Goal: Information Seeking & Learning: Learn about a topic

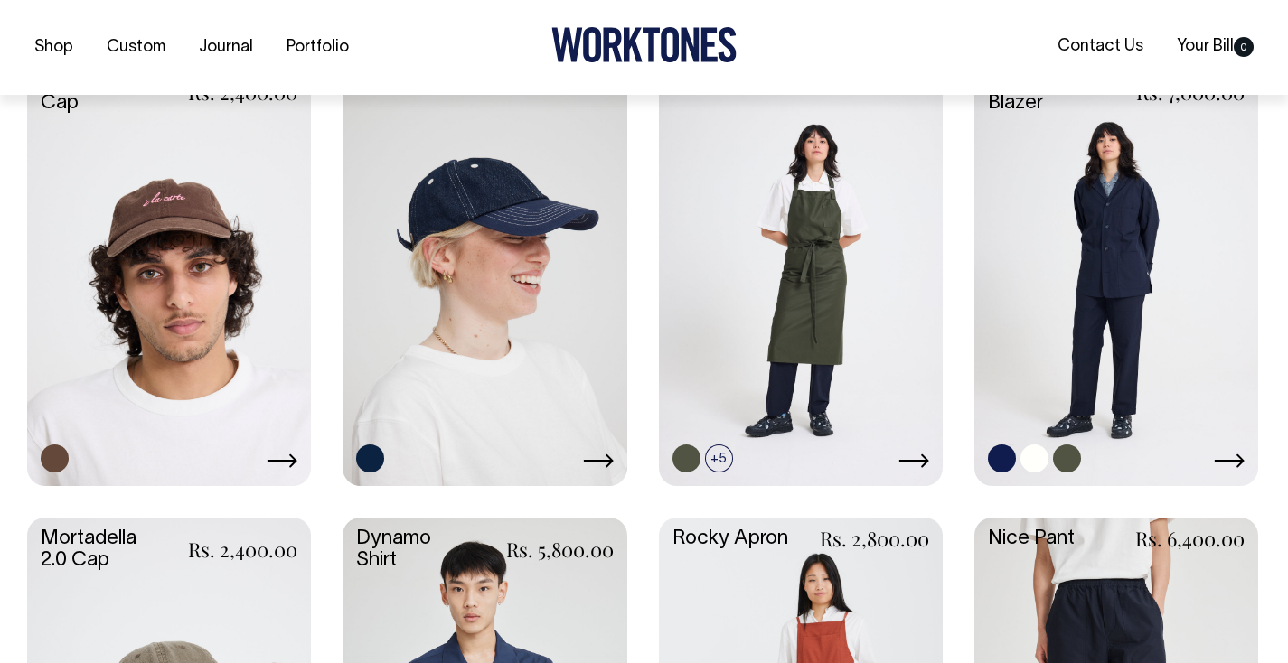
scroll to position [1283, 0]
click at [1149, 239] on link at bounding box center [1116, 272] width 284 height 422
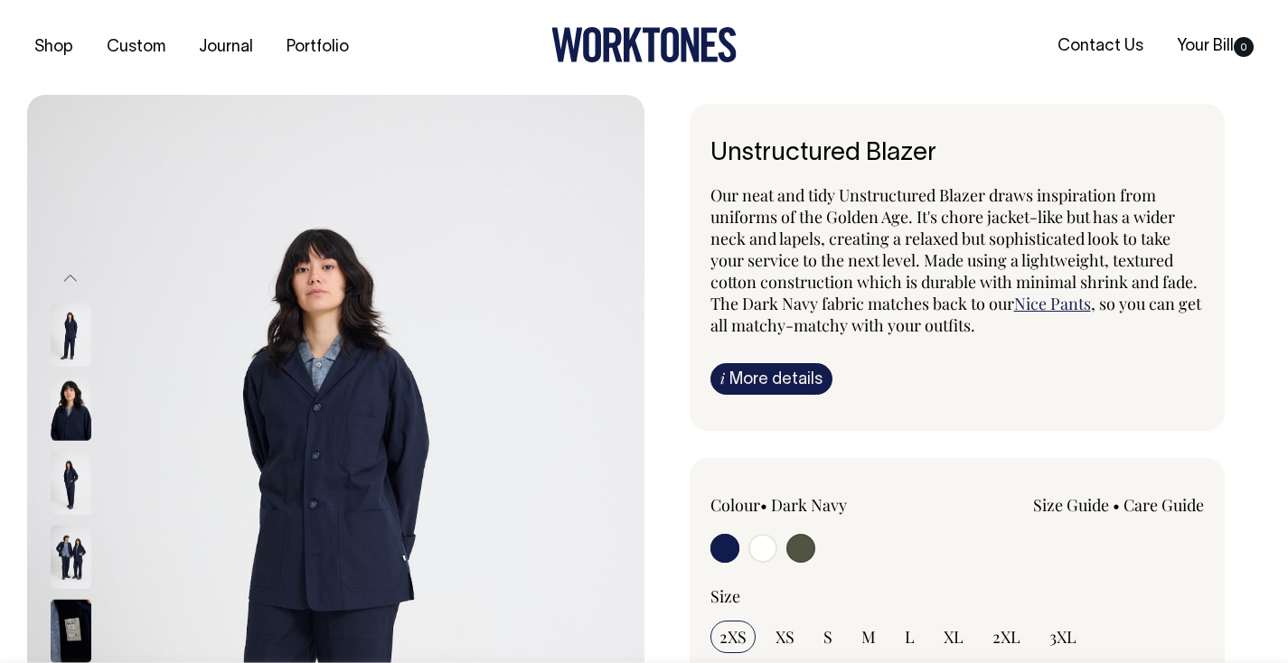
click at [73, 618] on img at bounding box center [71, 631] width 41 height 63
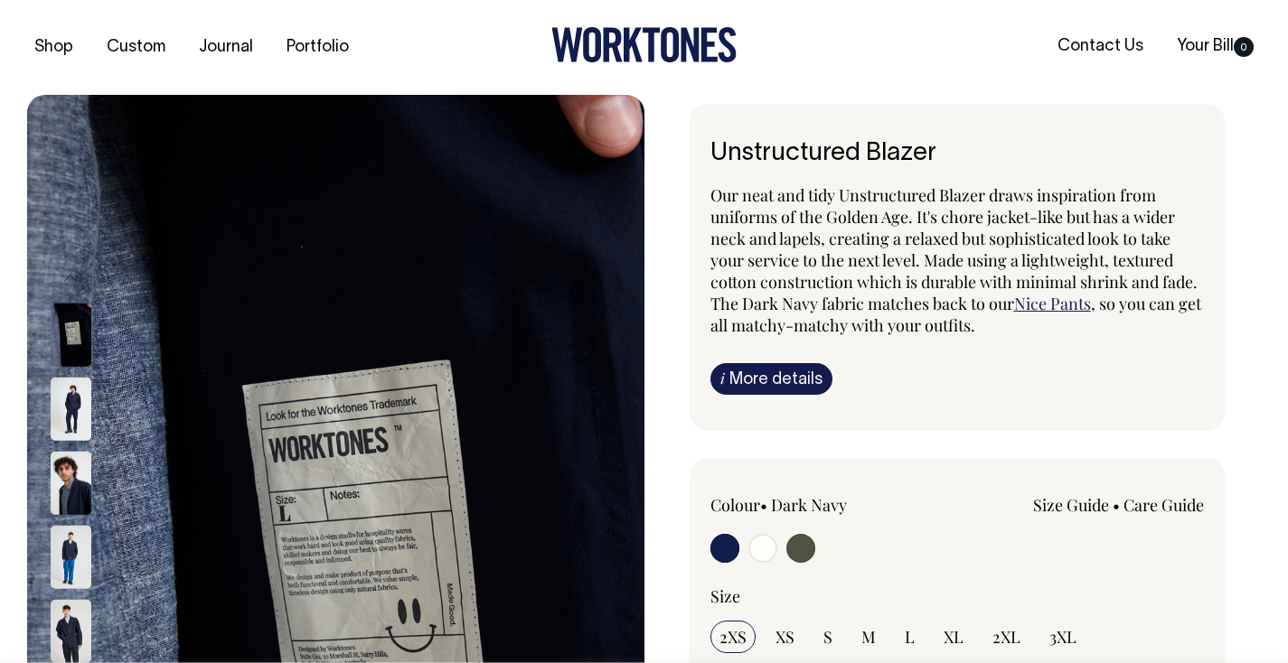
click at [297, 444] on img at bounding box center [335, 558] width 617 height 926
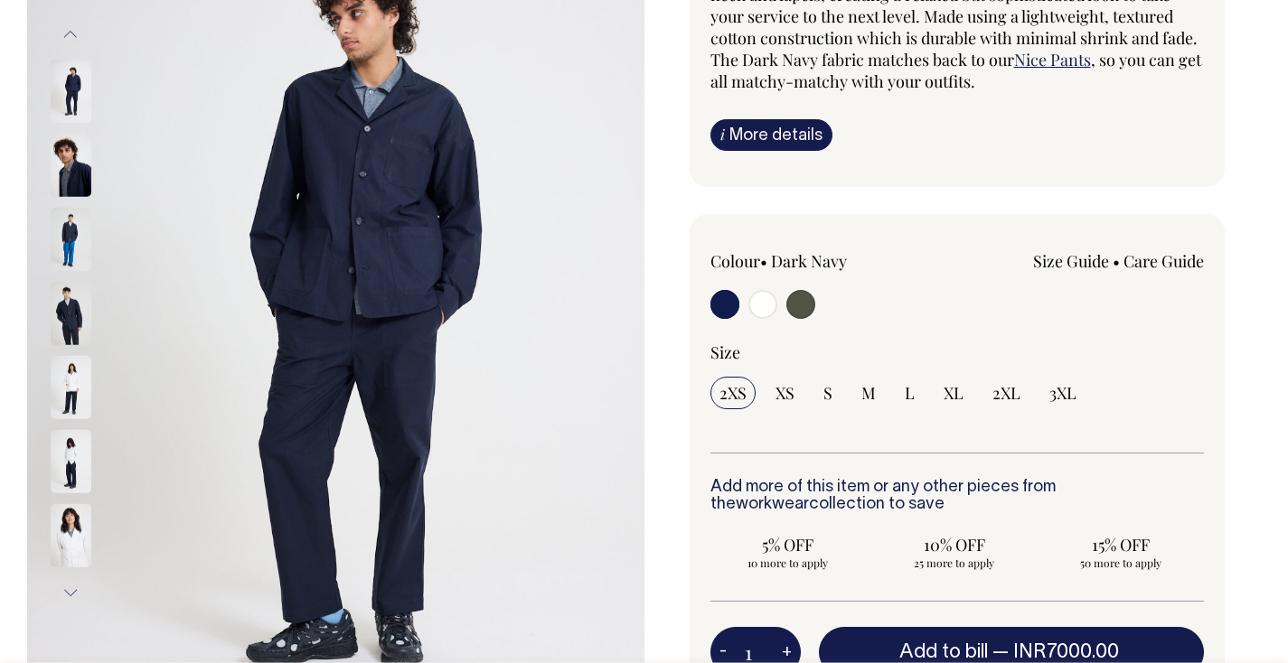
scroll to position [245, 0]
click at [71, 64] on img at bounding box center [71, 90] width 41 height 63
click at [71, 36] on button "Previous" at bounding box center [70, 33] width 27 height 41
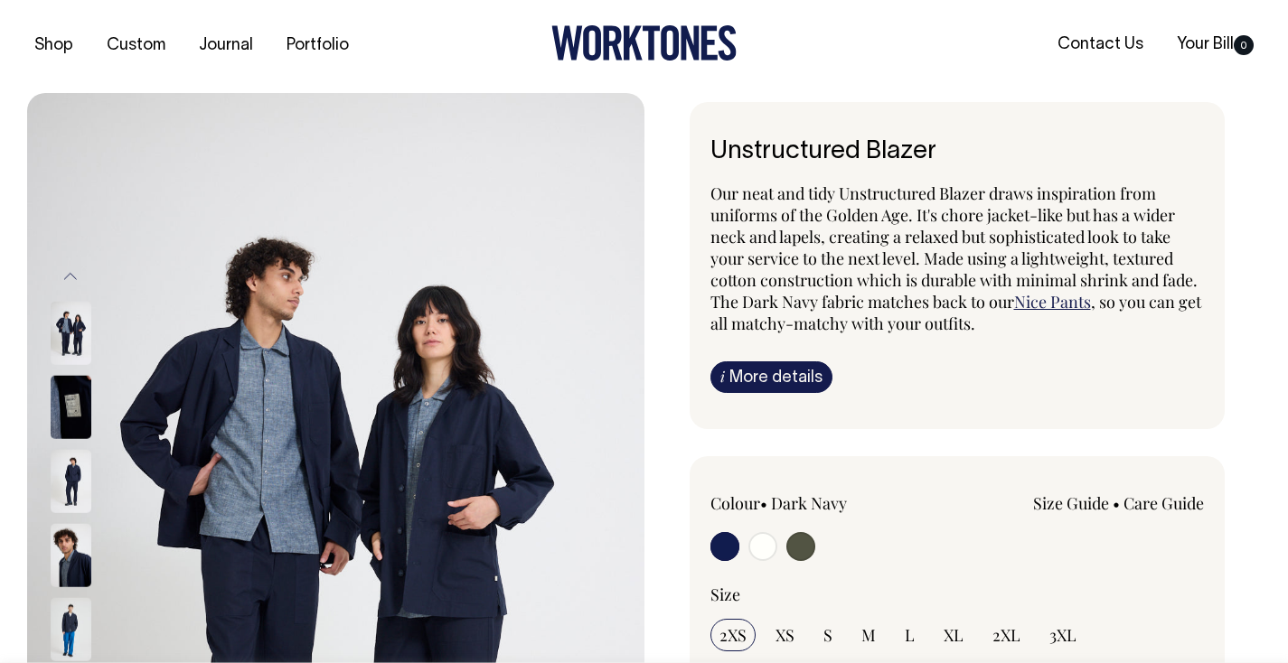
scroll to position [0, 0]
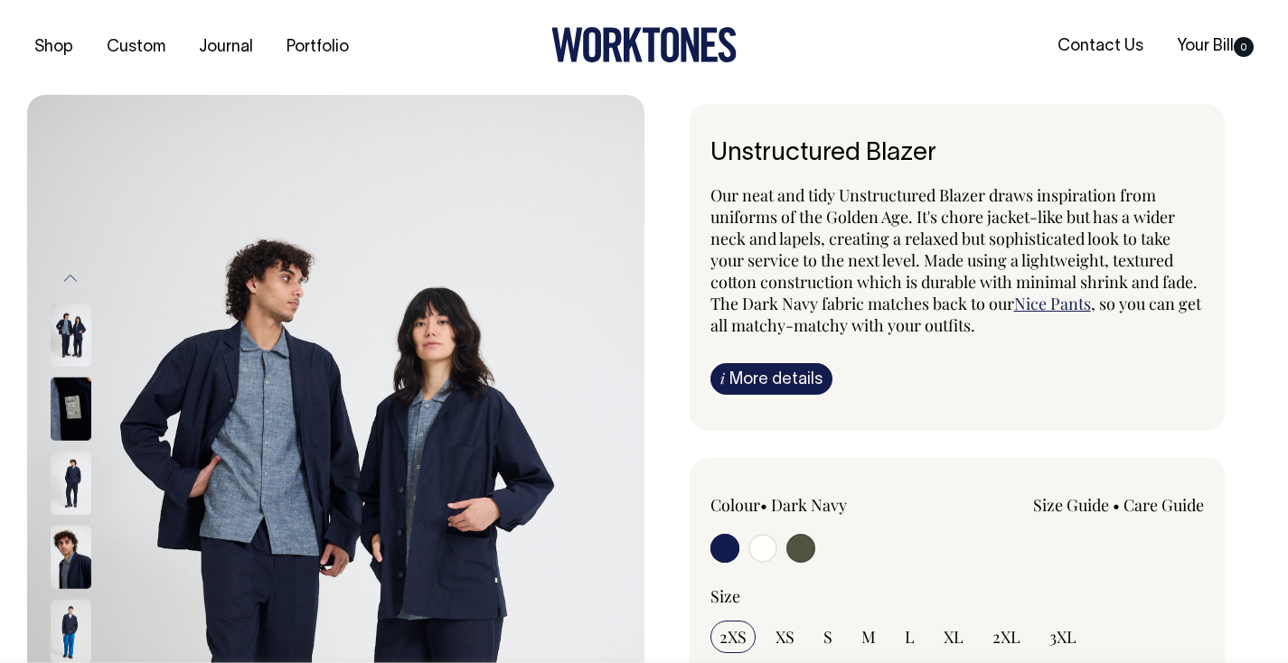
click at [662, 50] on icon at bounding box center [670, 44] width 18 height 35
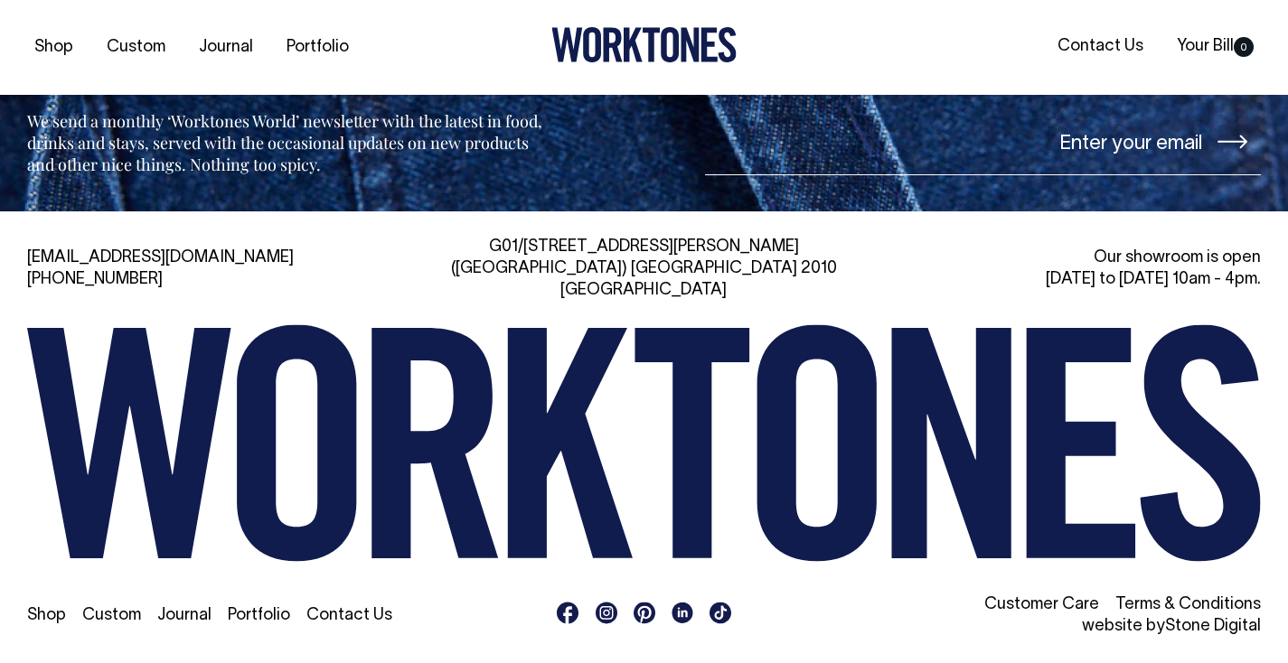
scroll to position [4202, 0]
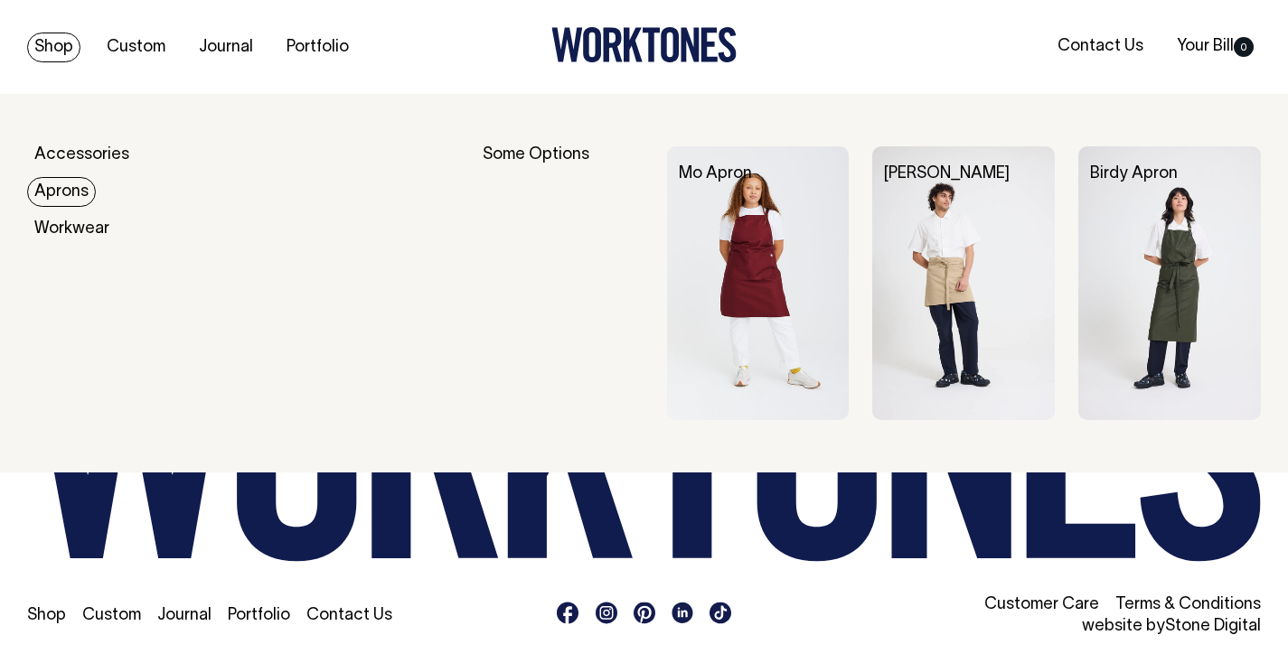
click at [71, 188] on link "Aprons" at bounding box center [61, 192] width 69 height 30
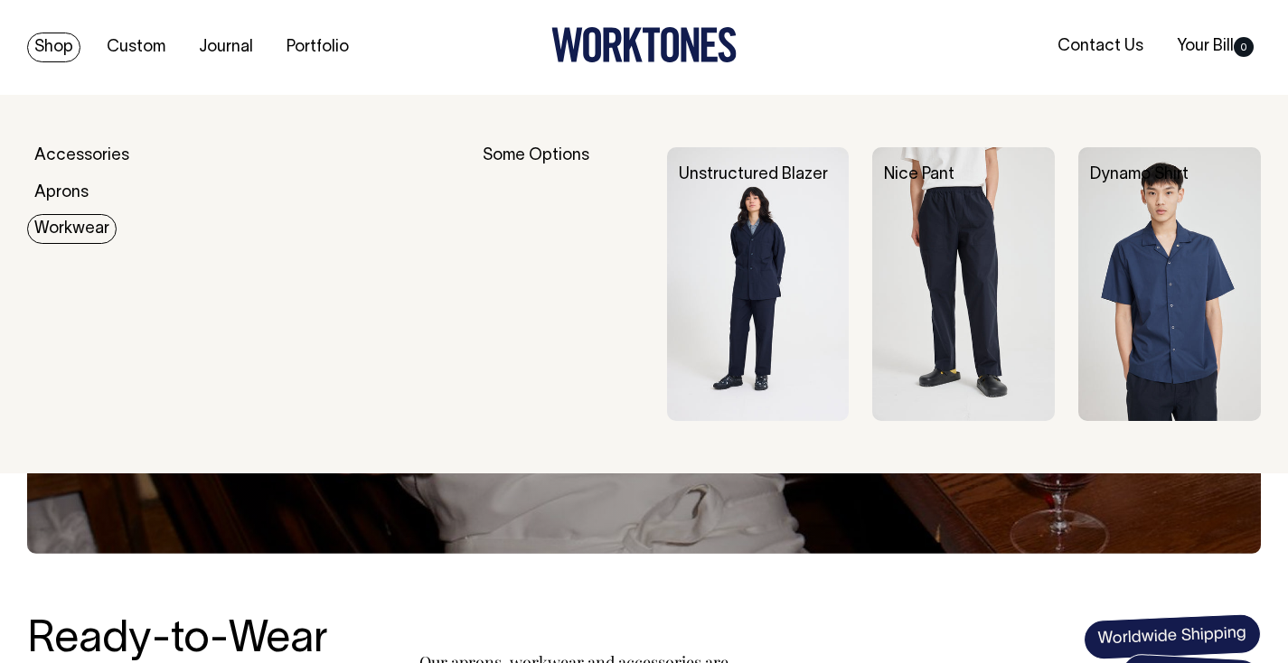
click at [70, 227] on link "Workwear" at bounding box center [71, 229] width 89 height 30
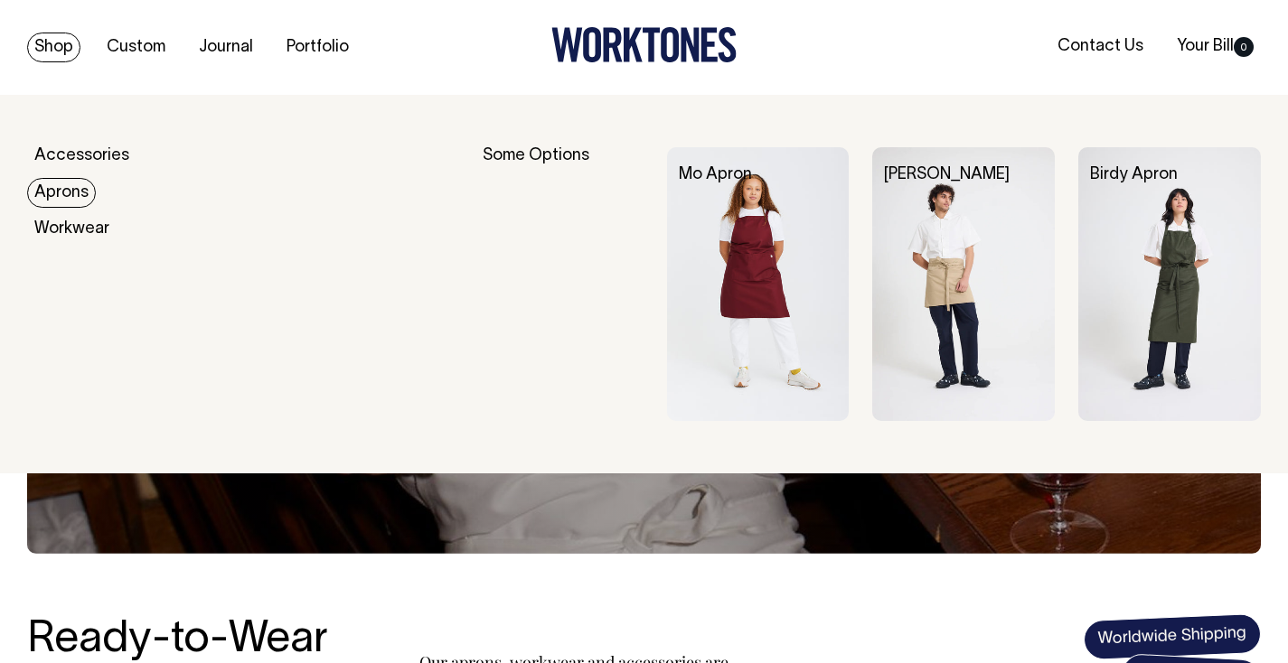
click at [61, 191] on link "Aprons" at bounding box center [61, 193] width 69 height 30
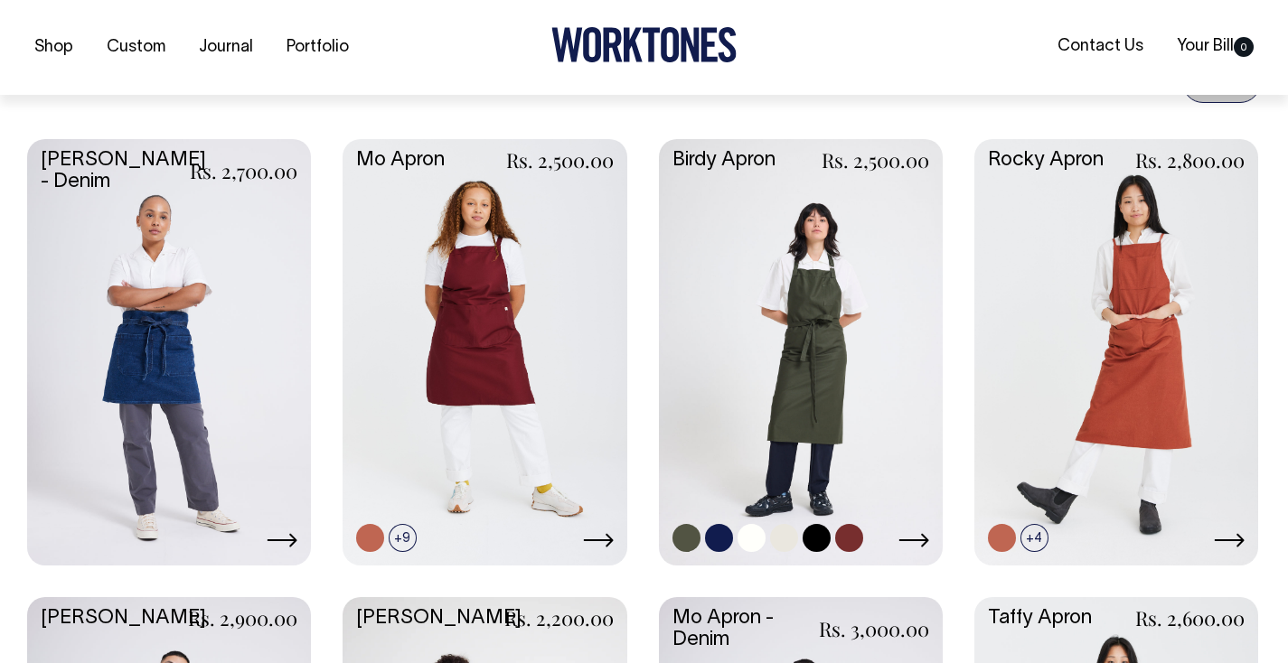
scroll to position [736, 0]
click at [138, 277] on link at bounding box center [169, 349] width 284 height 422
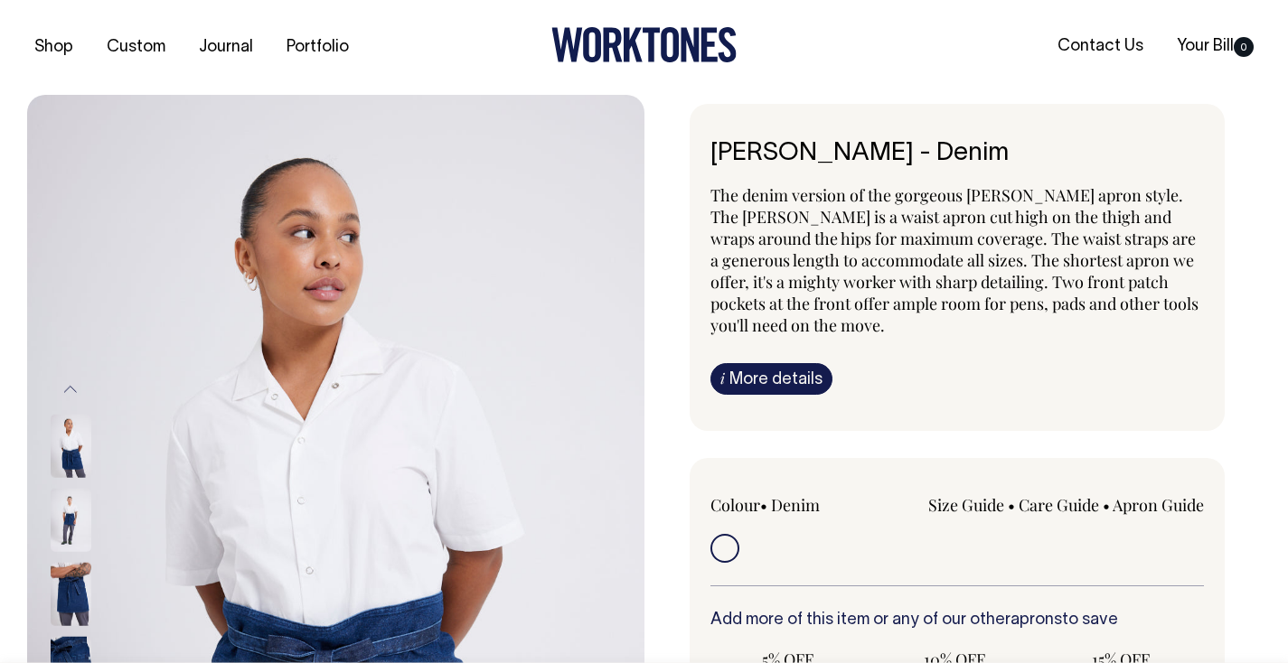
click at [71, 381] on button "Previous" at bounding box center [70, 389] width 27 height 41
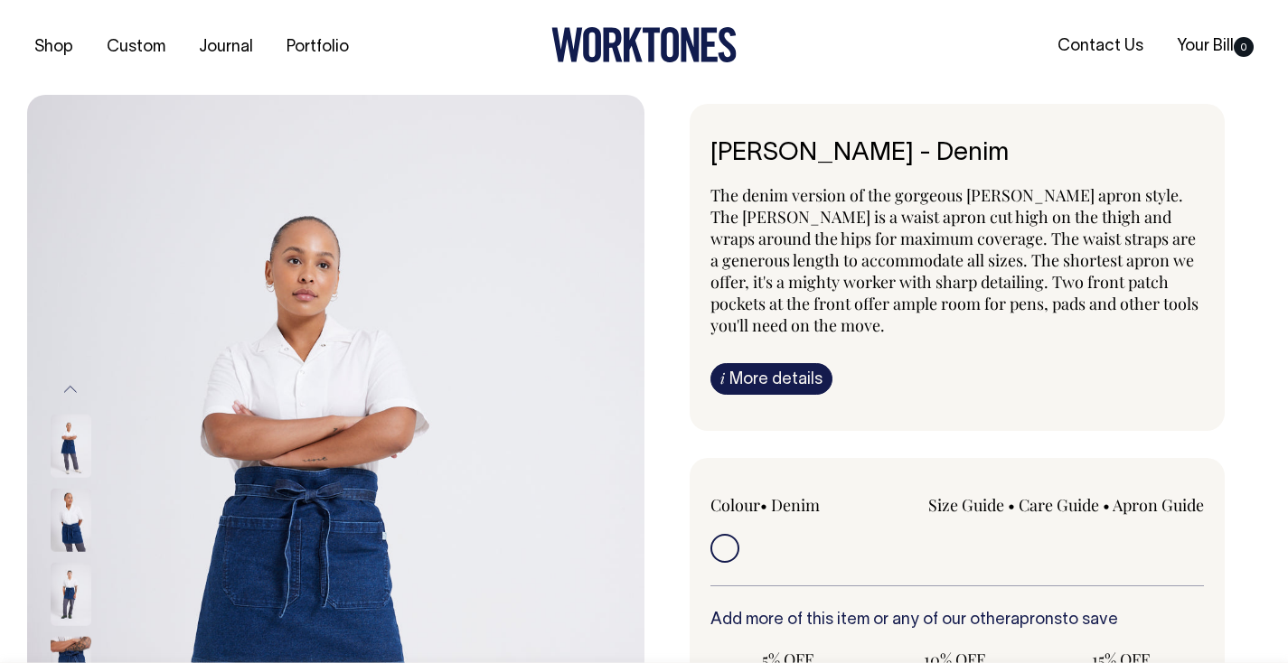
click at [80, 446] on img at bounding box center [71, 446] width 41 height 63
click at [76, 541] on img at bounding box center [71, 520] width 41 height 63
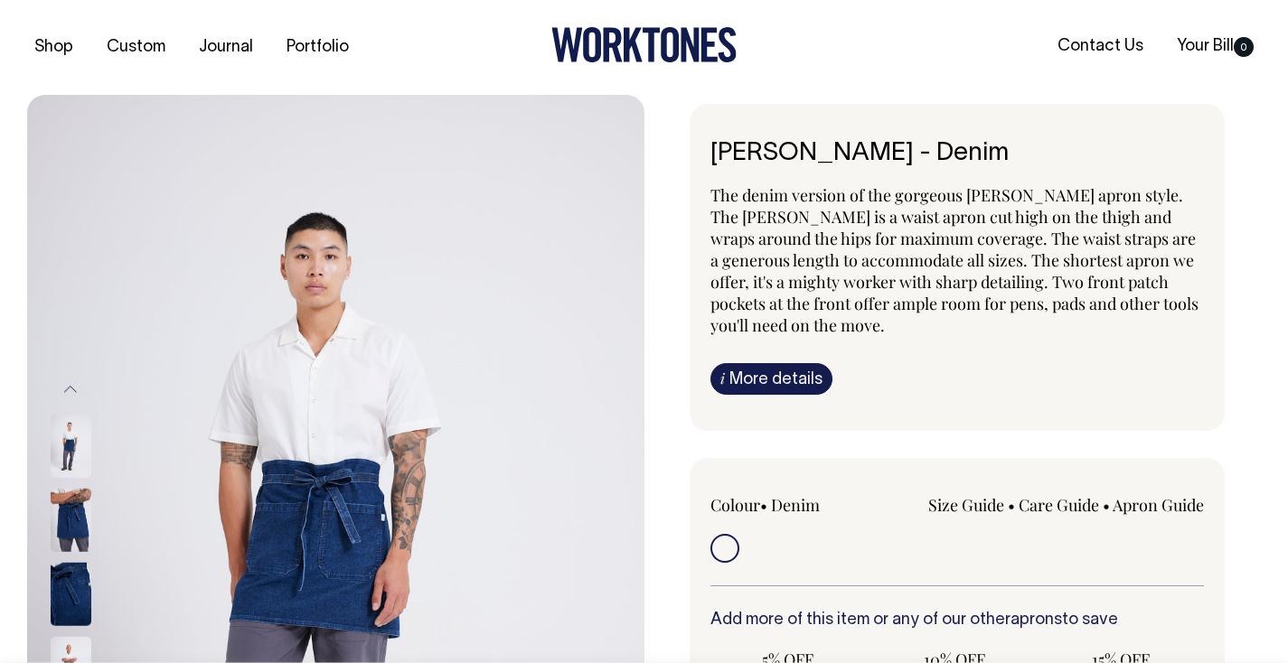
click at [83, 529] on img at bounding box center [71, 520] width 41 height 63
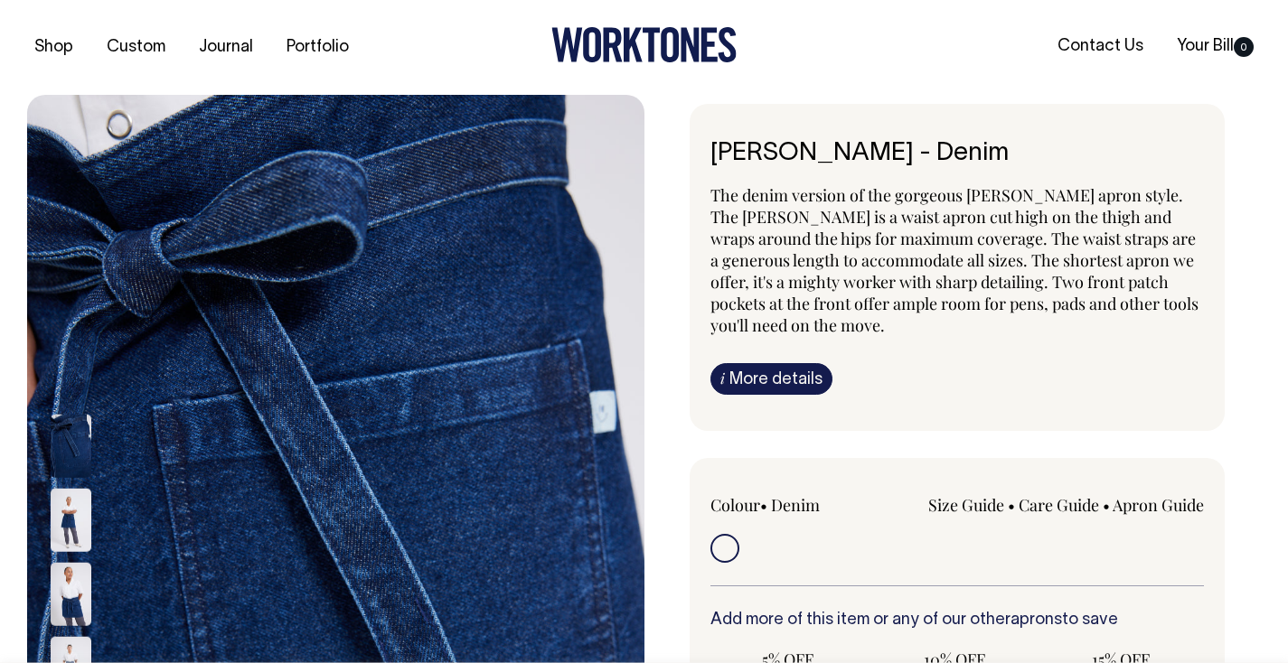
click at [64, 526] on img at bounding box center [71, 520] width 41 height 63
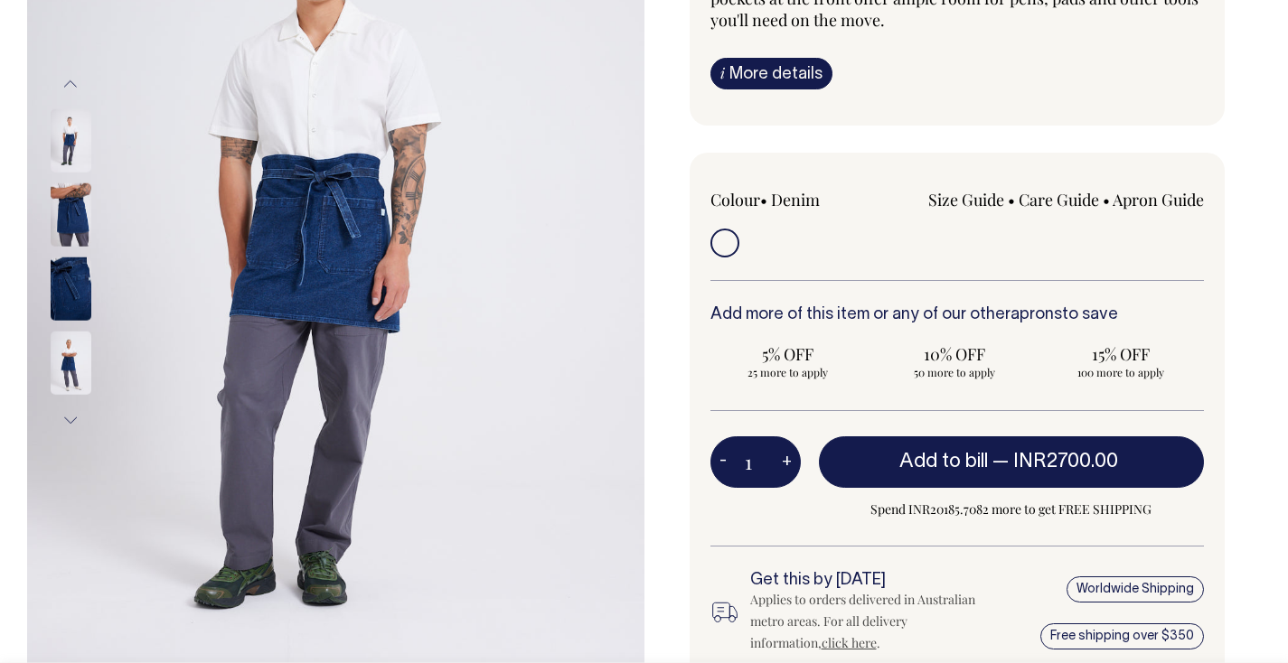
click at [771, 74] on link "i More details" at bounding box center [771, 74] width 122 height 32
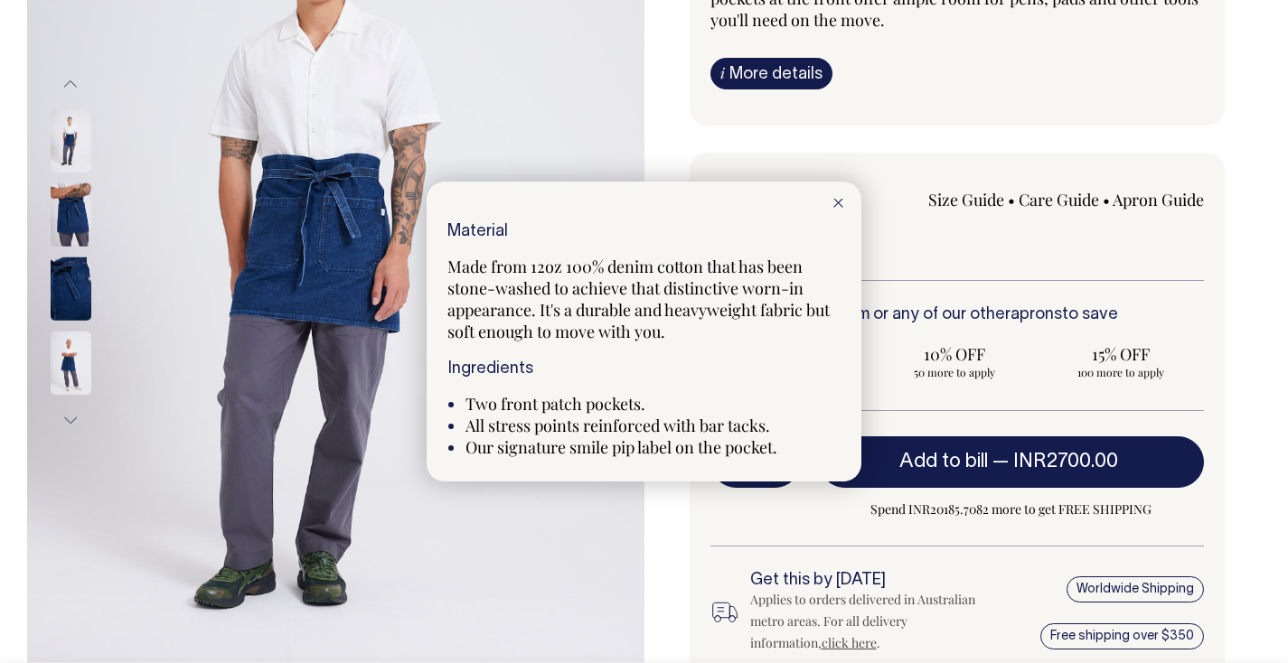
scroll to position [306, 0]
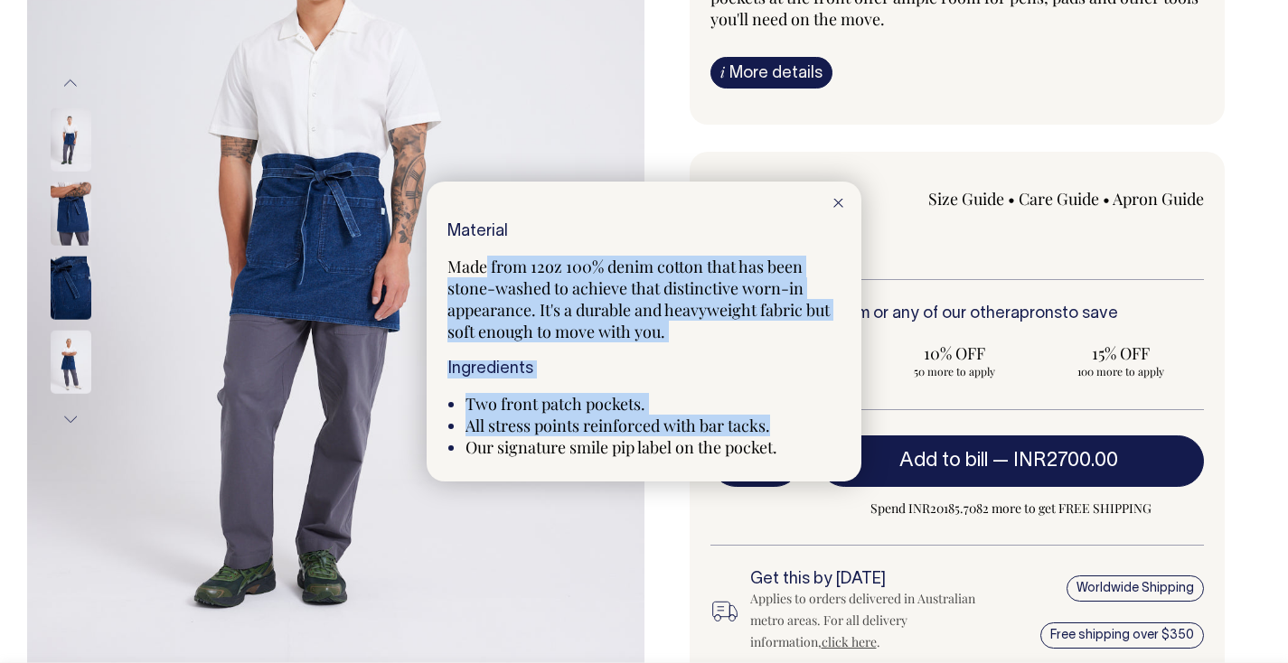
drag, startPoint x: 486, startPoint y: 276, endPoint x: 795, endPoint y: 433, distance: 346.8
click at [795, 433] on div "Material Made from 12oz 100% denim cotton that has been stone-washed to achieve…" at bounding box center [643, 340] width 393 height 235
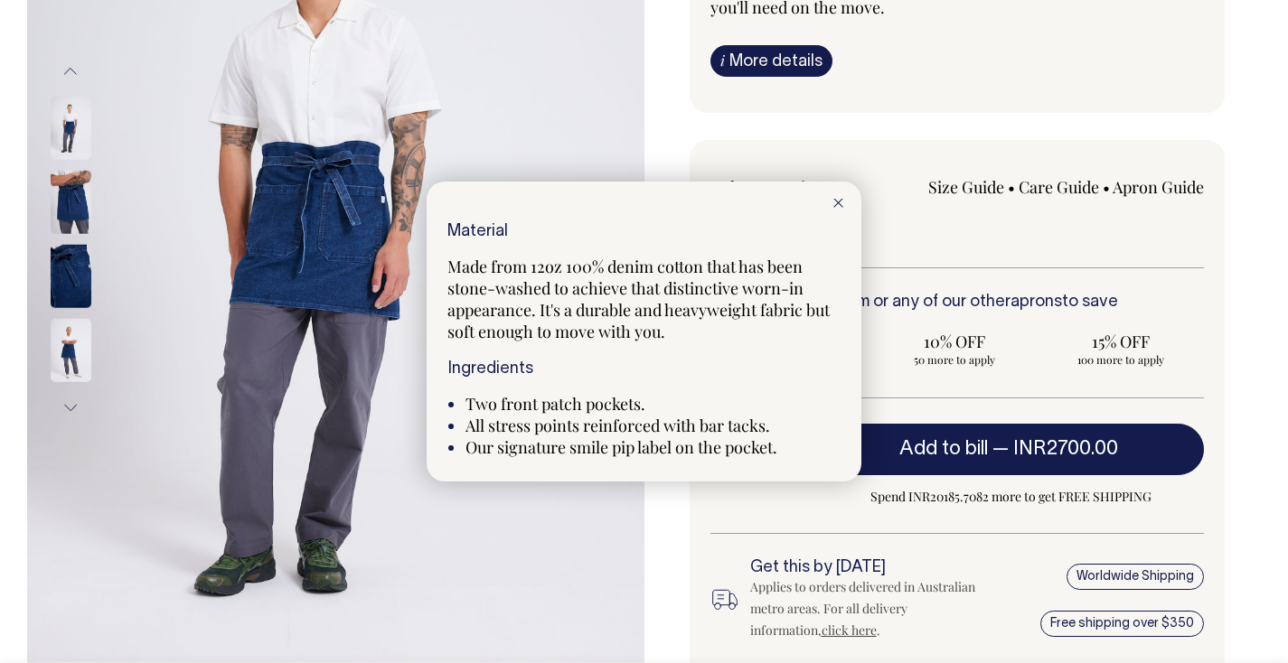
click at [522, 432] on span "All stress points reinforced with bar tacks." at bounding box center [617, 426] width 305 height 22
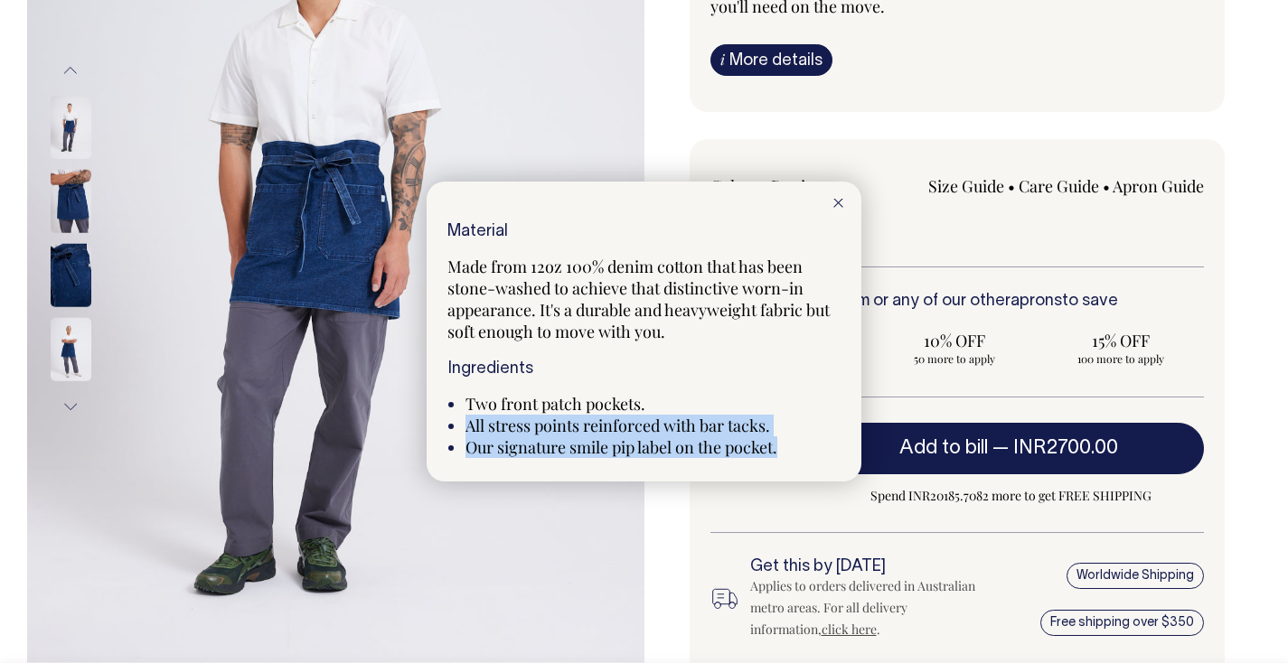
drag, startPoint x: 463, startPoint y: 425, endPoint x: 796, endPoint y: 440, distance: 333.9
click at [796, 440] on div "Material Made from 12oz 100% denim cotton that has been stone-washed to achieve…" at bounding box center [643, 340] width 393 height 235
click at [768, 428] on span "All stress points reinforced with bar tacks." at bounding box center [617, 426] width 305 height 22
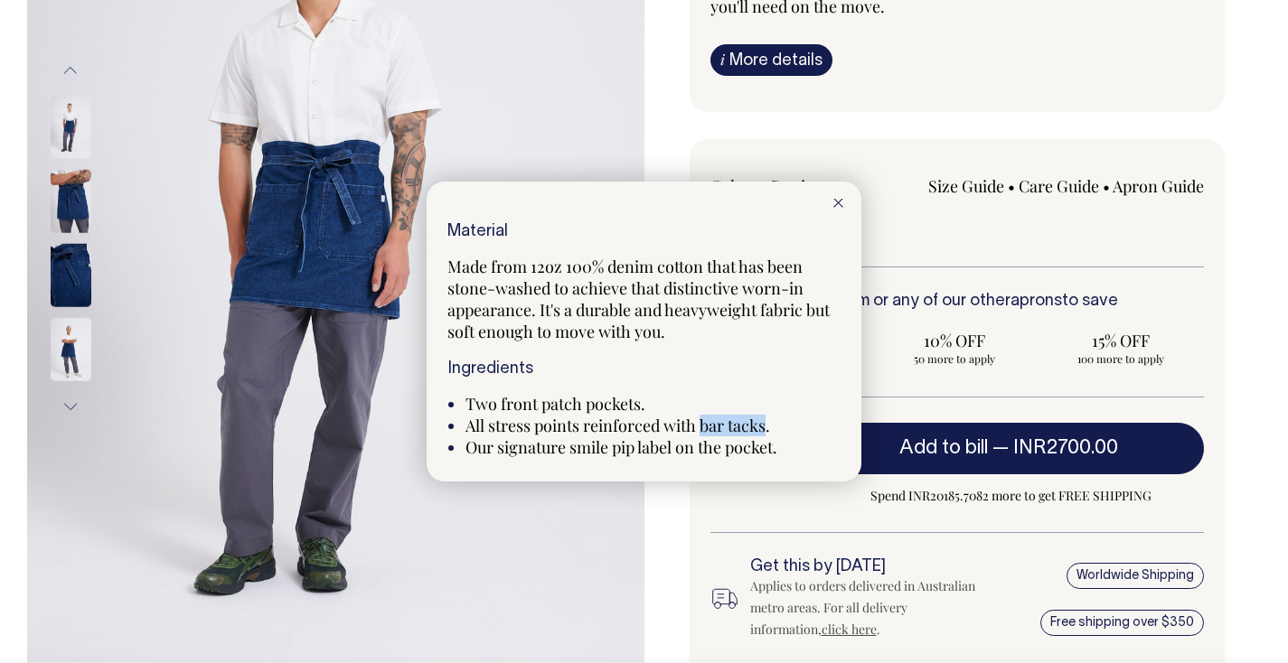
drag, startPoint x: 769, startPoint y: 427, endPoint x: 710, endPoint y: 414, distance: 60.1
click at [705, 425] on span "All stress points reinforced with bar tacks." at bounding box center [617, 426] width 305 height 22
copy span "bar tacks"
click at [838, 202] on icon at bounding box center [838, 203] width 10 height 9
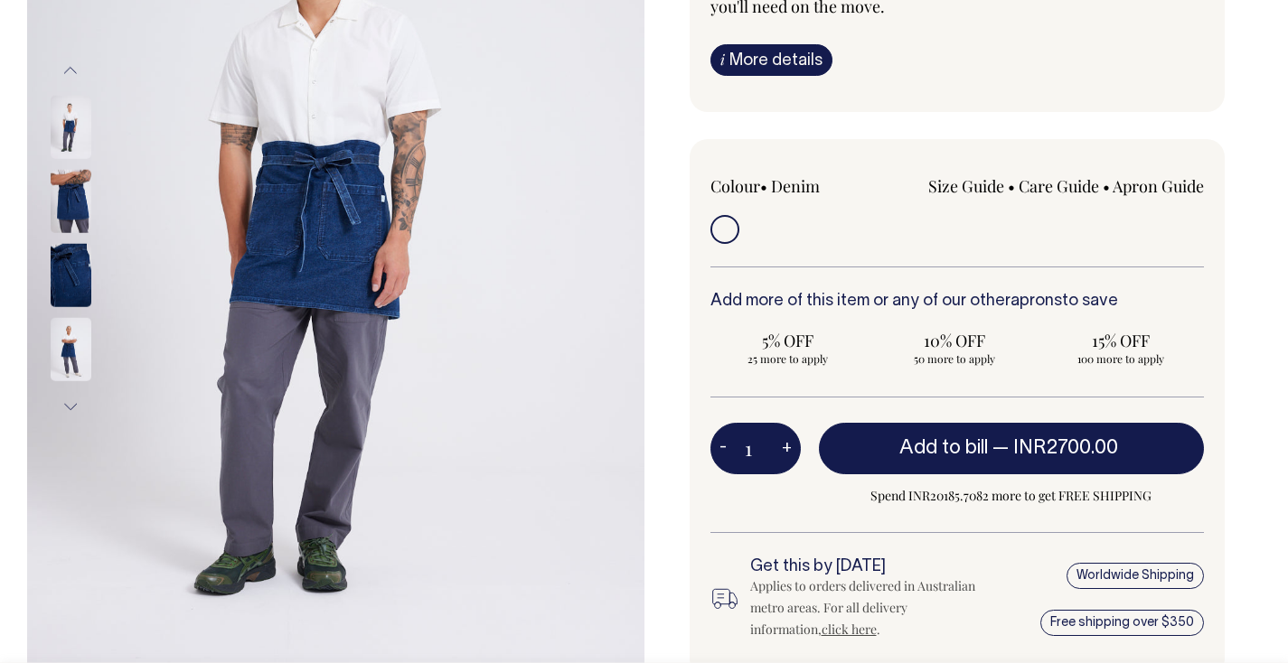
click at [776, 53] on link "i More details" at bounding box center [771, 60] width 122 height 32
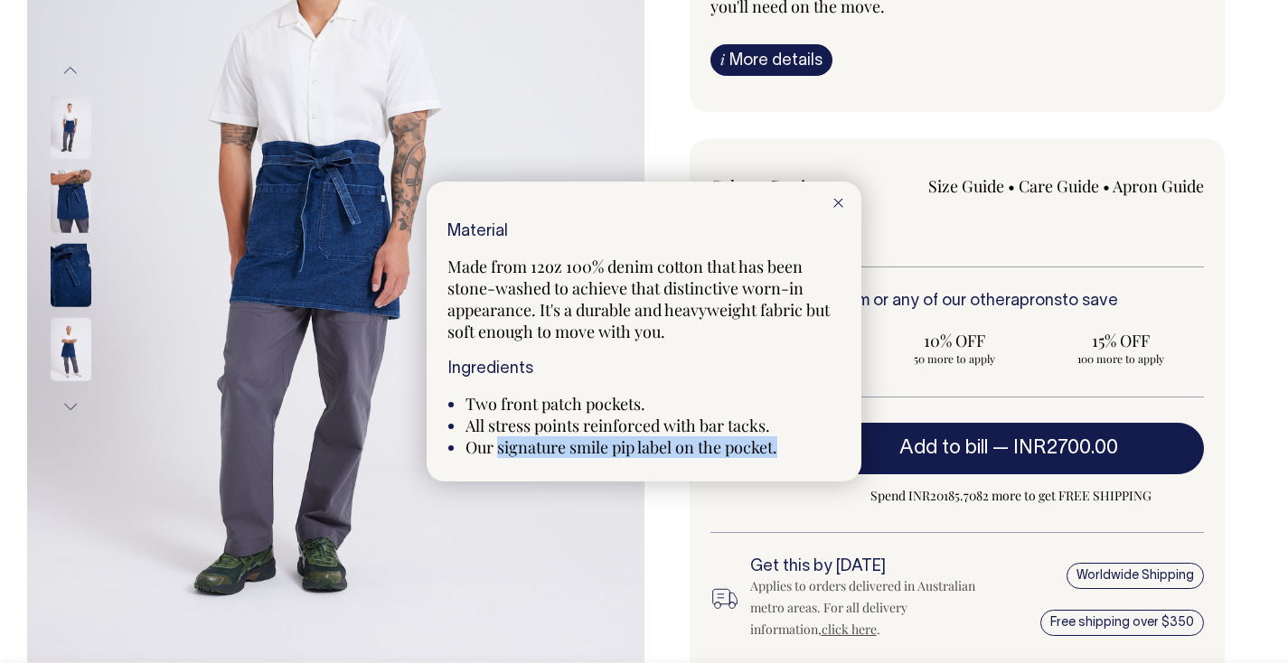
drag, startPoint x: 497, startPoint y: 444, endPoint x: 785, endPoint y: 447, distance: 287.5
click at [785, 447] on li "Our signature smile pip label on the pocket." at bounding box center [652, 448] width 375 height 22
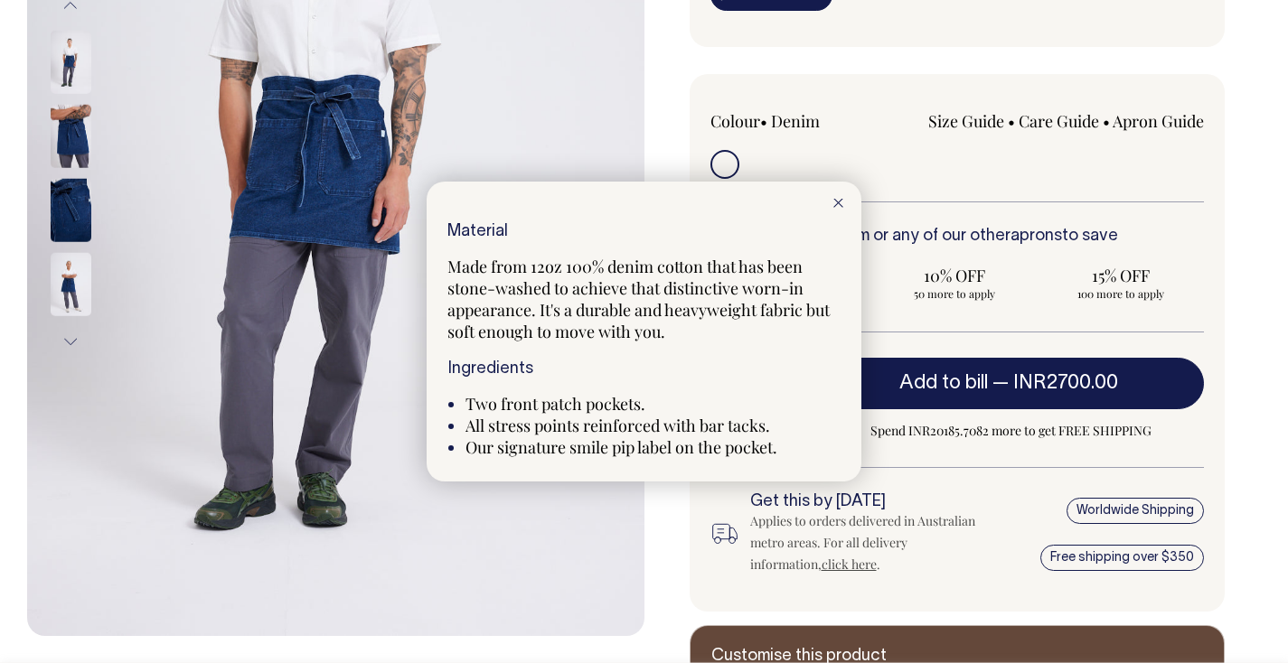
click at [838, 198] on div at bounding box center [838, 202] width 46 height 40
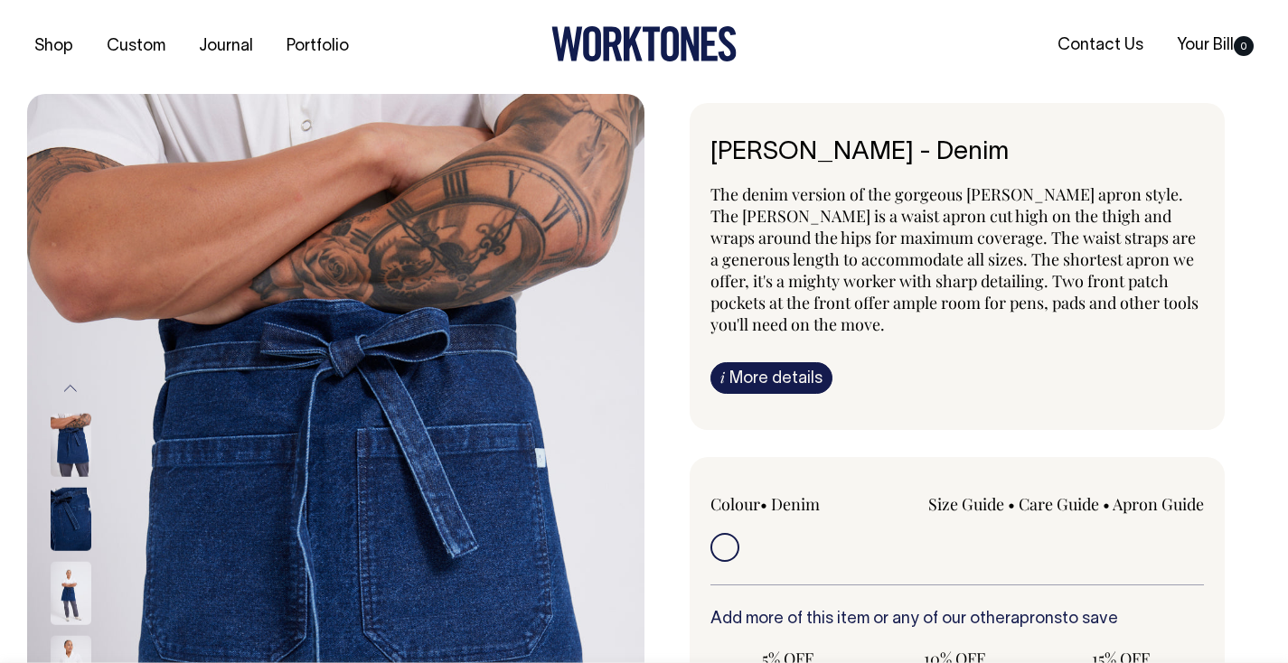
scroll to position [0, 0]
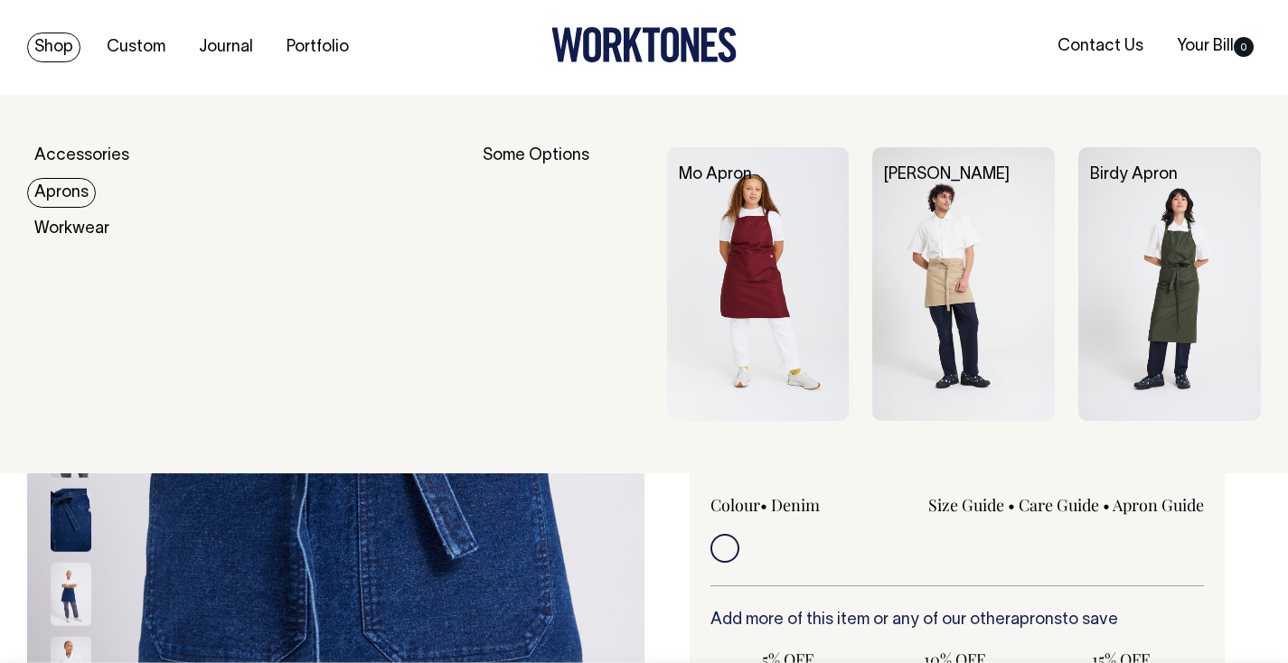
click at [61, 201] on link "Aprons" at bounding box center [61, 193] width 69 height 30
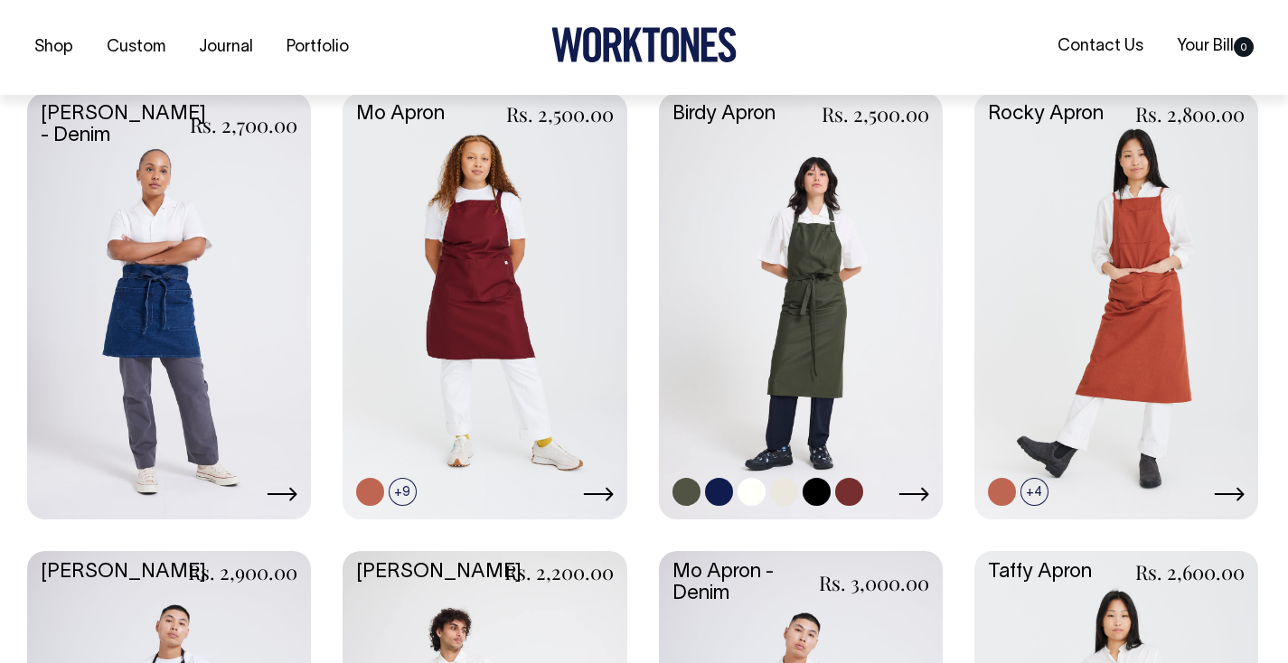
scroll to position [782, 0]
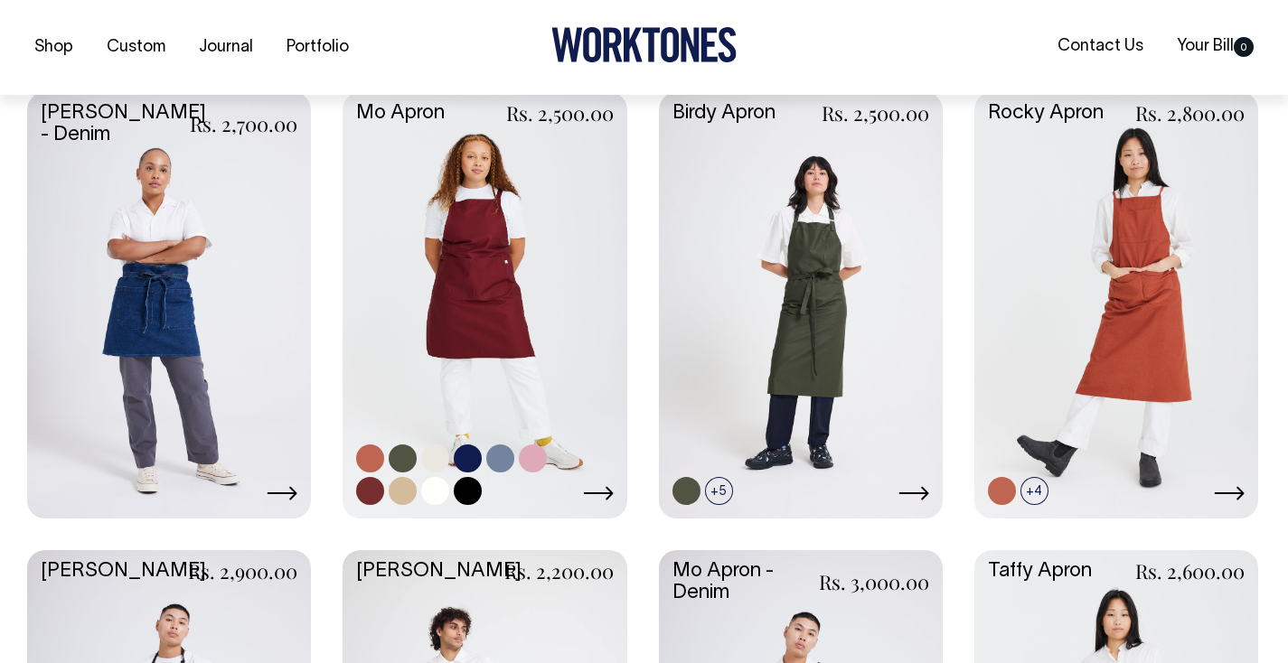
click at [513, 263] on link at bounding box center [485, 303] width 284 height 422
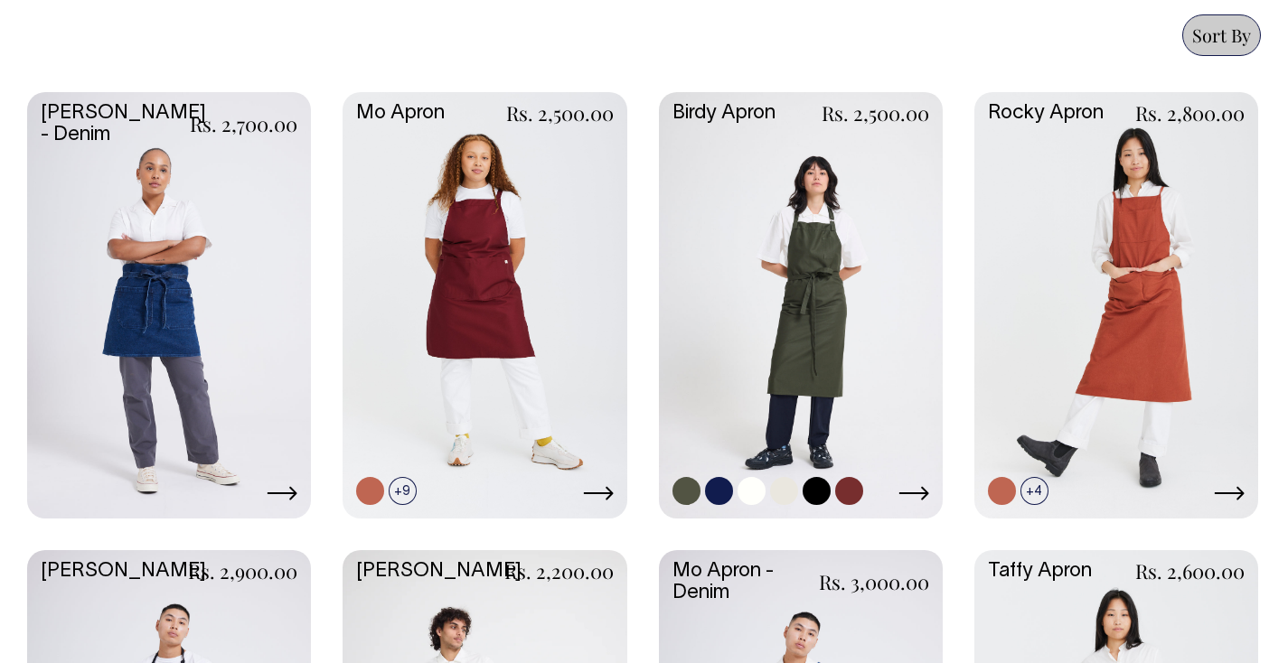
click at [759, 255] on link at bounding box center [801, 303] width 284 height 422
click at [1078, 212] on link at bounding box center [1116, 303] width 284 height 422
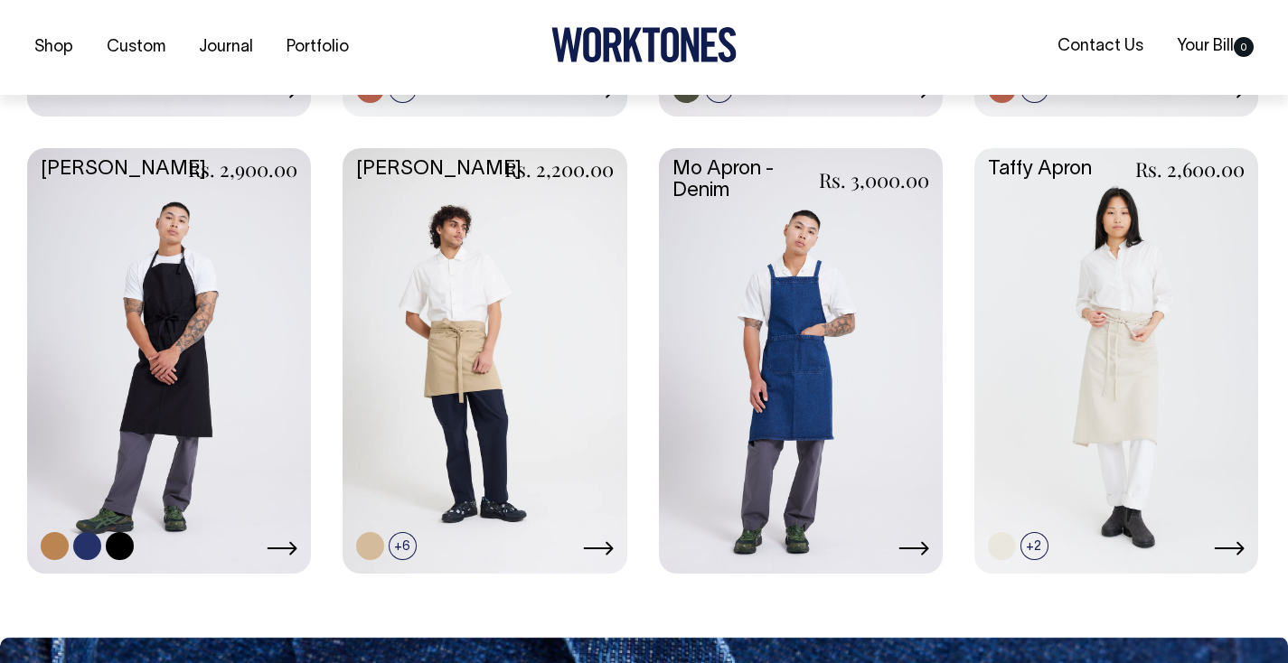
scroll to position [1186, 0]
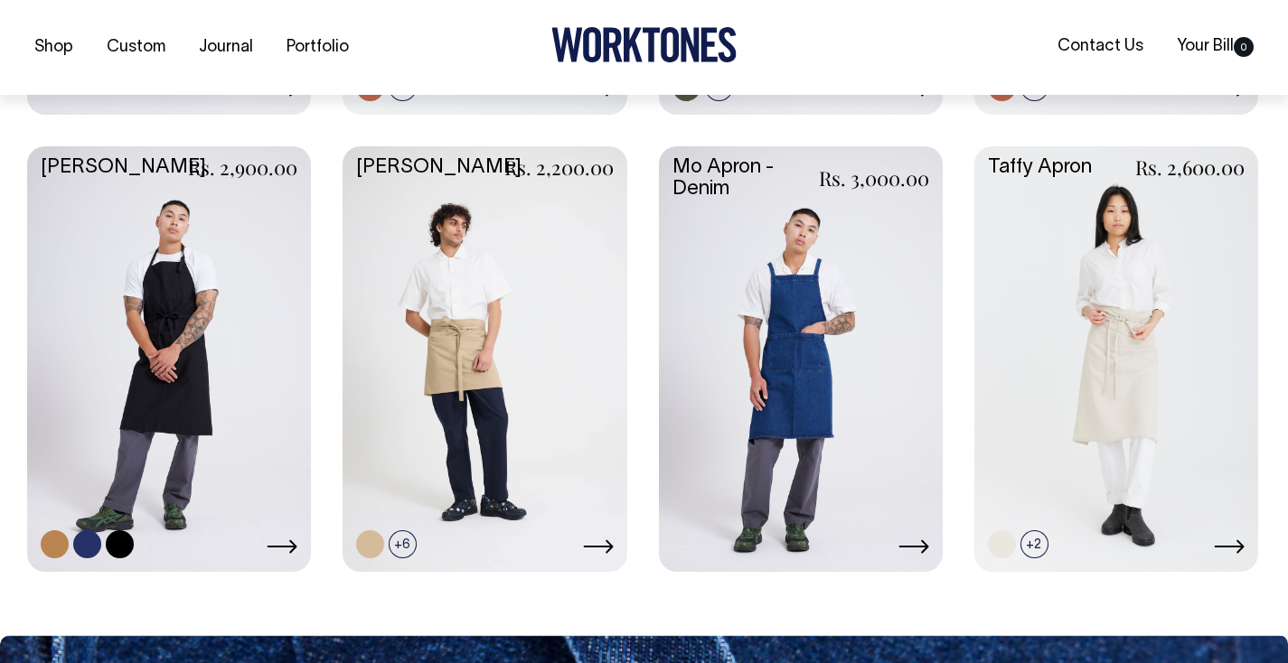
click at [182, 261] on link at bounding box center [169, 357] width 284 height 422
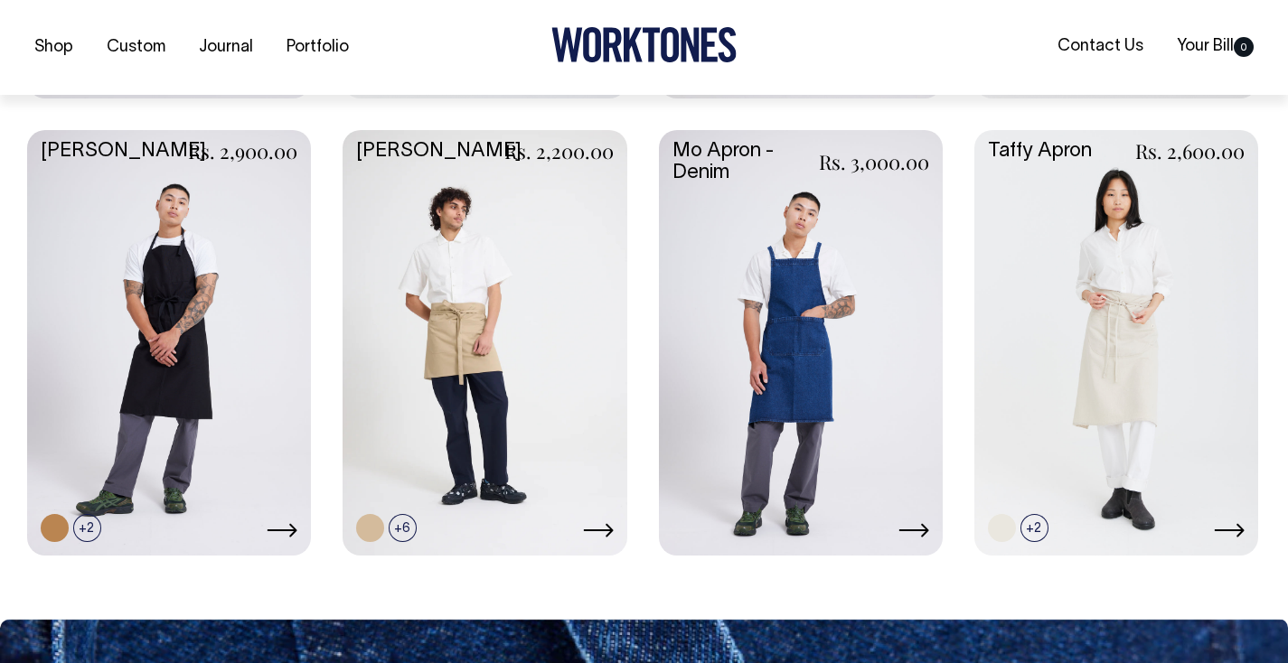
scroll to position [1203, 0]
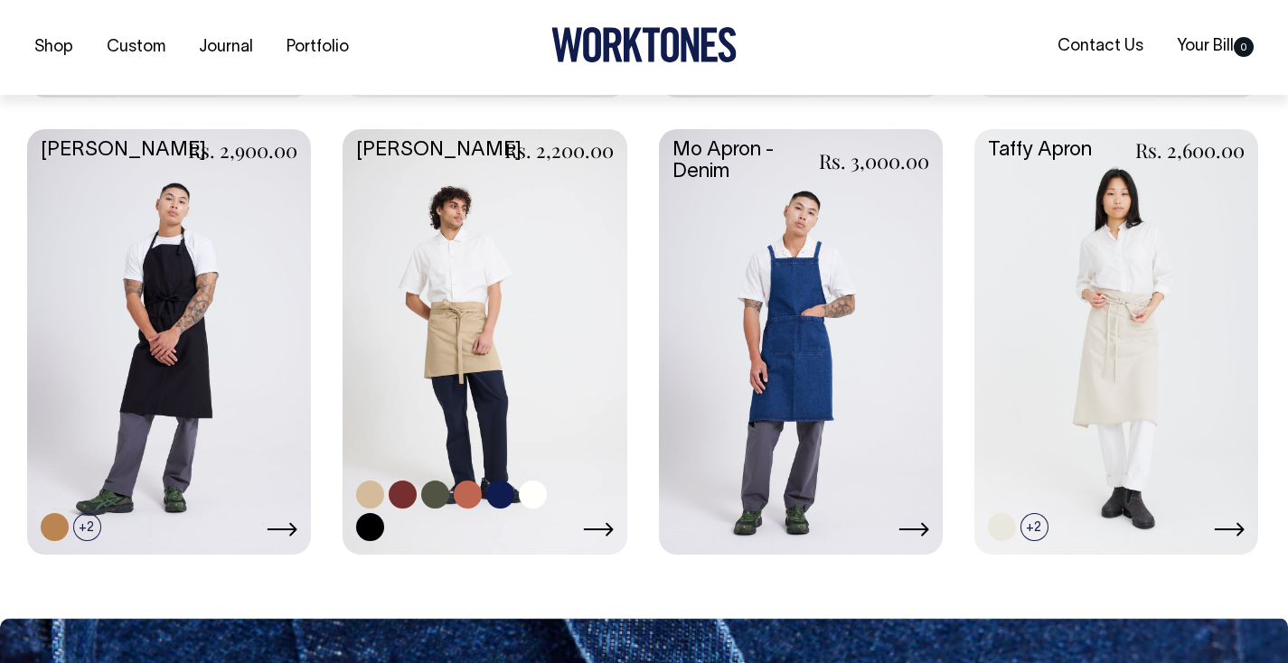
click at [450, 235] on link at bounding box center [485, 340] width 284 height 422
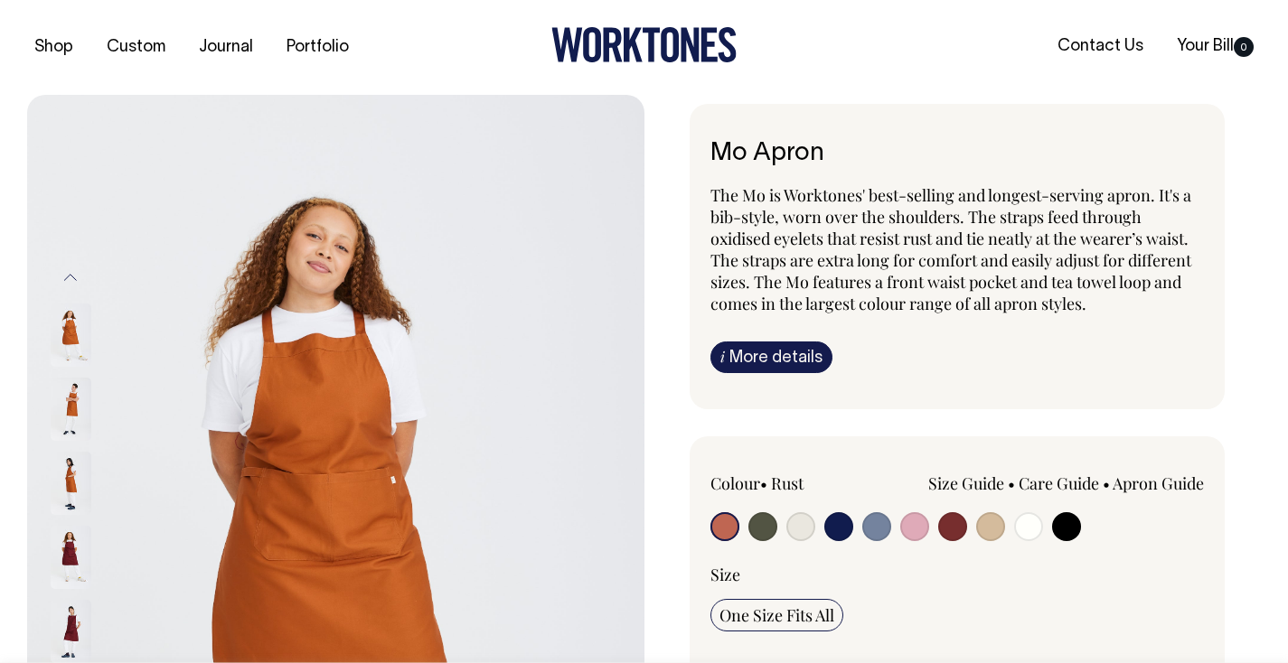
click at [1060, 524] on input "radio" at bounding box center [1066, 526] width 29 height 29
radio input "true"
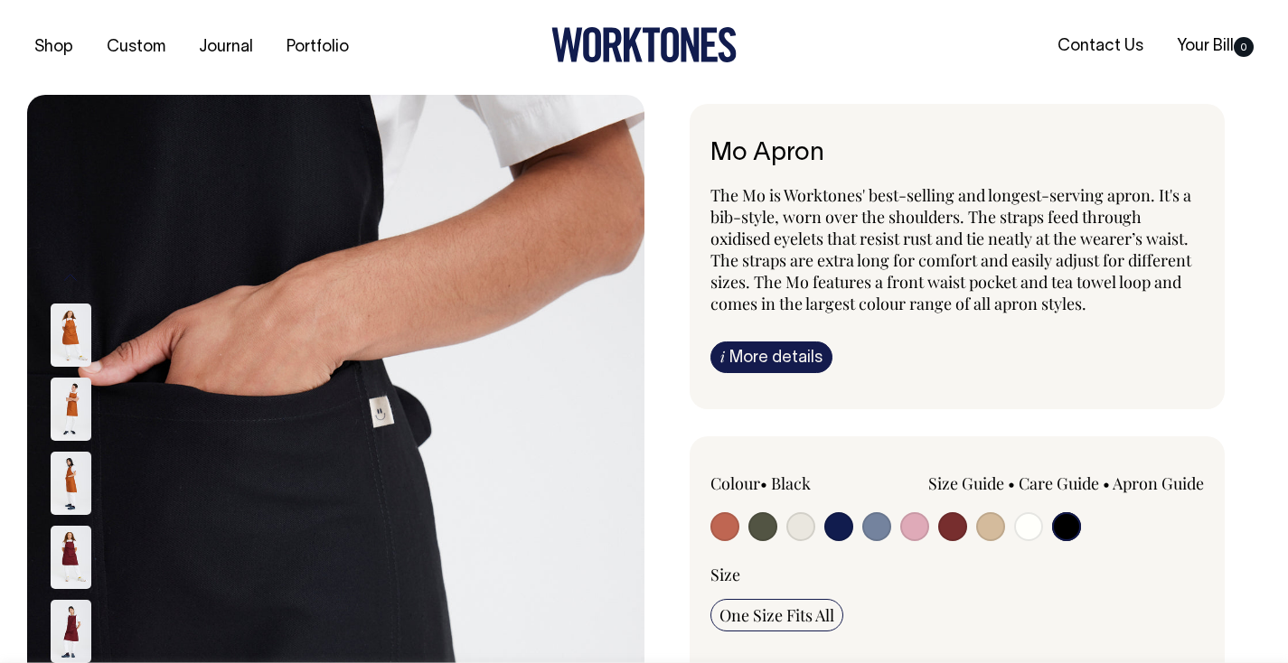
radio input "true"
select select "Black"
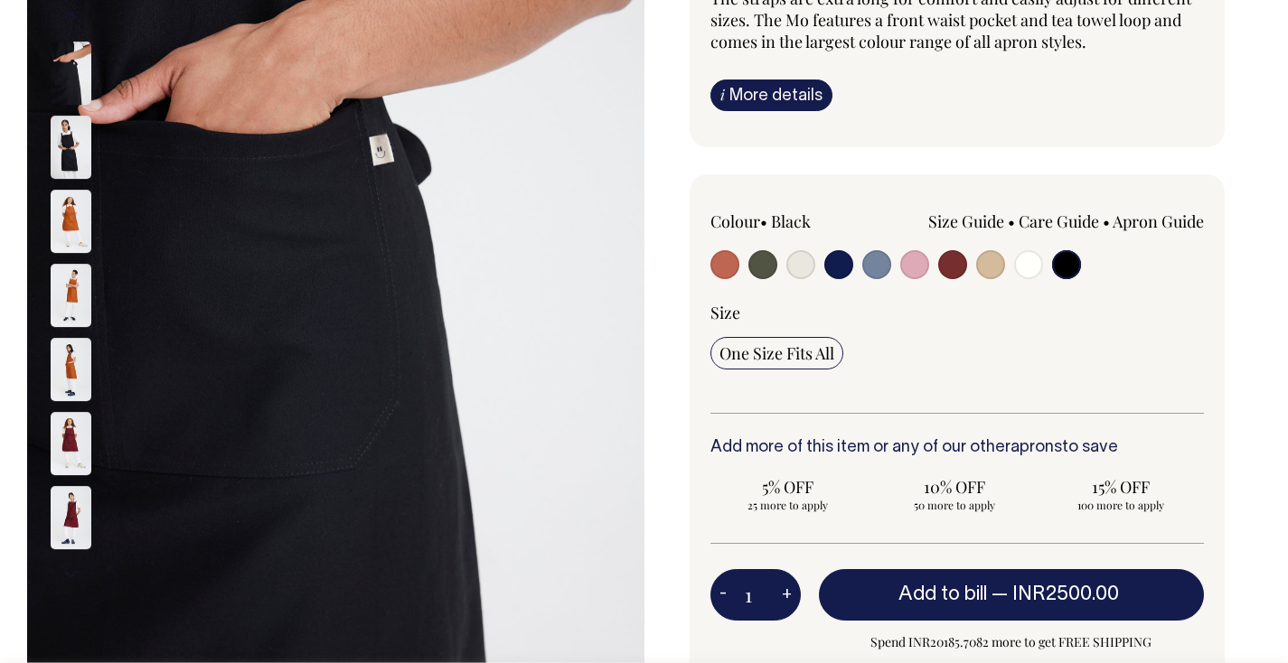
click at [785, 99] on link "i More details" at bounding box center [771, 96] width 122 height 32
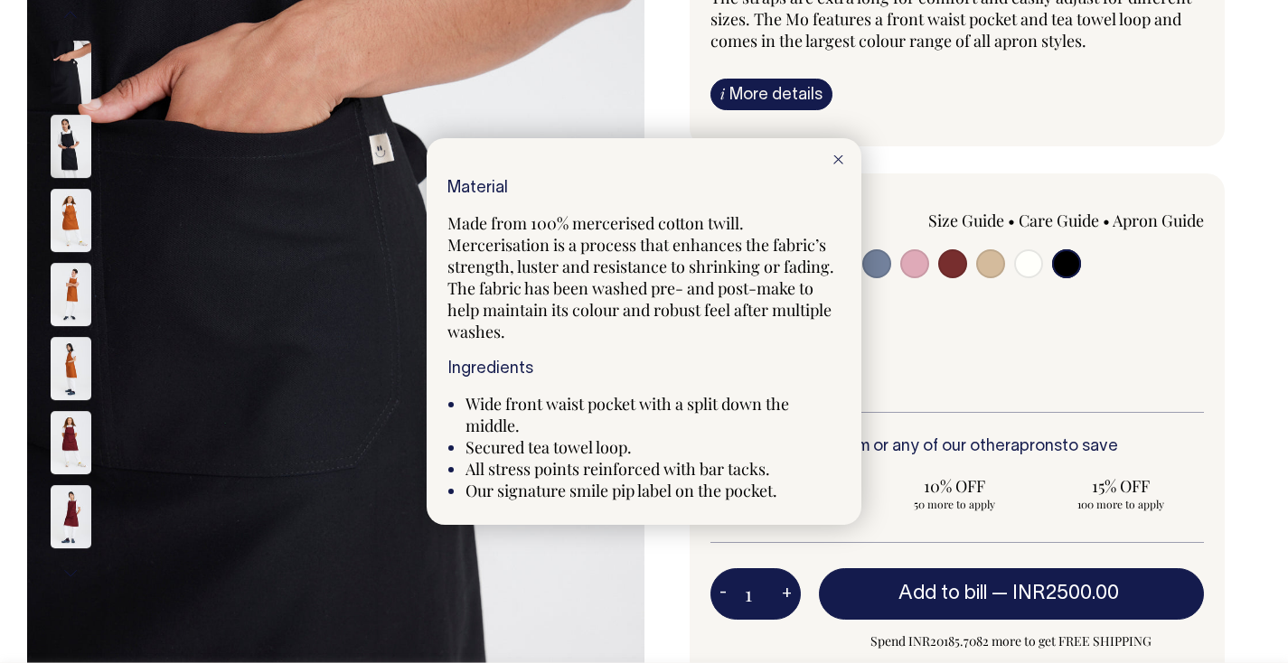
scroll to position [264, 0]
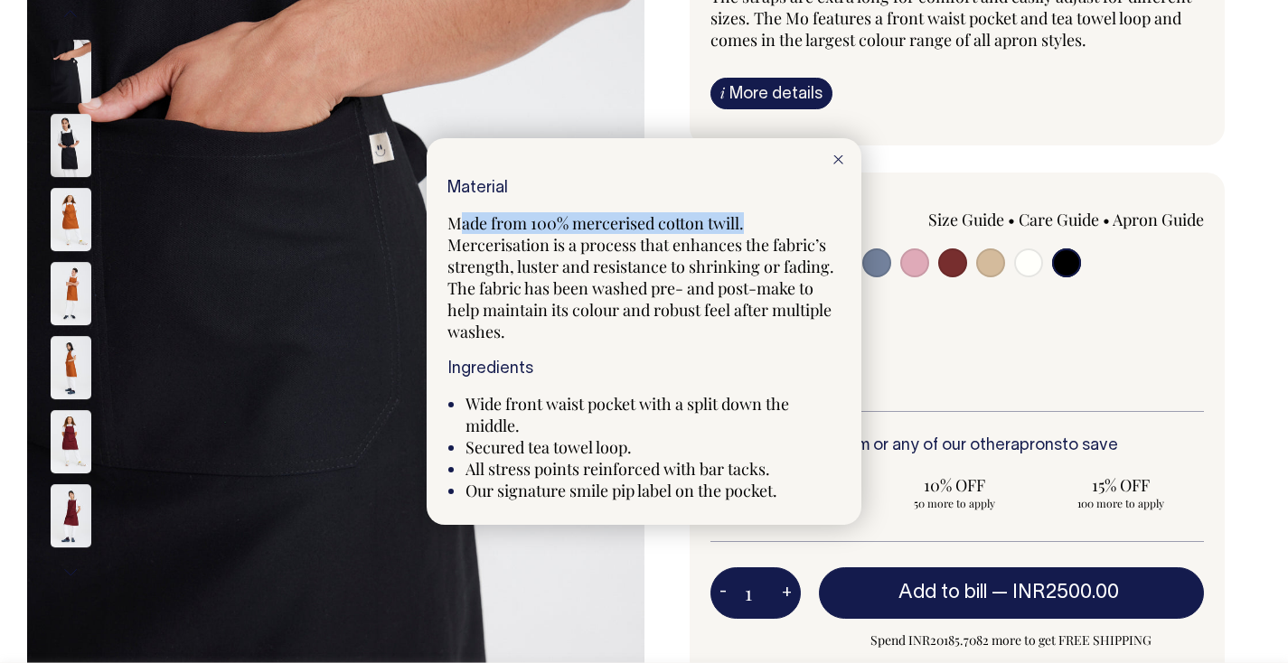
drag, startPoint x: 465, startPoint y: 222, endPoint x: 789, endPoint y: 220, distance: 323.6
click at [789, 220] on p "Made from 100% mercerised cotton twill. Mercerisation is a process that enhance…" at bounding box center [643, 277] width 393 height 130
click at [774, 250] on span "Made from 100% mercerised cotton twill. Mercerisation is a process that enhance…" at bounding box center [640, 277] width 387 height 130
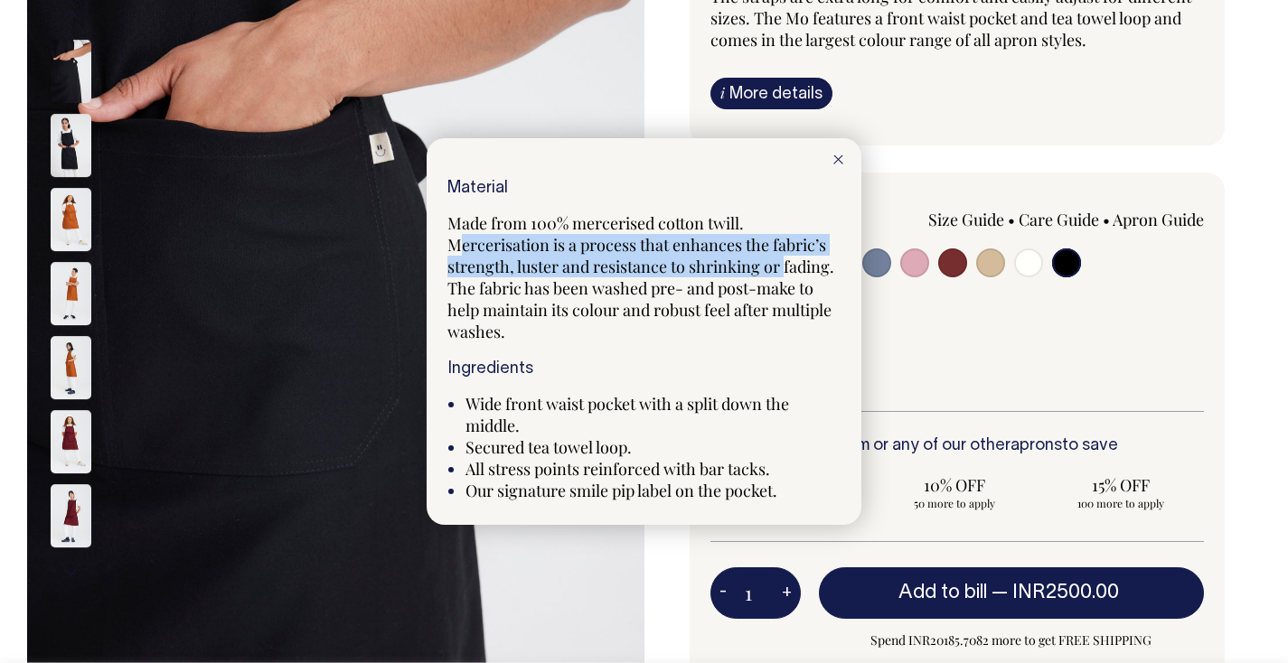
drag, startPoint x: 460, startPoint y: 251, endPoint x: 786, endPoint y: 265, distance: 326.6
click at [786, 265] on span "Made from 100% mercerised cotton twill. Mercerisation is a process that enhance…" at bounding box center [640, 277] width 387 height 130
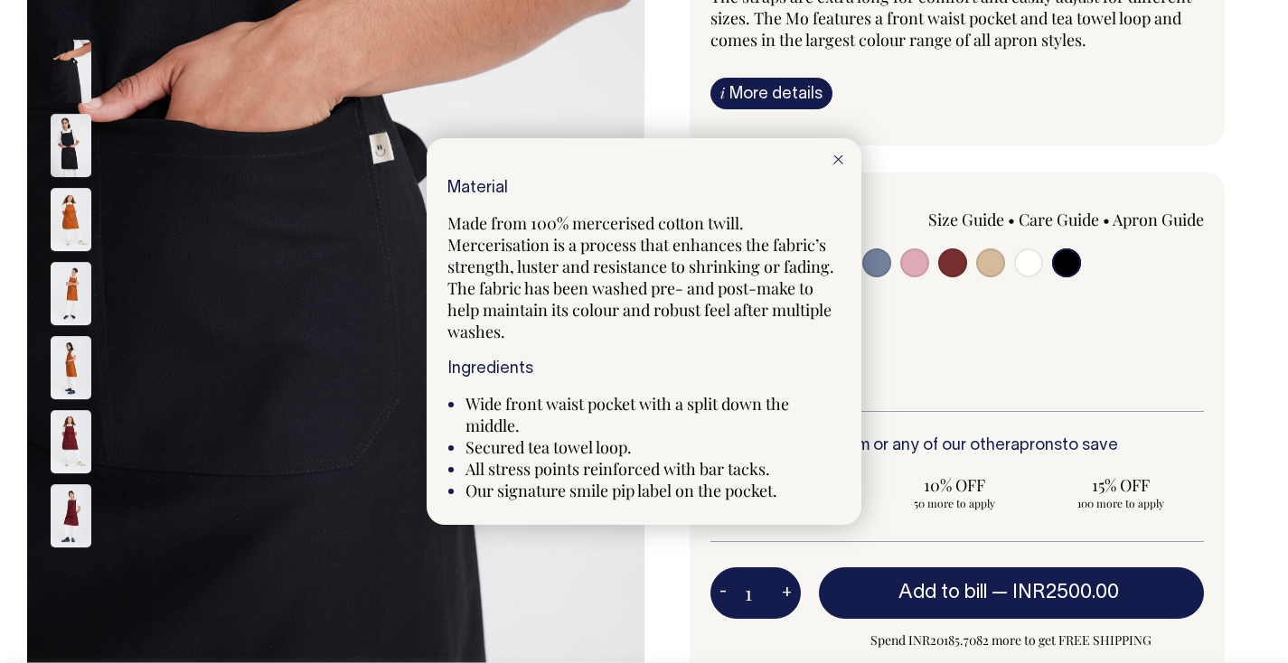
click at [709, 165] on div "Material Made from 100% mercerised cotton twill. Mercerisation is a process tha…" at bounding box center [644, 331] width 435 height 387
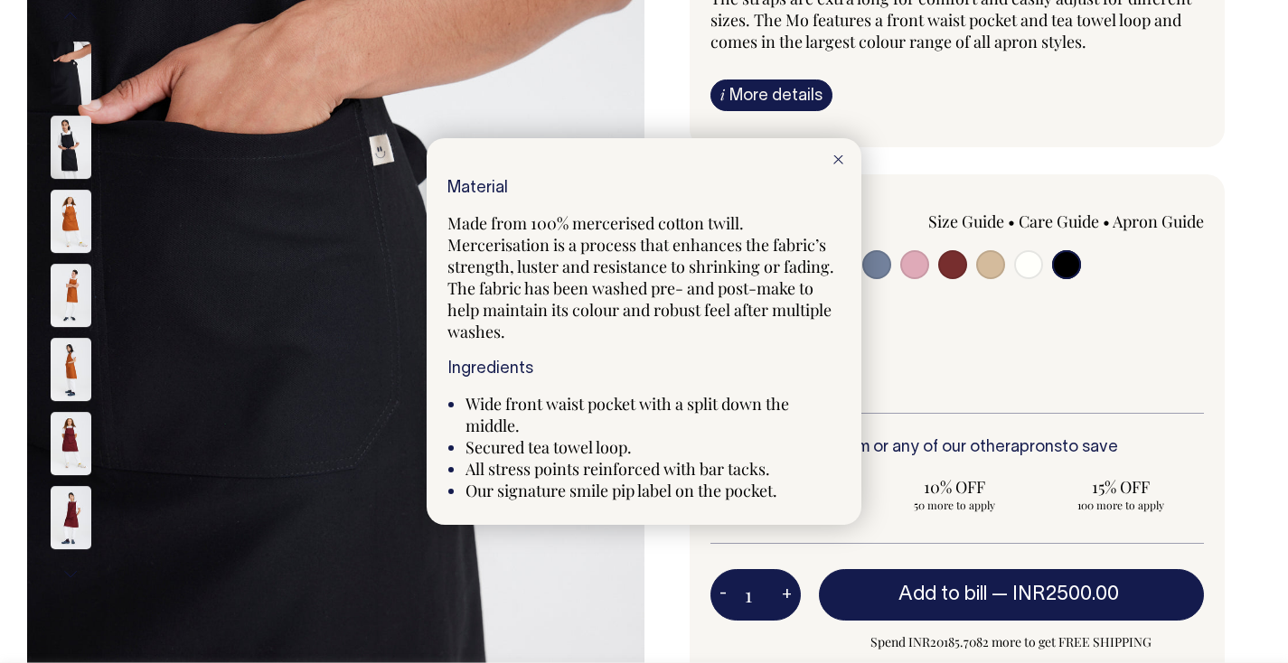
scroll to position [260, 0]
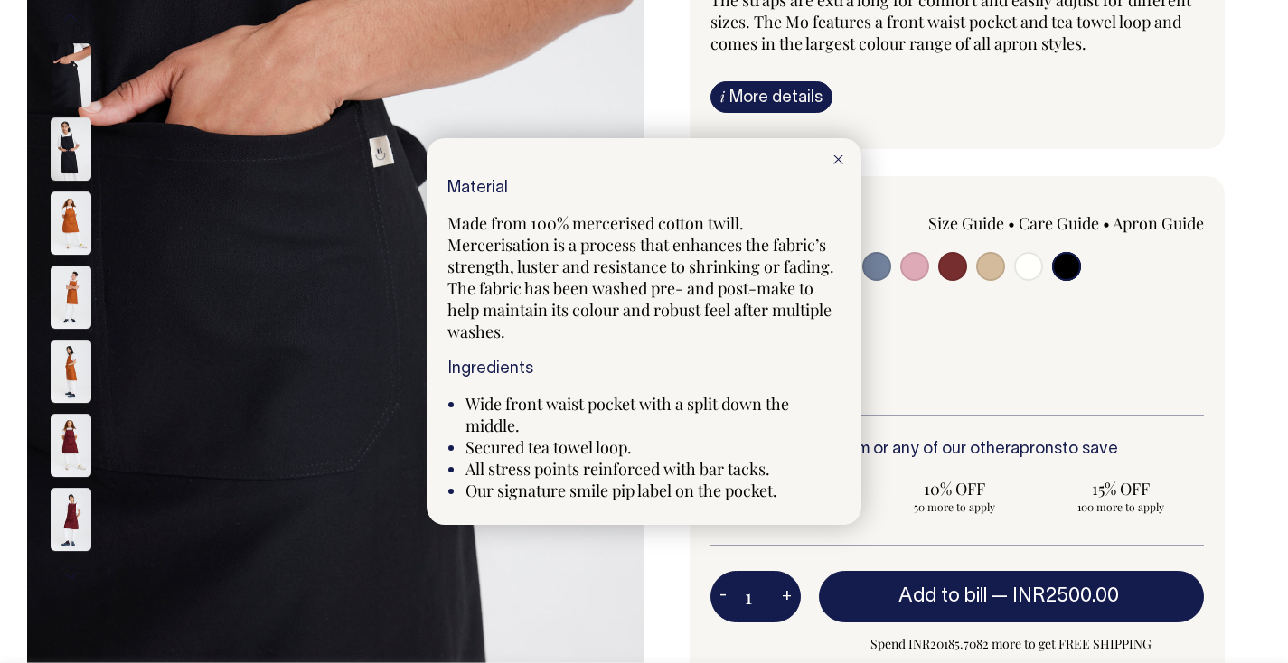
click at [838, 151] on div at bounding box center [838, 158] width 46 height 40
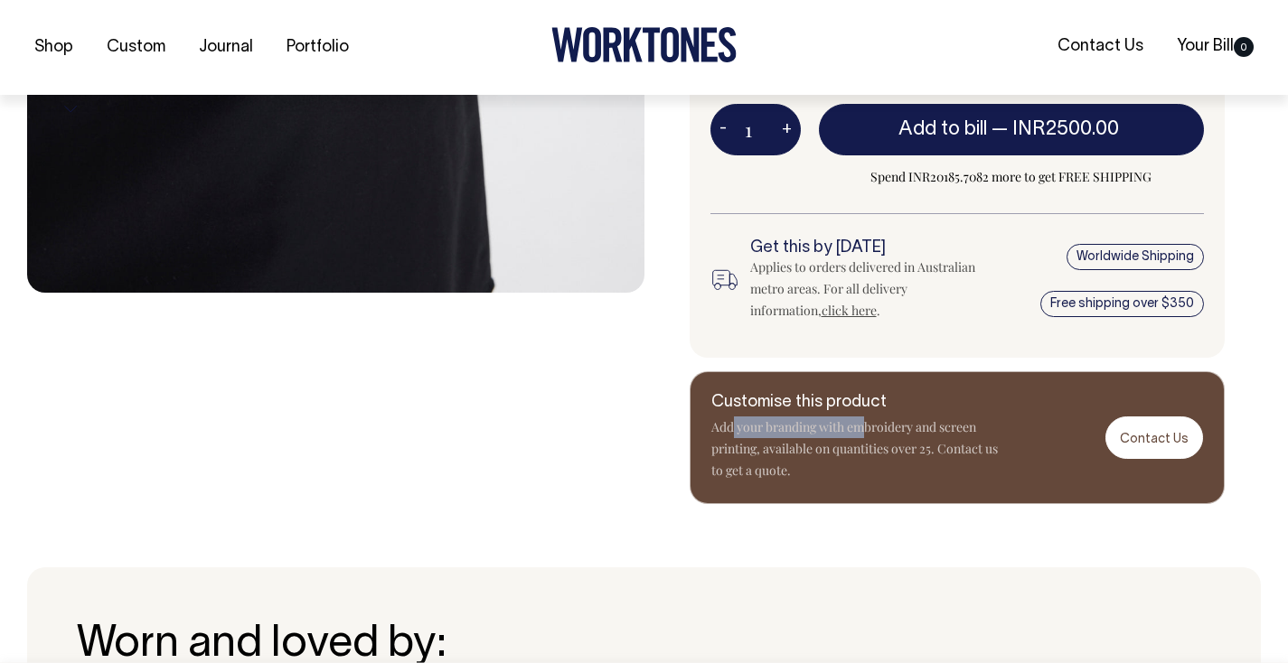
scroll to position [729, 0]
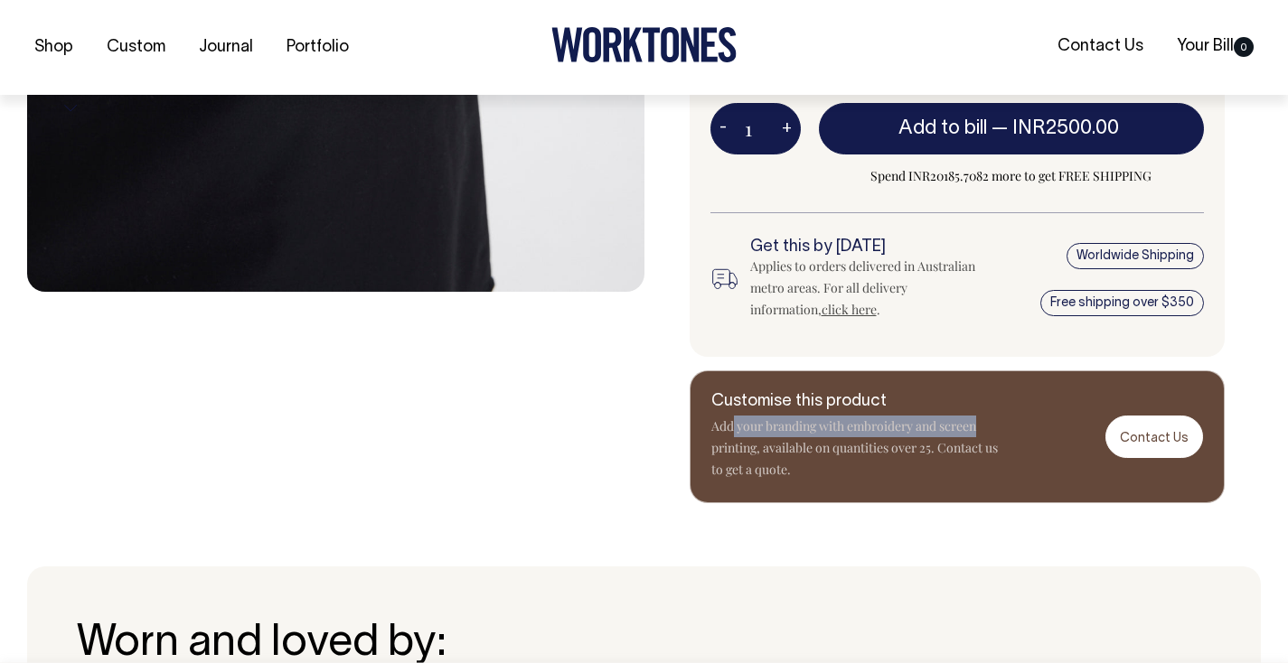
drag, startPoint x: 731, startPoint y: 430, endPoint x: 980, endPoint y: 429, distance: 248.6
click at [980, 429] on p "Add your branding with embroidery and screen printing, available on quantities …" at bounding box center [855, 448] width 289 height 65
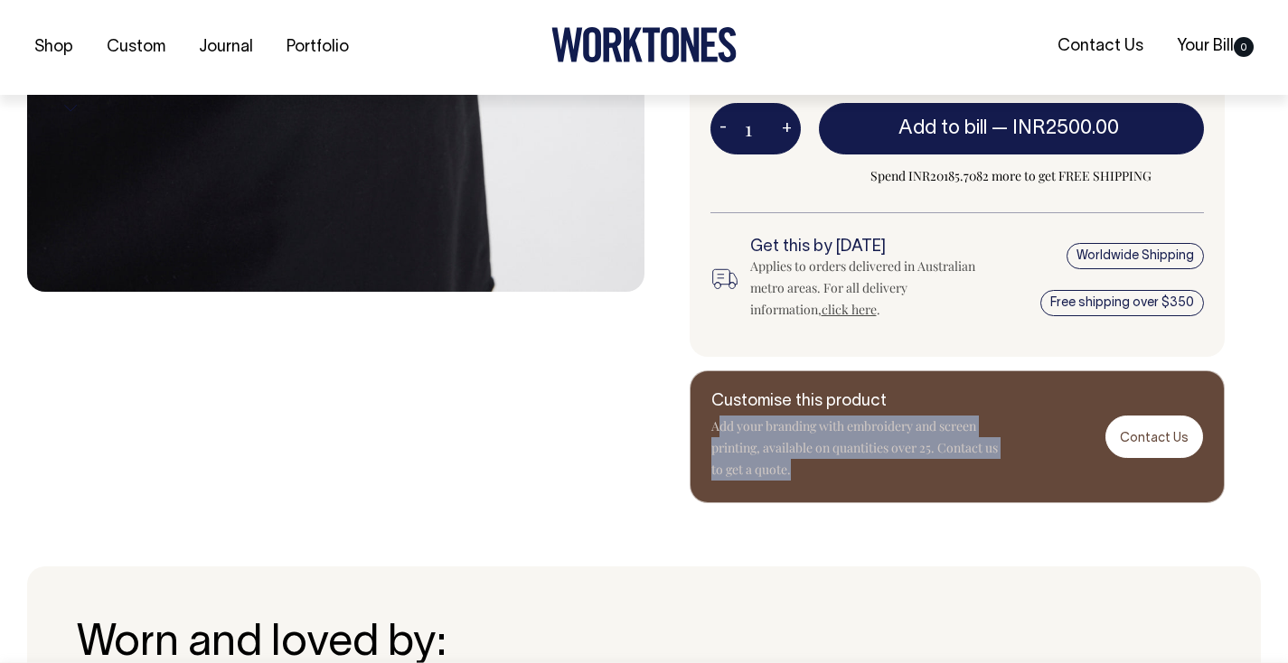
drag, startPoint x: 717, startPoint y: 428, endPoint x: 785, endPoint y: 478, distance: 84.6
click at [785, 478] on div "Customise this product Add your branding with embroidery and screen printing, a…" at bounding box center [958, 437] width 536 height 133
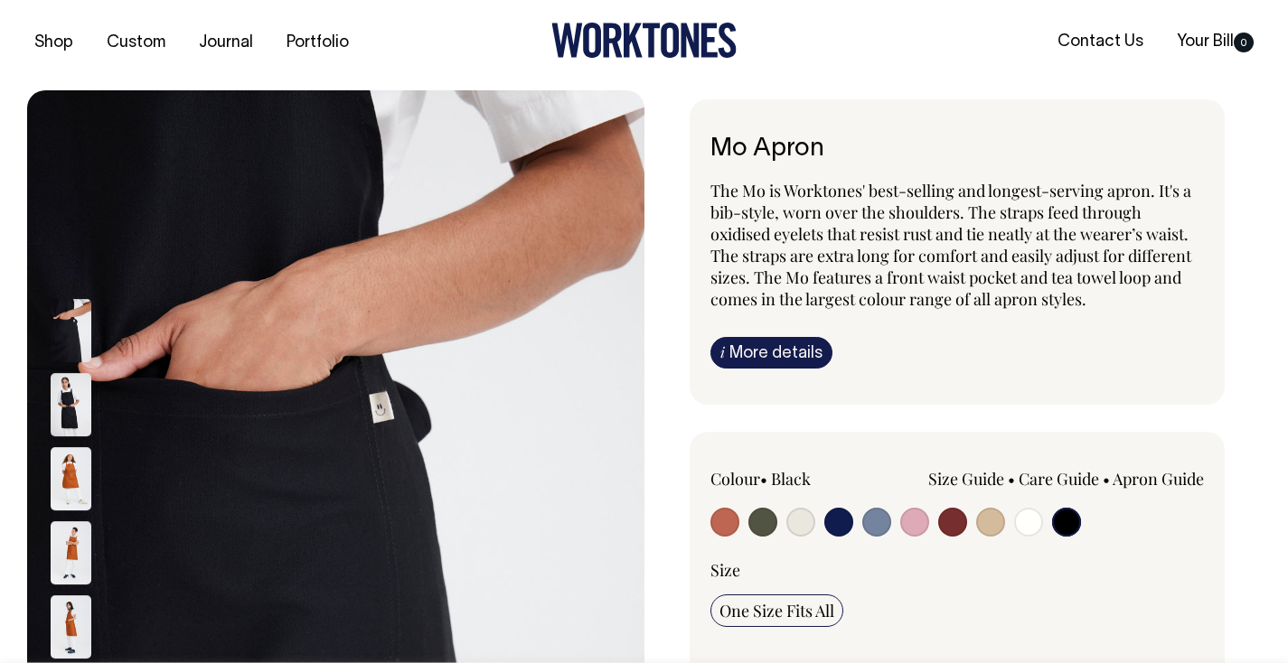
scroll to position [0, 0]
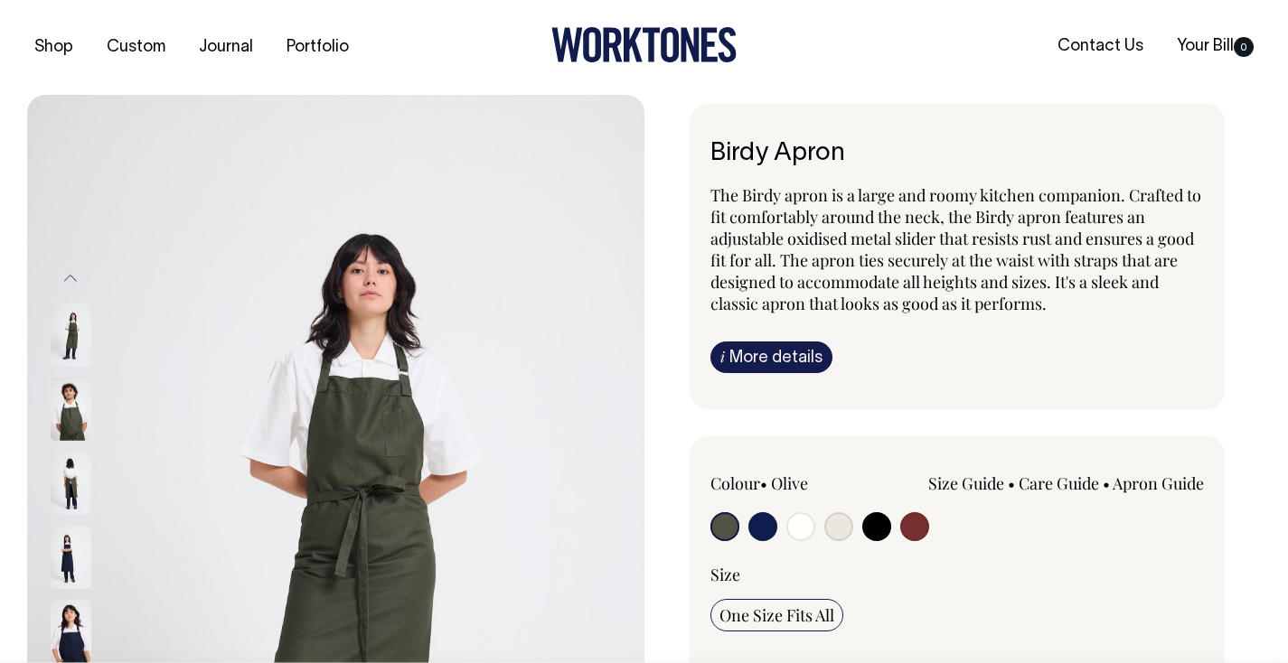
click at [784, 357] on link "i More details" at bounding box center [771, 358] width 122 height 32
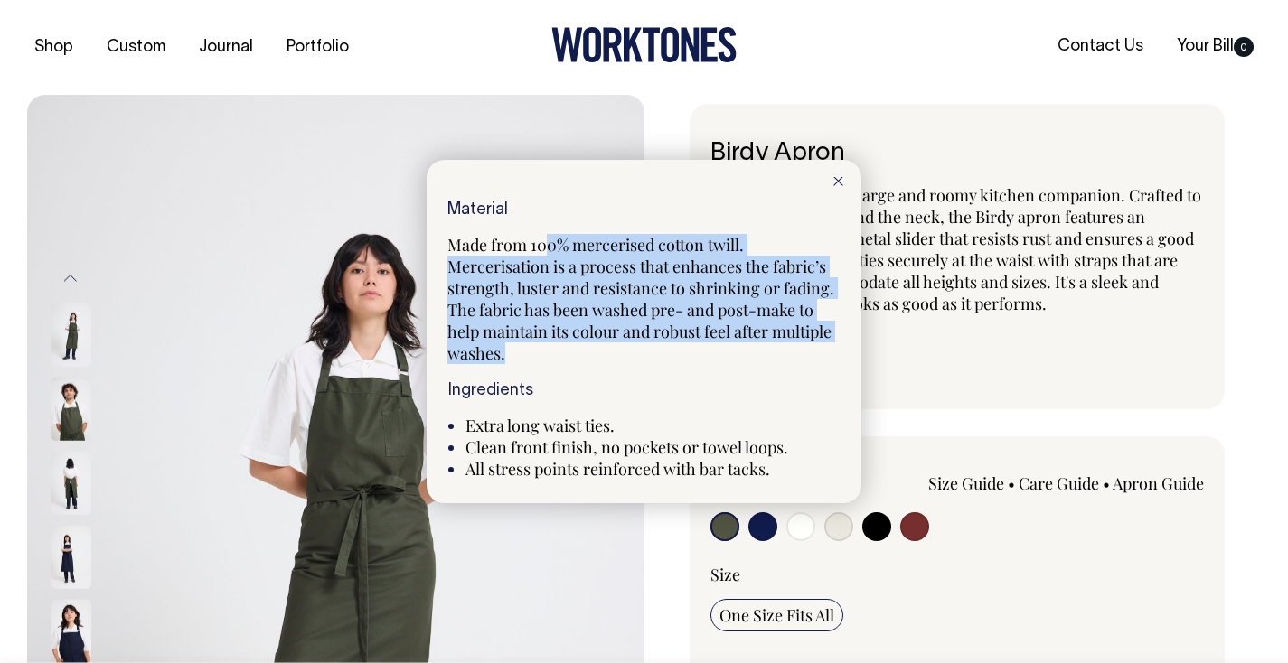
drag, startPoint x: 542, startPoint y: 240, endPoint x: 661, endPoint y: 352, distance: 162.4
click at [660, 351] on p "Made from 100% mercerised cotton twill. Mercerisation is a process that enhance…" at bounding box center [643, 299] width 393 height 130
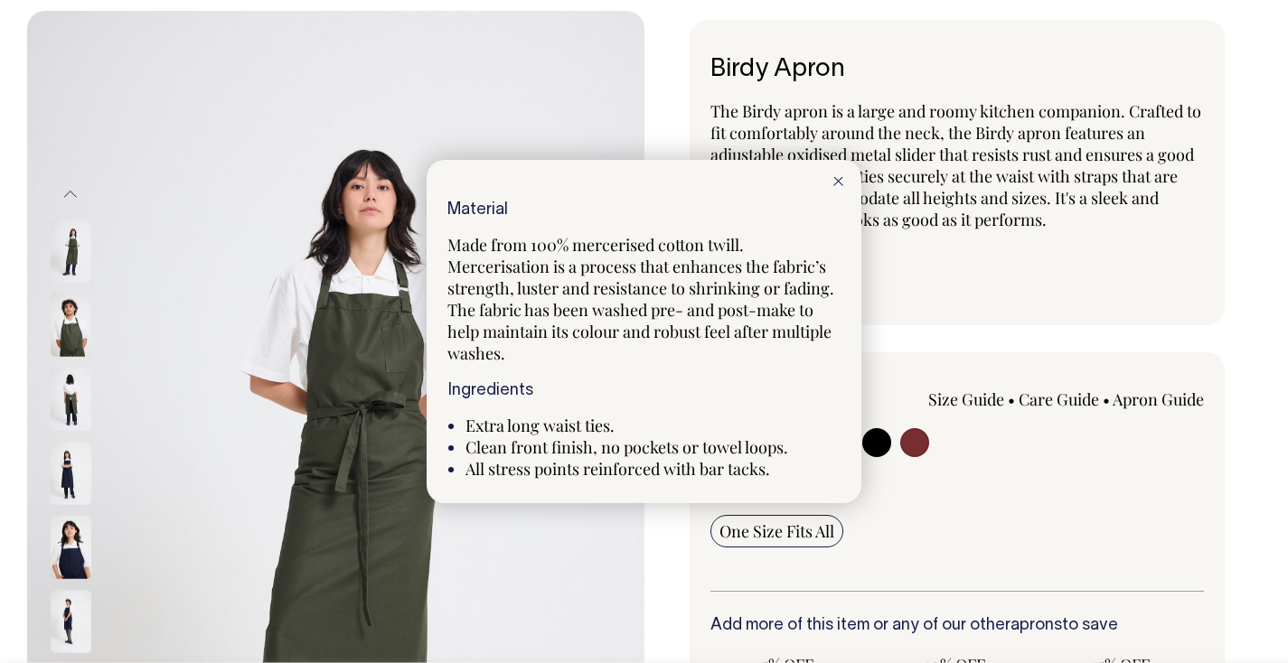
click at [833, 183] on icon at bounding box center [838, 181] width 10 height 9
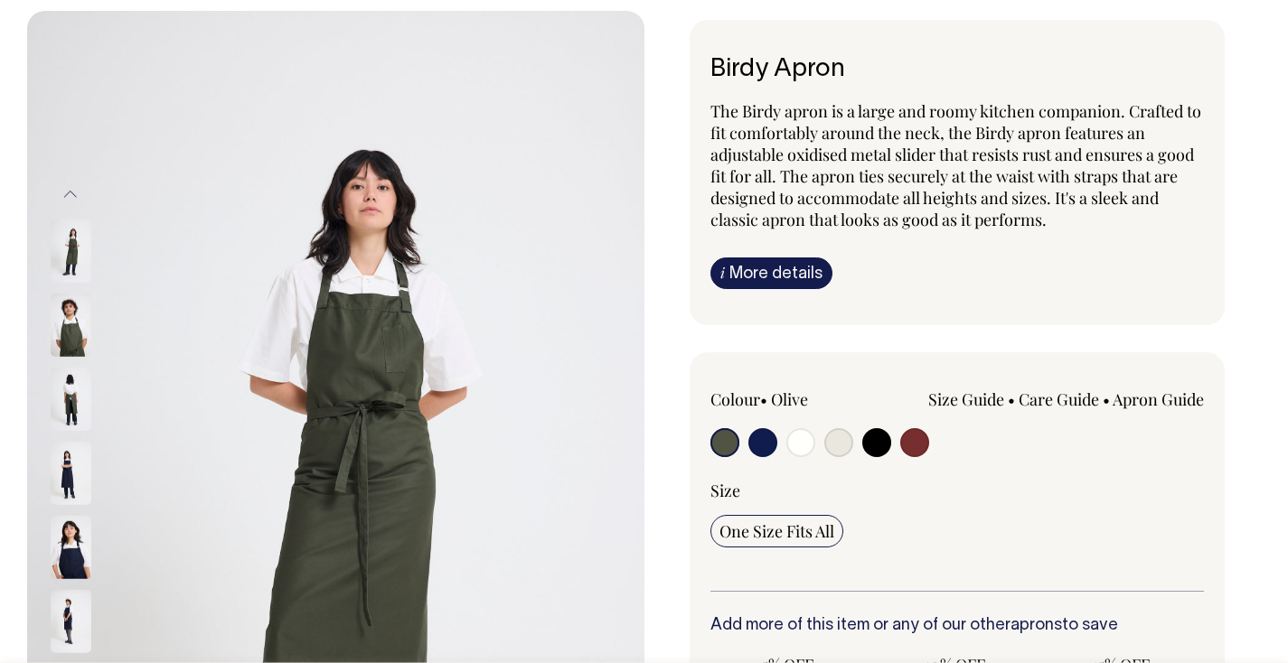
scroll to position [85, 0]
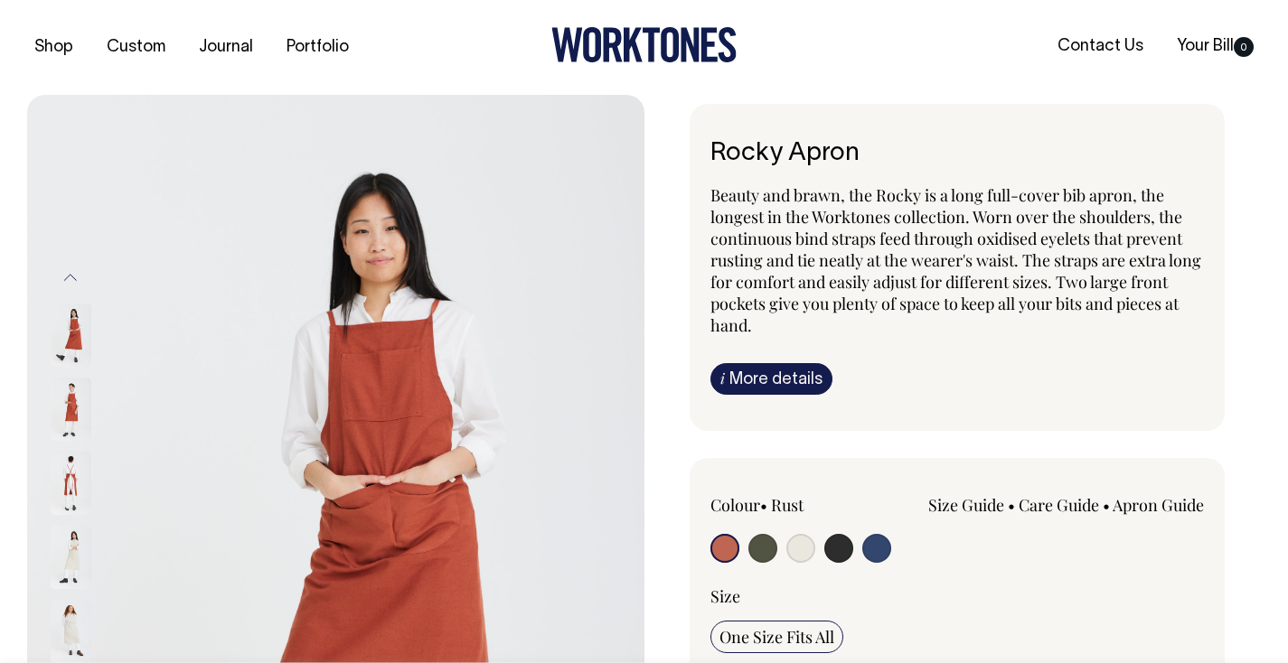
click at [776, 371] on link "i More details" at bounding box center [771, 379] width 122 height 32
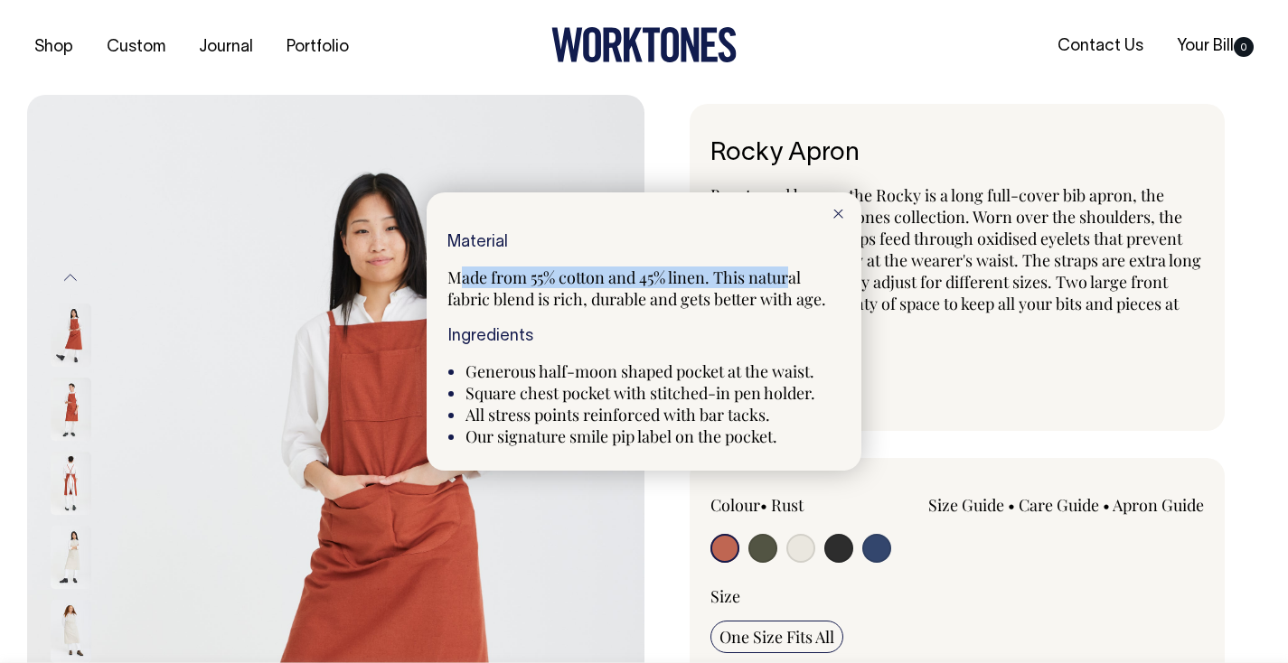
drag, startPoint x: 475, startPoint y: 274, endPoint x: 798, endPoint y: 272, distance: 322.7
click at [798, 272] on span "Made from 55% cotton and 45% linen. This natural fabric blend is rich, durable …" at bounding box center [636, 288] width 379 height 43
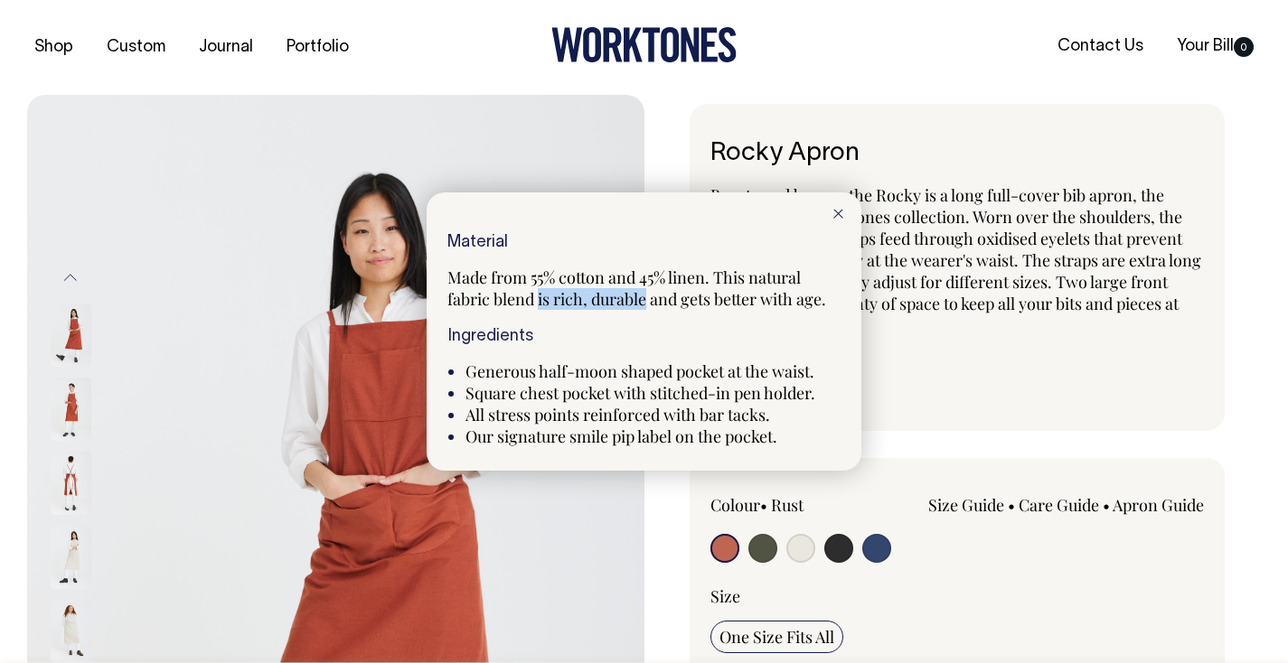
drag, startPoint x: 541, startPoint y: 297, endPoint x: 641, endPoint y: 306, distance: 100.7
click at [646, 300] on span "Made from 55% cotton and 45% linen. This natural fabric blend is rich, durable …" at bounding box center [636, 288] width 379 height 43
drag, startPoint x: 522, startPoint y: 370, endPoint x: 698, endPoint y: 367, distance: 176.3
click at [698, 367] on span "Generous half-moon shaped pocket at the waist." at bounding box center [639, 372] width 349 height 22
click at [738, 326] on div "Material Made from 55% cotton and 45% linen. This natural fabric blend is rich,…" at bounding box center [643, 340] width 393 height 213
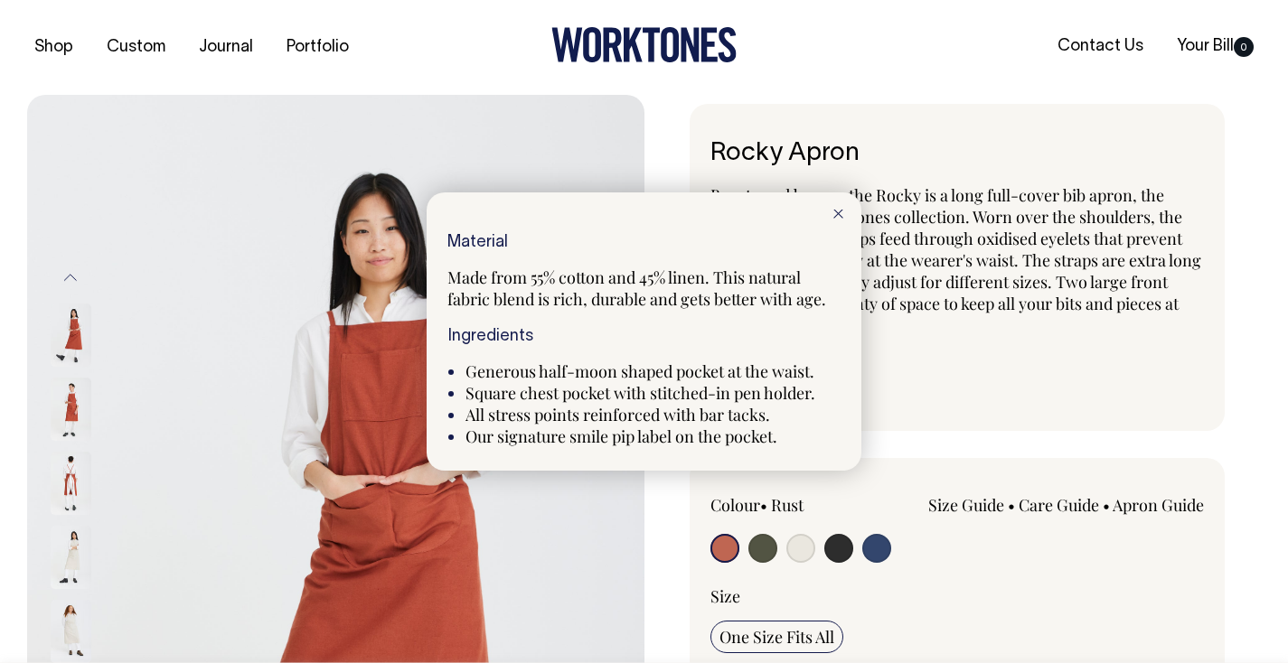
click at [832, 216] on div at bounding box center [838, 213] width 46 height 40
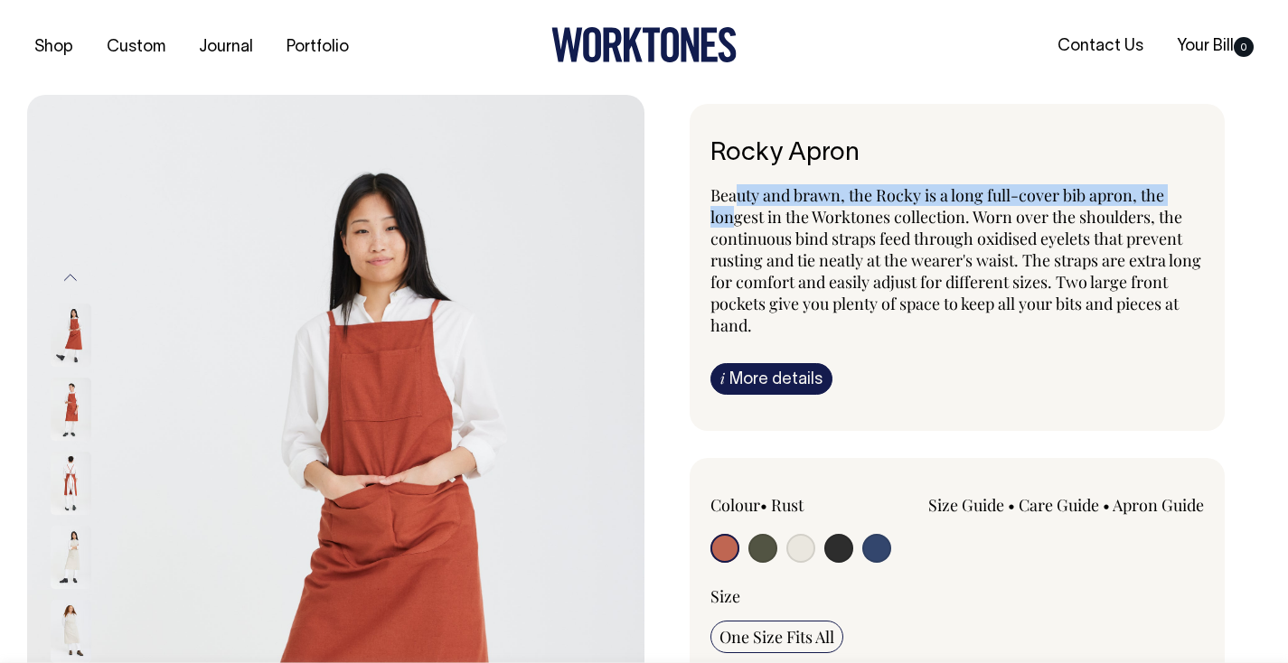
drag, startPoint x: 740, startPoint y: 194, endPoint x: 733, endPoint y: 221, distance: 28.1
click at [733, 221] on span "Beauty and brawn, the Rocky is a long full-cover bib apron, the longest in the …" at bounding box center [955, 260] width 491 height 152
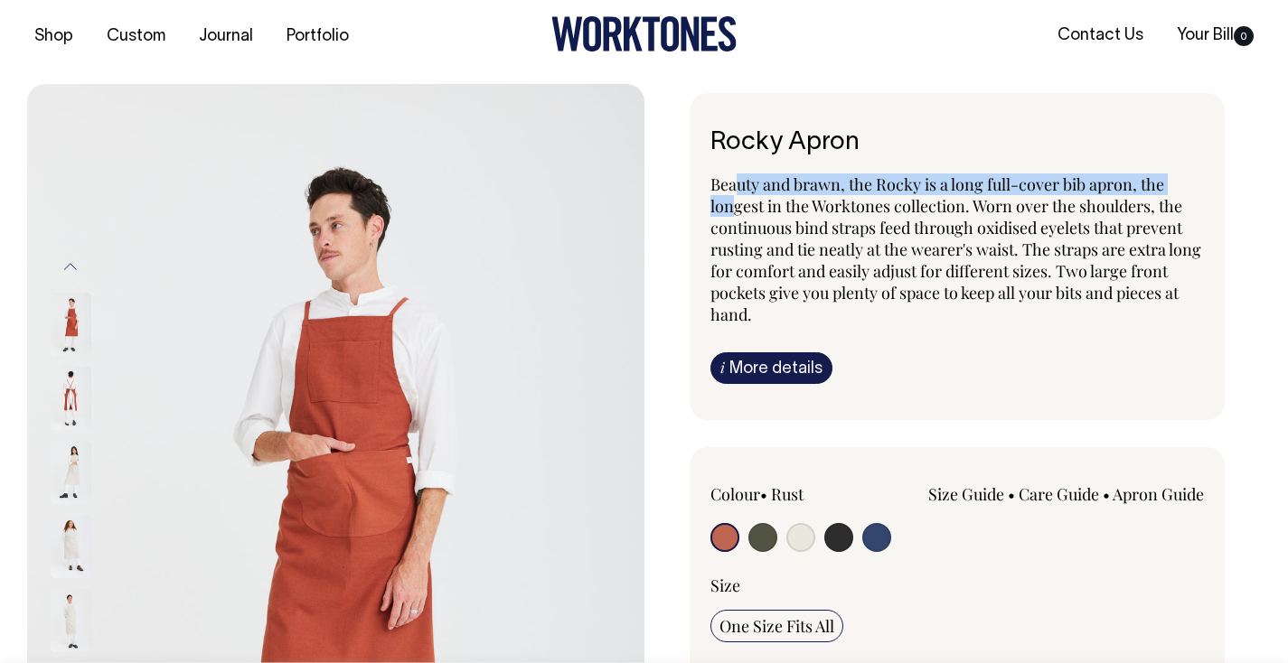
scroll to position [9, 0]
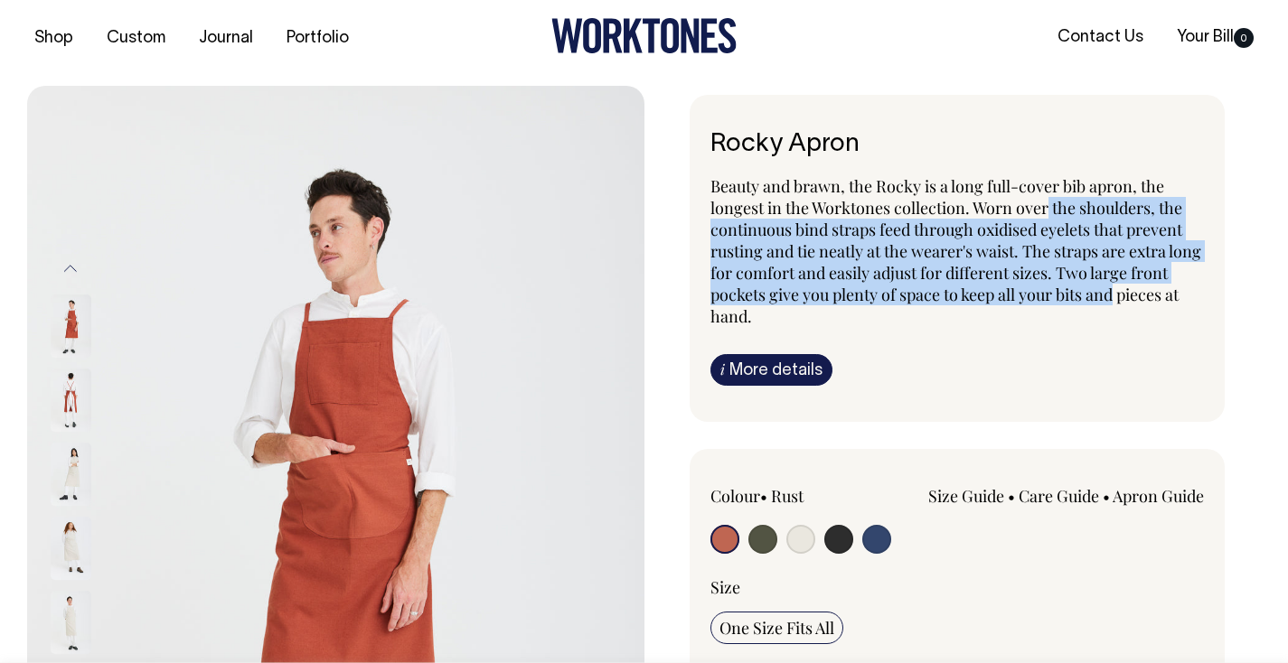
drag, startPoint x: 1050, startPoint y: 208, endPoint x: 1179, endPoint y: 296, distance: 155.9
click at [1202, 295] on p "Beauty and brawn, the Rocky is a long full-cover bib apron, the longest in the …" at bounding box center [957, 251] width 494 height 152
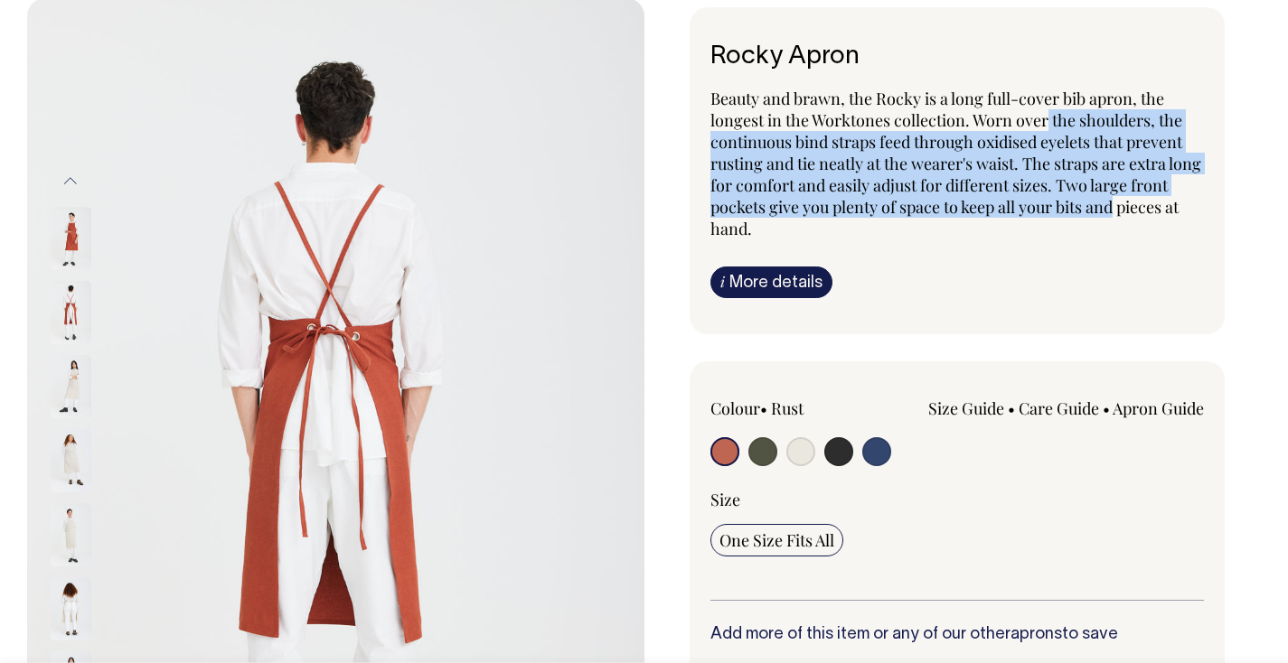
scroll to position [98, 0]
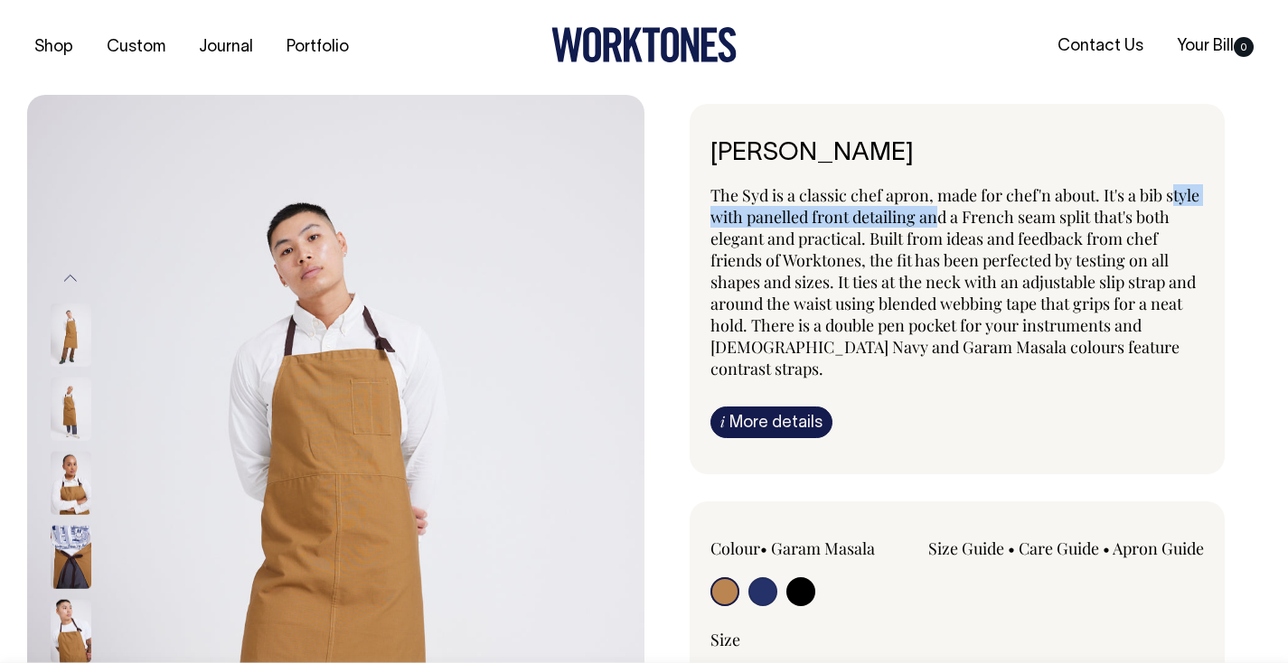
drag, startPoint x: 717, startPoint y: 220, endPoint x: 978, endPoint y: 216, distance: 261.2
click at [978, 216] on span "The Syd is a classic chef apron, made for chef'n about. It's a bib style with p…" at bounding box center [954, 281] width 489 height 195
click at [752, 407] on link "i More details" at bounding box center [771, 423] width 122 height 32
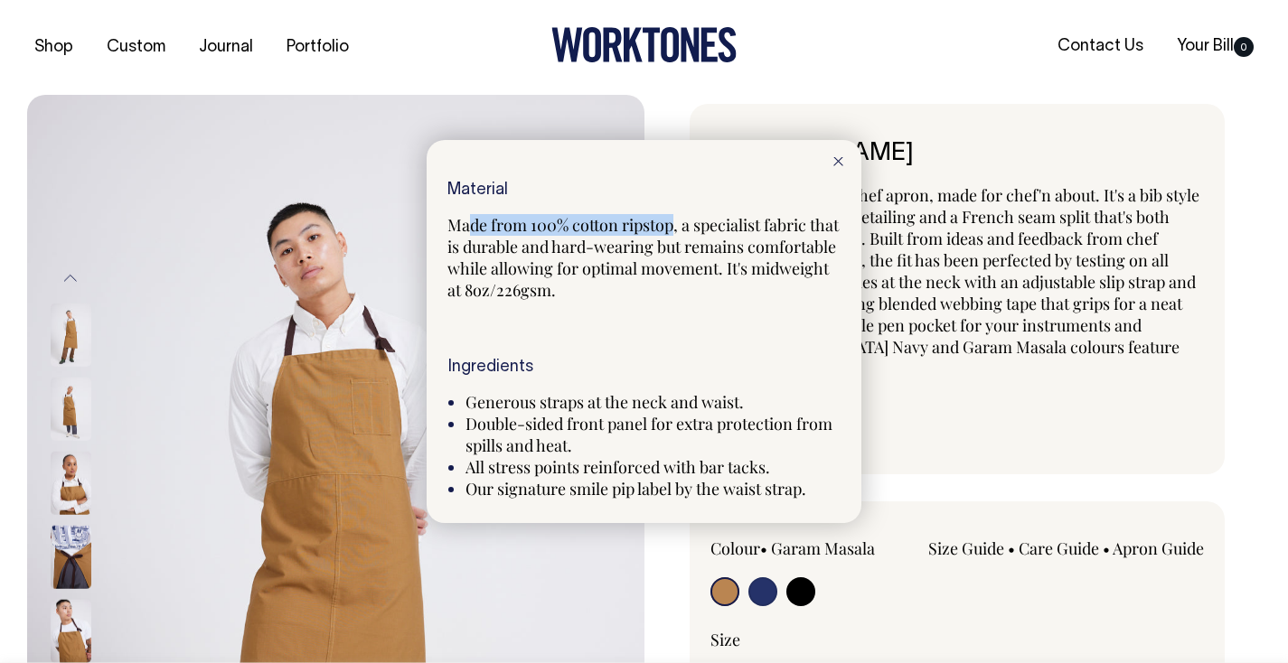
drag, startPoint x: 472, startPoint y: 229, endPoint x: 672, endPoint y: 227, distance: 199.8
click at [672, 227] on span "Made from 100% cotton ripstop, a specialist fabric that is durable and hard-wea…" at bounding box center [642, 257] width 391 height 87
click at [674, 226] on span "Made from 100% cotton ripstop, a specialist fabric that is durable and hard-wea…" at bounding box center [642, 257] width 391 height 87
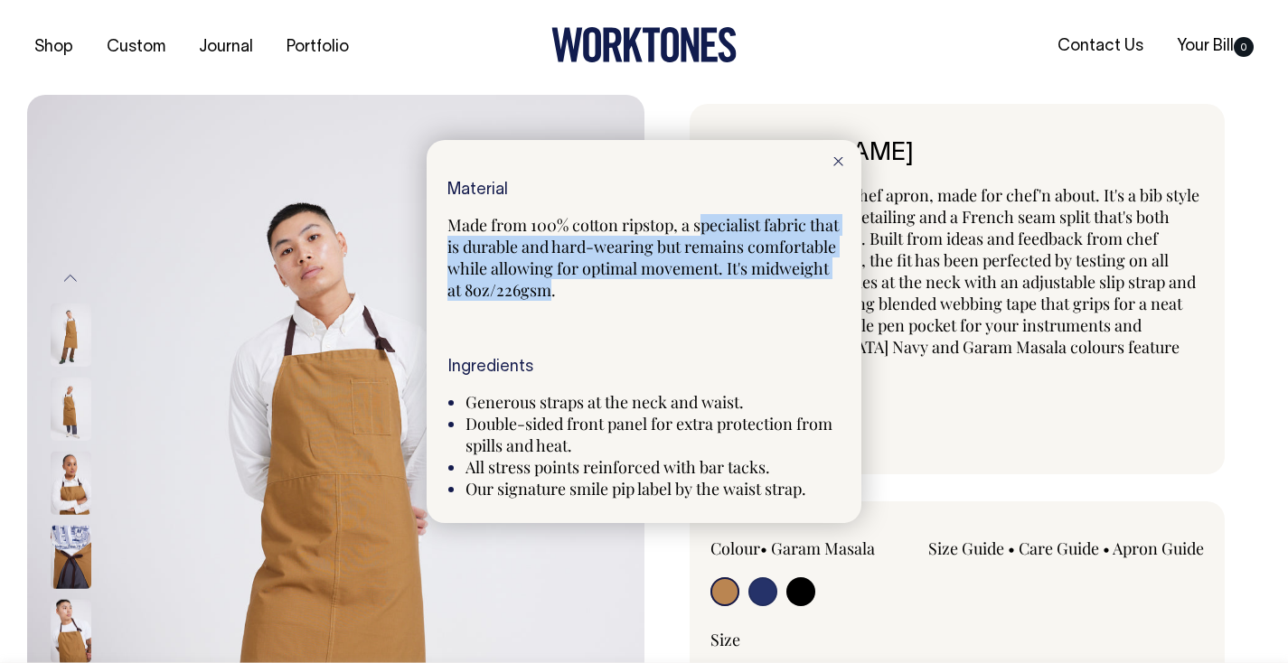
drag, startPoint x: 705, startPoint y: 224, endPoint x: 658, endPoint y: 297, distance: 87.0
click at [658, 297] on span "Made from 100% cotton ripstop, a specialist fabric that is durable and hard-wea…" at bounding box center [642, 257] width 391 height 87
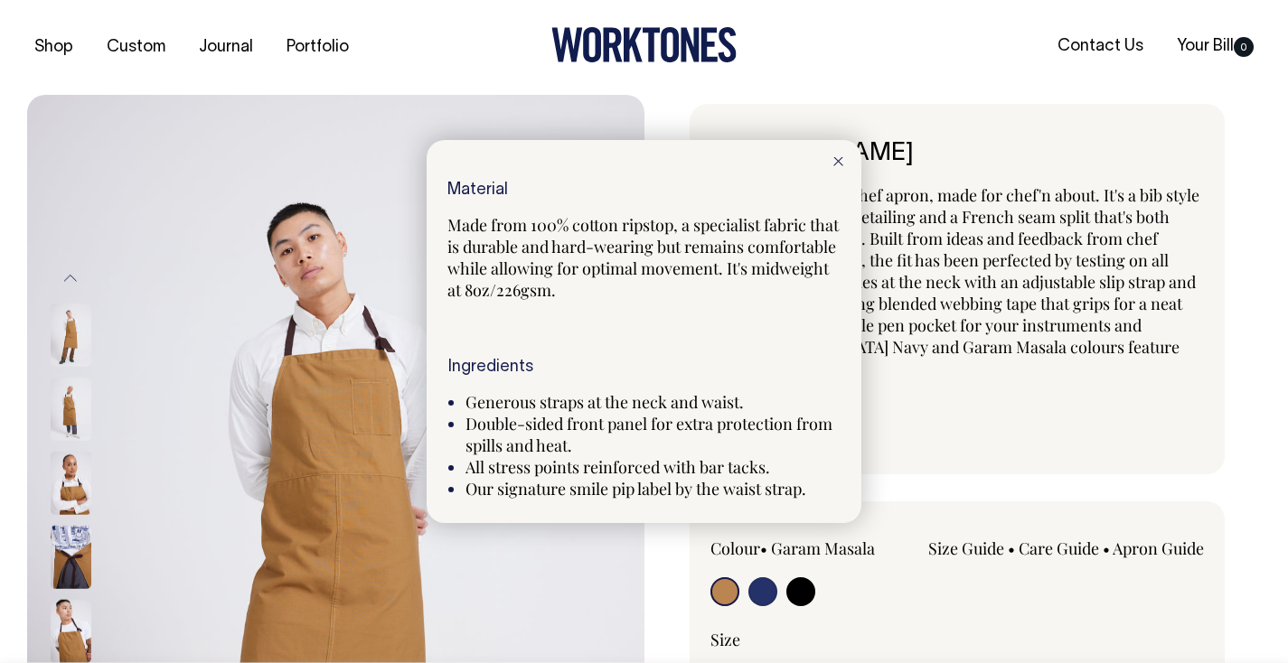
click at [715, 309] on div "Material Made from 100% cotton ripstop, a specialist fabric that is durable and…" at bounding box center [643, 341] width 393 height 318
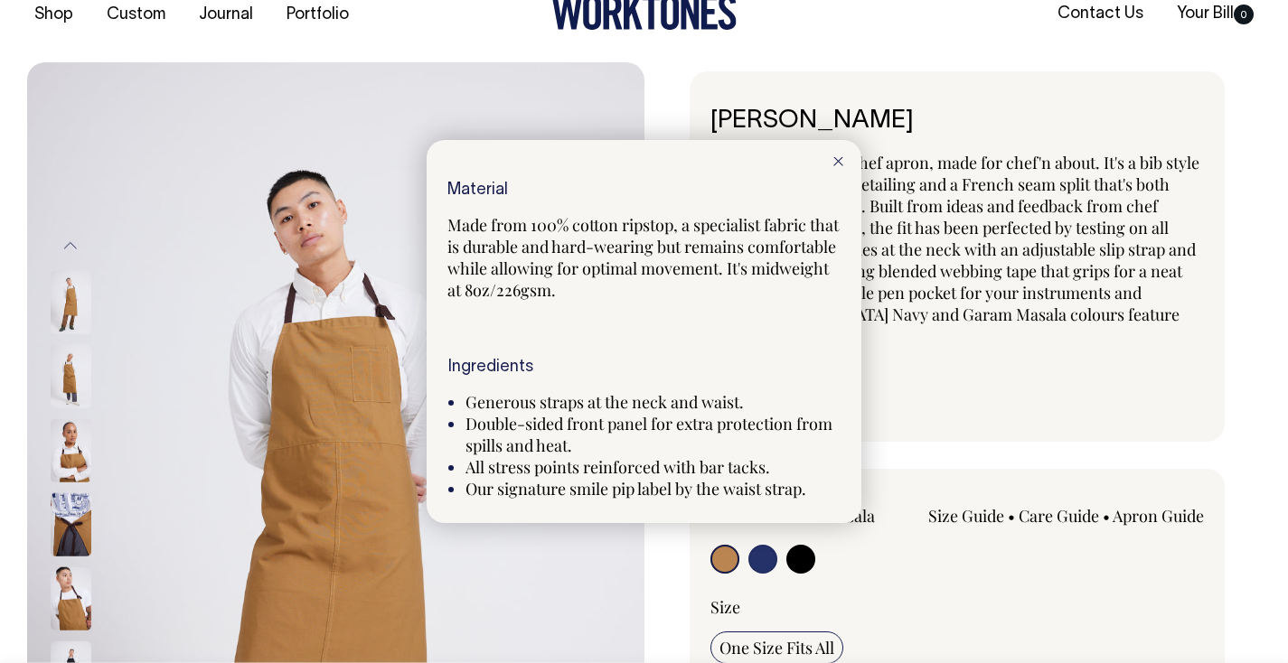
scroll to position [31, 0]
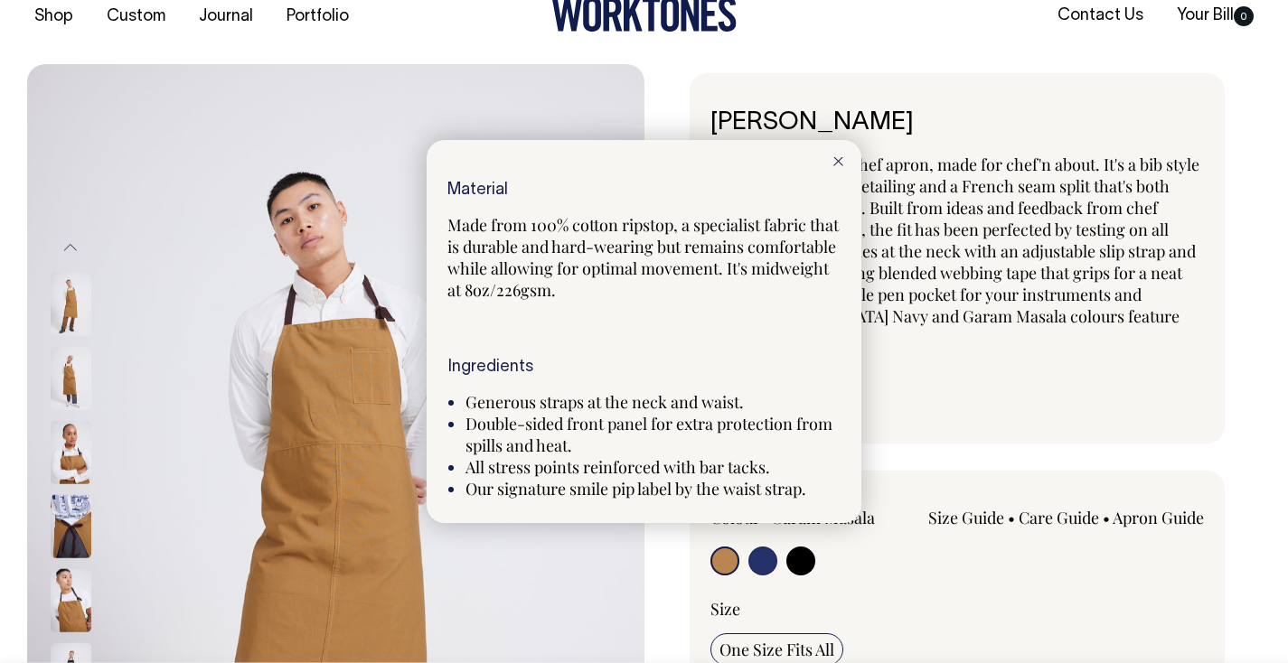
drag, startPoint x: 841, startPoint y: 160, endPoint x: 819, endPoint y: 165, distance: 22.2
click at [841, 159] on icon at bounding box center [838, 161] width 10 height 9
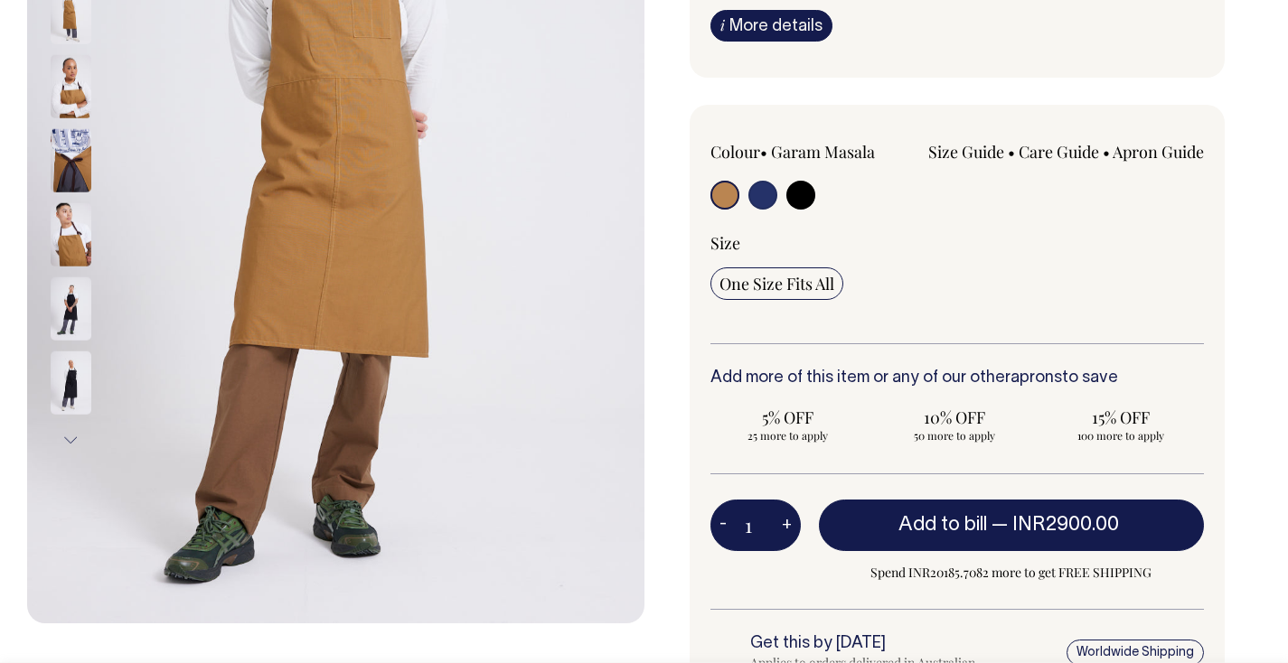
click at [67, 442] on button "Next" at bounding box center [70, 440] width 27 height 41
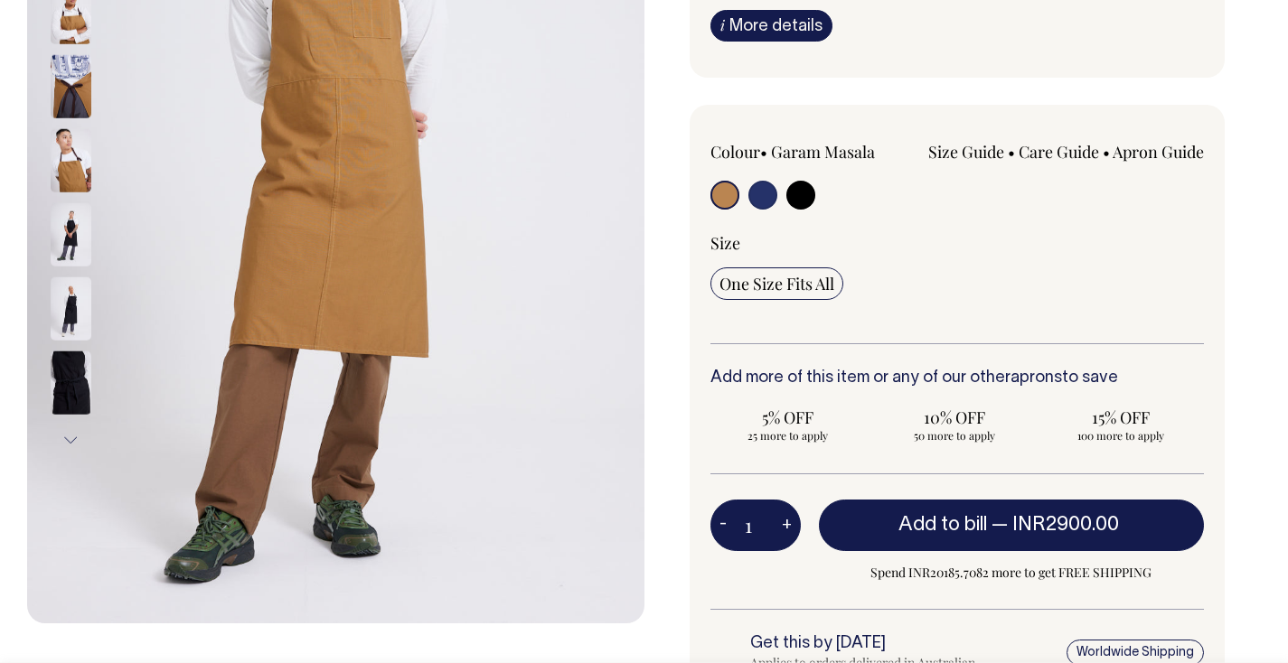
scroll to position [398, 0]
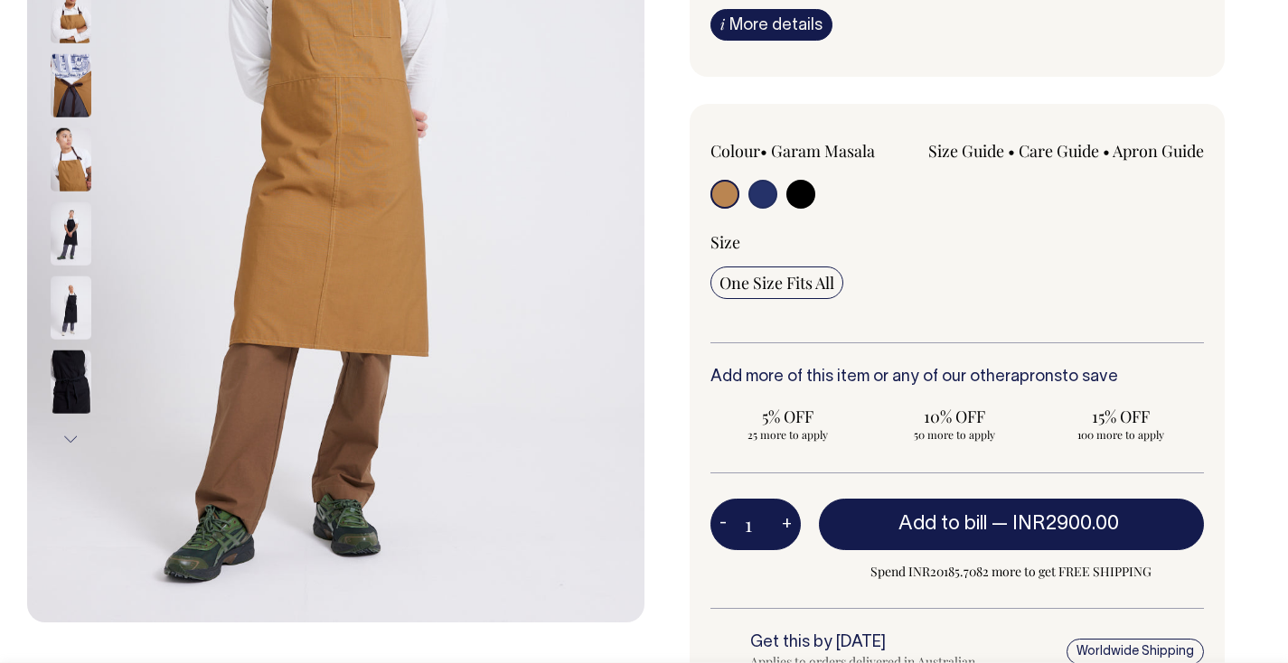
click at [67, 442] on button "Next" at bounding box center [70, 439] width 27 height 41
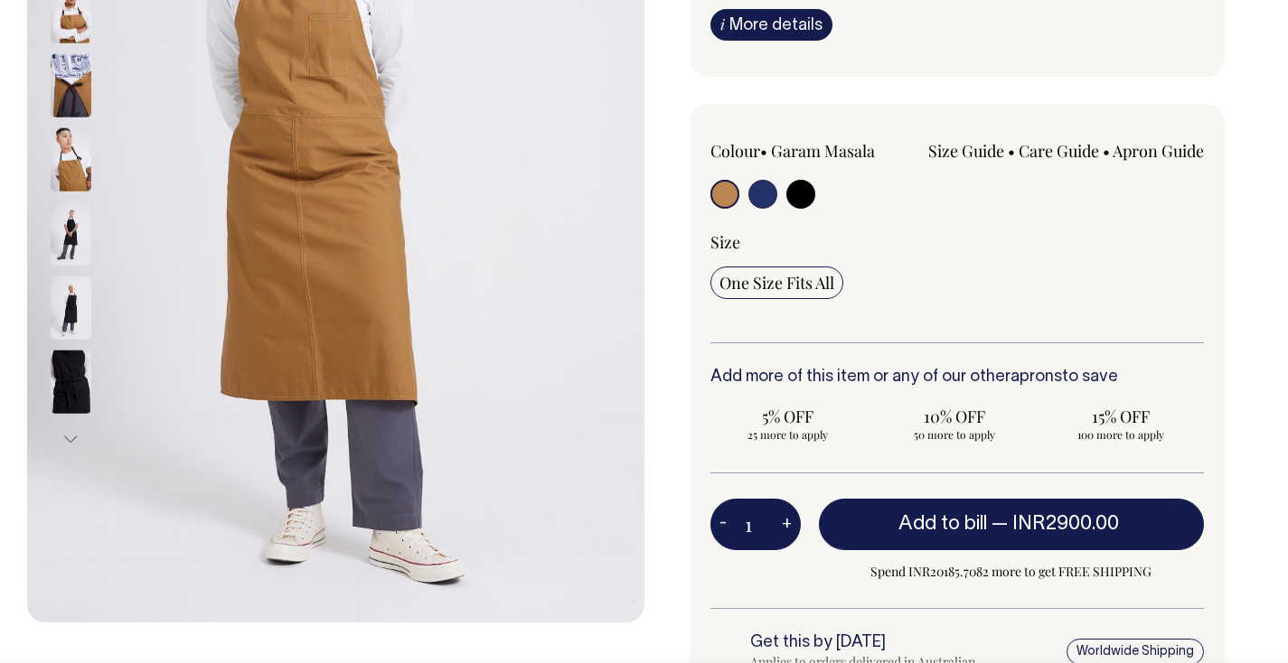
click at [67, 442] on button "Next" at bounding box center [70, 439] width 27 height 41
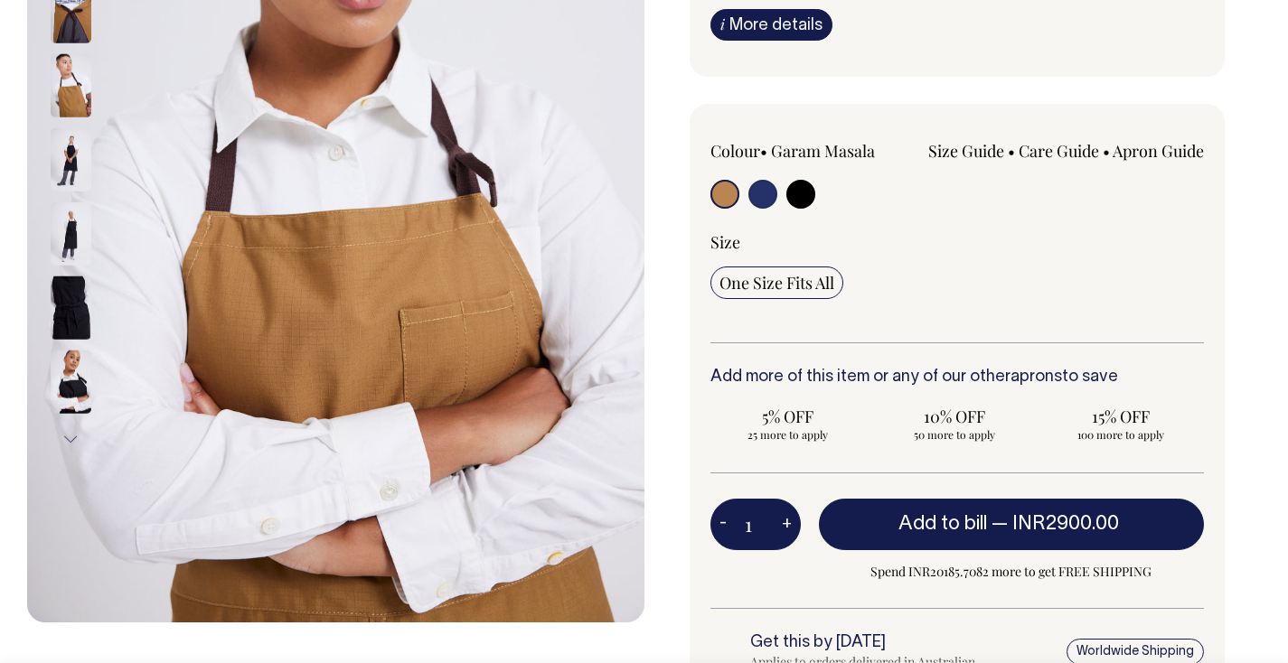
click at [72, 441] on button "Next" at bounding box center [70, 439] width 27 height 41
click at [66, 433] on button "Next" at bounding box center [70, 439] width 27 height 41
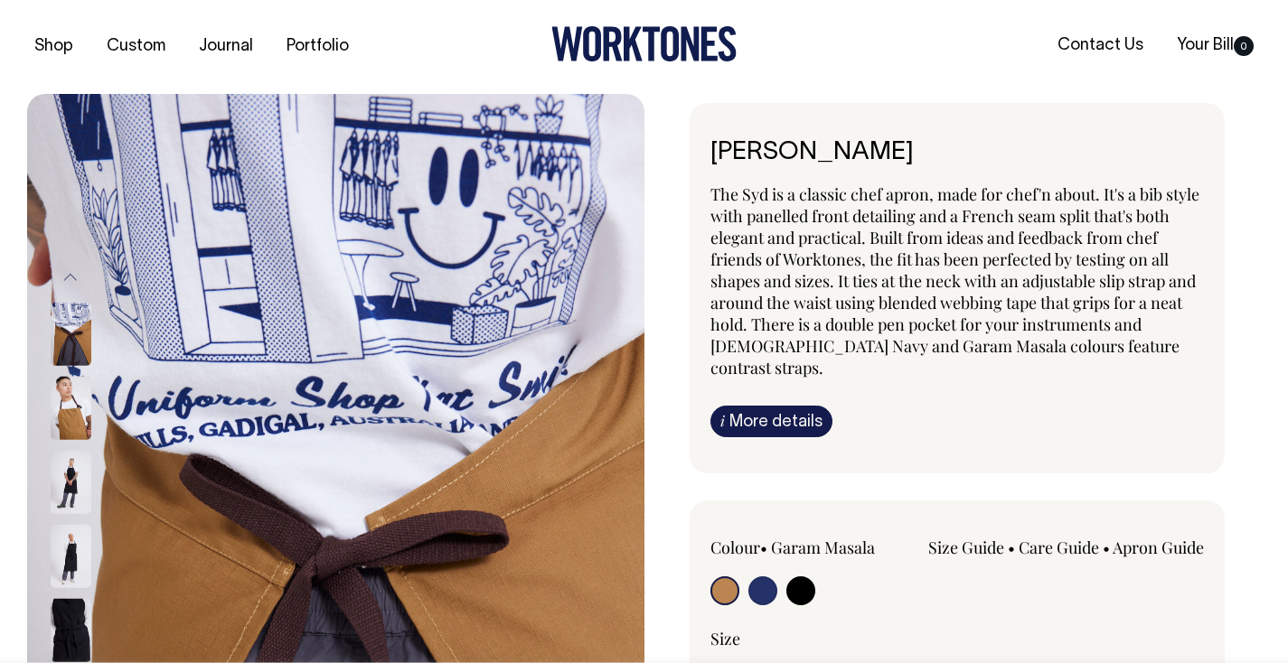
scroll to position [0, 0]
click at [766, 407] on link "i More details" at bounding box center [771, 423] width 122 height 32
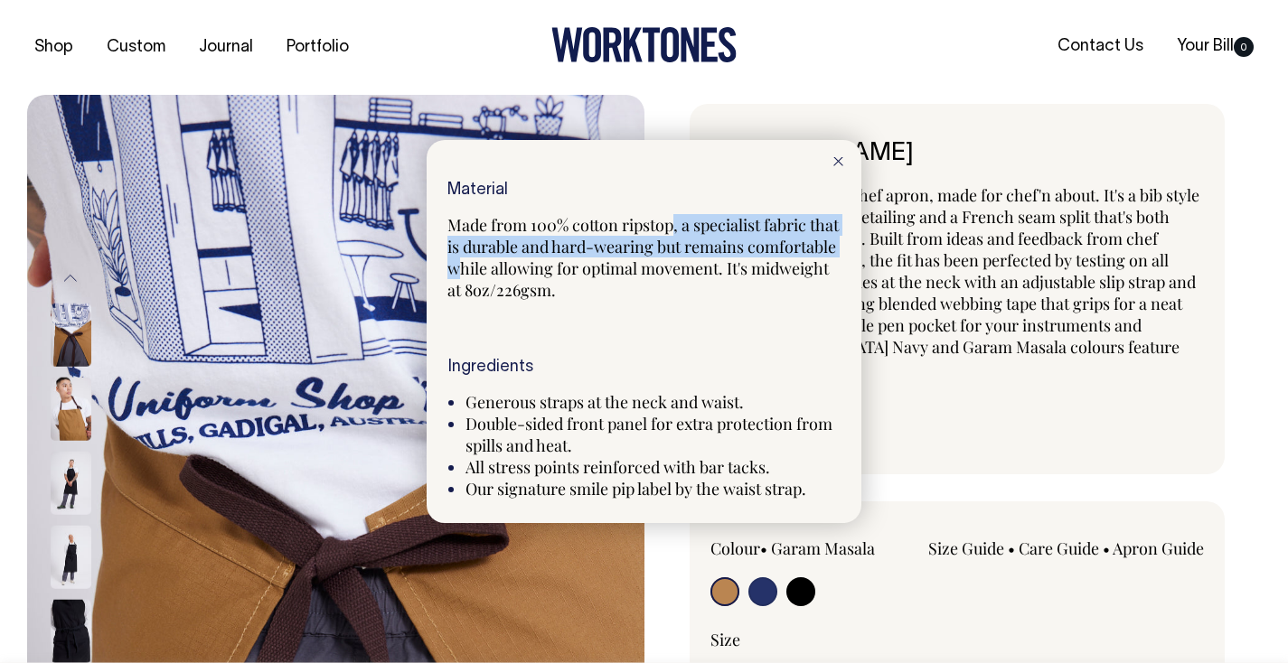
drag, startPoint x: 677, startPoint y: 227, endPoint x: 549, endPoint y: 266, distance: 134.1
click at [549, 266] on span "Made from 100% cotton ripstop, a specialist fabric that is durable and hard-wea…" at bounding box center [642, 257] width 391 height 87
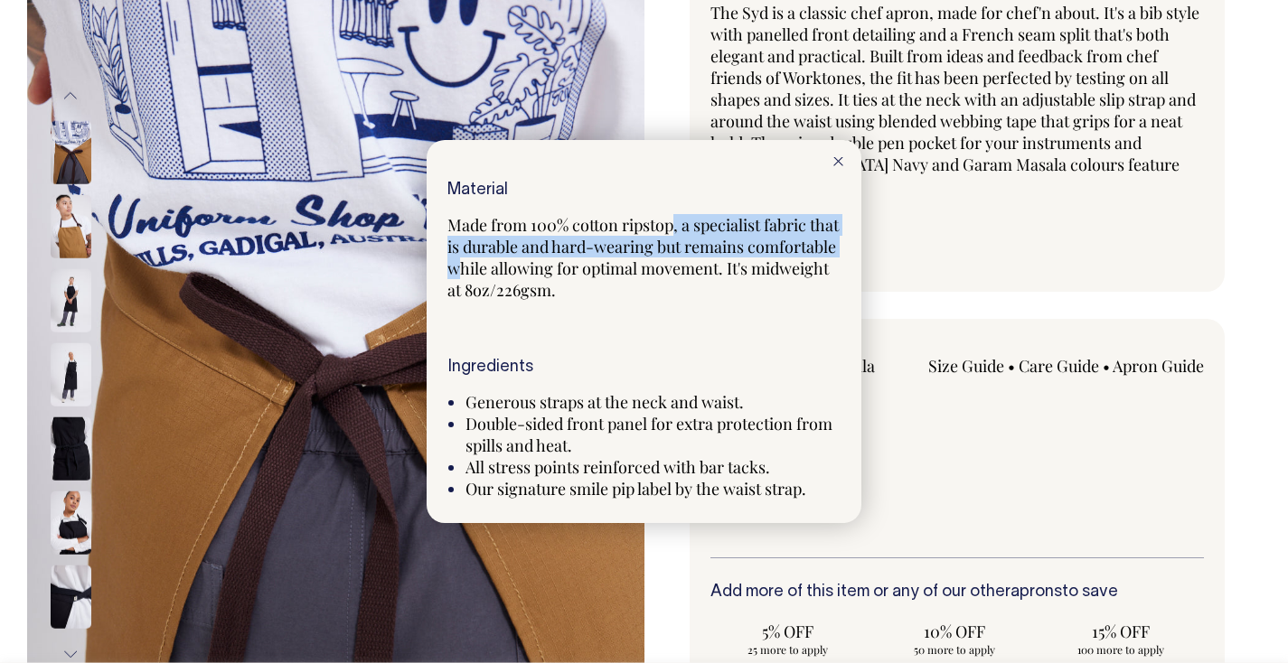
scroll to position [183, 0]
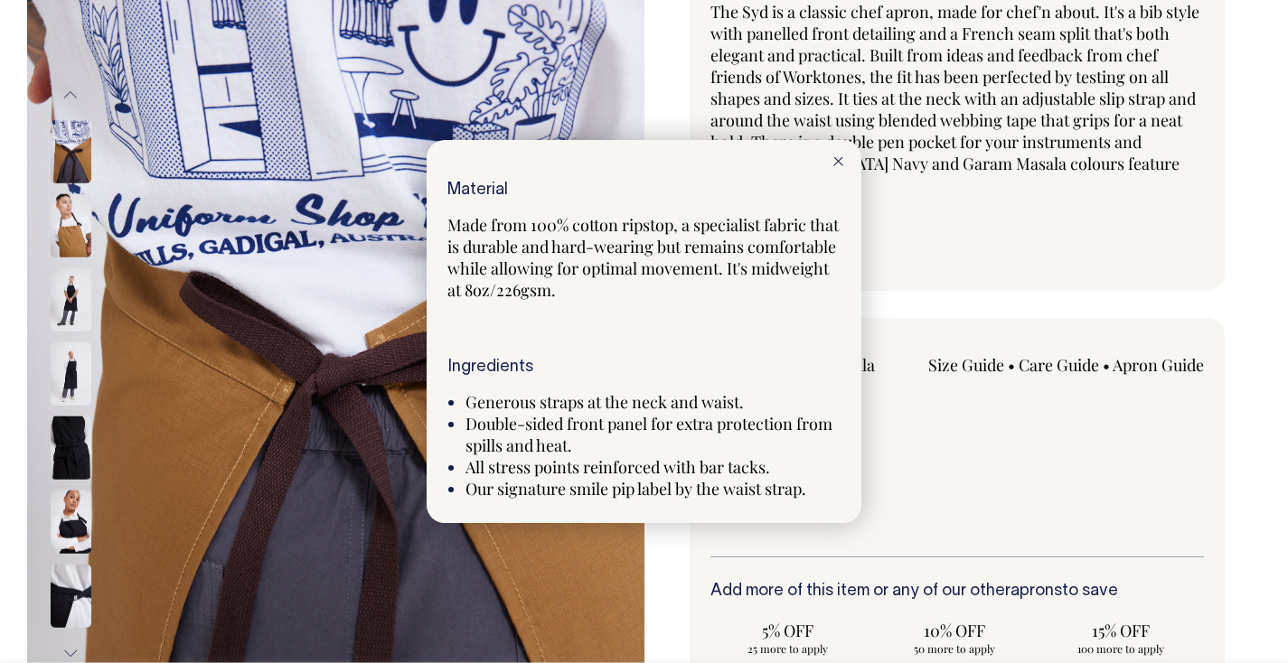
click at [834, 153] on div at bounding box center [838, 160] width 46 height 40
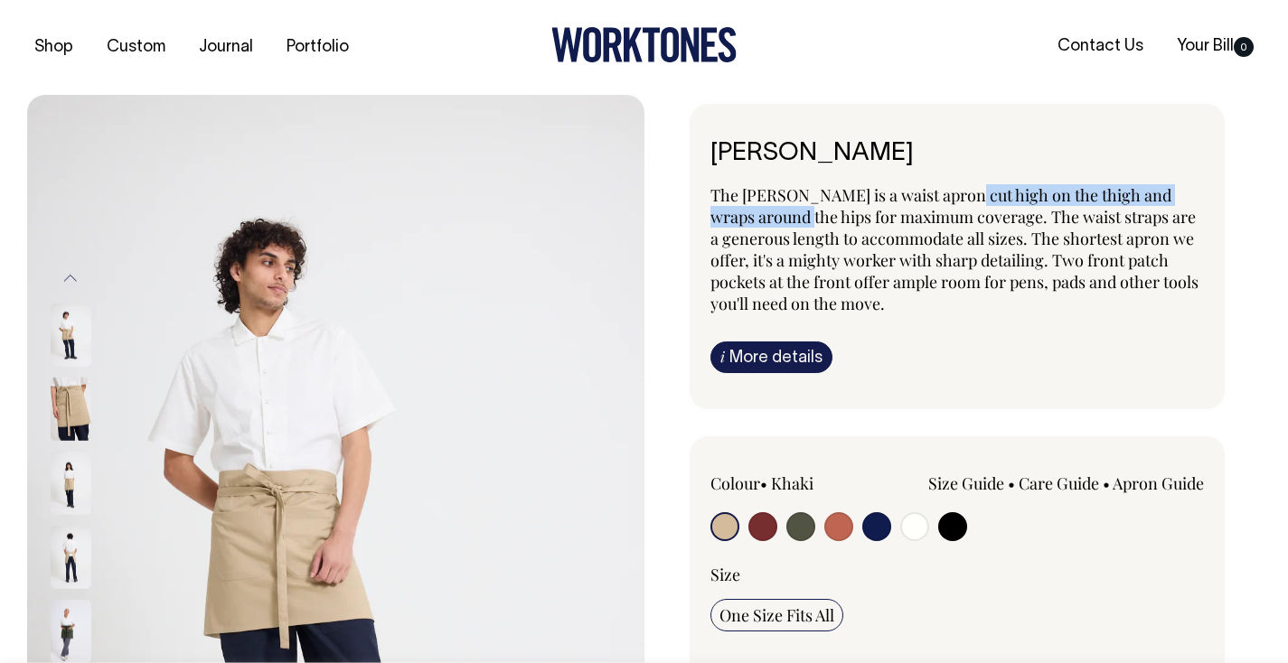
drag, startPoint x: 0, startPoint y: 0, endPoint x: 954, endPoint y: 199, distance: 975.0
click at [954, 199] on span "The Bobby is a waist apron cut high on the thigh and wraps around the hips for …" at bounding box center [954, 249] width 488 height 130
click at [858, 200] on span "The Bobby is a waist apron cut high on the thigh and wraps around the hips for …" at bounding box center [954, 249] width 488 height 130
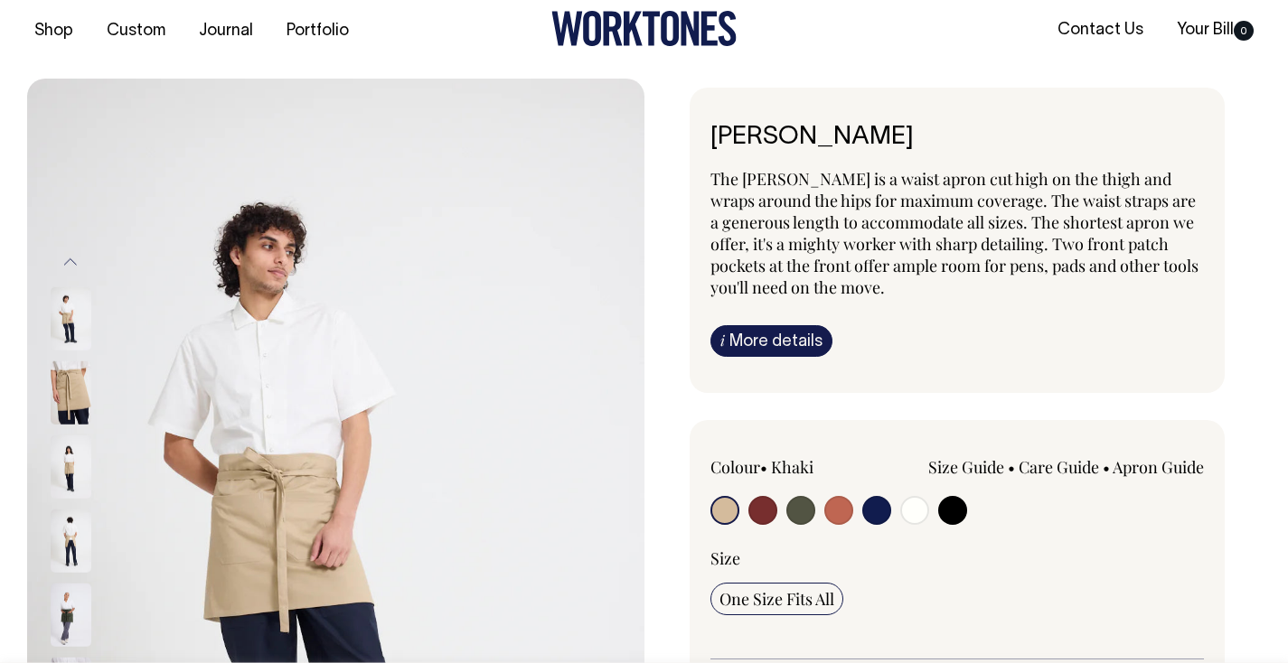
scroll to position [17, 0]
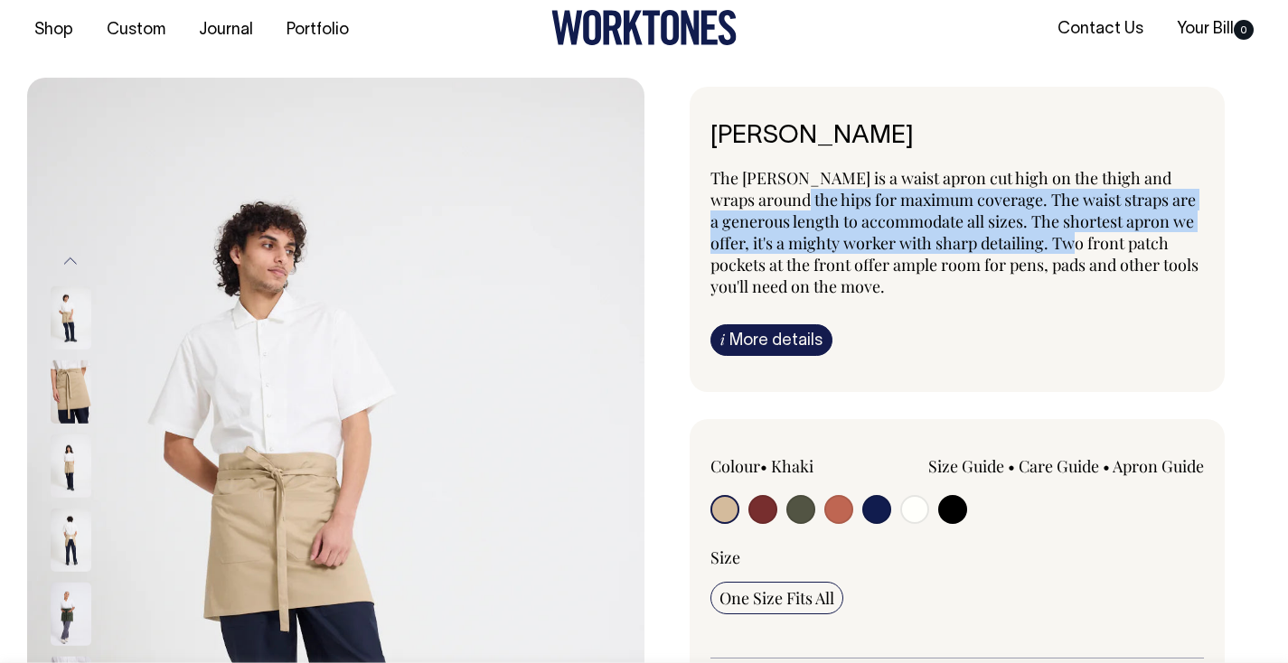
drag, startPoint x: 763, startPoint y: 199, endPoint x: 1049, endPoint y: 231, distance: 288.4
click at [1049, 231] on span "The Bobby is a waist apron cut high on the thigh and wraps around the hips for …" at bounding box center [954, 232] width 488 height 130
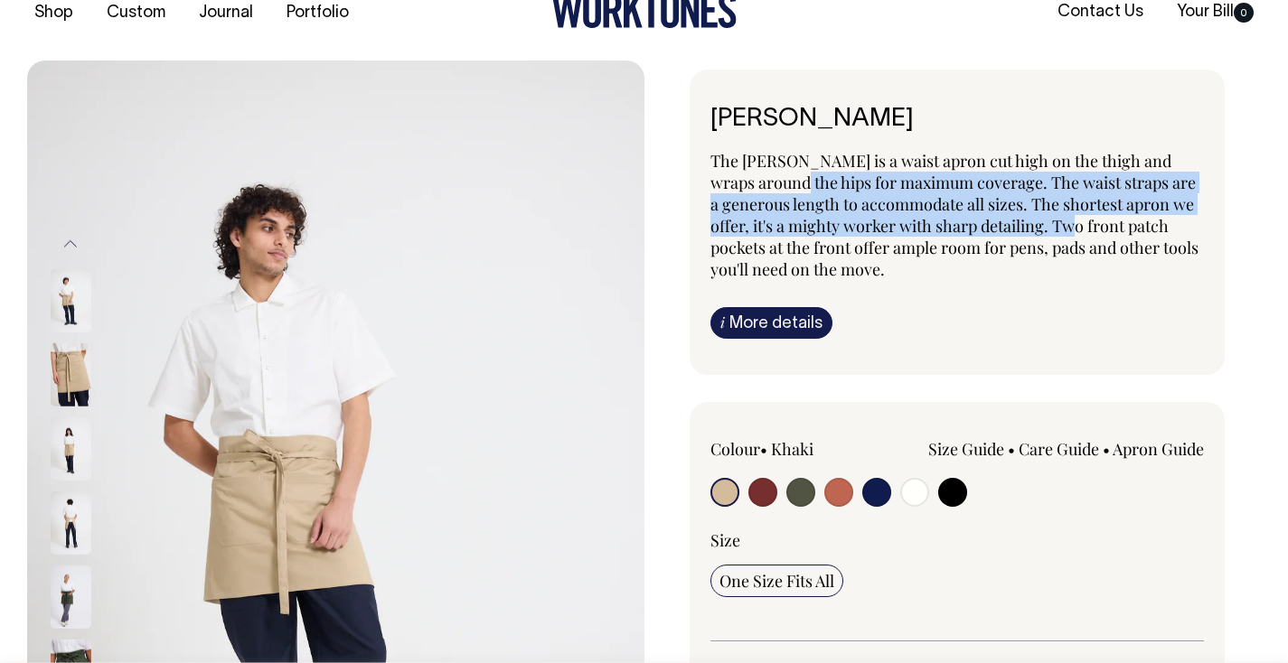
click at [1042, 201] on span "The Bobby is a waist apron cut high on the thigh and wraps around the hips for …" at bounding box center [954, 215] width 488 height 130
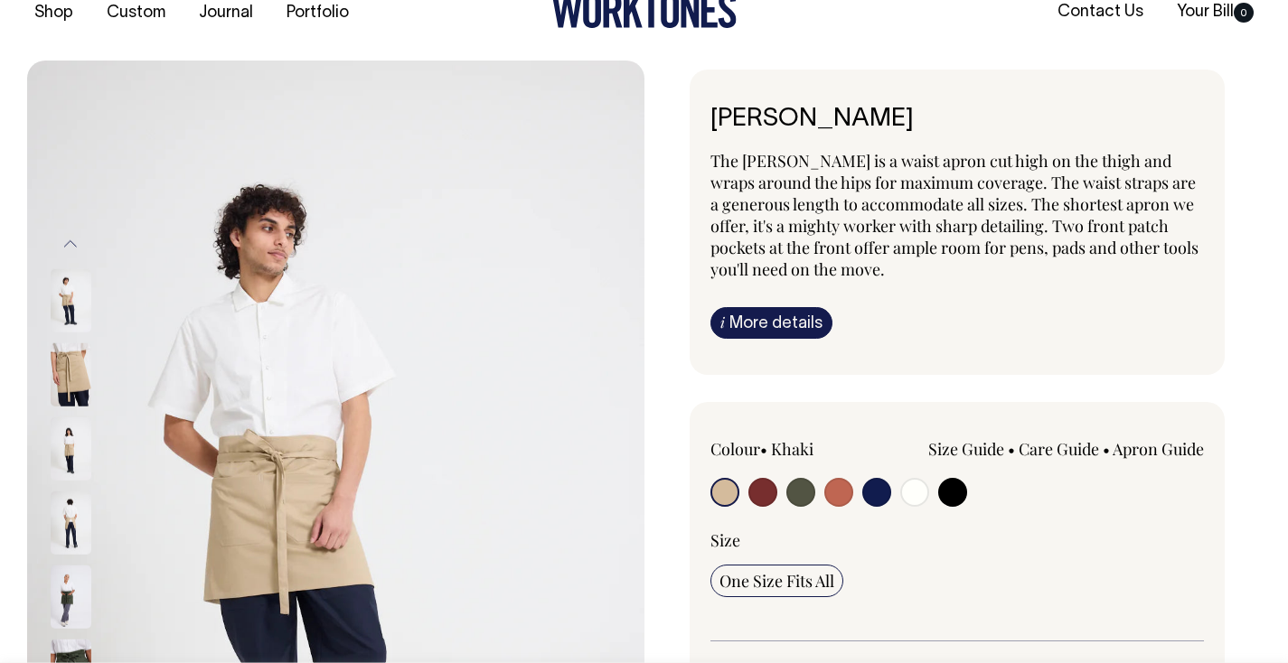
scroll to position [35, 0]
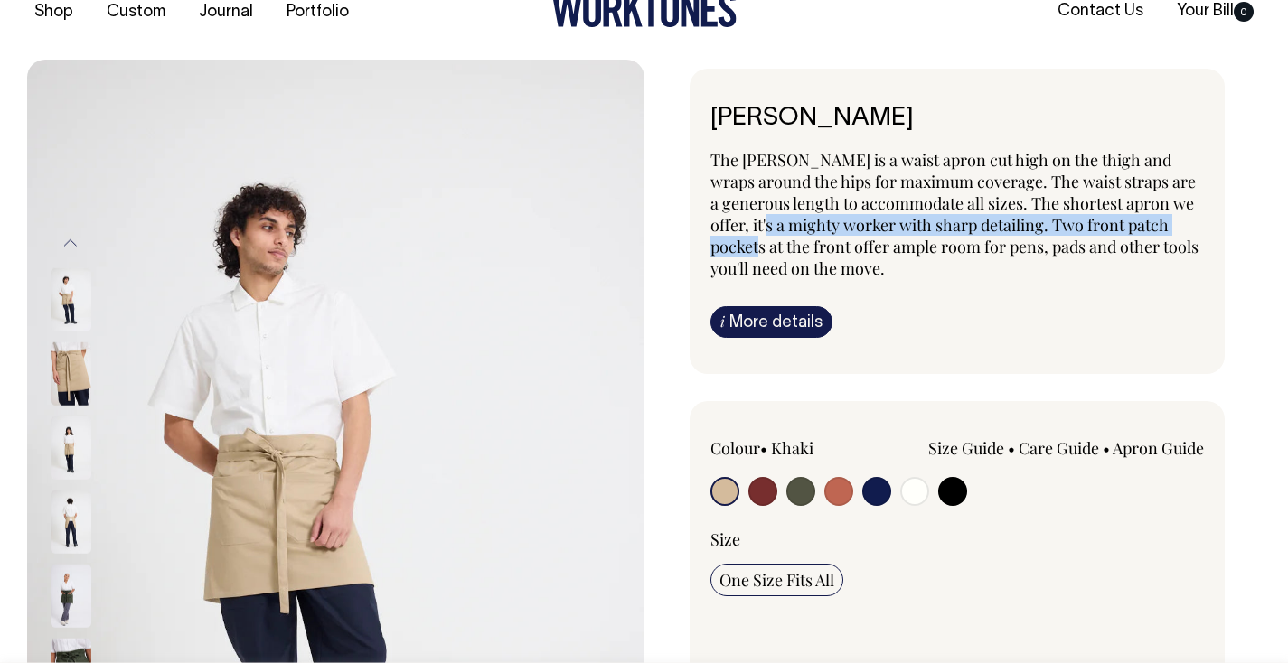
drag, startPoint x: 746, startPoint y: 227, endPoint x: 1198, endPoint y: 224, distance: 451.9
click at [1200, 222] on p "The Bobby is a waist apron cut high on the thigh and wraps around the hips for …" at bounding box center [957, 214] width 494 height 130
click at [64, 371] on img at bounding box center [71, 374] width 41 height 63
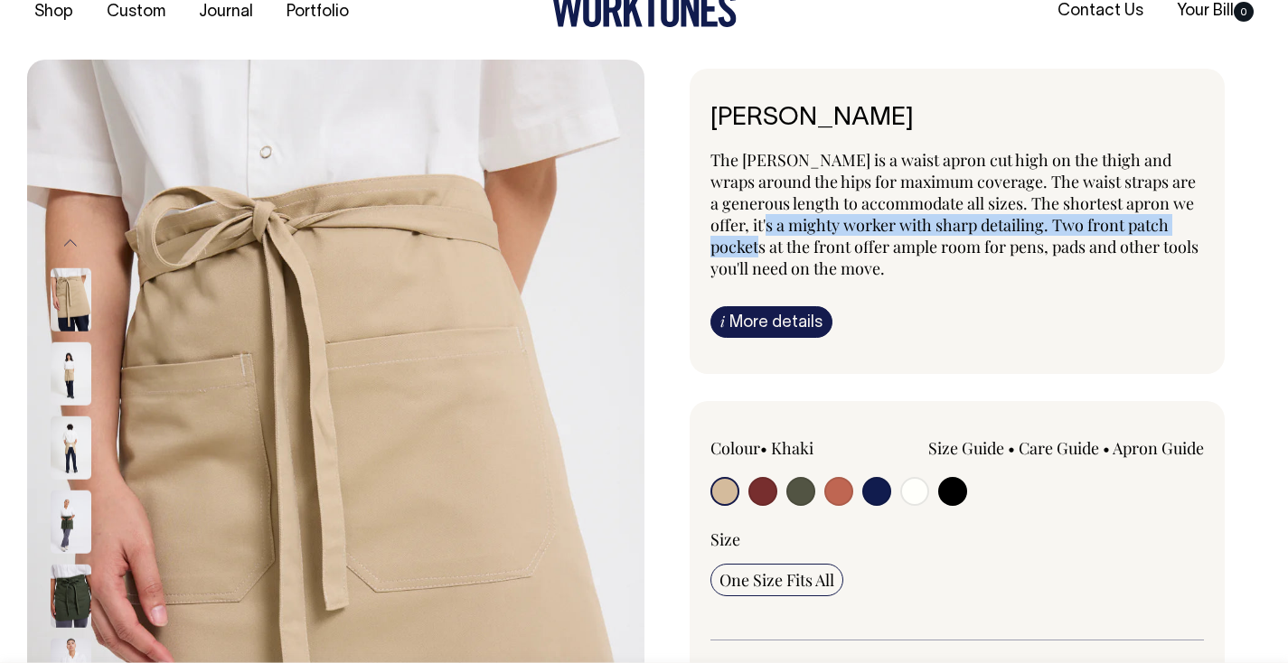
click at [780, 327] on link "i More details" at bounding box center [771, 322] width 122 height 32
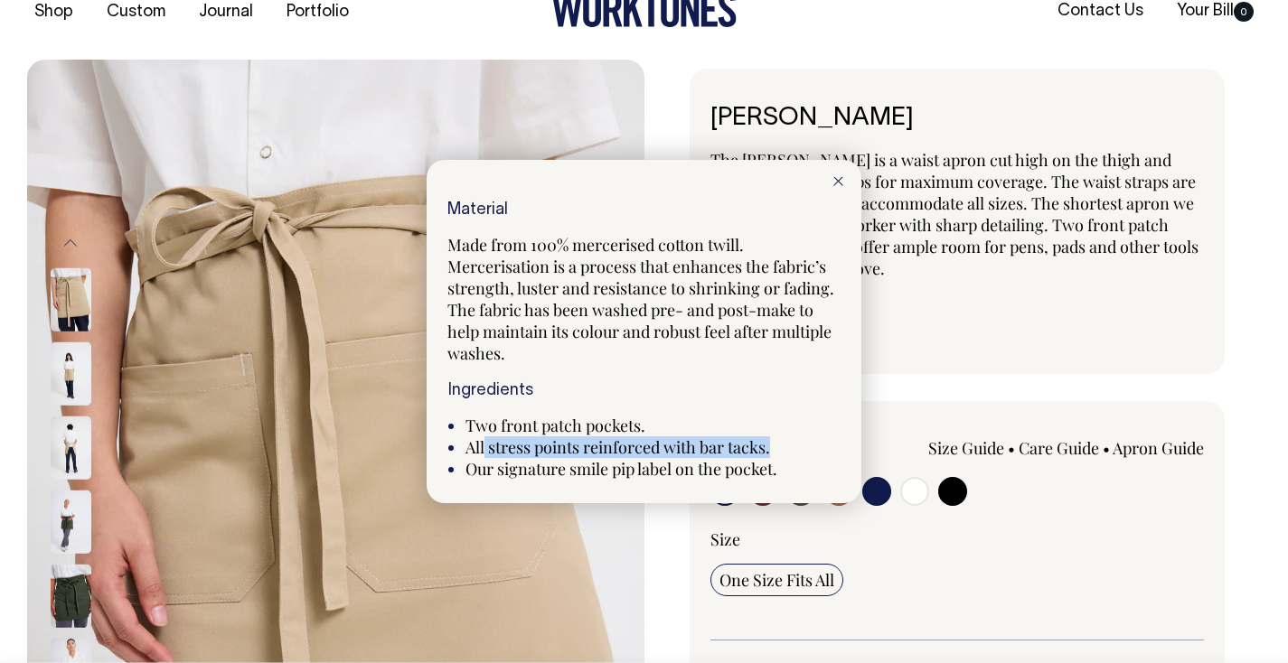
drag, startPoint x: 485, startPoint y: 444, endPoint x: 819, endPoint y: 449, distance: 333.6
click at [819, 449] on li "All stress points reinforced with bar tacks." at bounding box center [652, 448] width 375 height 22
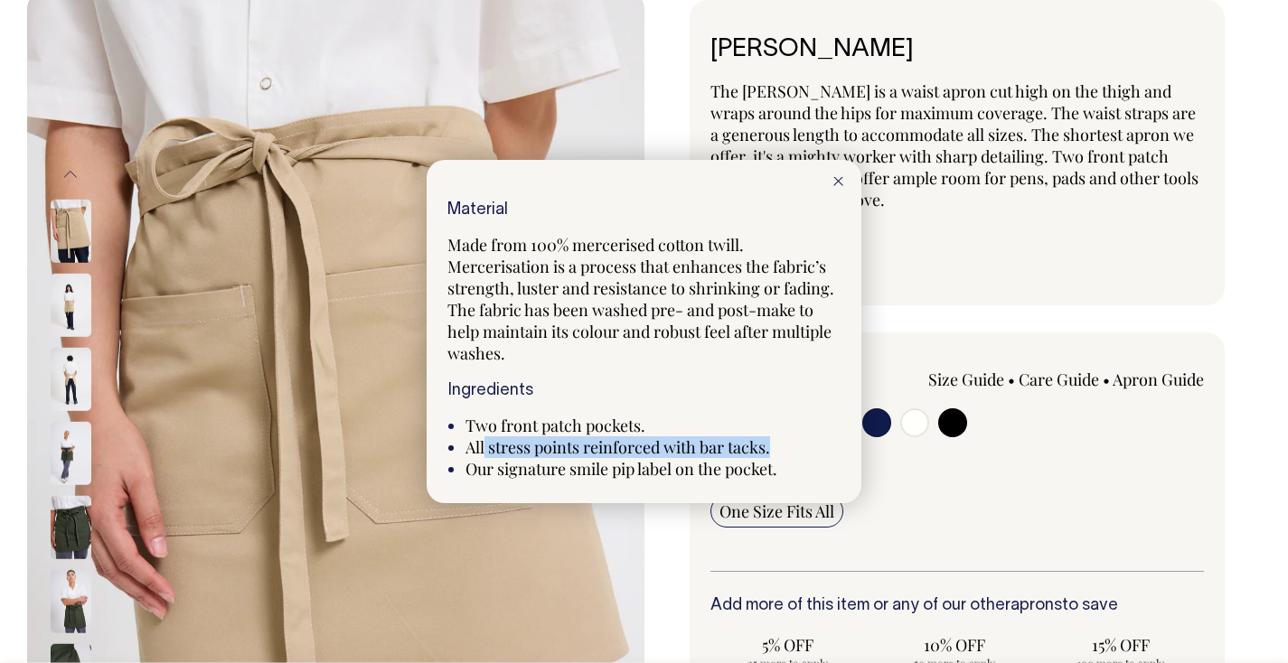
scroll to position [105, 0]
click at [586, 372] on div "Material Made from 100% mercerised cotton twill. Mercerisation is a process tha…" at bounding box center [643, 341] width 393 height 278
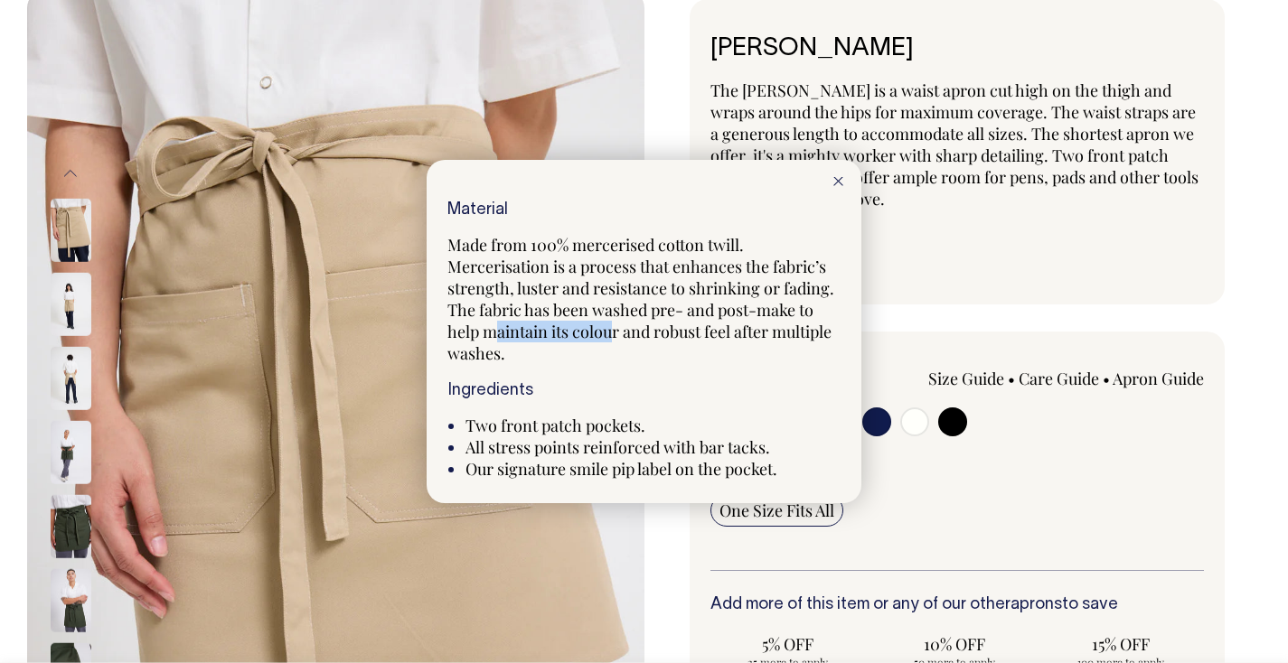
drag, startPoint x: 496, startPoint y: 334, endPoint x: 610, endPoint y: 330, distance: 113.9
click at [610, 330] on span "Made from 100% mercerised cotton twill. Mercerisation is a process that enhance…" at bounding box center [640, 299] width 387 height 130
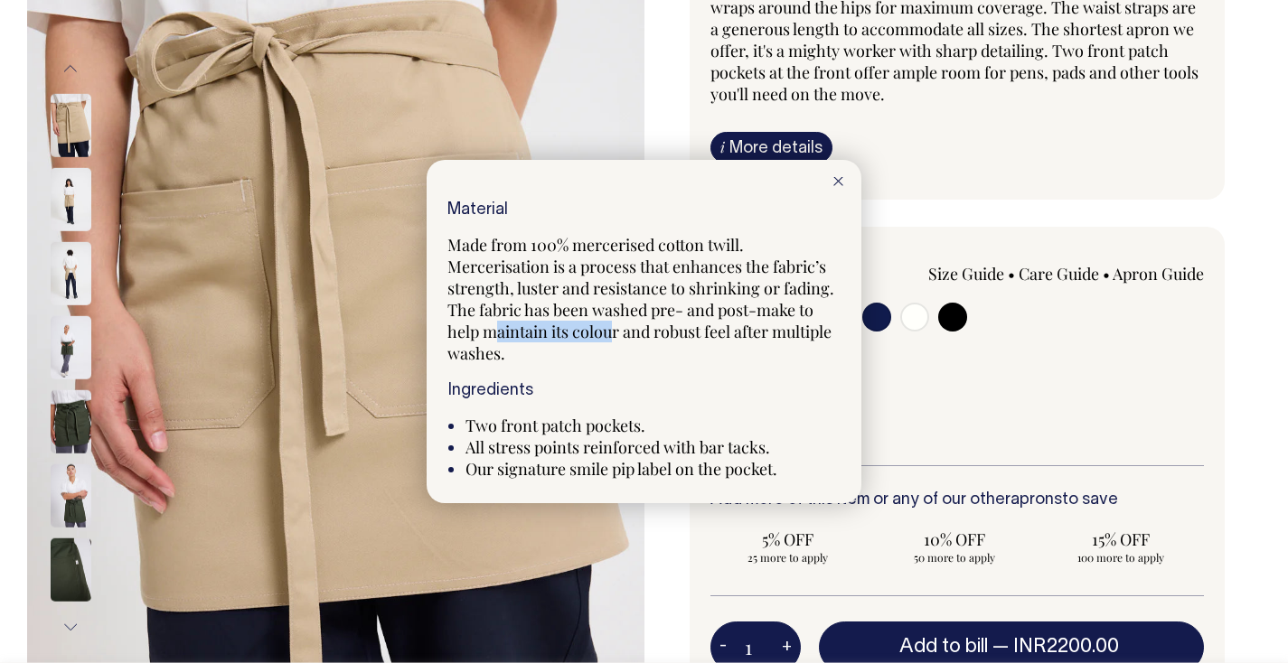
scroll to position [211, 0]
click at [840, 183] on icon at bounding box center [838, 181] width 10 height 9
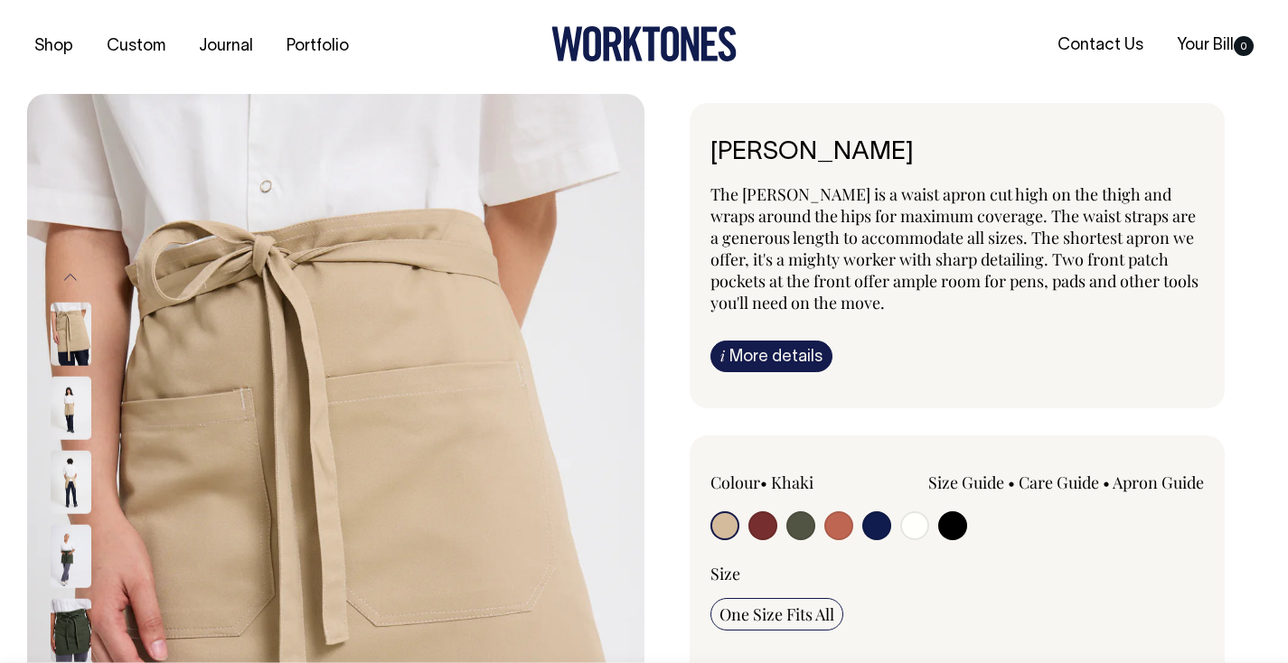
scroll to position [0, 0]
click at [767, 530] on input "radio" at bounding box center [762, 526] width 29 height 29
radio input "true"
select select "Burgundy"
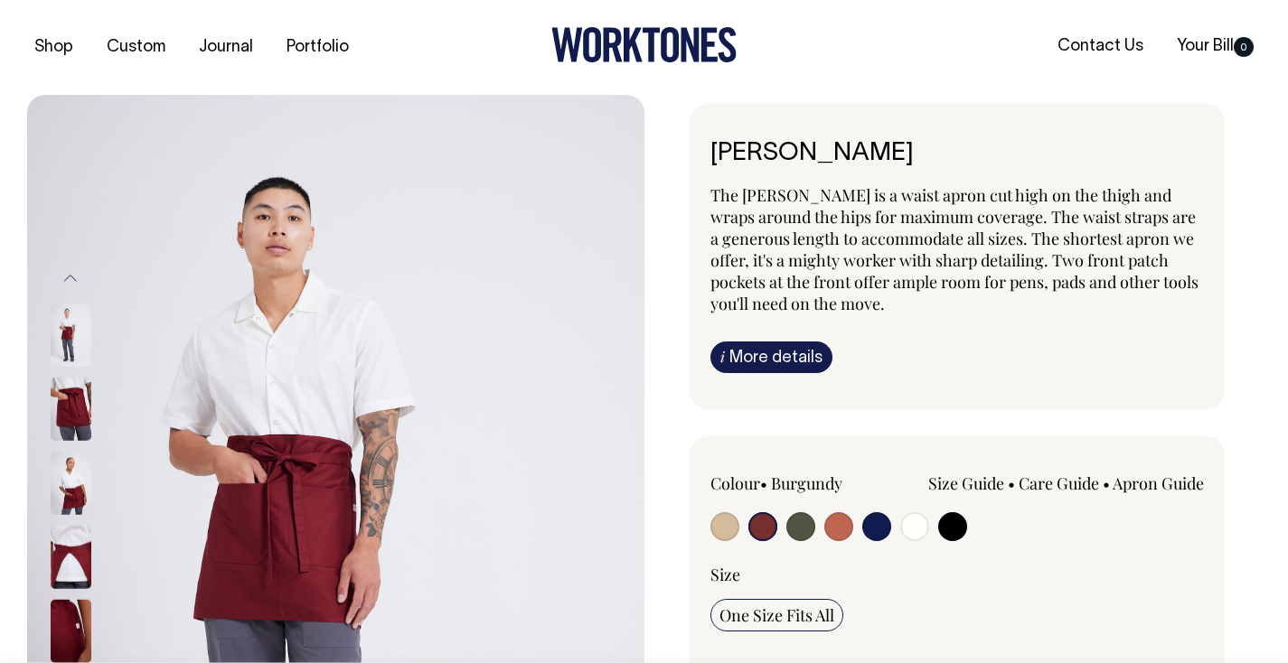
click at [794, 533] on input "radio" at bounding box center [800, 526] width 29 height 29
radio input "true"
select select "Olive"
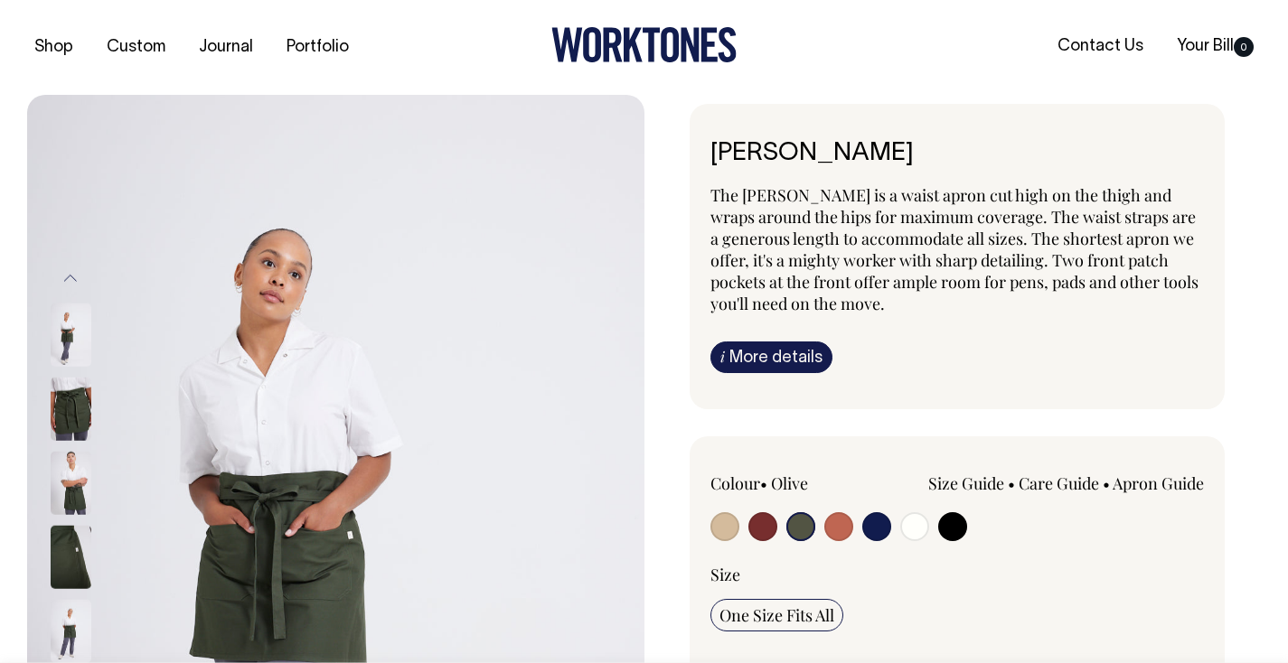
click at [841, 529] on input "radio" at bounding box center [838, 526] width 29 height 29
radio input "true"
select select "Rust"
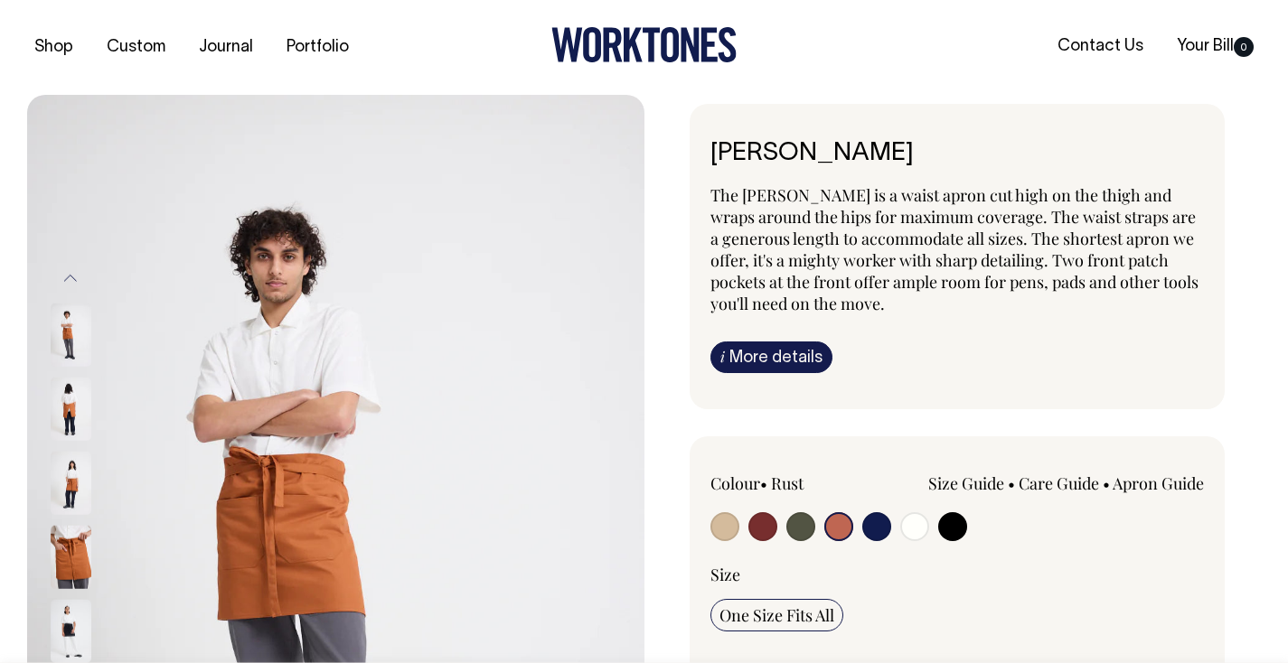
click at [871, 529] on input "radio" at bounding box center [876, 526] width 29 height 29
radio input "true"
select select "Dark Navy"
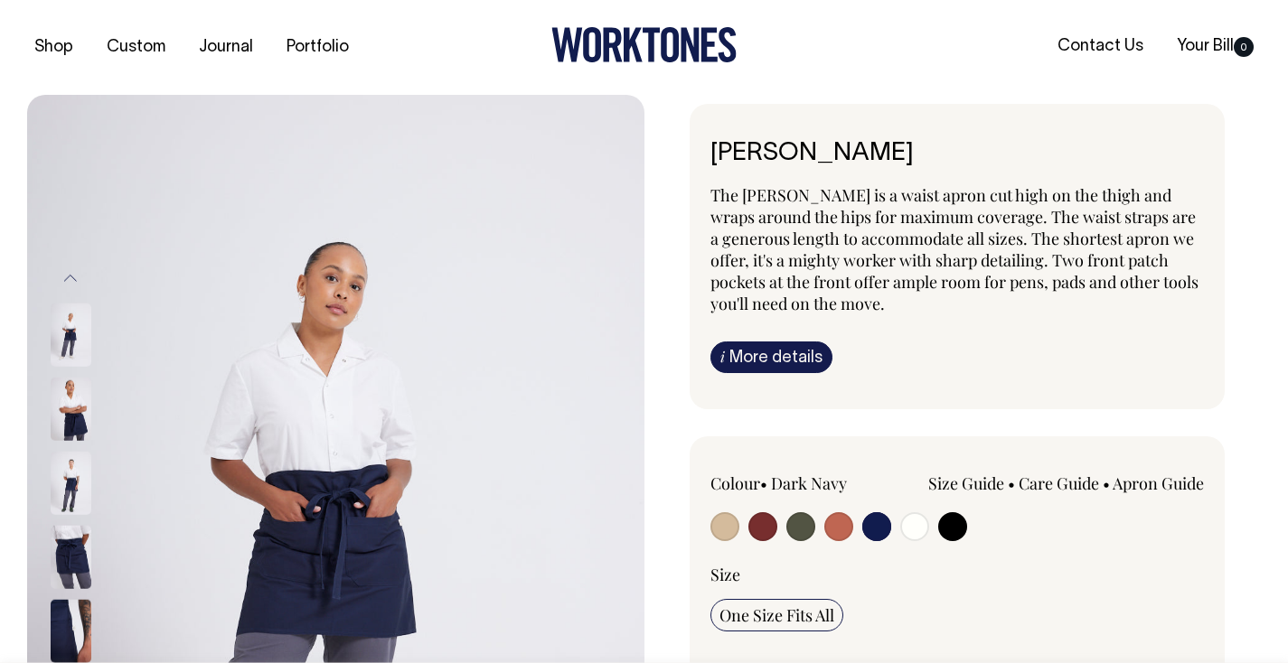
click at [904, 528] on input "radio" at bounding box center [914, 526] width 29 height 29
radio input "true"
select select "Off-White"
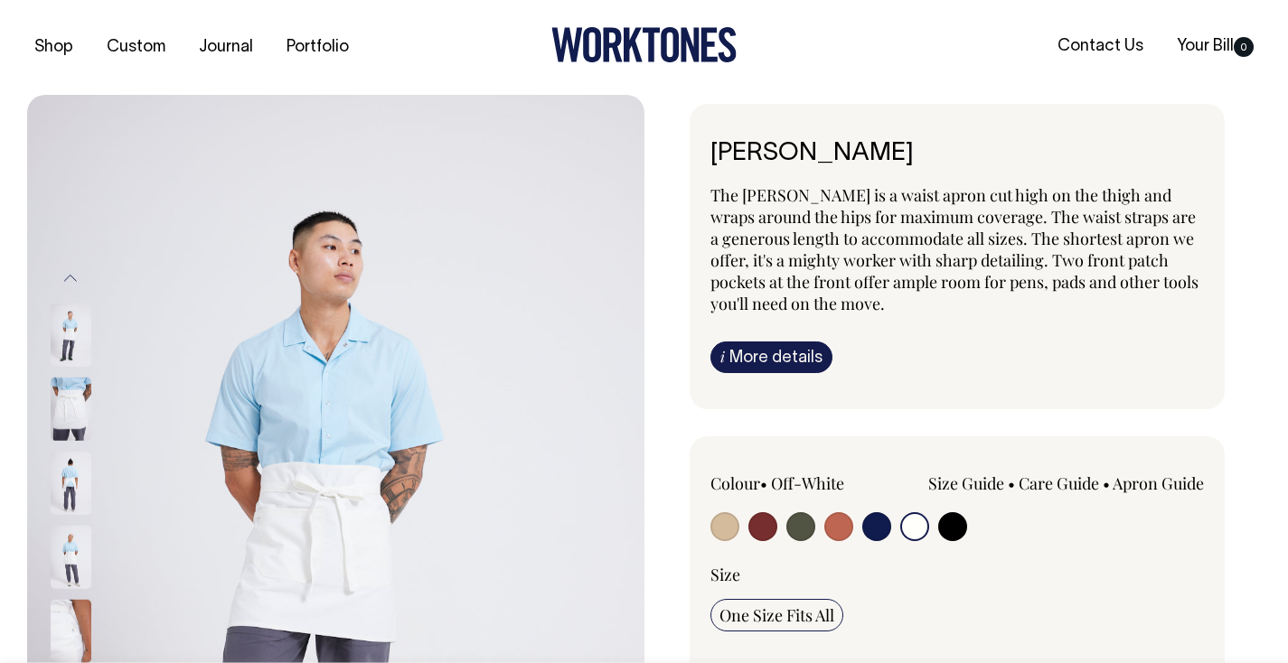
click at [944, 528] on input "radio" at bounding box center [952, 526] width 29 height 29
radio input "true"
select select "Black"
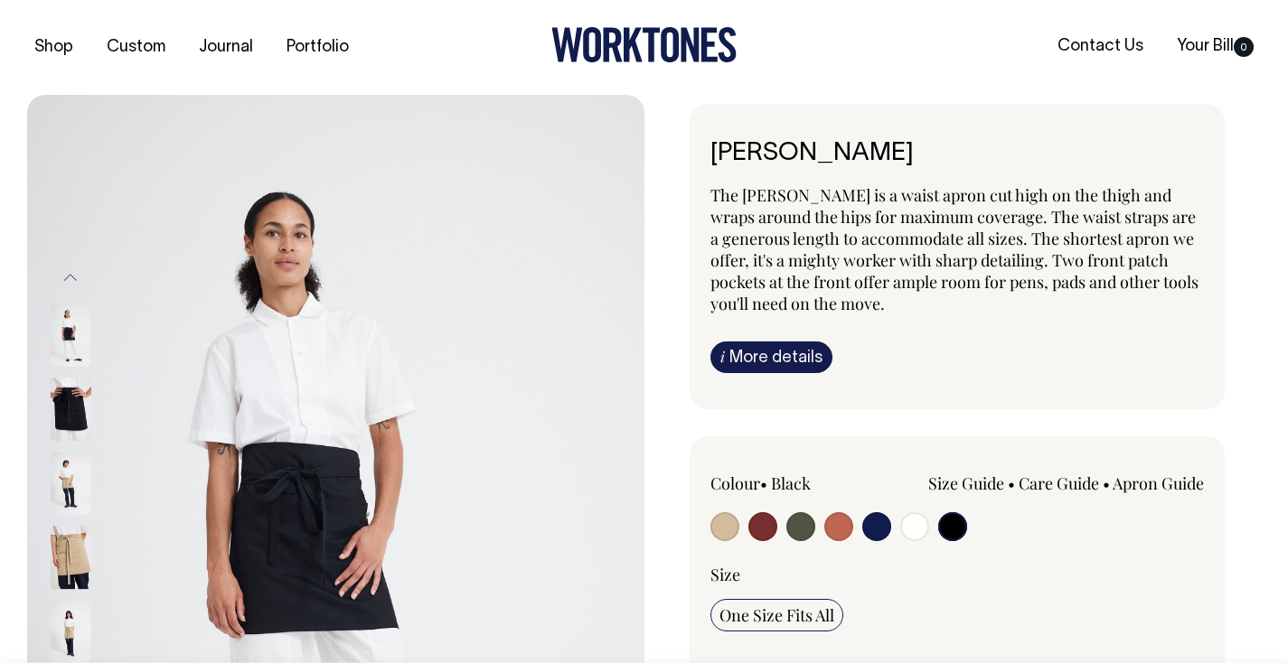
click at [921, 527] on input "radio" at bounding box center [914, 526] width 29 height 29
radio input "true"
select select "Off-White"
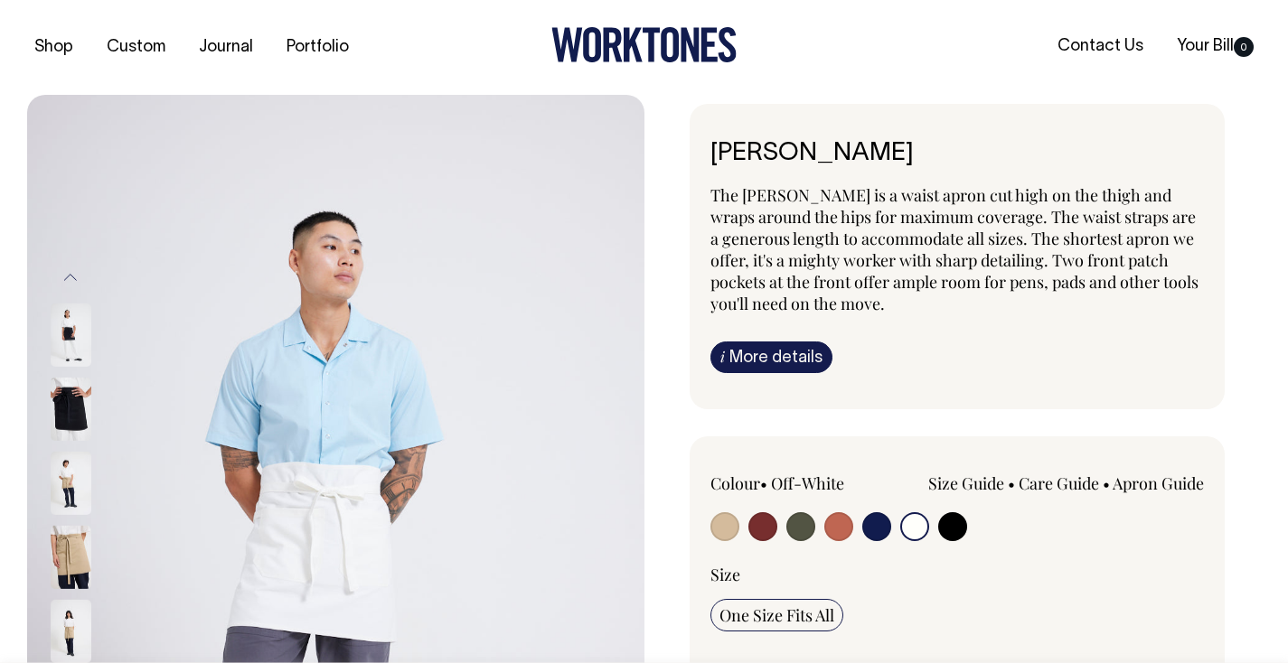
click at [879, 523] on input "radio" at bounding box center [876, 526] width 29 height 29
radio input "true"
select select "Dark Navy"
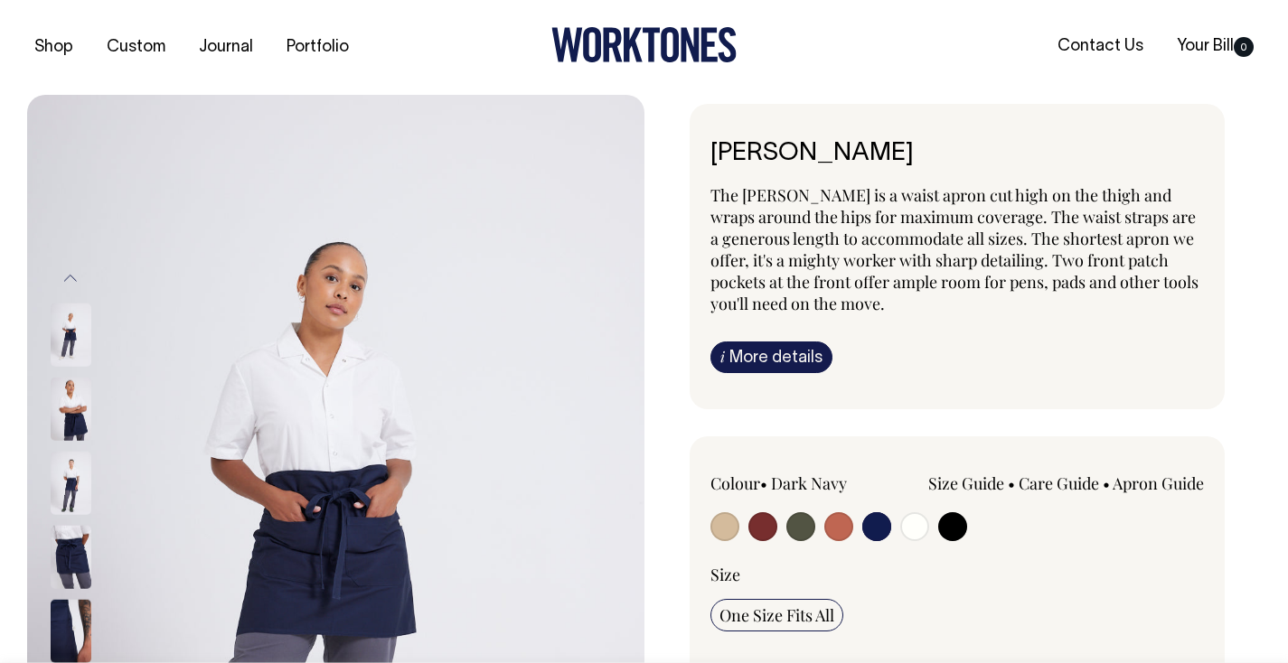
click at [841, 528] on input "radio" at bounding box center [838, 526] width 29 height 29
radio input "true"
select select "Rust"
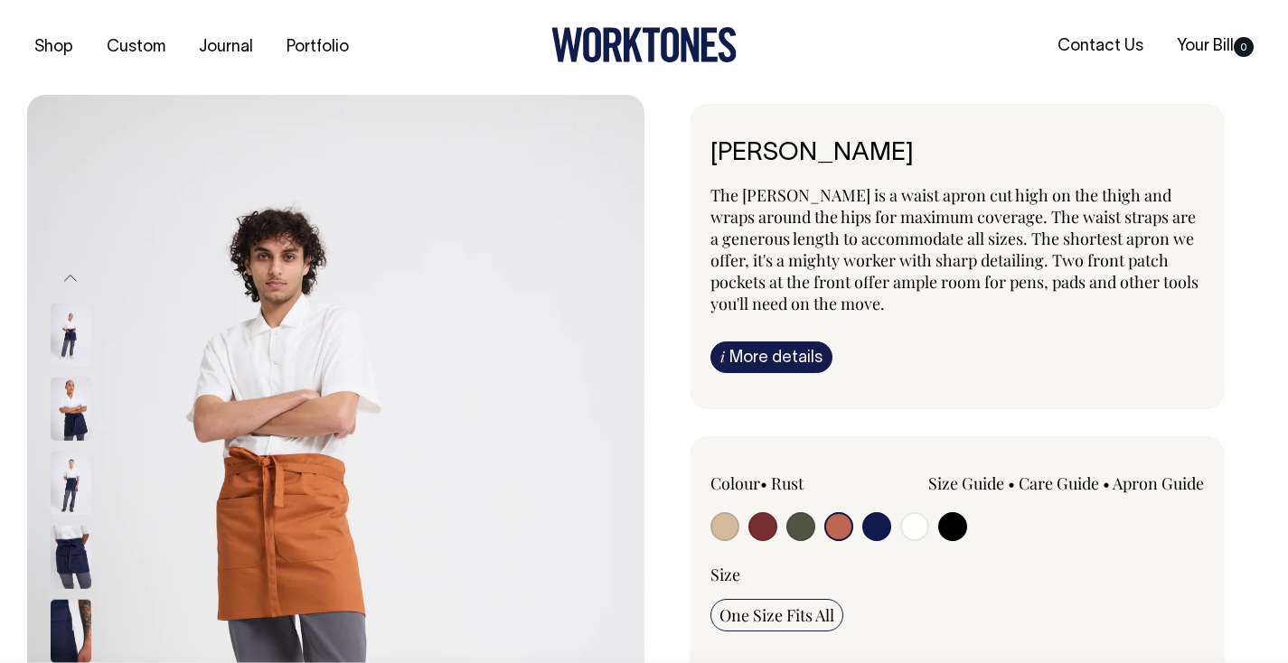
click at [793, 530] on input "radio" at bounding box center [800, 526] width 29 height 29
radio input "true"
select select "Olive"
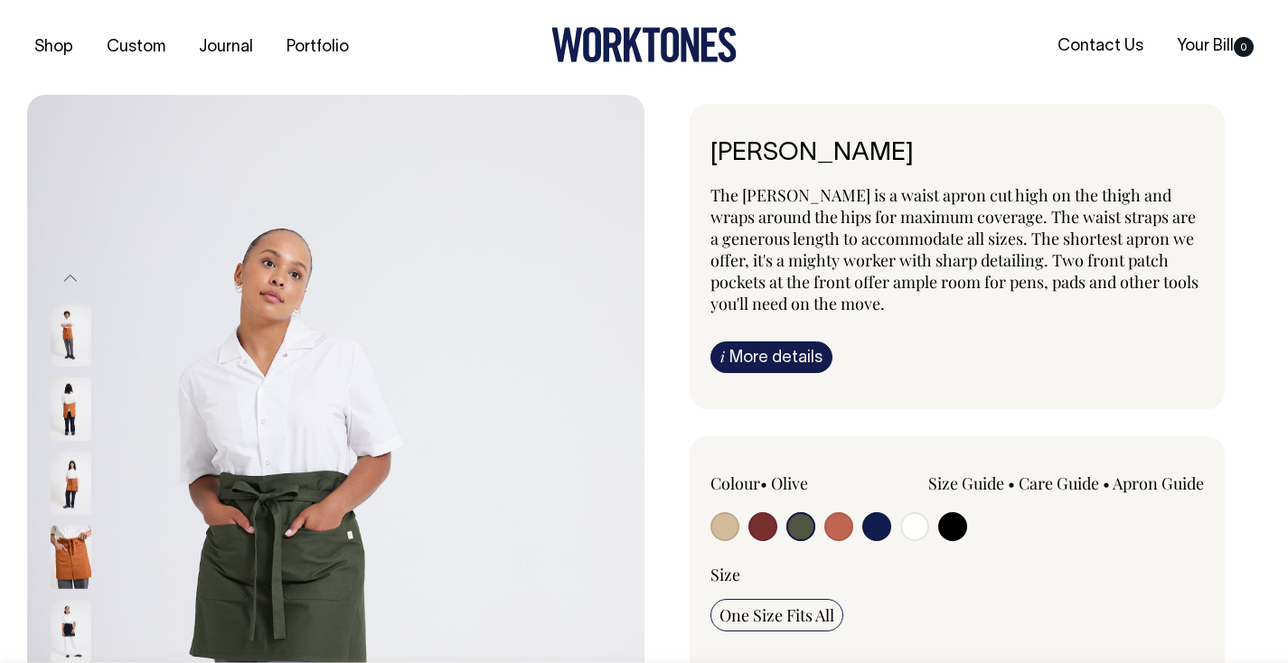
click at [738, 531] on label at bounding box center [724, 528] width 29 height 33
click at [738, 531] on input "radio" at bounding box center [724, 526] width 29 height 29
radio input "true"
select select "Khaki"
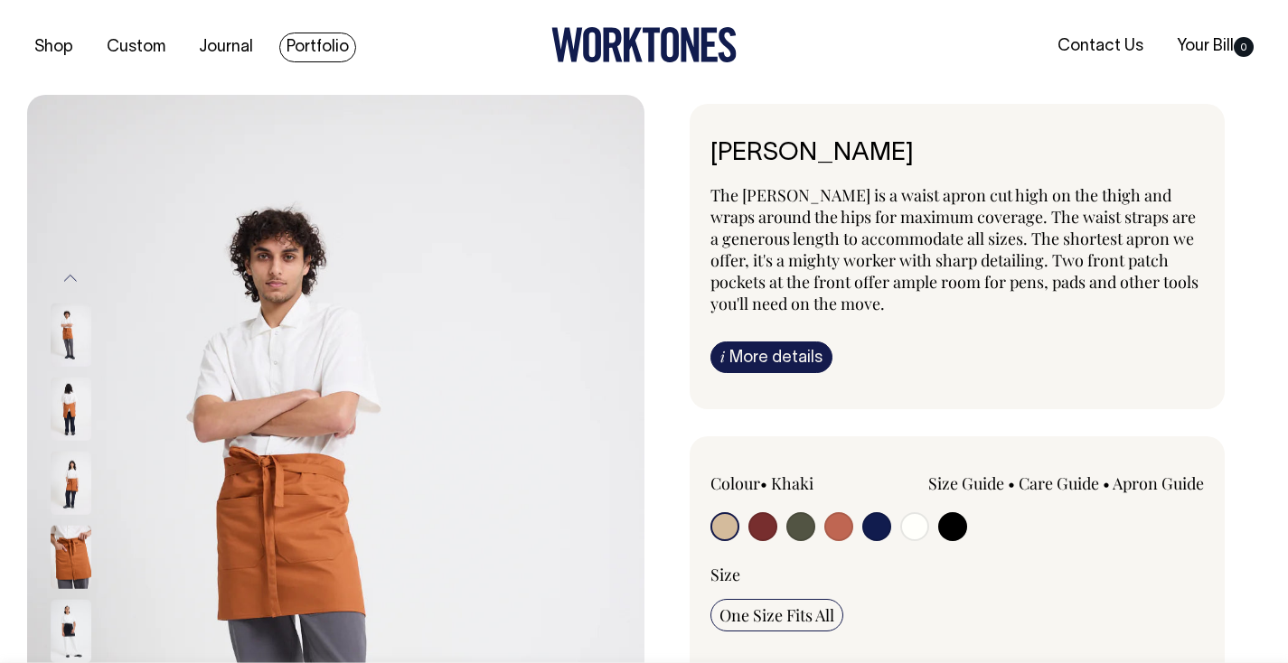
click at [311, 40] on link "Portfolio" at bounding box center [317, 48] width 77 height 30
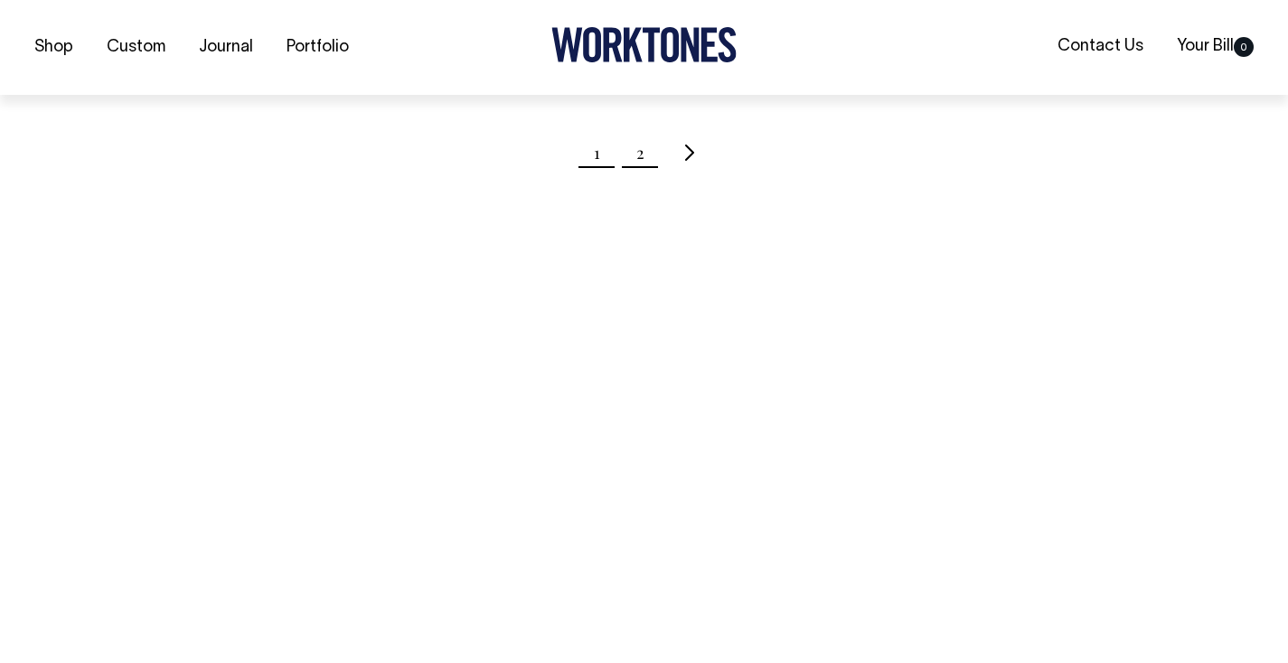
scroll to position [2179, 0]
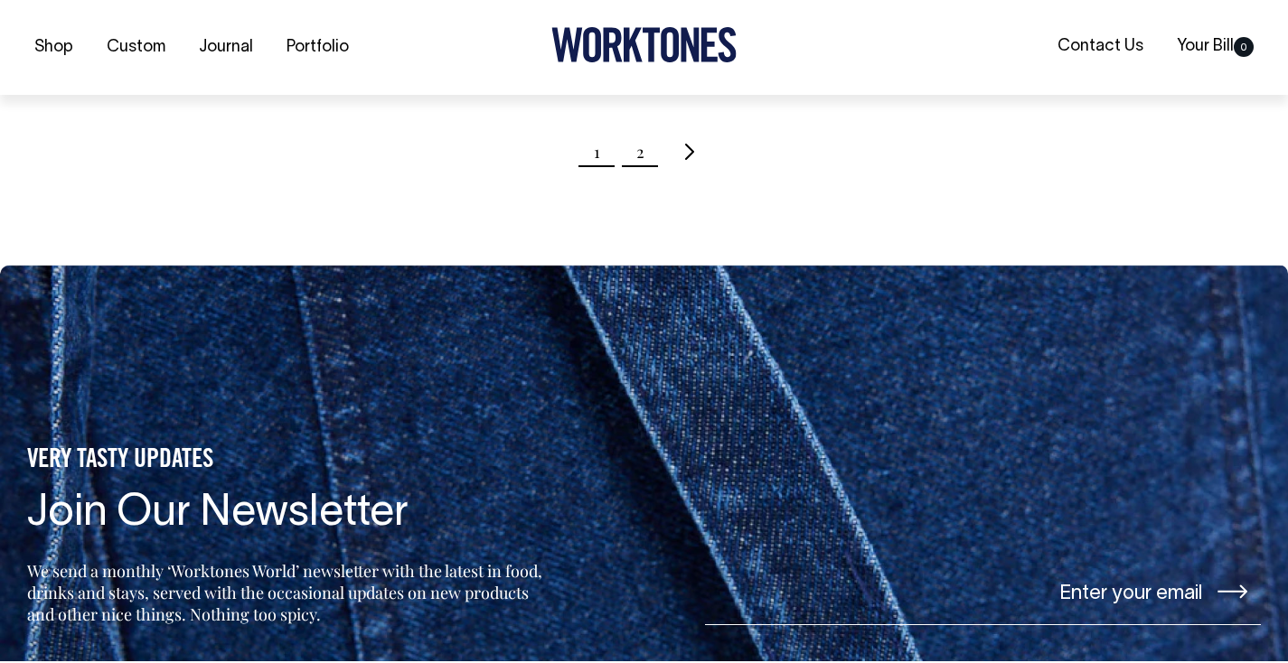
click at [642, 157] on link "2" at bounding box center [640, 151] width 8 height 45
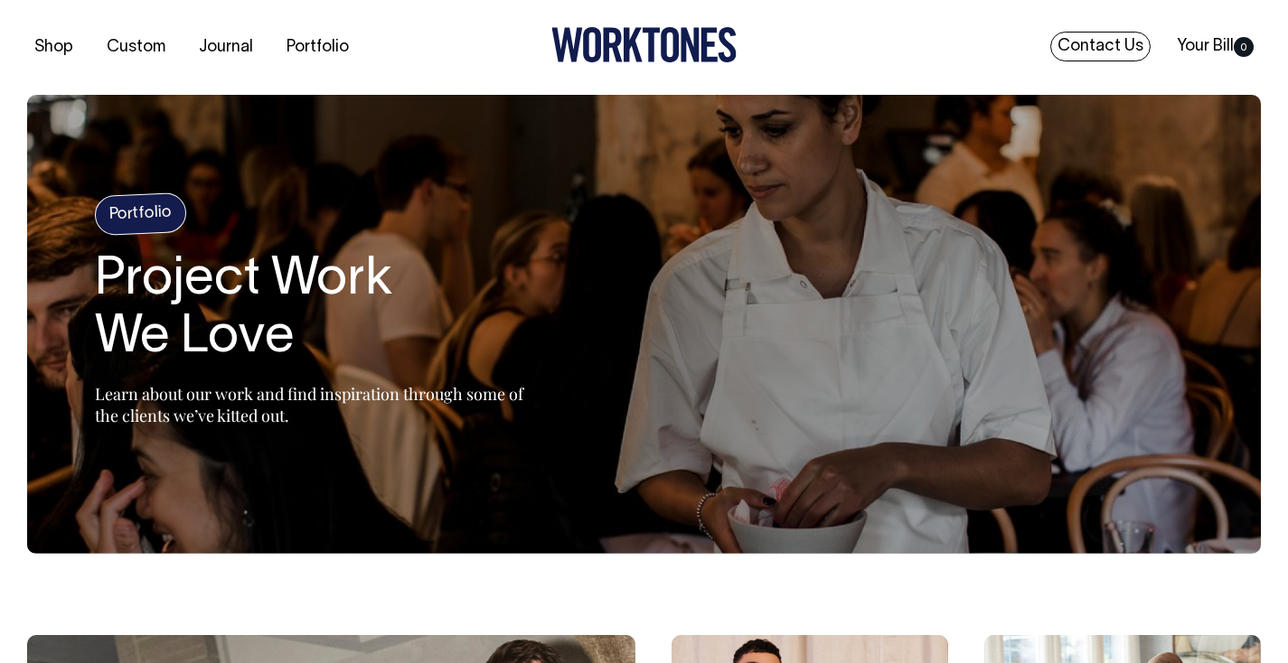
click at [1086, 43] on link "Contact Us" at bounding box center [1100, 47] width 100 height 30
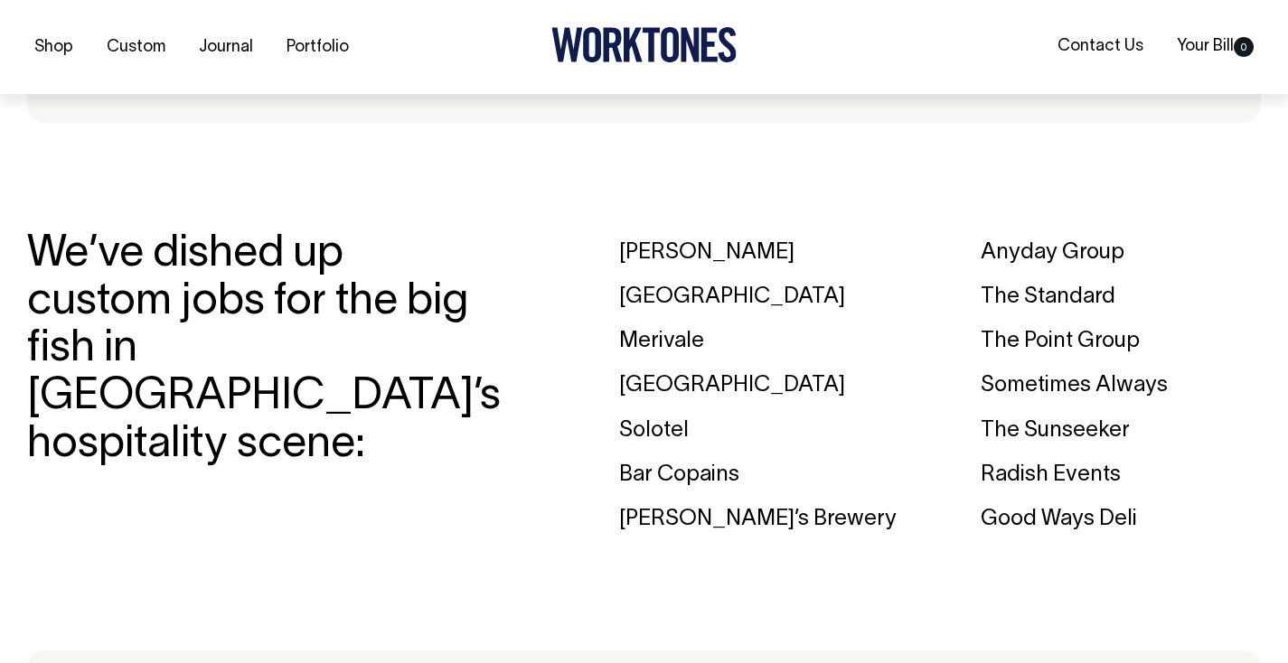
scroll to position [2437, 0]
drag, startPoint x: 61, startPoint y: 250, endPoint x: 428, endPoint y: 413, distance: 402.2
click at [428, 413] on h3 "We’ve dished up custom jobs for the big fish in [GEOGRAPHIC_DATA]’s hospitality…" at bounding box center [260, 349] width 466 height 239
drag, startPoint x: 407, startPoint y: 410, endPoint x: 71, endPoint y: 280, distance: 359.7
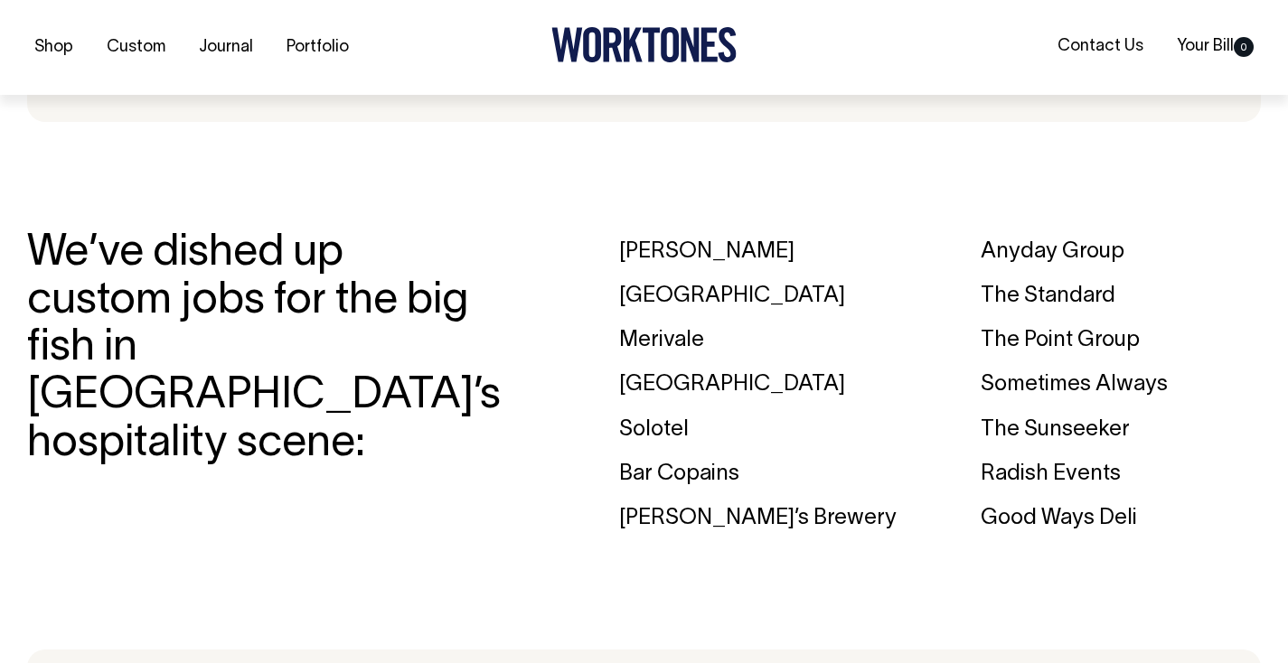
click at [71, 280] on h3 "We’ve dished up custom jobs for the big fish in Australia’s hospitality scene:" at bounding box center [260, 349] width 466 height 239
click at [210, 235] on section "We’ve dished up custom jobs for the big fish in Australia’s hospitality scene: …" at bounding box center [644, 385] width 1234 height 401
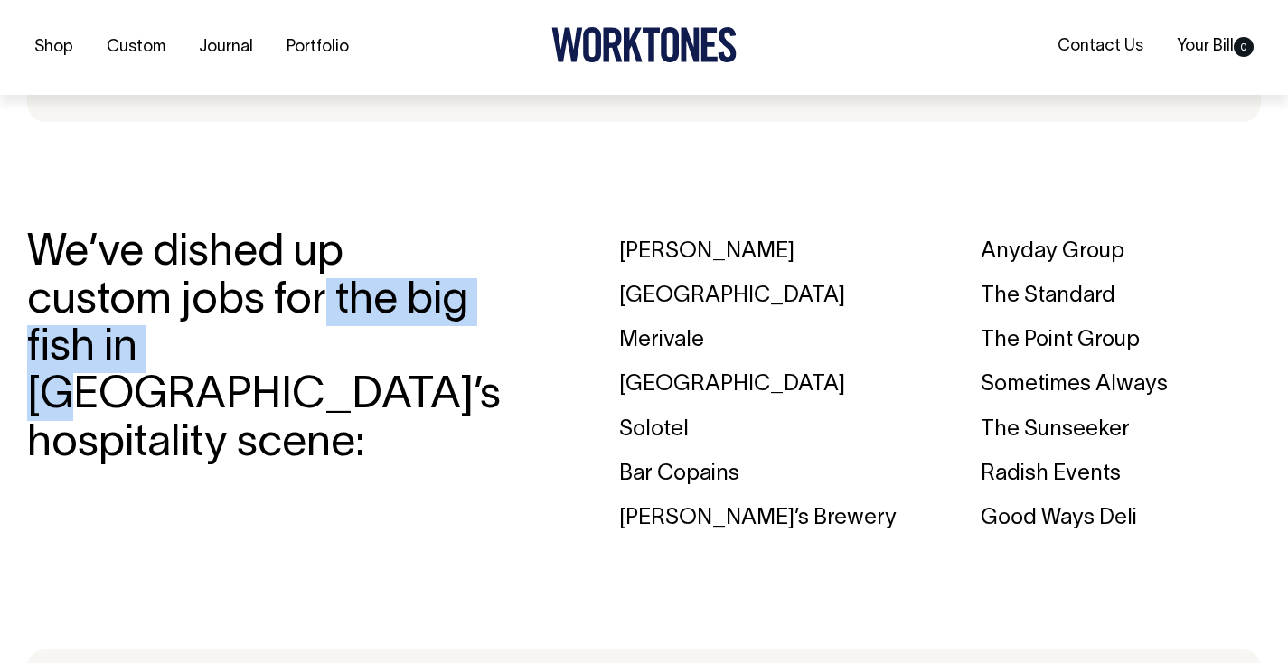
drag, startPoint x: 108, startPoint y: 308, endPoint x: 519, endPoint y: 304, distance: 410.4
click at [522, 302] on section "We’ve dished up custom jobs for the big fish in Australia’s hospitality scene: …" at bounding box center [644, 385] width 1234 height 401
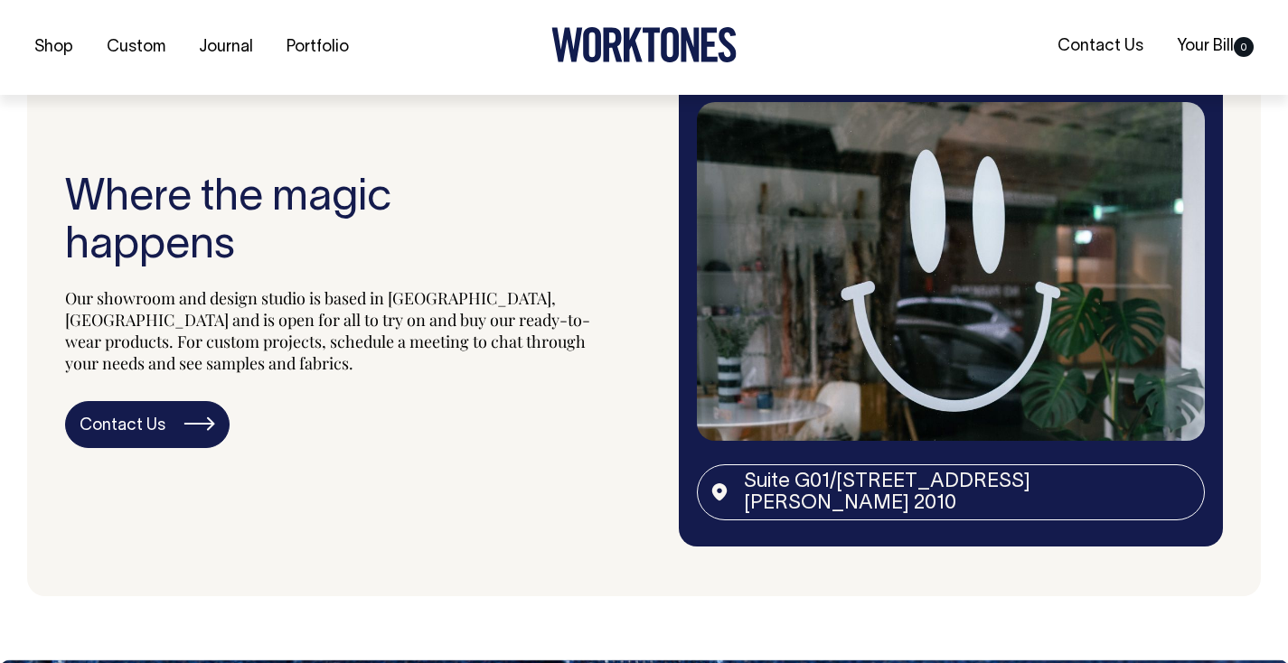
scroll to position [3061, 0]
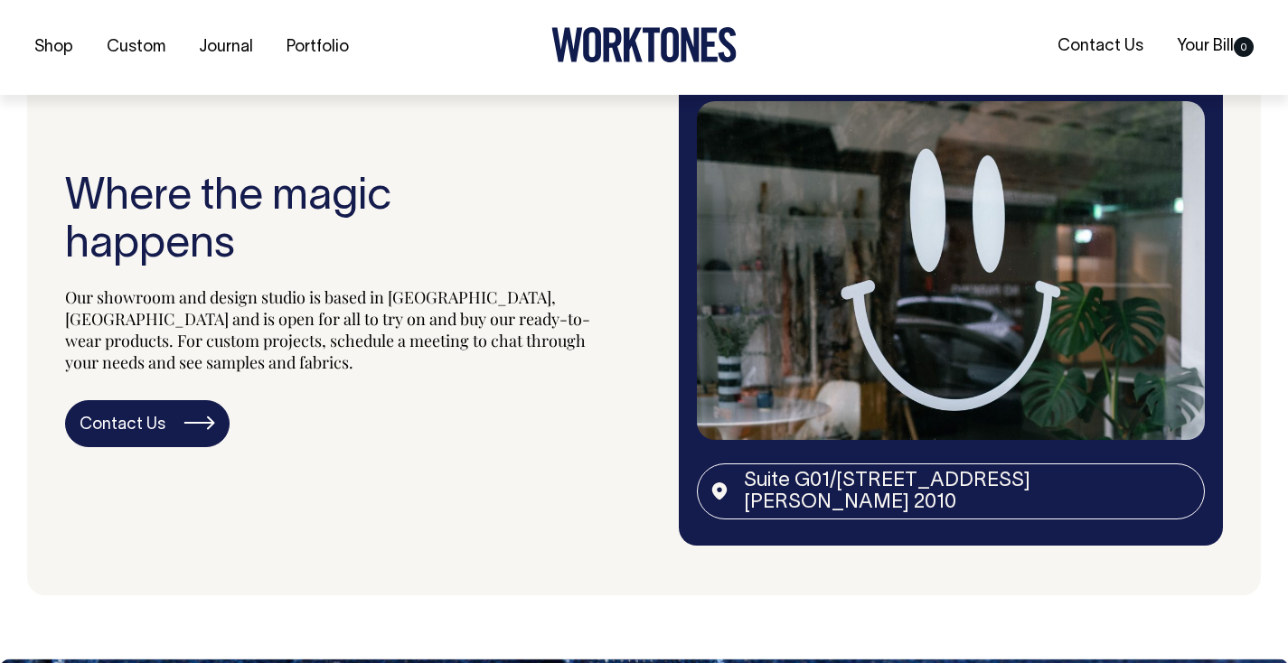
drag, startPoint x: 122, startPoint y: 293, endPoint x: 605, endPoint y: 393, distance: 493.0
click at [605, 393] on section "Where the magic happens Our showroom and design studio is based in Surry Hills,…" at bounding box center [644, 310] width 1234 height 570
click at [605, 391] on section "Where the magic happens Our showroom and design studio is based in Surry Hills,…" at bounding box center [644, 310] width 1234 height 570
drag, startPoint x: 70, startPoint y: 183, endPoint x: 472, endPoint y: 369, distance: 443.2
click at [440, 319] on div "Where the magic happens Our showroom and design studio is based in Surry Hills,…" at bounding box center [330, 310] width 530 height 471
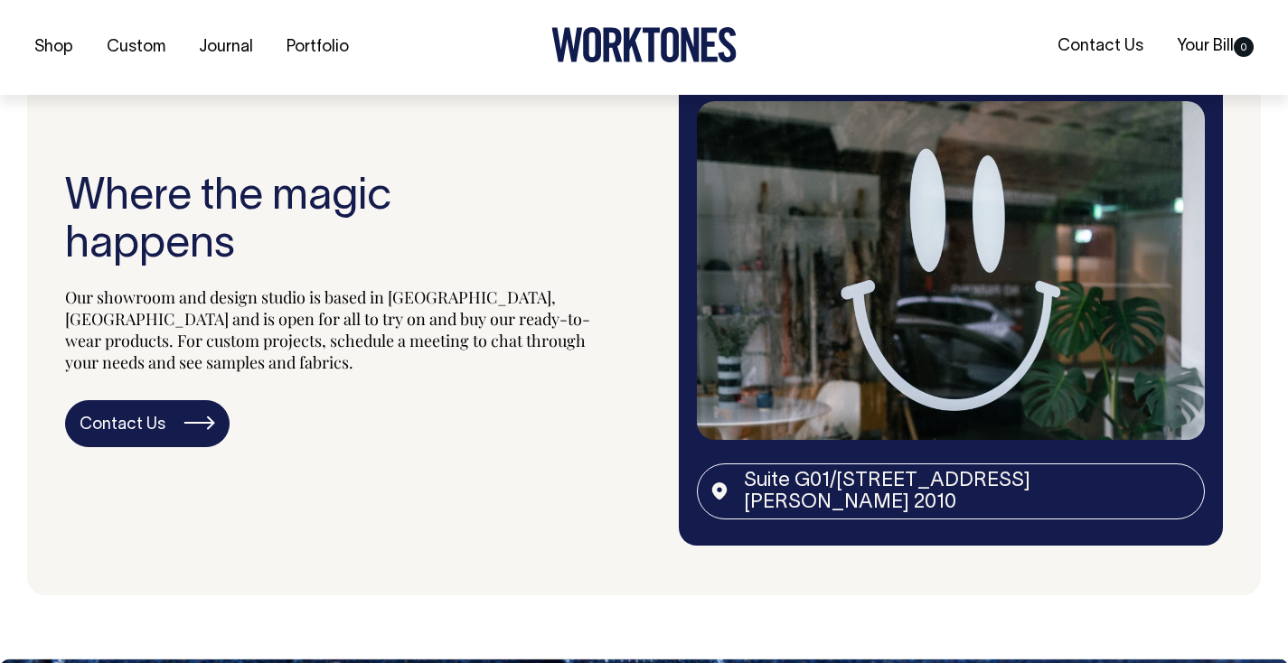
click at [481, 381] on div "Where the magic happens Our showroom and design studio is based in Surry Hills,…" at bounding box center [330, 310] width 530 height 471
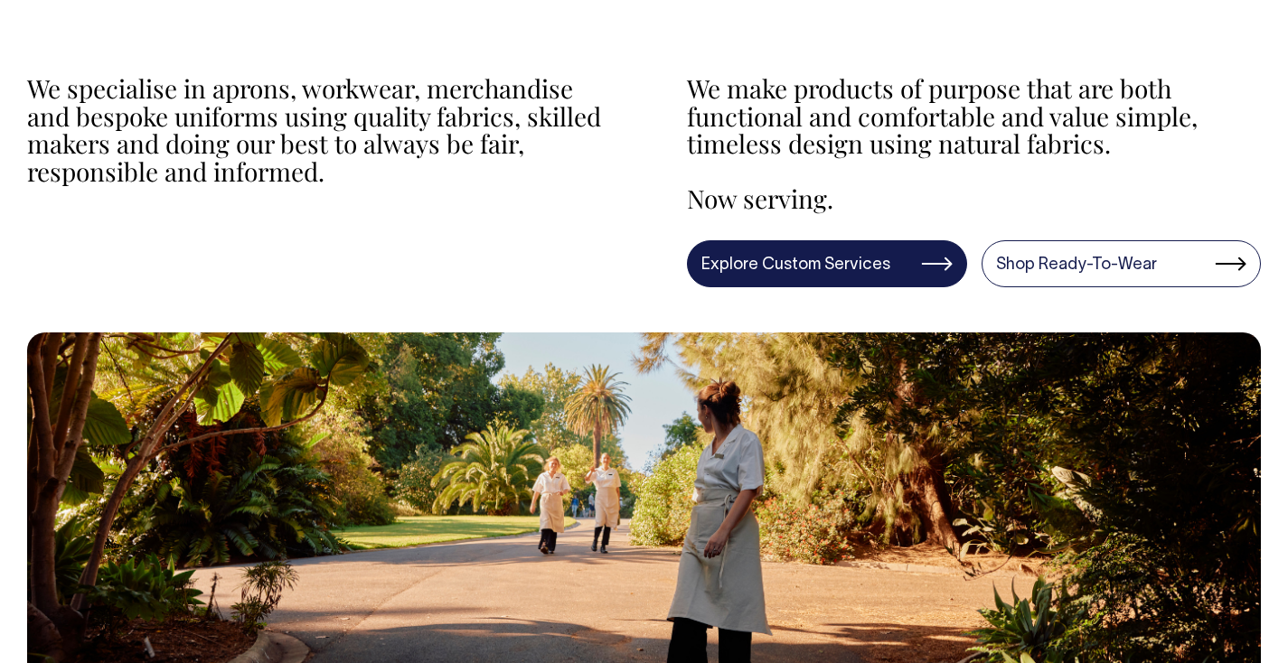
scroll to position [567, 0]
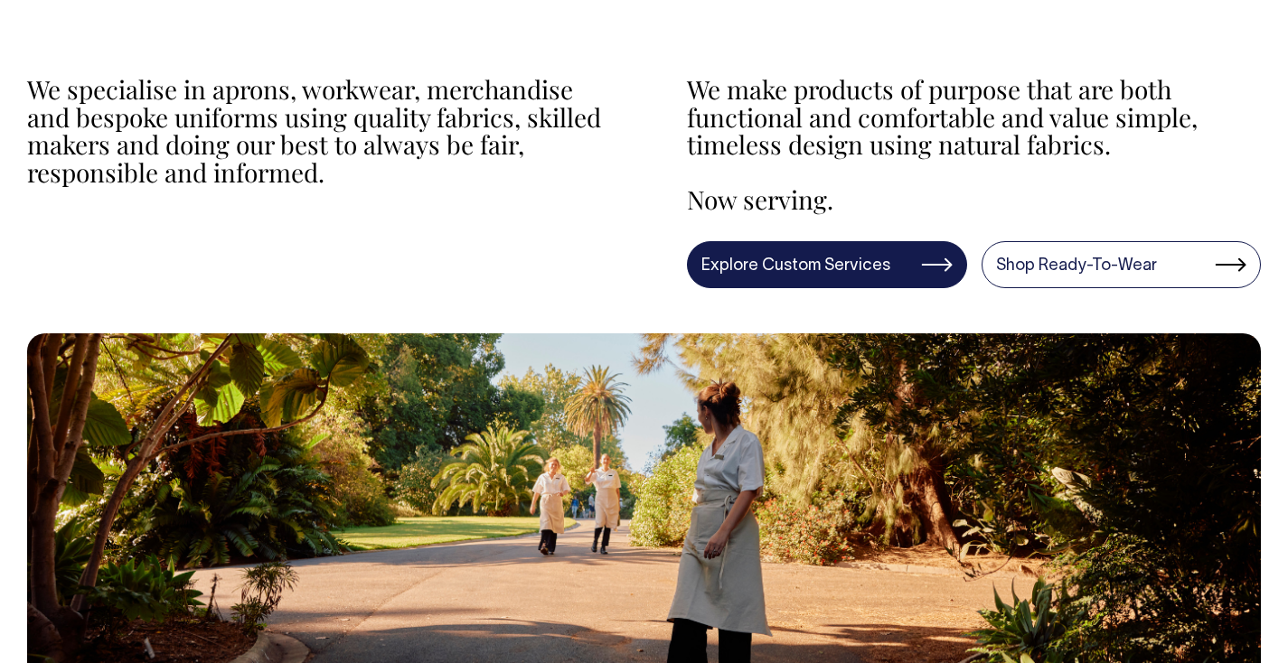
click at [823, 248] on link "Explore Custom Services" at bounding box center [827, 264] width 280 height 47
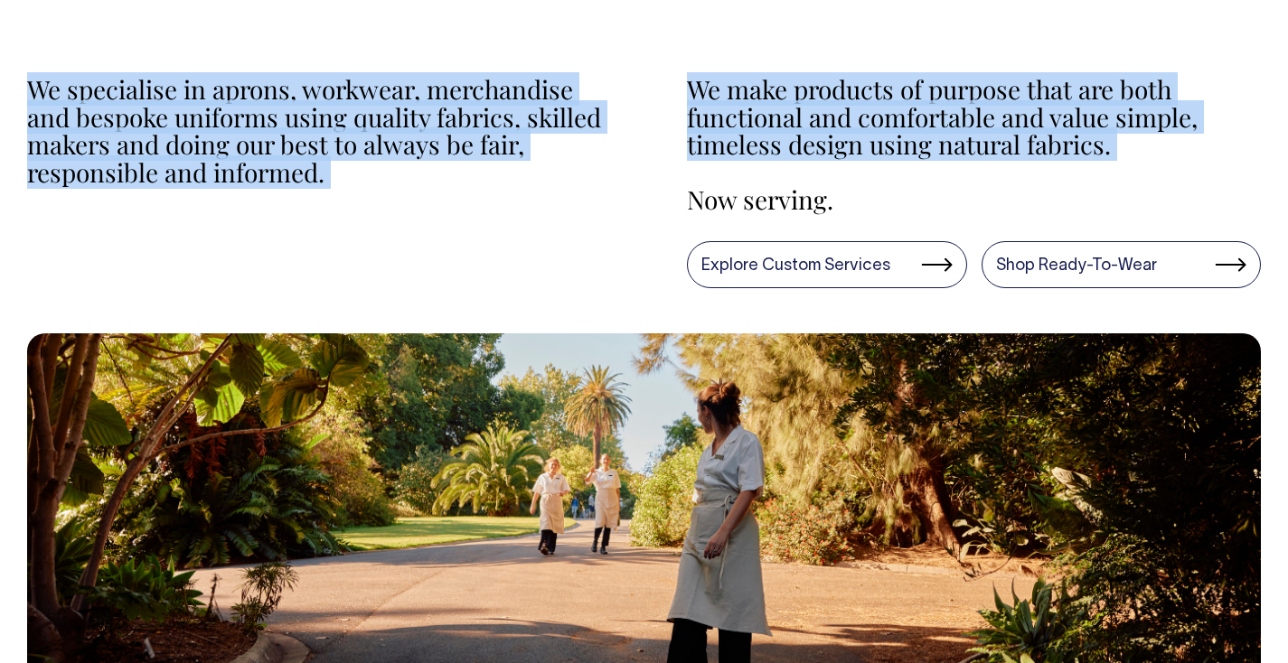
drag, startPoint x: 29, startPoint y: 83, endPoint x: 724, endPoint y: 169, distance: 700.4
click at [724, 169] on section "We specialise in aprons, workwear, merchandise and bespoke uniforms using quali…" at bounding box center [644, 169] width 1234 height 328
click at [726, 105] on p "We make products of purpose that are both functional and comfortable and value …" at bounding box center [974, 117] width 574 height 83
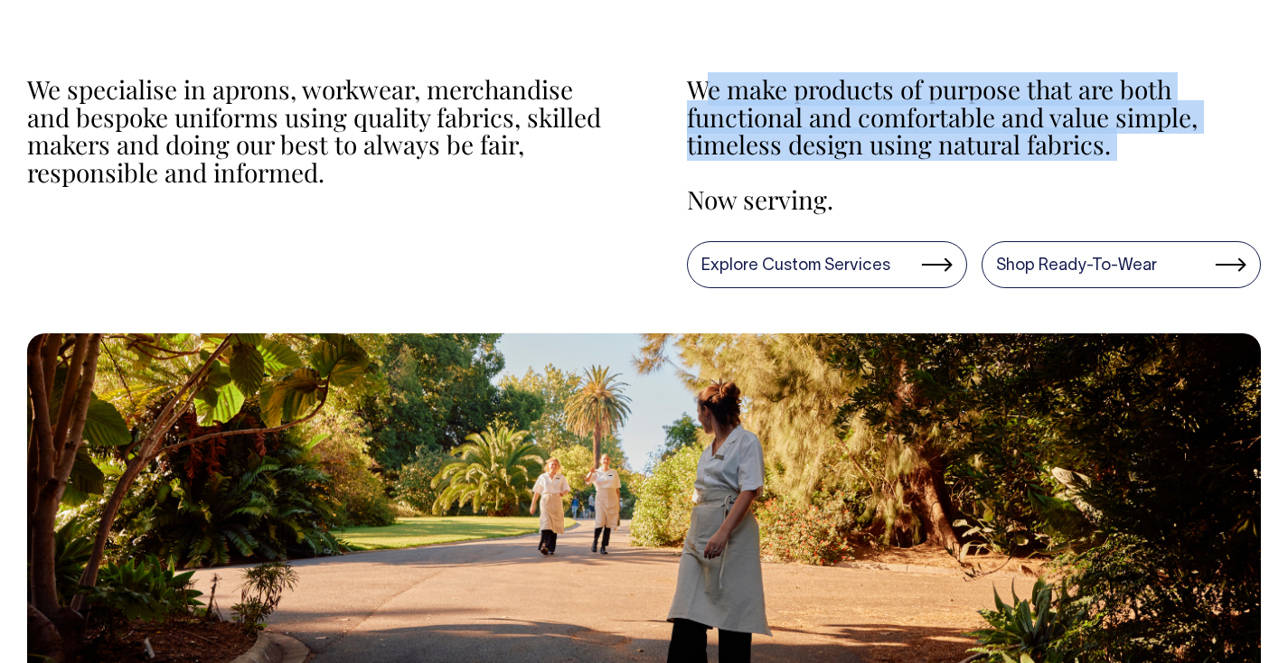
drag, startPoint x: 756, startPoint y: 89, endPoint x: 1133, endPoint y: 157, distance: 383.8
click at [1133, 157] on div "We make products of purpose that are both functional and comfortable and value …" at bounding box center [974, 145] width 574 height 138
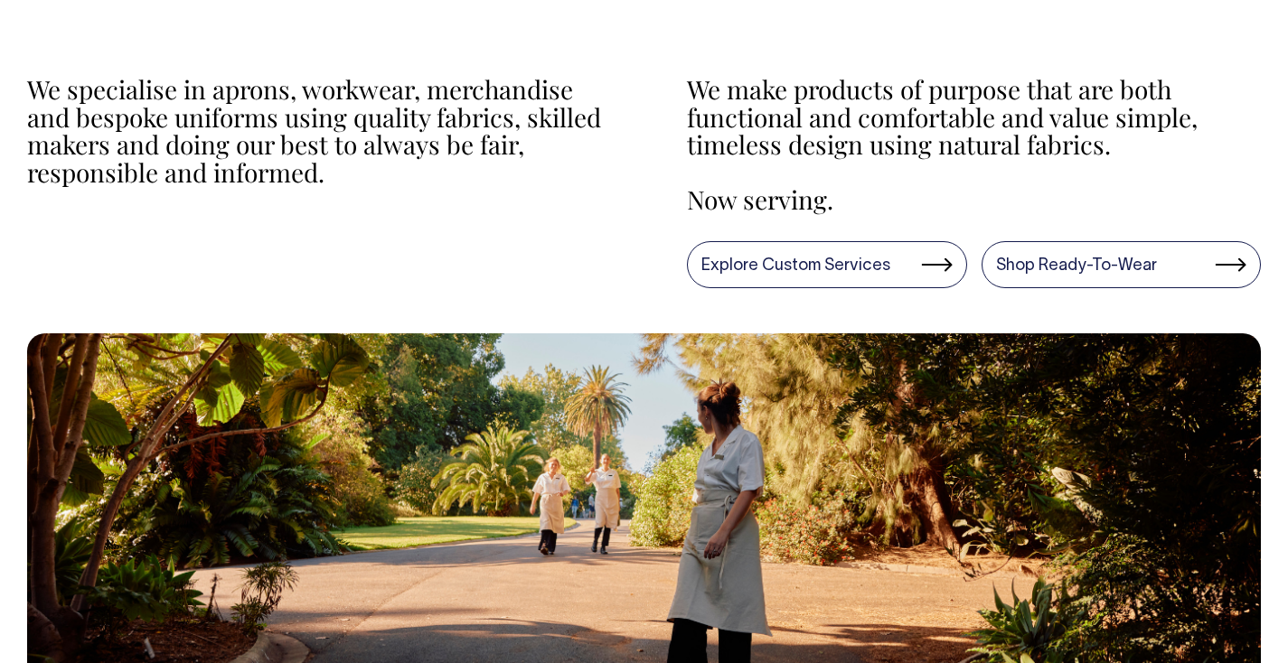
click at [1134, 160] on div "We make products of purpose that are both functional and comfortable and value …" at bounding box center [974, 145] width 574 height 138
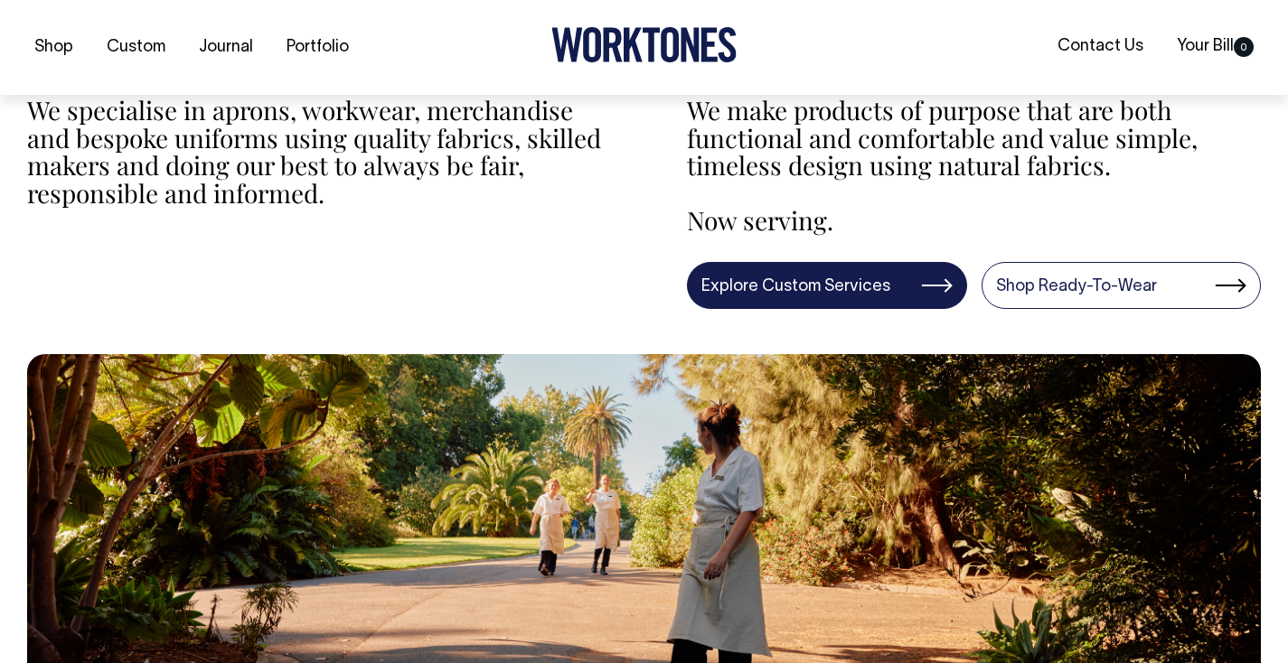
scroll to position [550, 0]
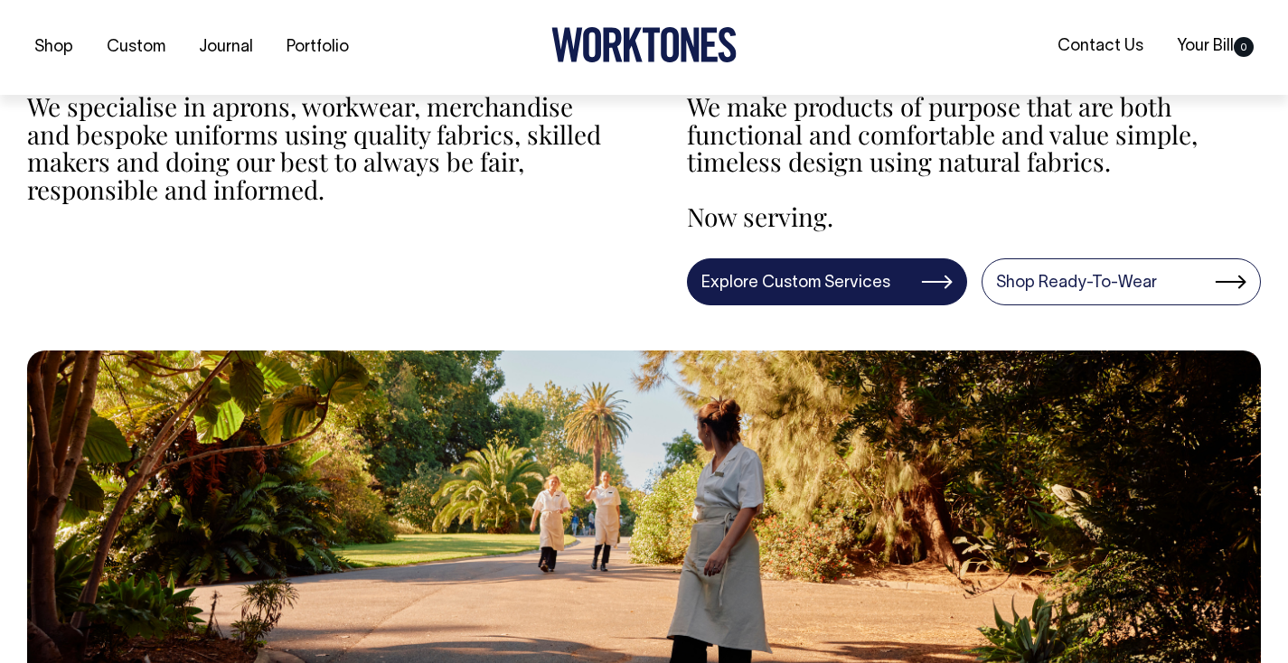
click at [813, 286] on link "Explore Custom Services" at bounding box center [827, 282] width 280 height 47
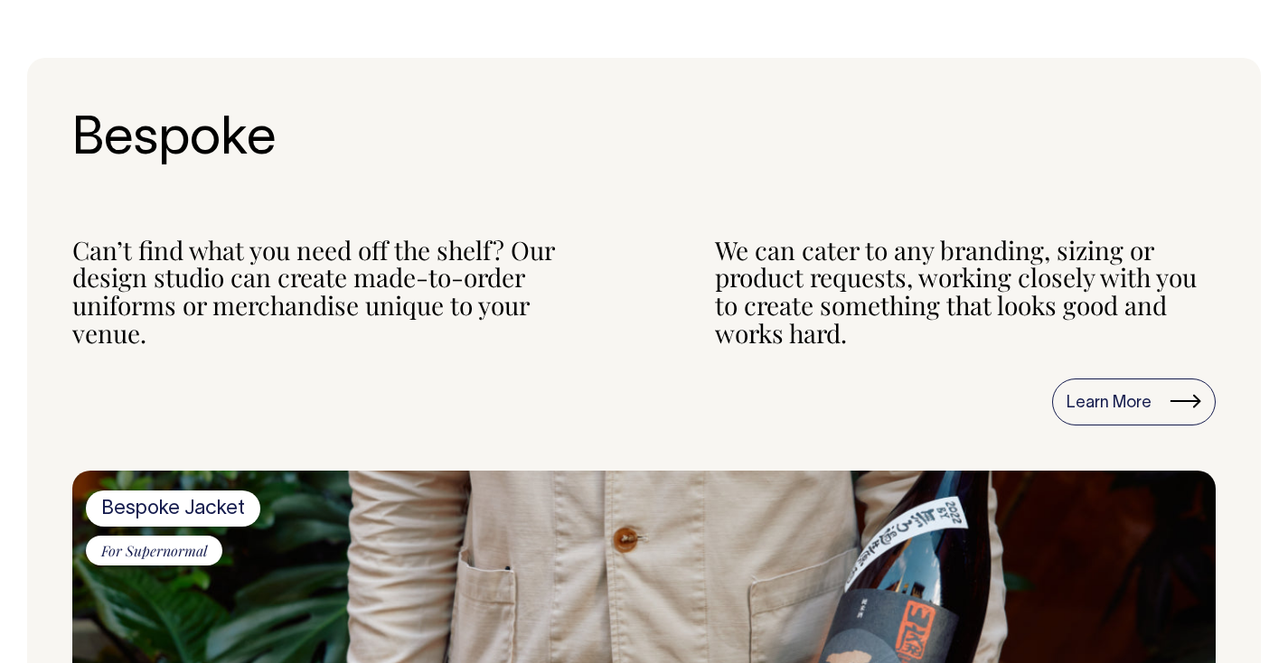
scroll to position [715, 0]
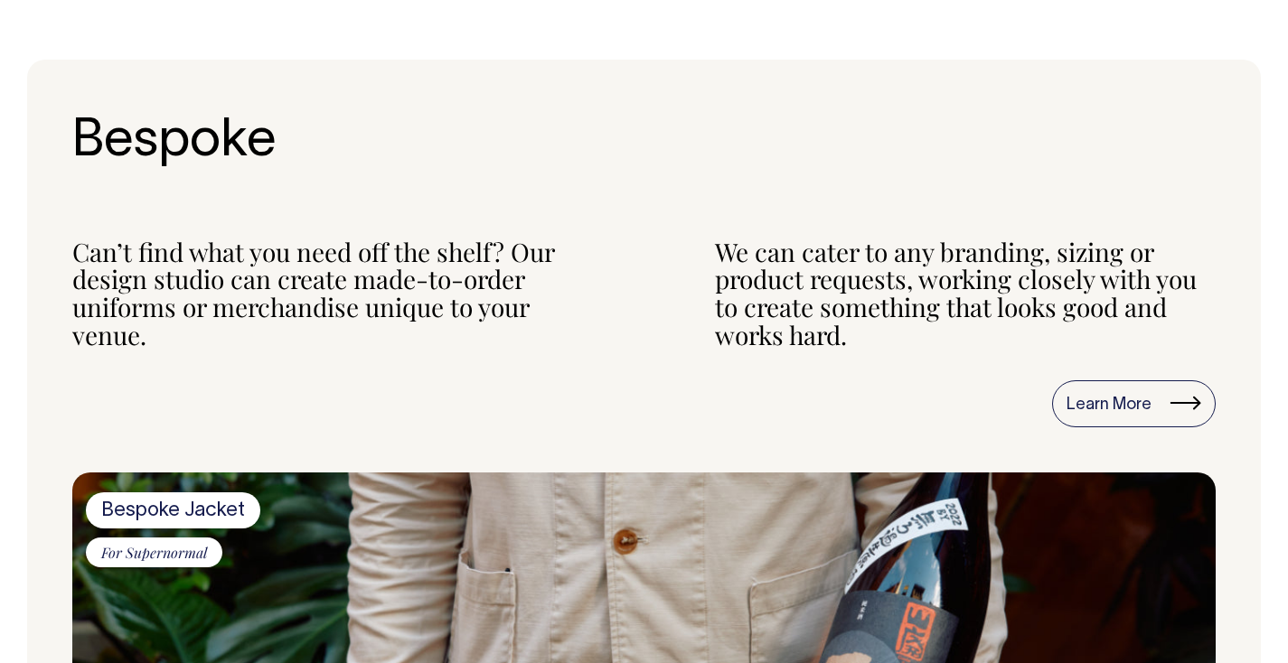
drag, startPoint x: 207, startPoint y: 240, endPoint x: 451, endPoint y: 308, distance: 253.5
click at [451, 308] on div "Can’t find what you need off the shelf? Our design studio can create made-to-or…" at bounding box center [323, 294] width 502 height 111
click at [485, 353] on section "Bespoke Can’t find what you need off the shelf? Our design studio can create ma…" at bounding box center [644, 506] width 1234 height 892
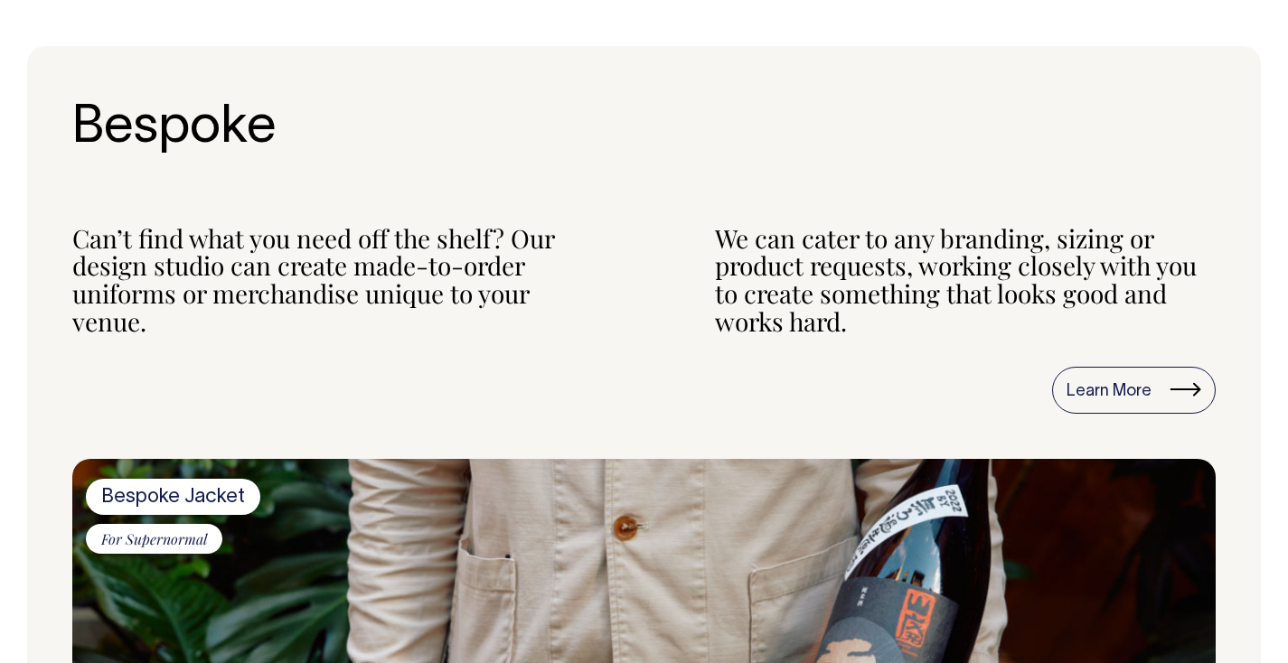
scroll to position [728, 0]
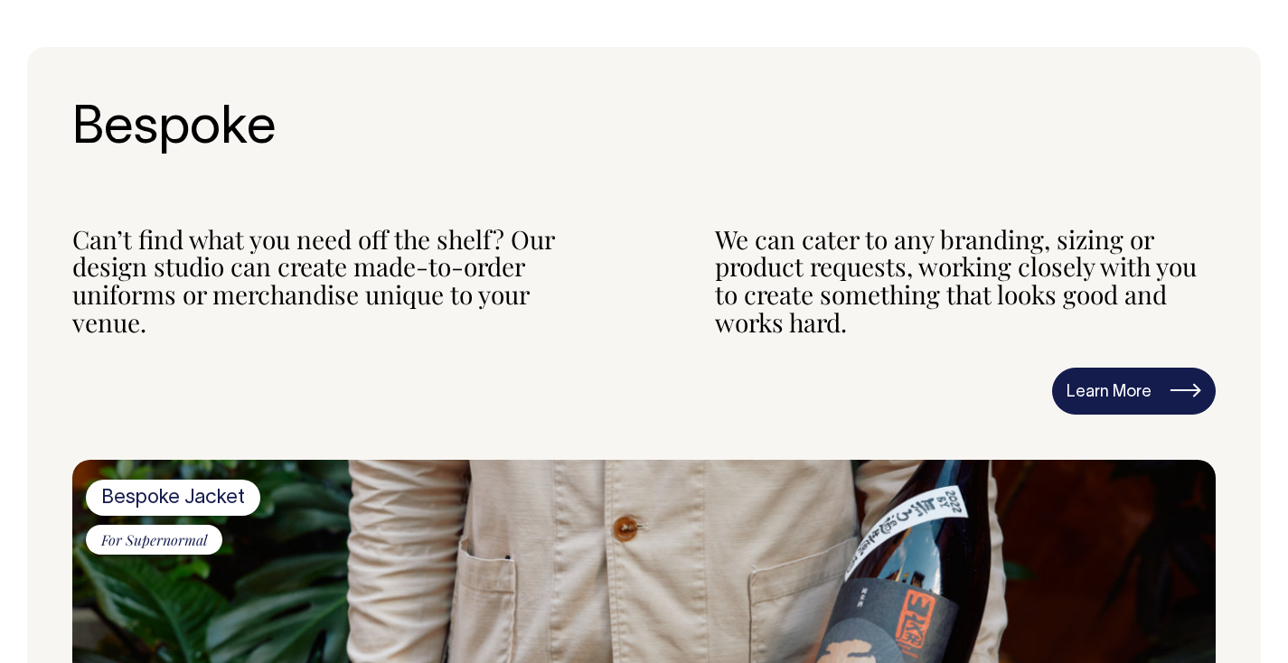
click at [1186, 394] on link "Learn More" at bounding box center [1134, 391] width 164 height 47
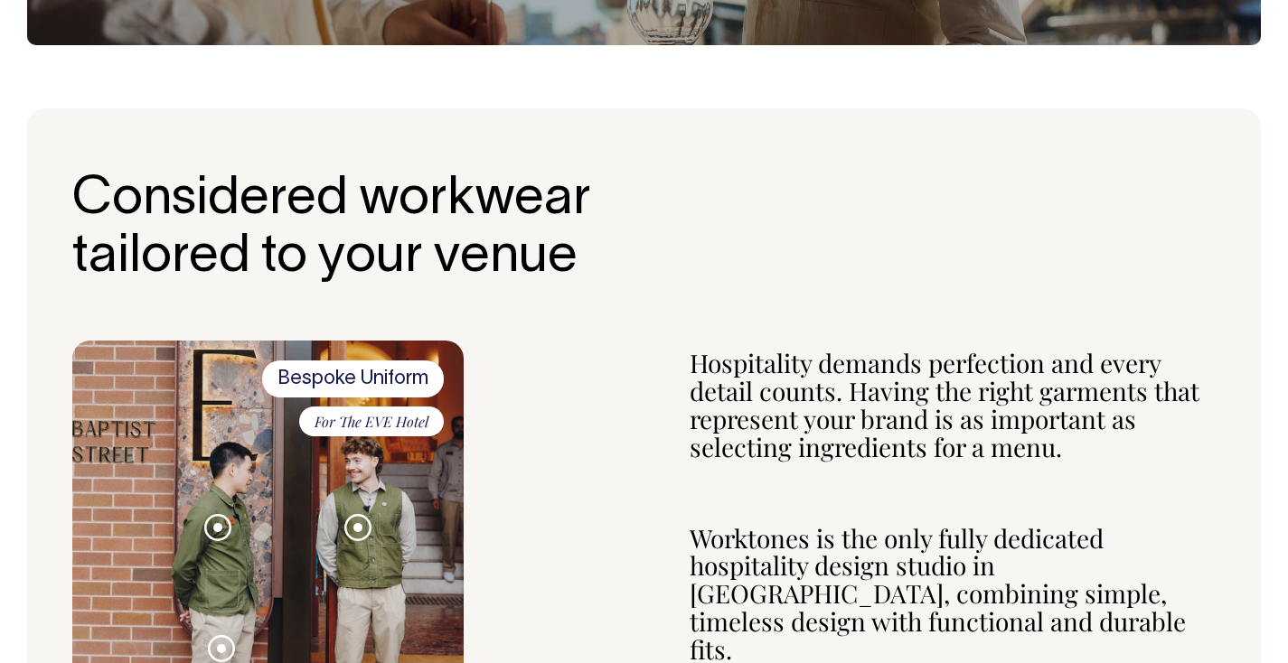
scroll to position [508, 0]
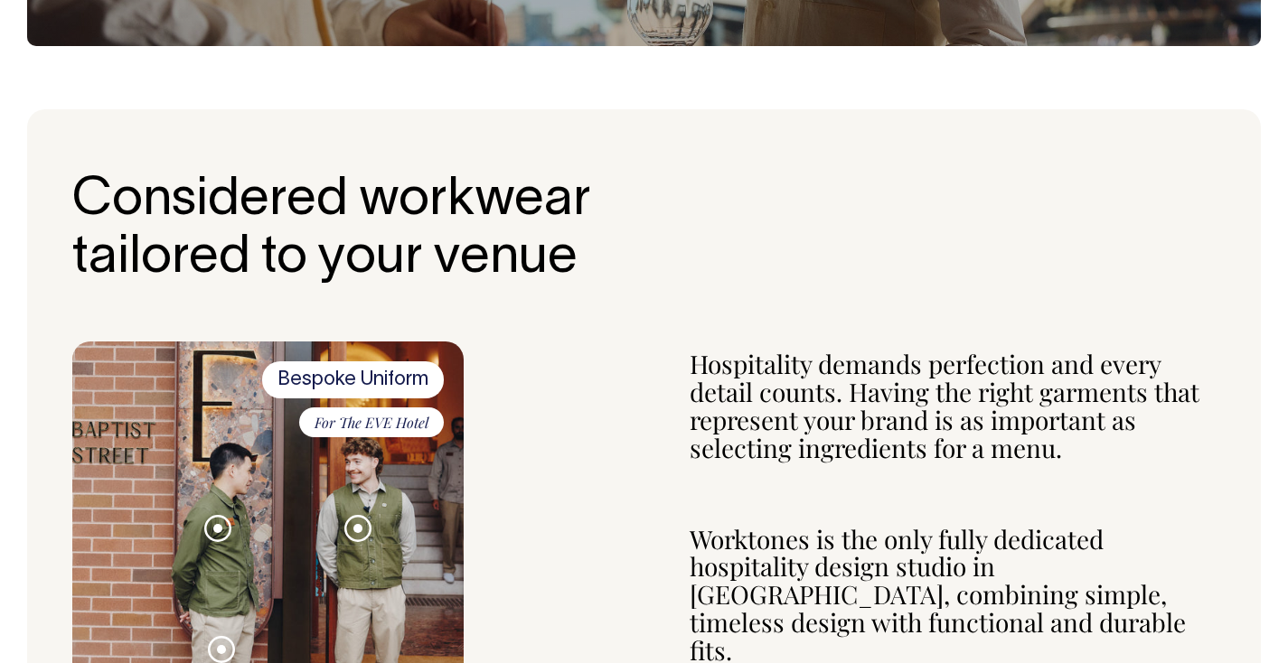
drag, startPoint x: 120, startPoint y: 200, endPoint x: 582, endPoint y: 260, distance: 465.8
click at [578, 259] on h2 "Considered workwear tailored to your venue" at bounding box center [332, 231] width 520 height 116
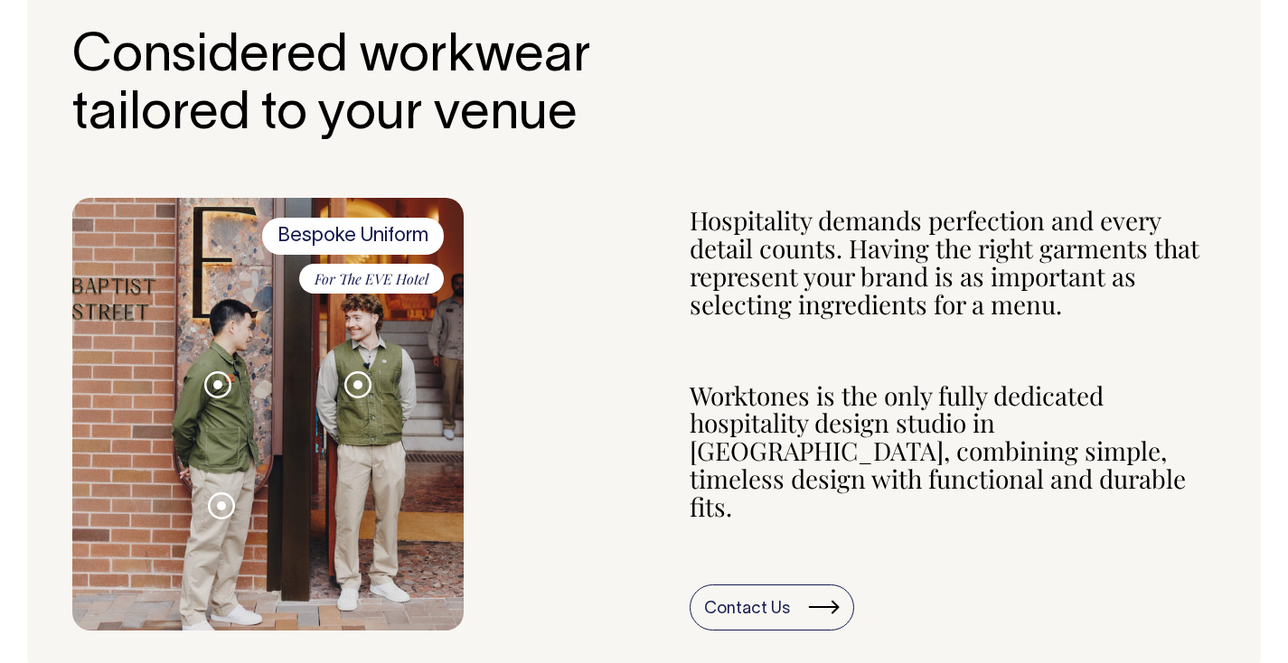
click at [615, 349] on div "Bespoke Uniform For The EVE Hotel Service jacket Oversized vest Tailored trouser" at bounding box center [643, 414] width 1143 height 433
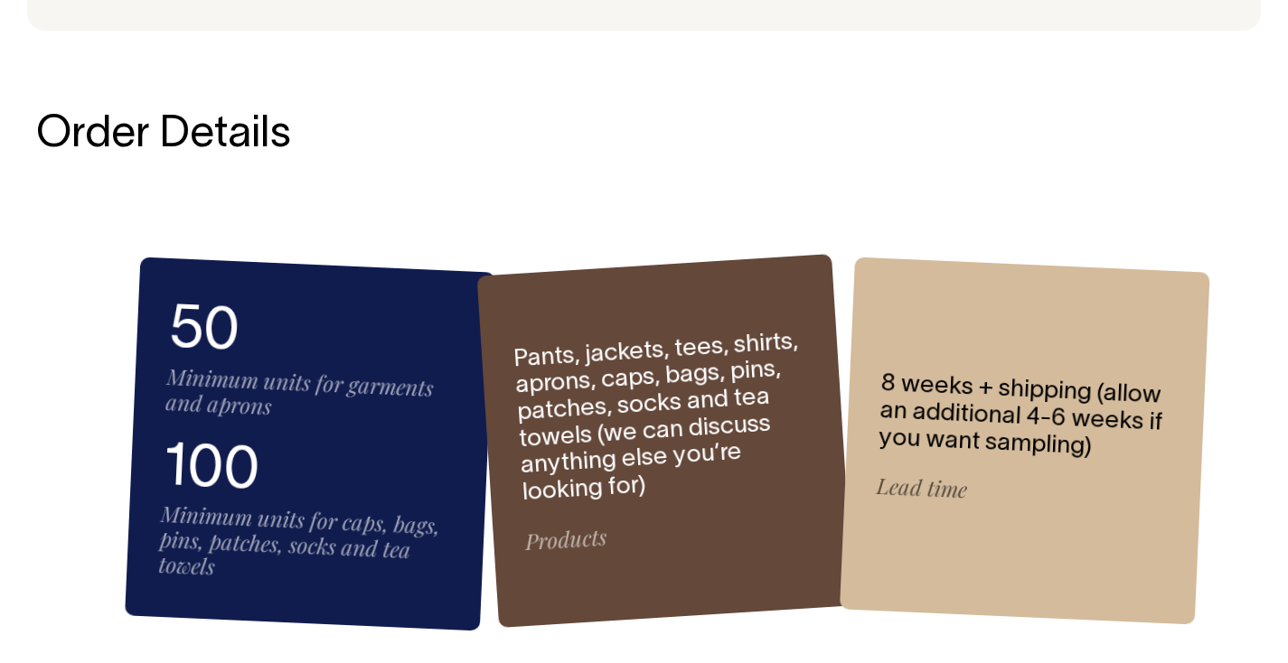
scroll to position [2312, 0]
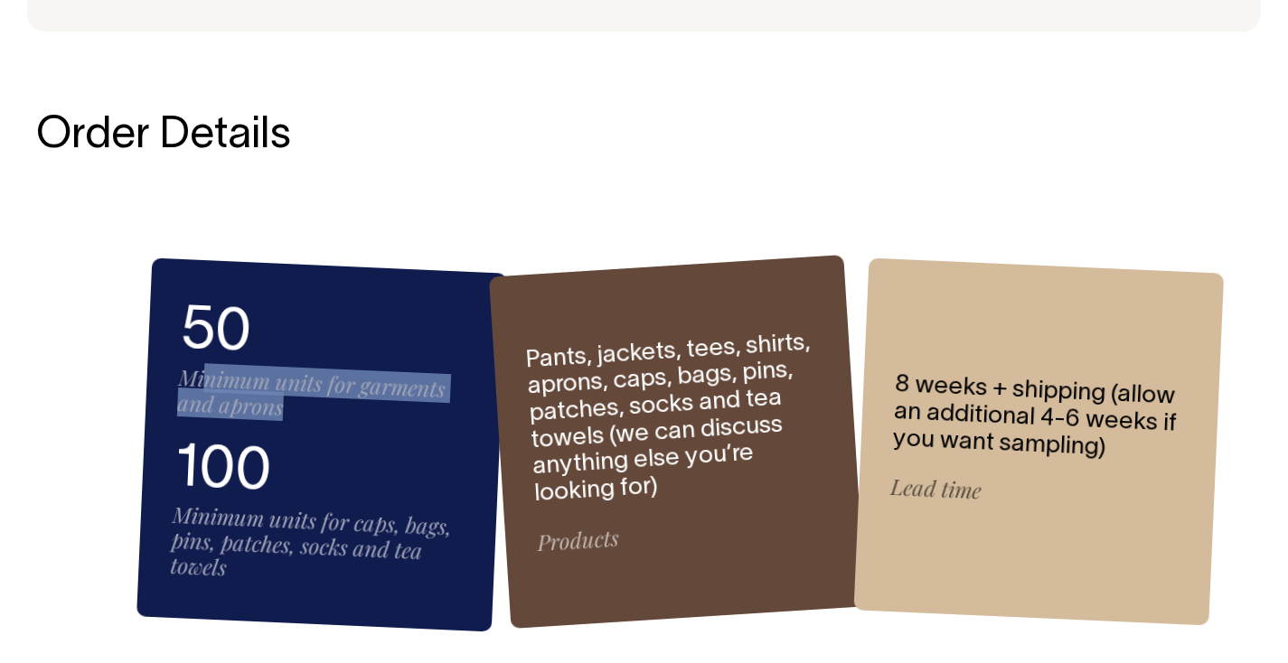
drag, startPoint x: 241, startPoint y: 343, endPoint x: 354, endPoint y: 400, distance: 126.5
click at [381, 387] on div "50 Minimum units for garments and aprons 100 Minimum units for caps, bags, pins…" at bounding box center [321, 446] width 371 height 374
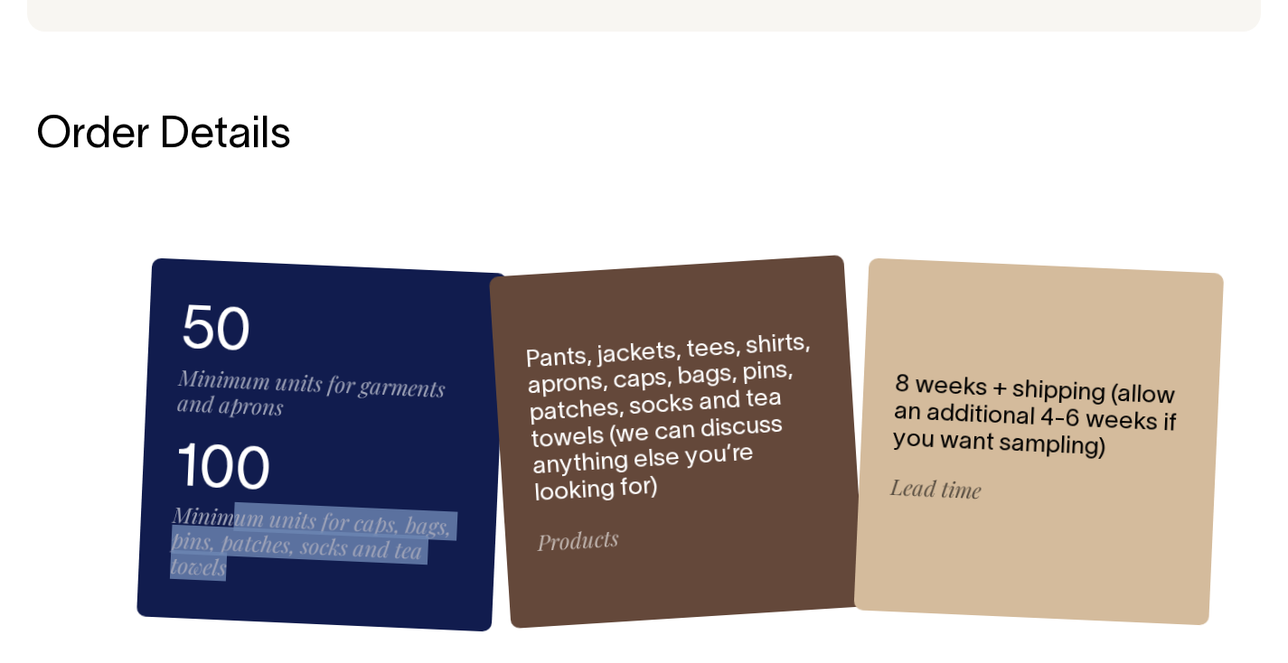
drag, startPoint x: 230, startPoint y: 484, endPoint x: 421, endPoint y: 529, distance: 196.0
click at [421, 529] on div "100 Minimum units for caps, bags, pins, patches, socks and tea towels" at bounding box center [318, 514] width 298 height 155
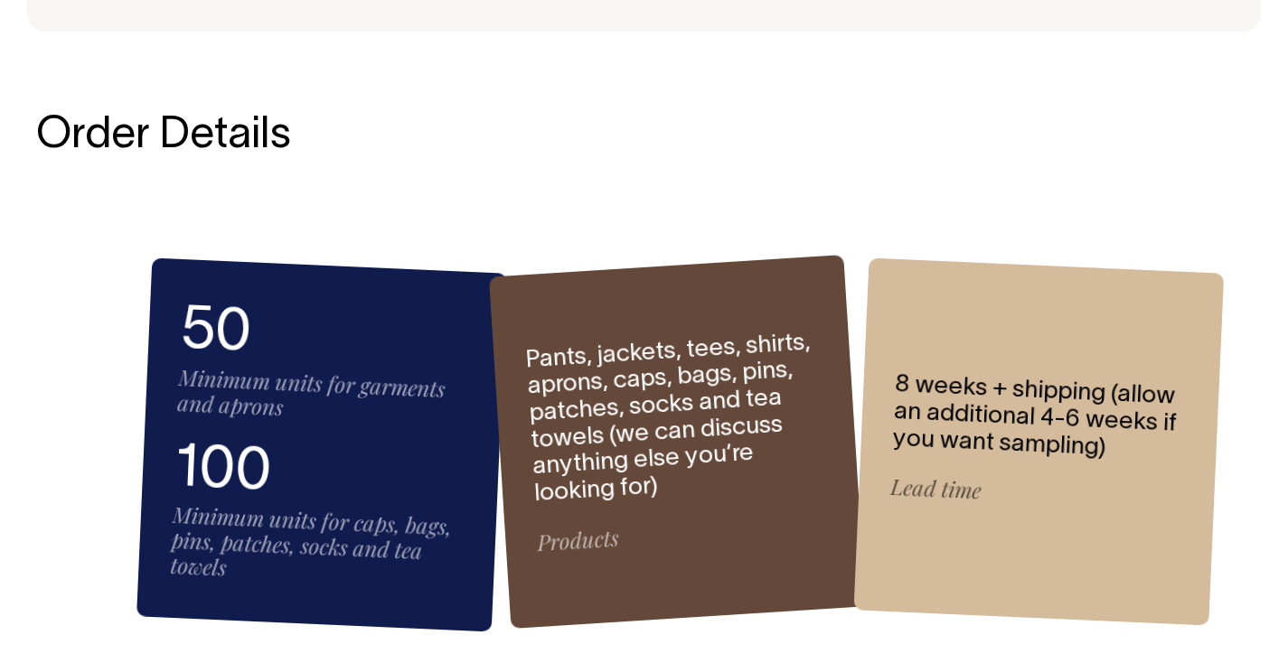
click at [323, 512] on span "Minimum units for caps, bags, pins, patches, socks and tea towels" at bounding box center [310, 541] width 283 height 82
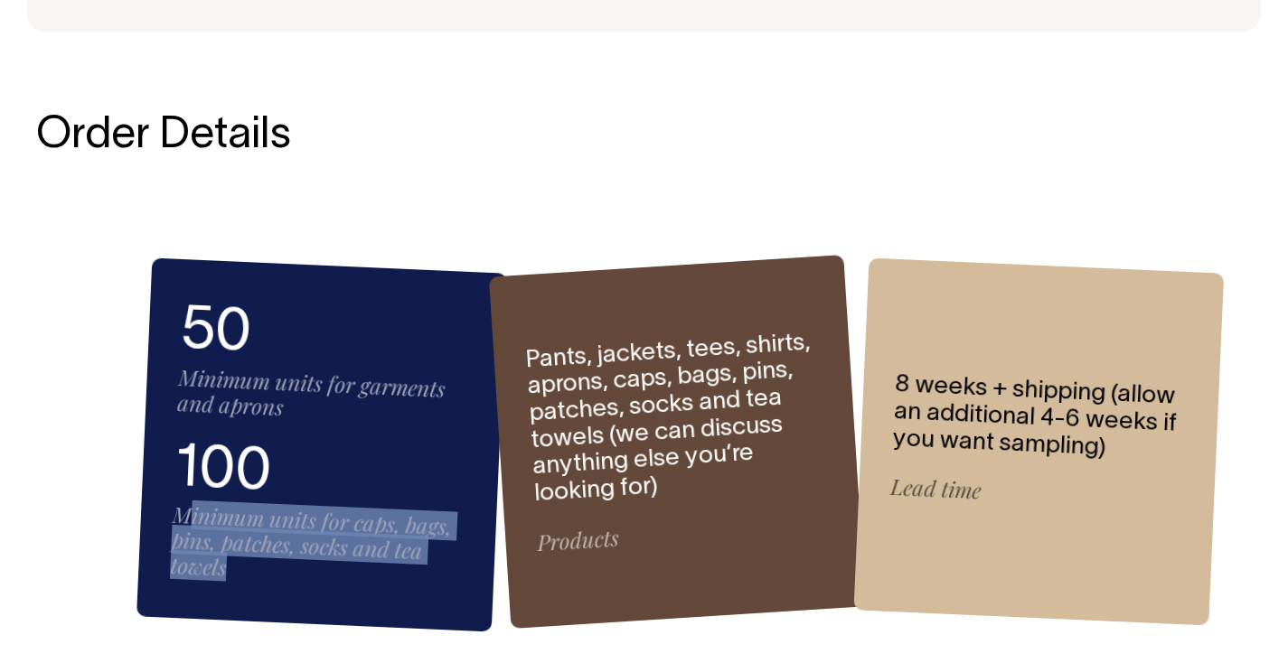
drag, startPoint x: 192, startPoint y: 477, endPoint x: 441, endPoint y: 525, distance: 254.0
click at [441, 525] on div "100 Minimum units for caps, bags, pins, patches, socks and tea towels" at bounding box center [318, 514] width 298 height 155
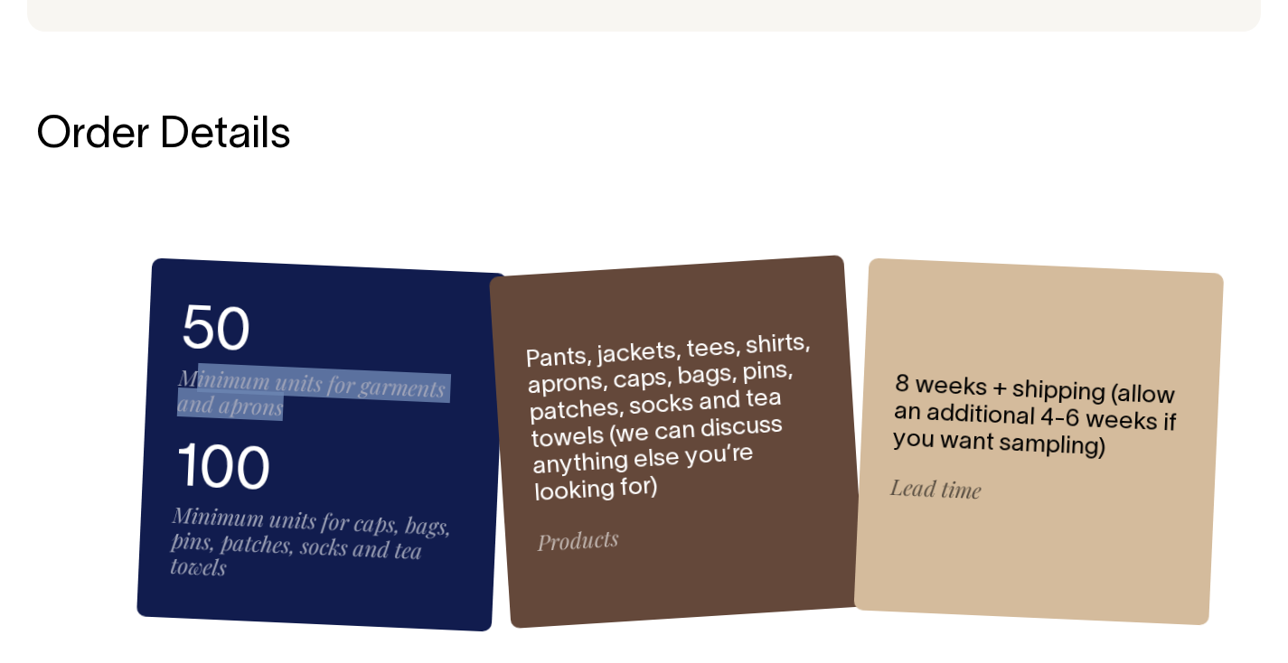
drag, startPoint x: 193, startPoint y: 341, endPoint x: 287, endPoint y: 376, distance: 100.4
click at [287, 376] on div "50 Minimum units for garments and aprons" at bounding box center [324, 363] width 297 height 129
click at [353, 383] on div "50 Minimum units for garments and aprons 100 Minimum units for caps, bags, pins…" at bounding box center [321, 446] width 371 height 374
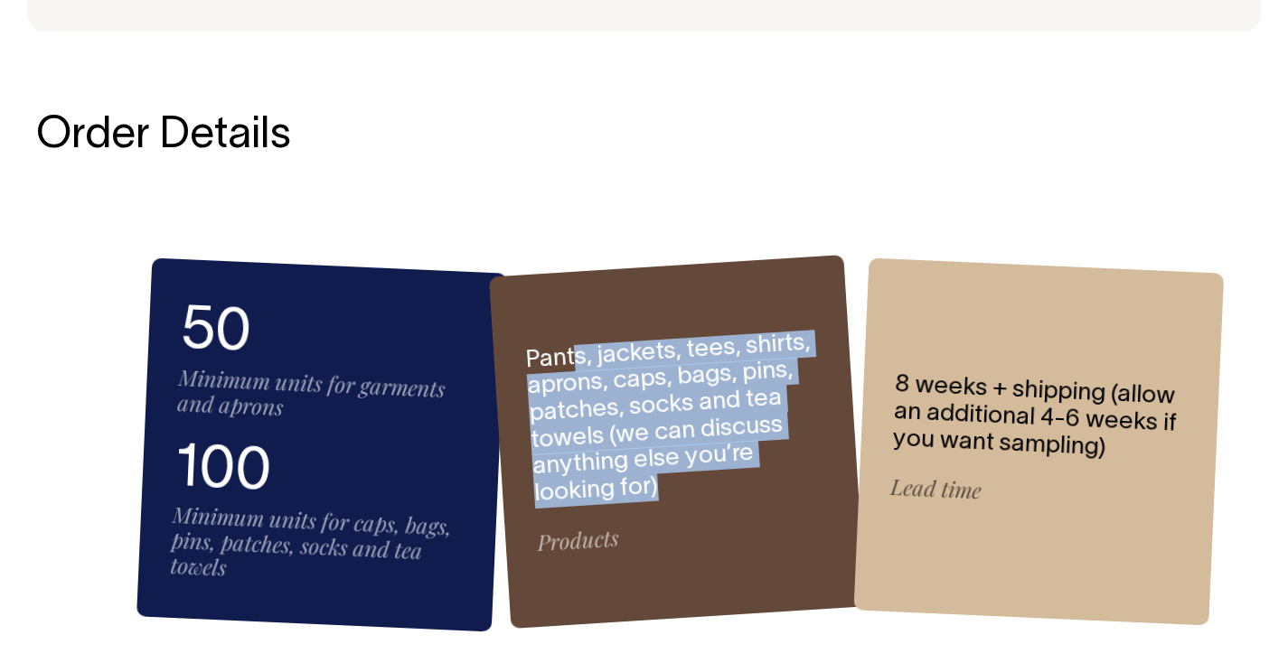
drag, startPoint x: 597, startPoint y: 310, endPoint x: 639, endPoint y: 458, distance: 154.0
click at [647, 464] on div "Pants, jackets, tees, shirts, aprons, caps, bags, pins, patches, socks and tea …" at bounding box center [677, 442] width 377 height 374
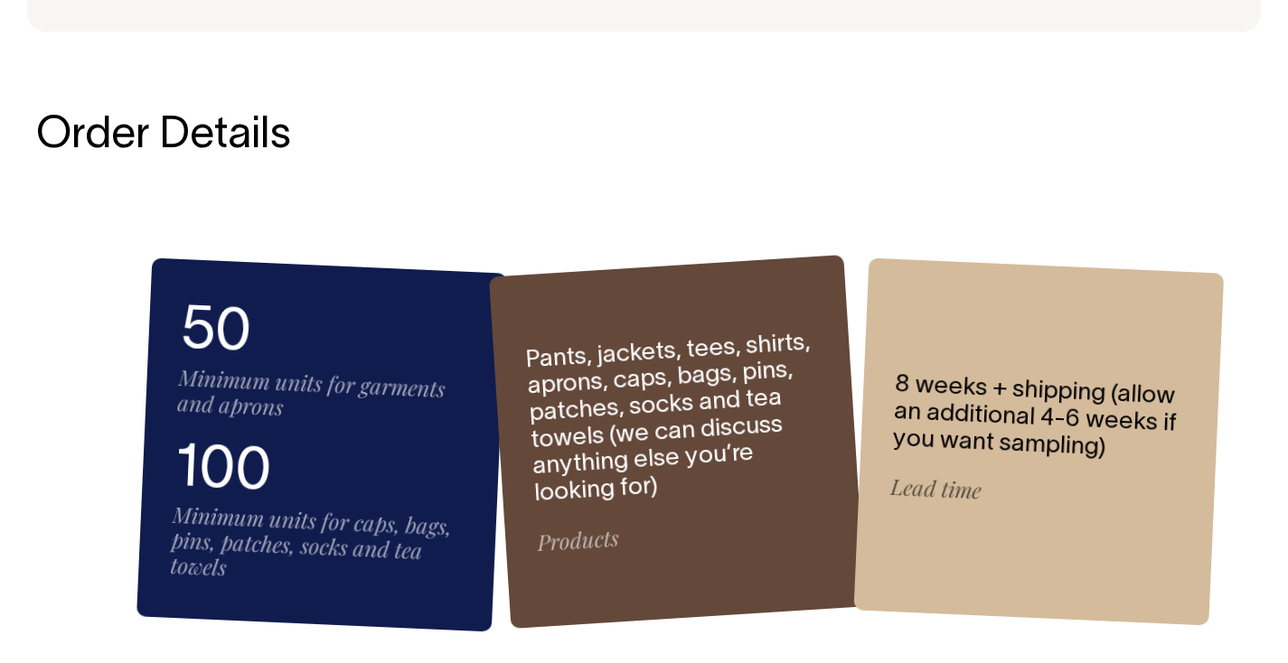
click at [421, 199] on div "50 Minimum units for garments and aprons 100 Minimum units for caps, bags, pins…" at bounding box center [644, 445] width 1139 height 540
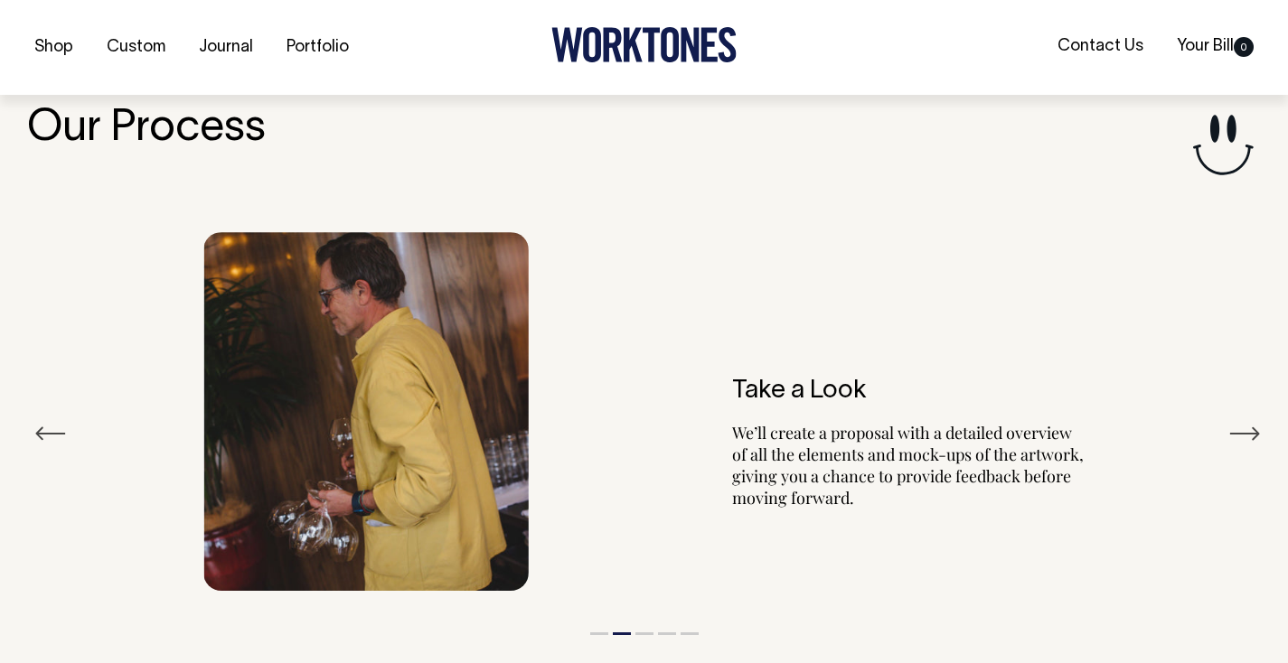
scroll to position [3067, 0]
click at [1245, 419] on button "Next" at bounding box center [1244, 432] width 33 height 27
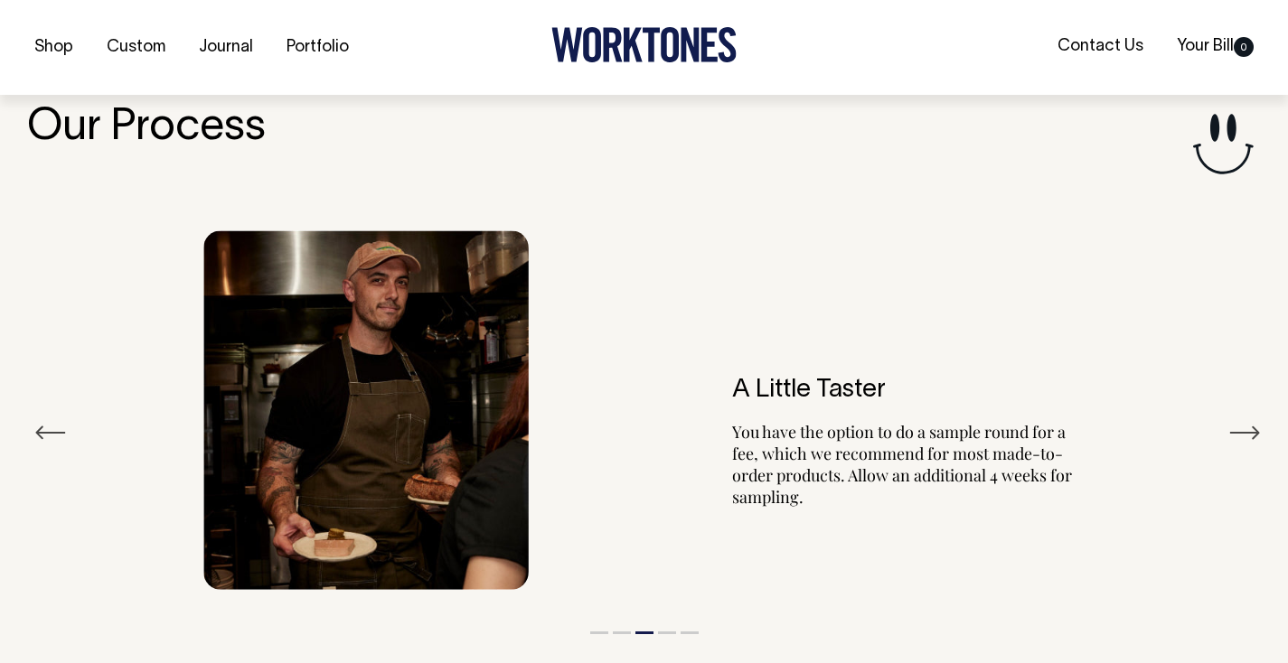
click at [1249, 419] on button "Next" at bounding box center [1244, 432] width 33 height 27
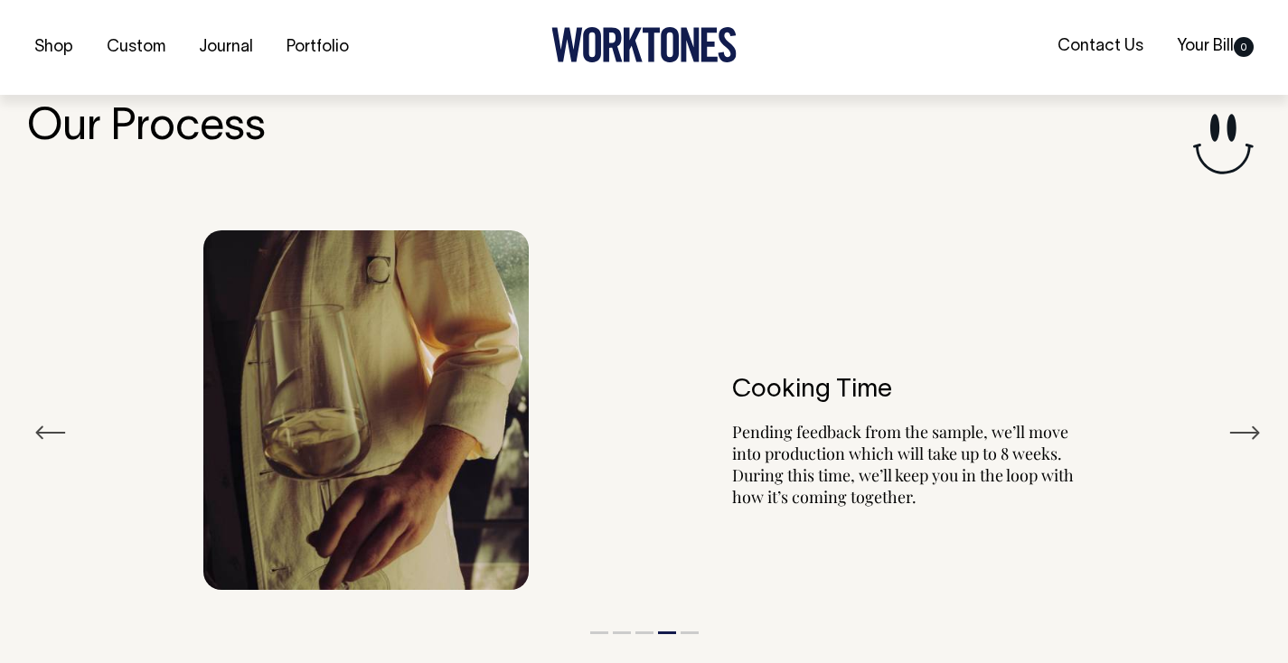
click at [1249, 419] on button "Next" at bounding box center [1244, 432] width 33 height 27
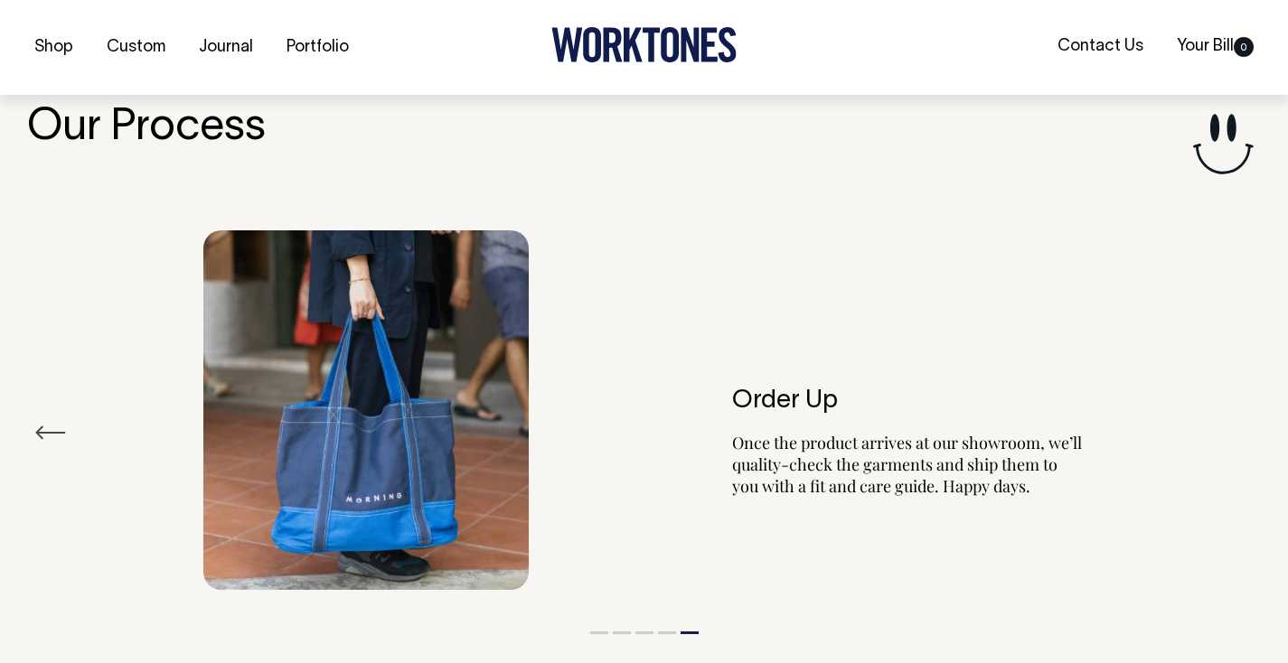
click at [24, 397] on div "Our Process Previous Check-In After you get in touch, we will meet with you to …" at bounding box center [644, 425] width 1288 height 640
click at [30, 394] on div "Order Up Once the product arrives at our showroom, we’ll quality-check the garm…" at bounding box center [644, 410] width 1234 height 414
click at [45, 419] on button "Previous" at bounding box center [50, 432] width 33 height 27
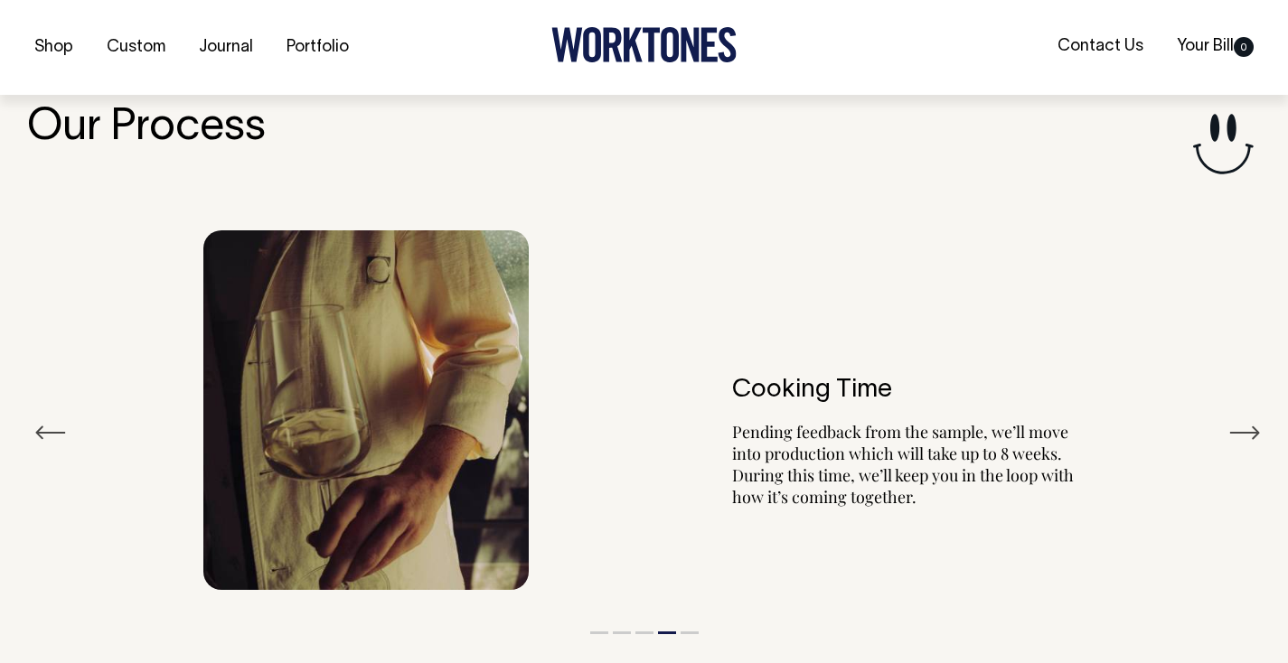
click at [45, 419] on button "Previous" at bounding box center [50, 432] width 33 height 27
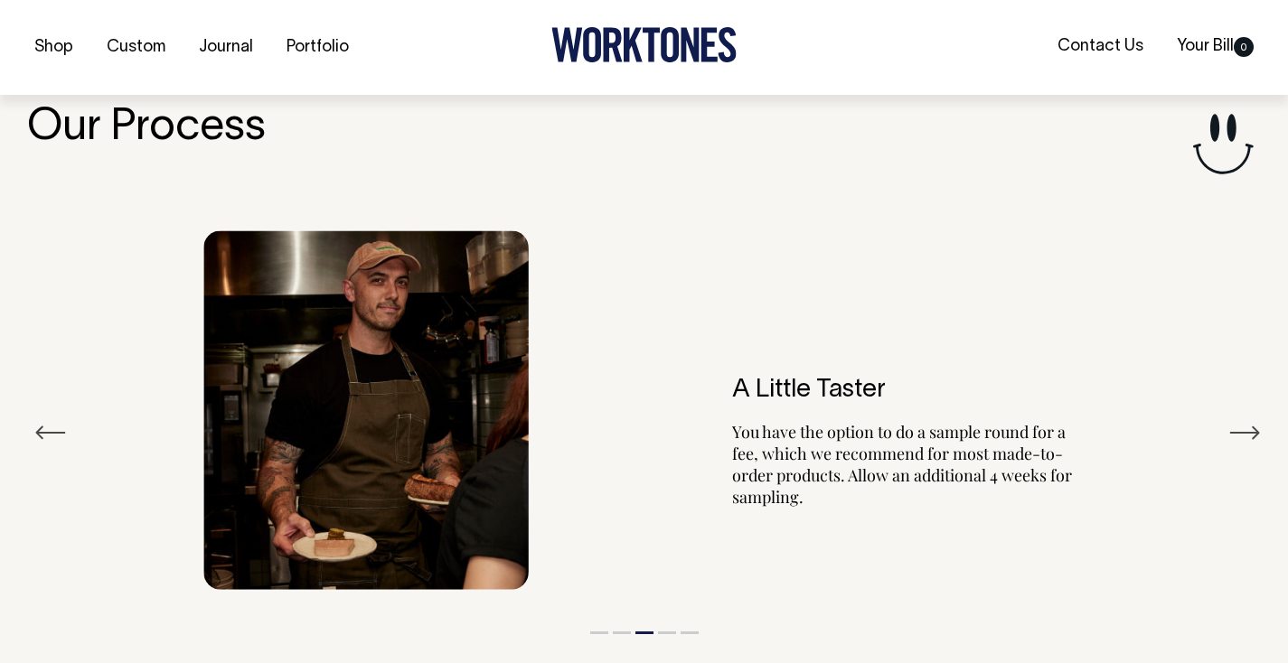
click at [45, 419] on button "Previous" at bounding box center [50, 432] width 33 height 27
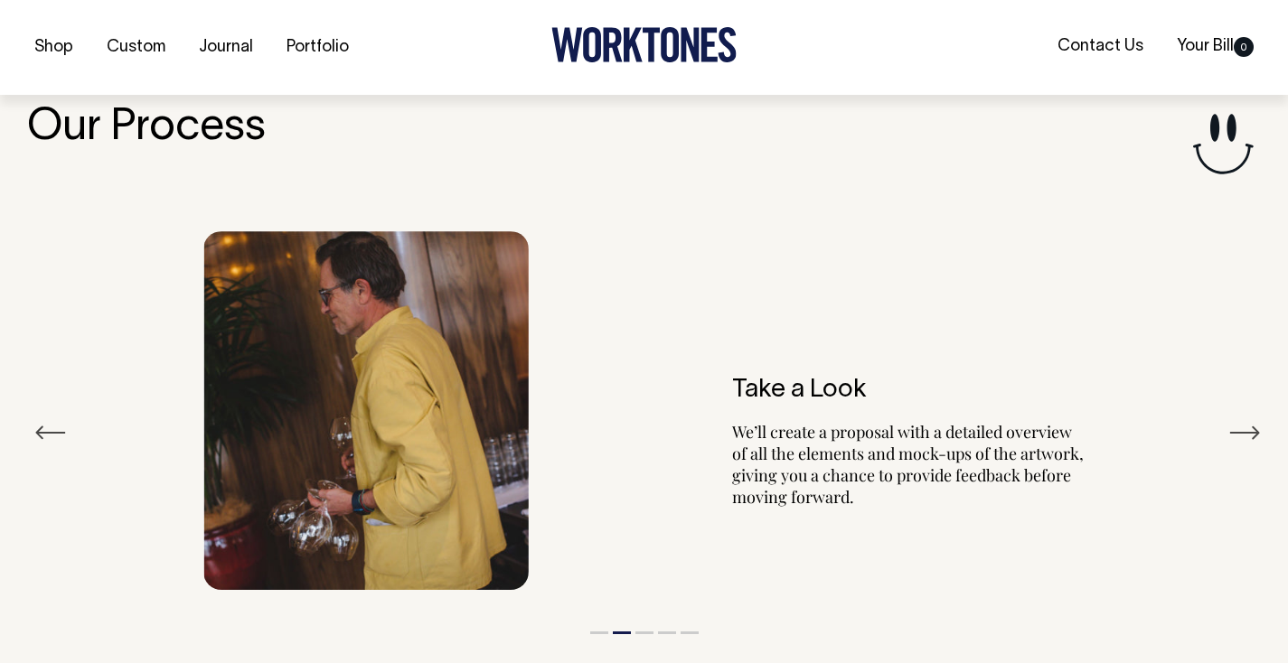
click at [1243, 419] on button "Next" at bounding box center [1244, 432] width 33 height 27
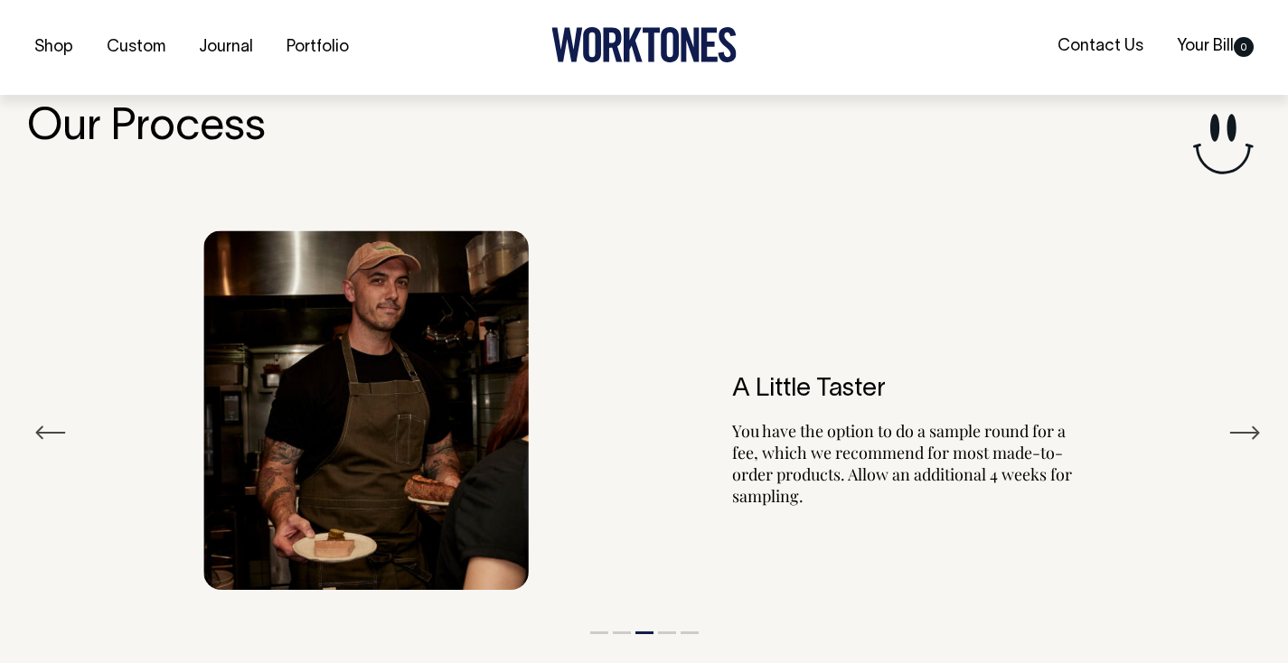
click at [1240, 419] on button "Next" at bounding box center [1244, 432] width 33 height 27
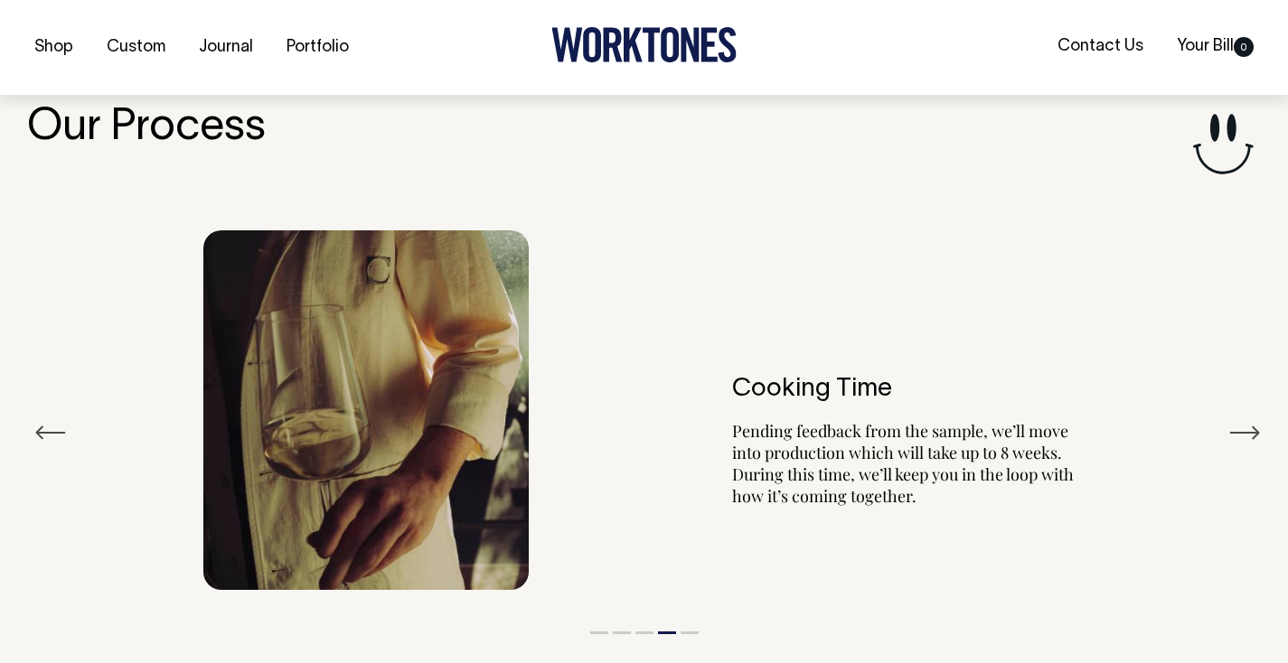
click at [1239, 419] on button "Next" at bounding box center [1244, 432] width 33 height 27
click at [1238, 419] on button "Next" at bounding box center [1244, 432] width 33 height 27
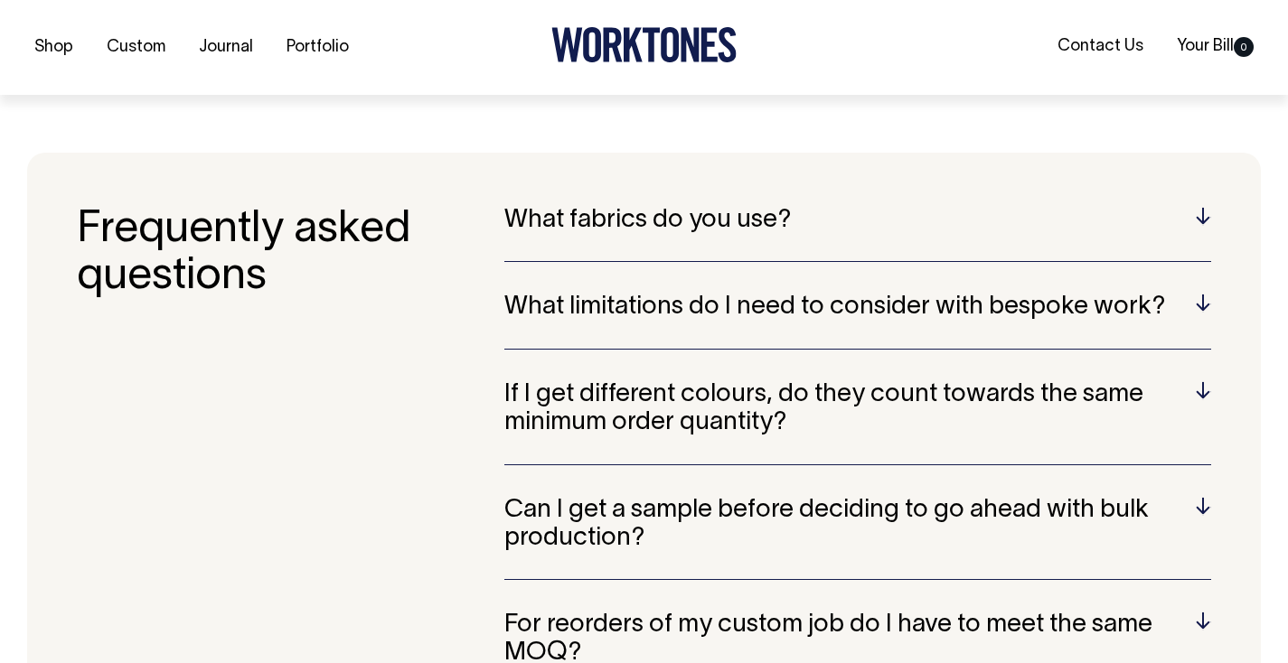
scroll to position [4570, 0]
click at [1186, 206] on h5 "What fabrics do you use?" at bounding box center [857, 220] width 707 height 28
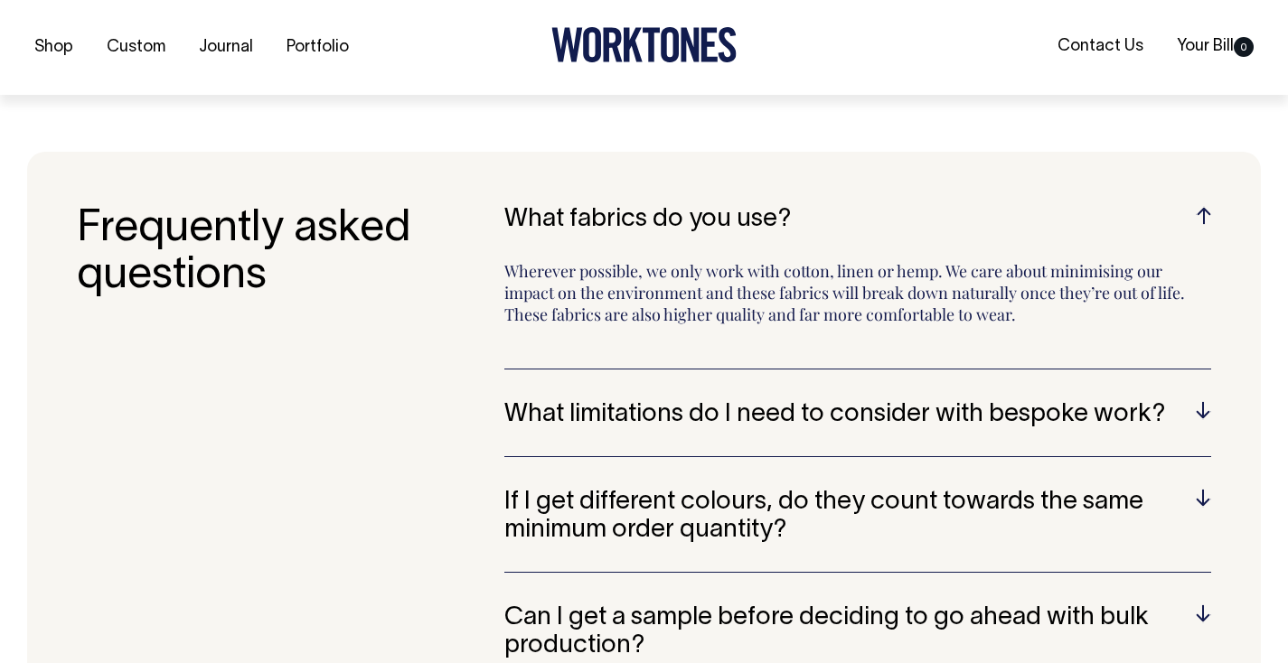
click at [1186, 206] on h5 "What fabrics do you use?" at bounding box center [857, 220] width 707 height 28
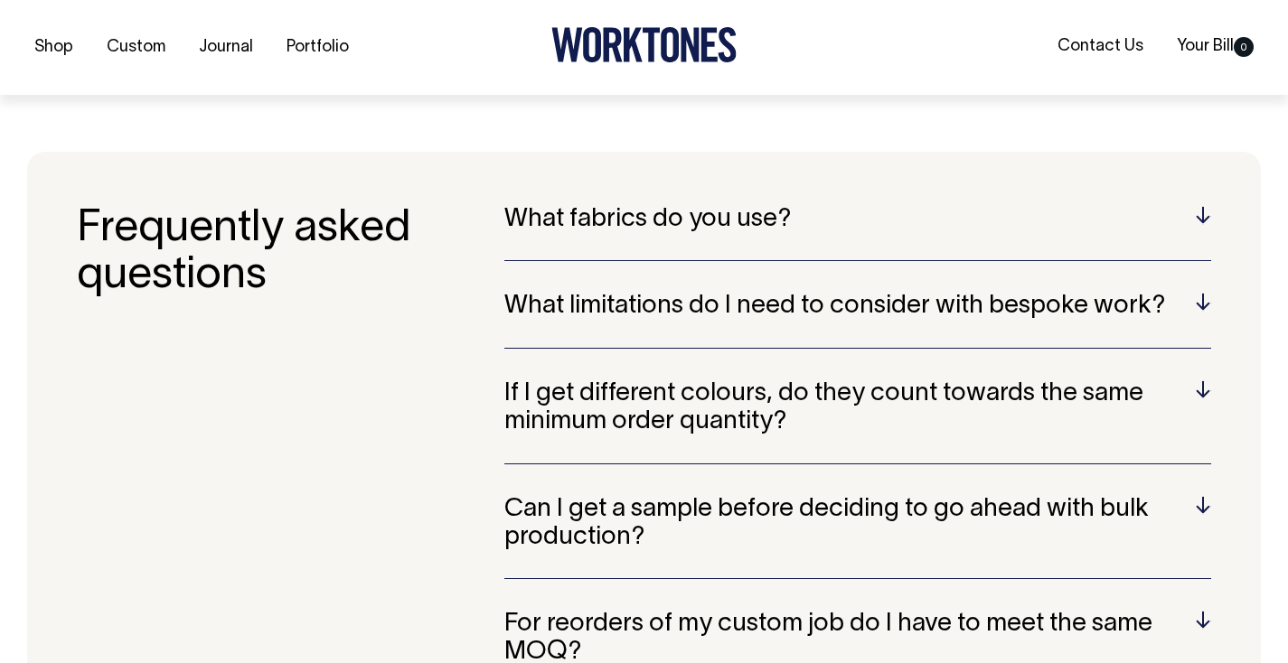
click at [1186, 206] on h5 "What fabrics do you use?" at bounding box center [857, 220] width 707 height 28
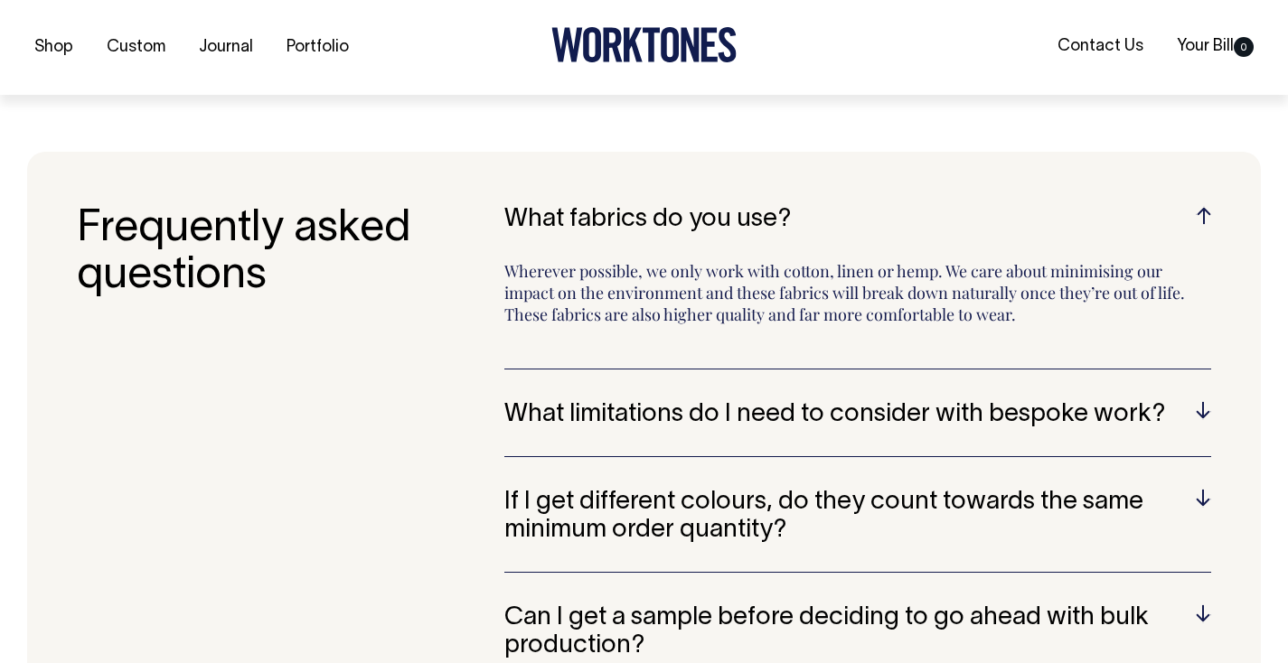
click at [1186, 206] on h5 "What fabrics do you use?" at bounding box center [857, 220] width 707 height 28
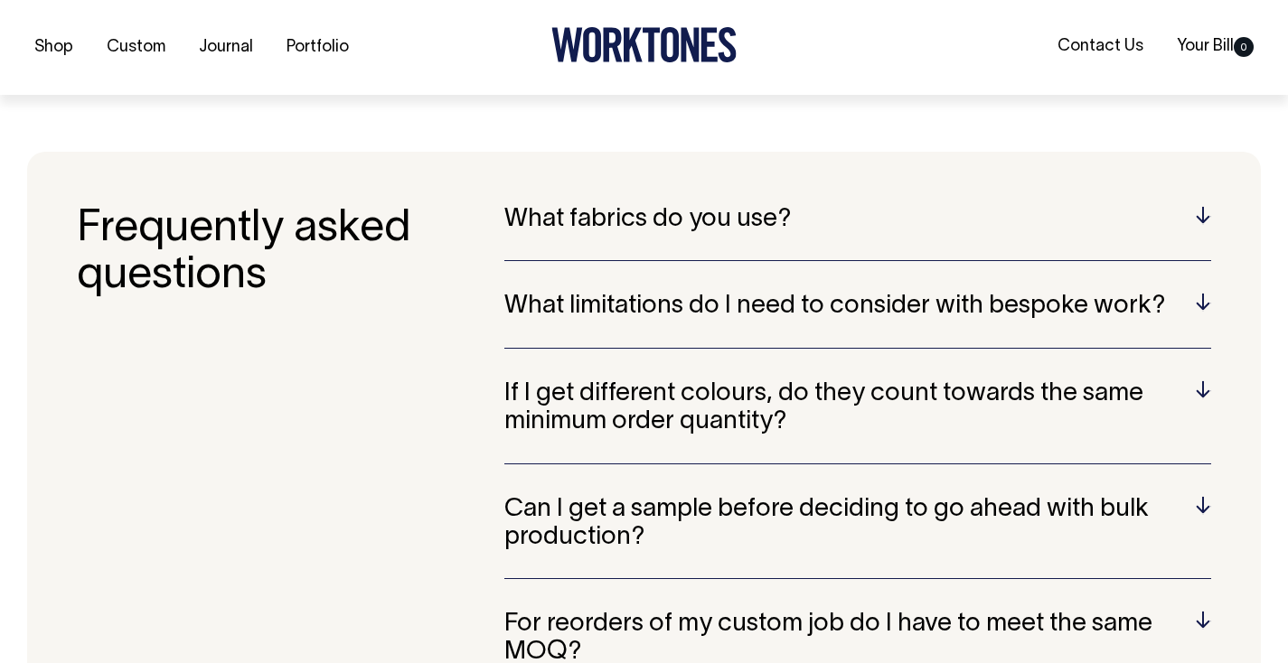
click at [1186, 206] on h5 "What fabrics do you use?" at bounding box center [857, 220] width 707 height 28
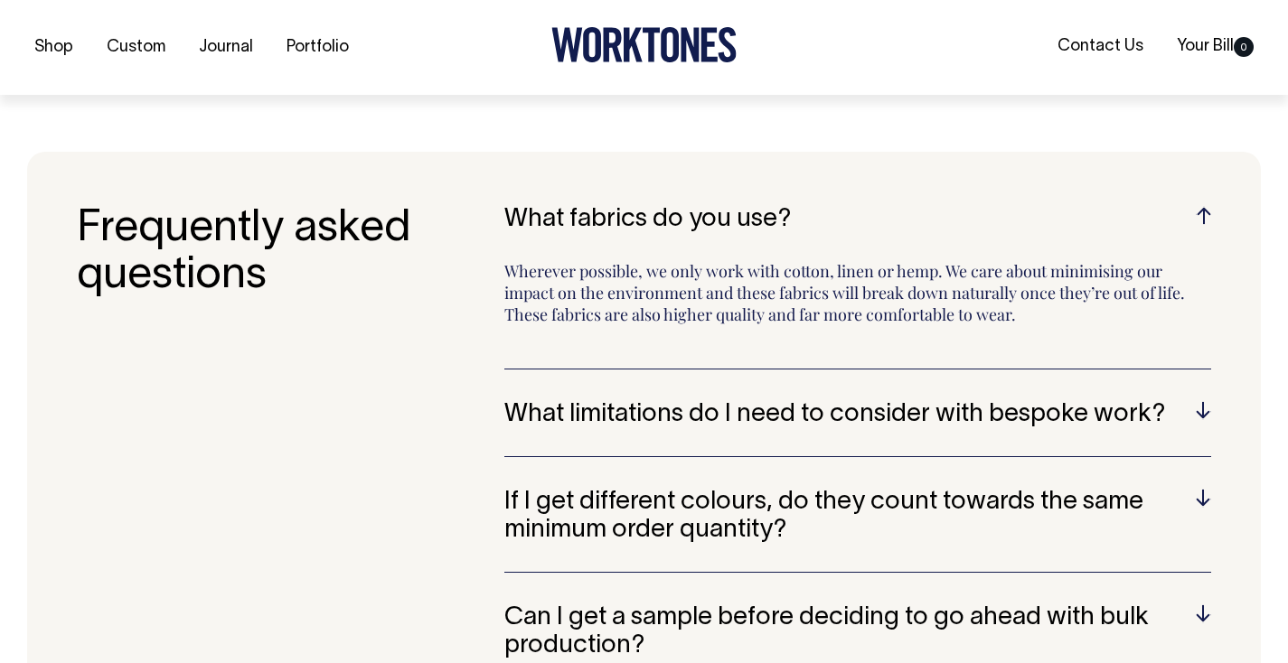
click at [1197, 401] on h5 "What limitations do I need to consider with bespoke work?" at bounding box center [857, 415] width 707 height 28
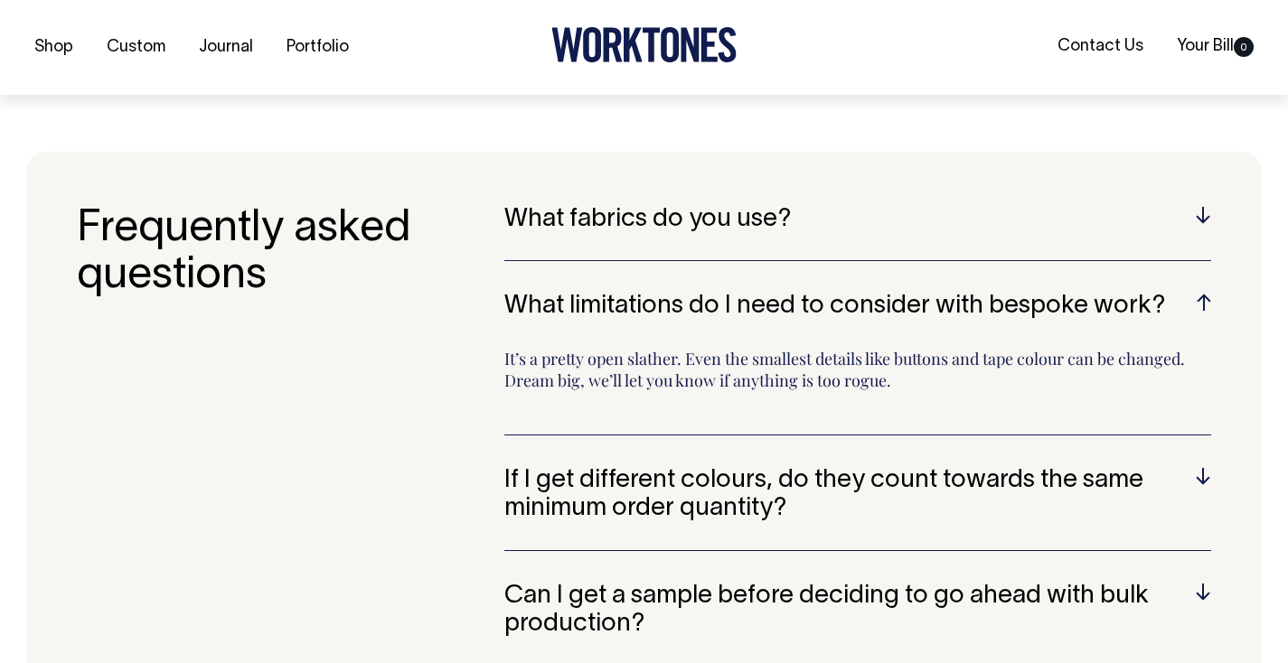
drag, startPoint x: 563, startPoint y: 321, endPoint x: 952, endPoint y: 334, distance: 388.9
click at [945, 348] on p "It’s a pretty open slather. Even the smallest details like buttons and tape col…" at bounding box center [857, 378] width 707 height 60
click at [1207, 348] on p "It’s a pretty open slather. Even the smallest details like buttons and tape col…" at bounding box center [857, 378] width 707 height 60
click at [1200, 293] on h5 "What limitations do I need to consider with bespoke work?" at bounding box center [857, 307] width 707 height 28
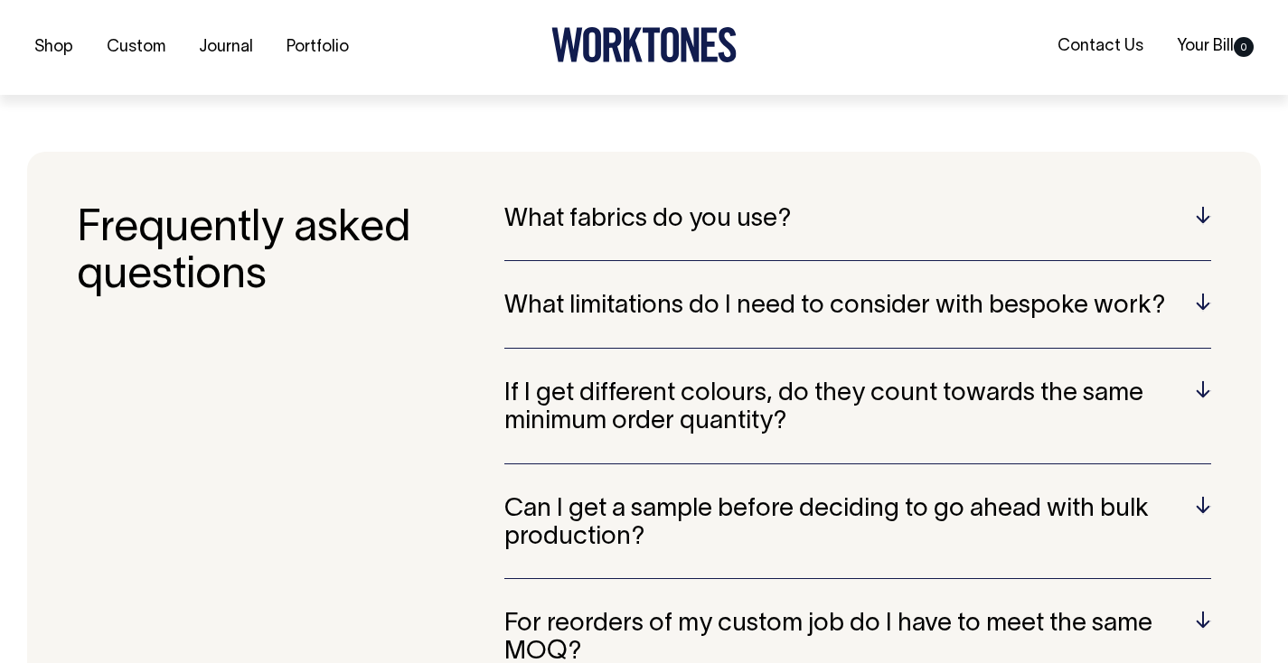
click at [1204, 381] on h5 "If I get different colours, do they count towards the same minimum order quanti…" at bounding box center [857, 409] width 707 height 56
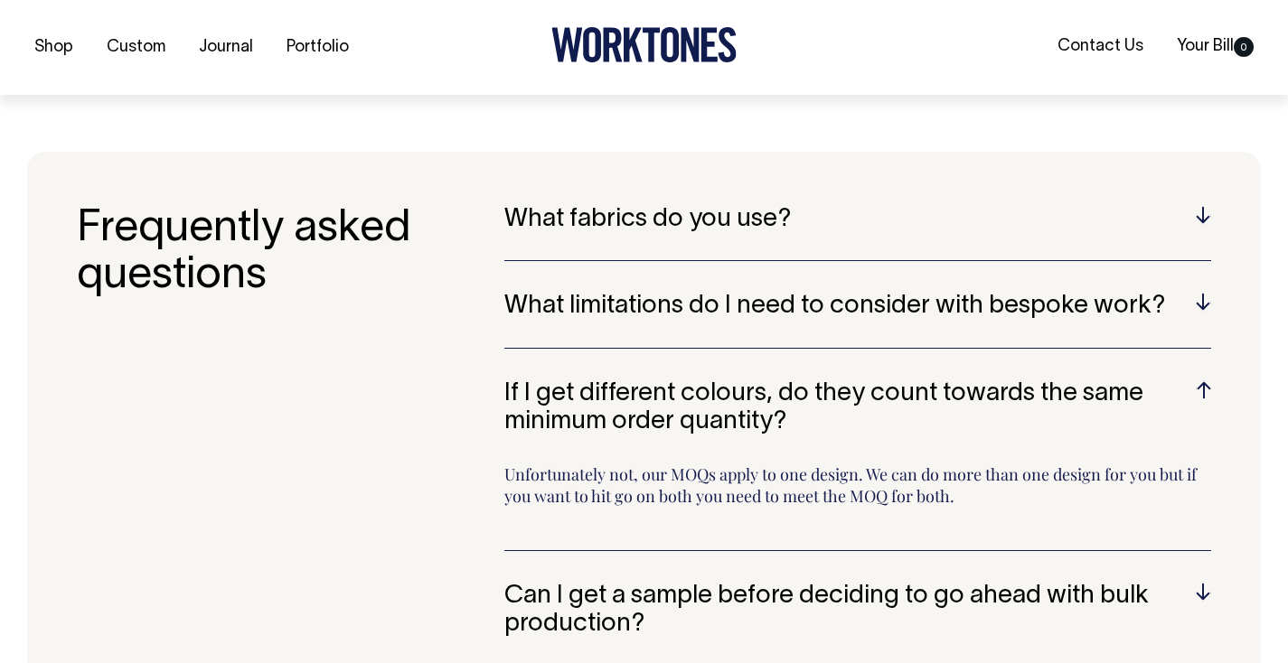
drag, startPoint x: 571, startPoint y: 429, endPoint x: 1048, endPoint y: 455, distance: 477.0
click at [1047, 464] on p "Unfortunately not, our MOQs apply to one design. We can do more than one design…" at bounding box center [857, 494] width 707 height 60
click at [1209, 381] on h5 "If I get different colours, do they count towards the same minimum order quanti…" at bounding box center [857, 409] width 707 height 56
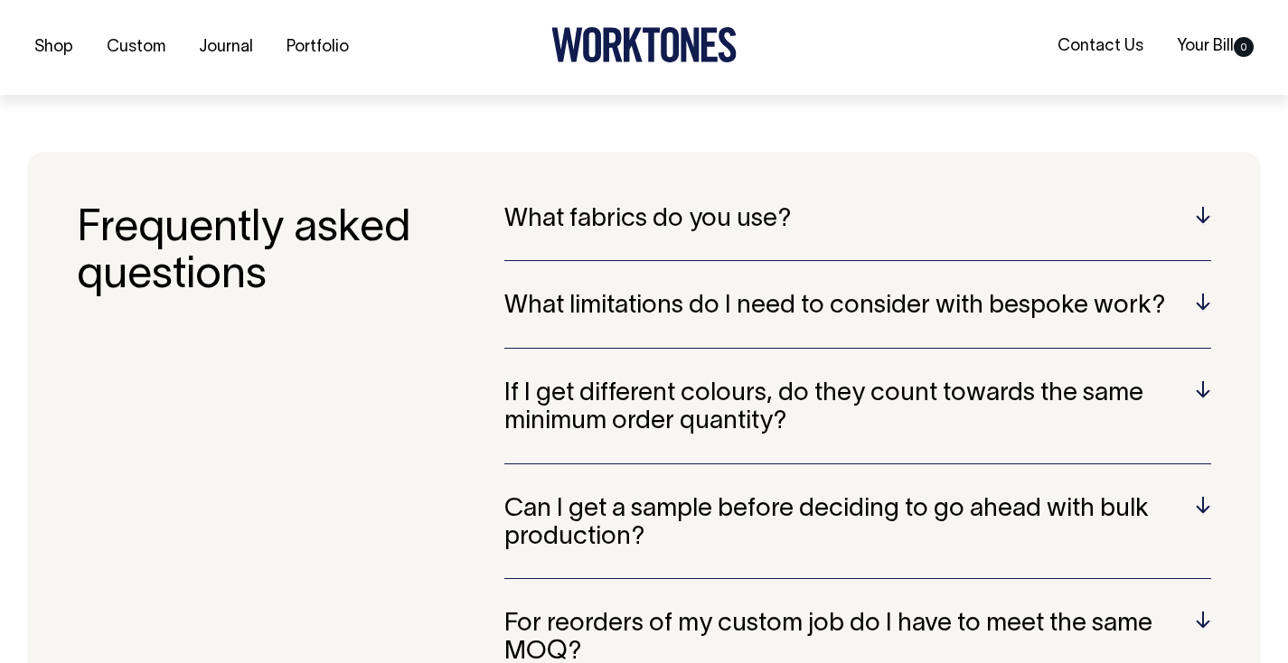
click at [1201, 496] on h5 "Can I get a sample before deciding to go ahead with bulk production?" at bounding box center [857, 524] width 707 height 56
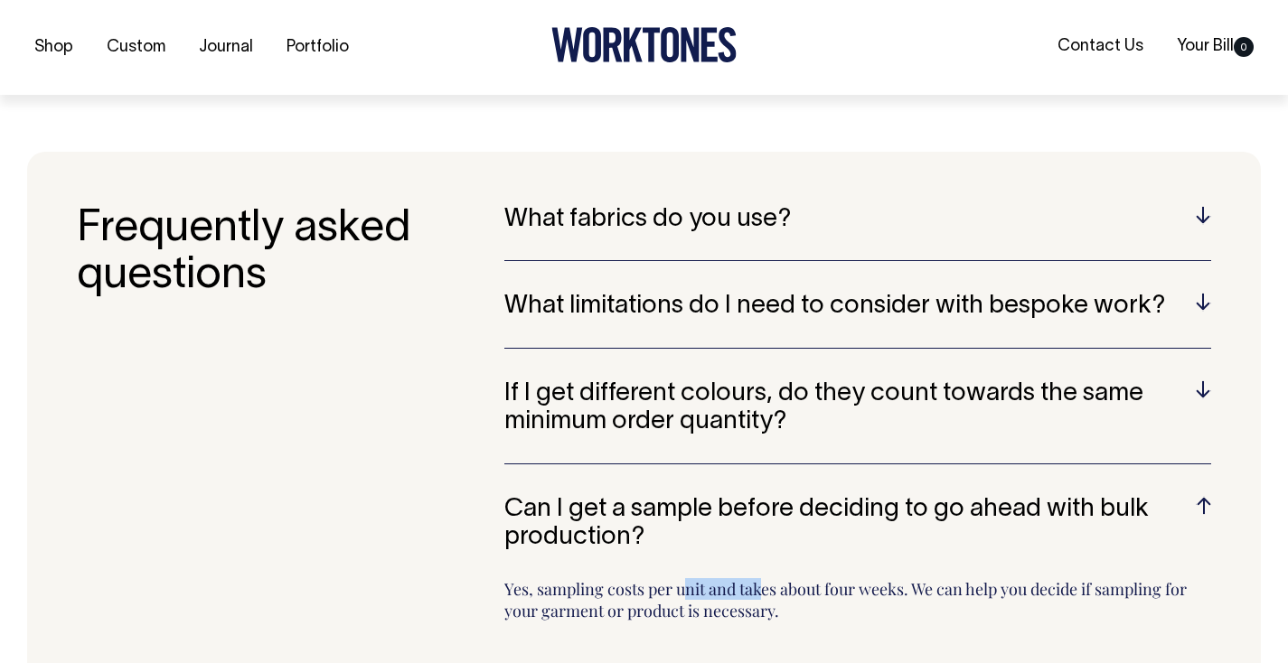
drag, startPoint x: 604, startPoint y: 550, endPoint x: 517, endPoint y: 551, distance: 86.8
click at [517, 578] on p "Yes, sampling costs per unit and takes about four weeks. We can help you decide…" at bounding box center [857, 608] width 707 height 60
click at [518, 578] on p "Yes, sampling costs per unit and takes about four weeks. We can help you decide…" at bounding box center [857, 608] width 707 height 60
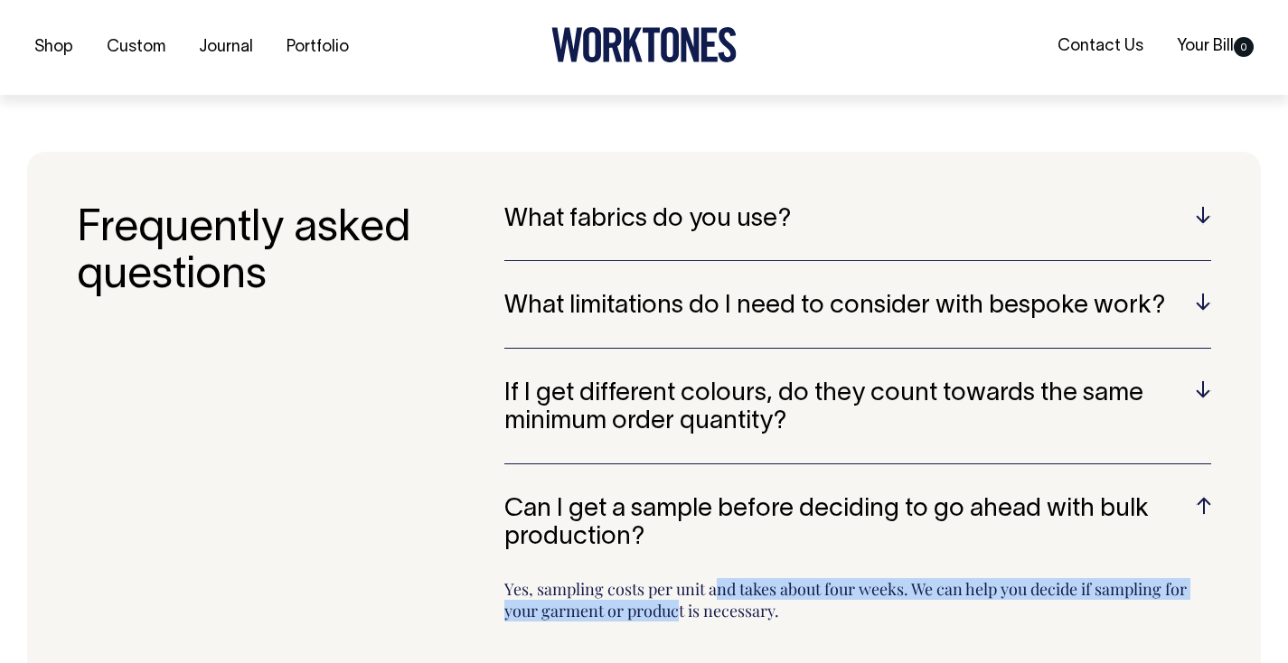
drag, startPoint x: 559, startPoint y: 550, endPoint x: 1222, endPoint y: 549, distance: 663.4
click at [1222, 550] on section "Frequently asked questions What fabrics do you use? Wherever possible, we only …" at bounding box center [644, 611] width 1234 height 919
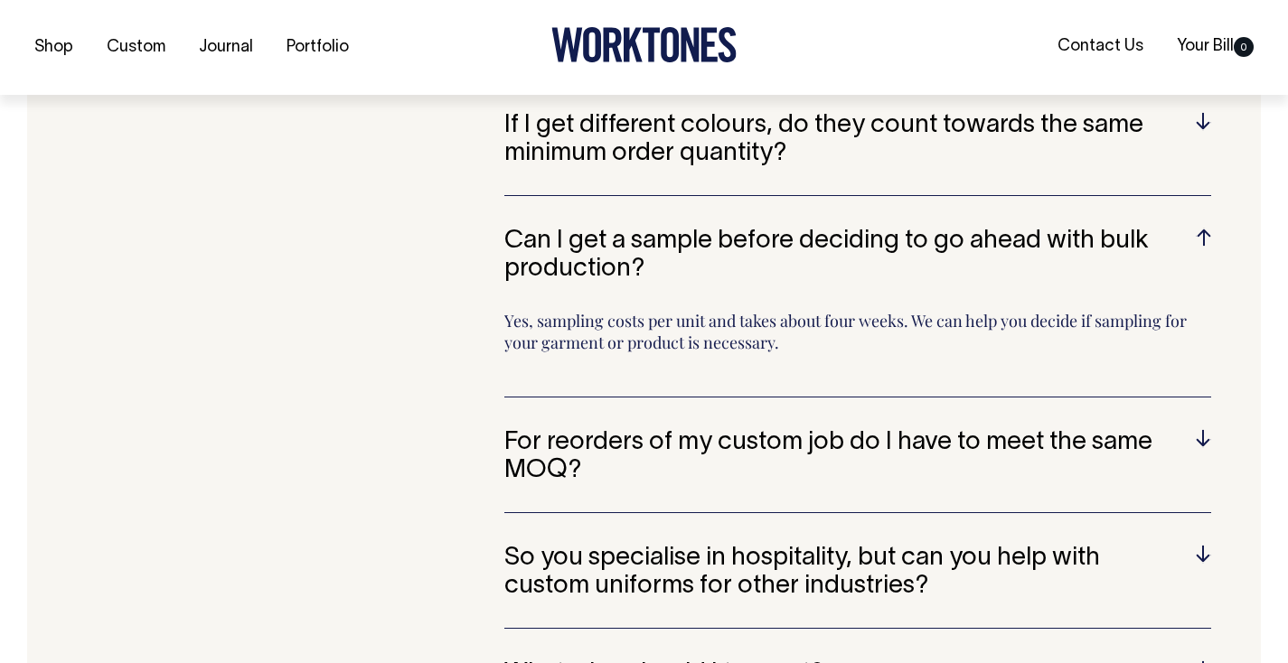
click at [1199, 429] on h5 "For reorders of my custom job do I have to meet the same MOQ?" at bounding box center [857, 457] width 707 height 56
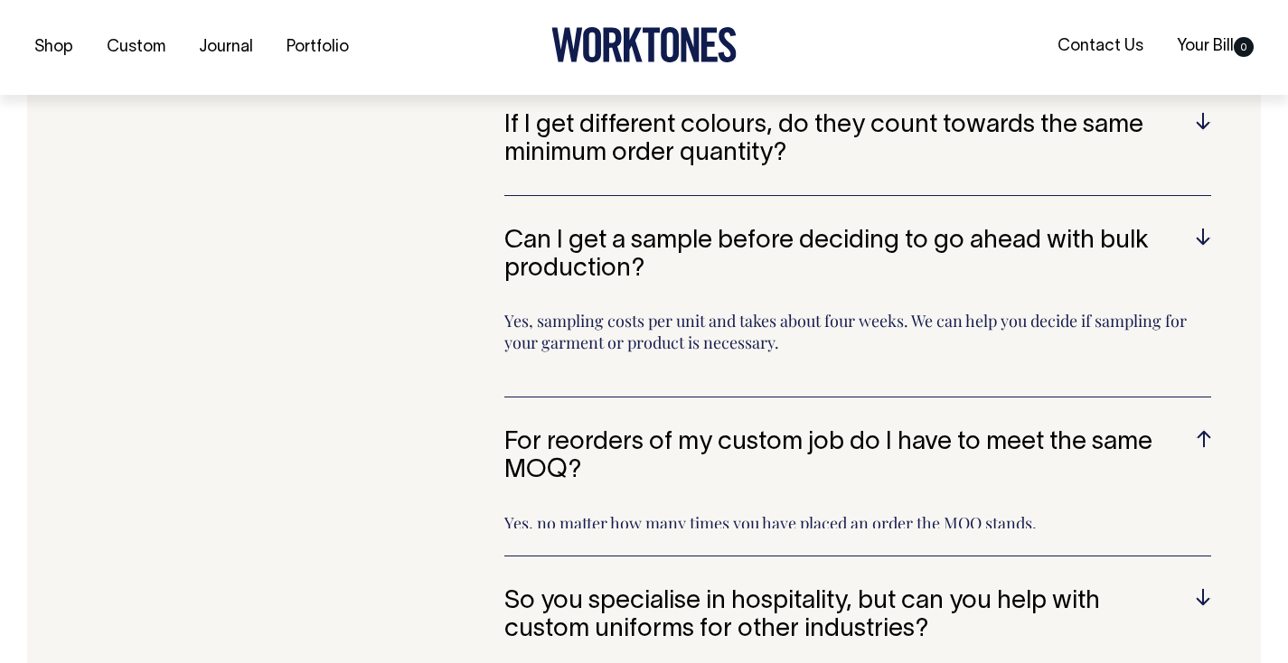
scroll to position [4839, 0]
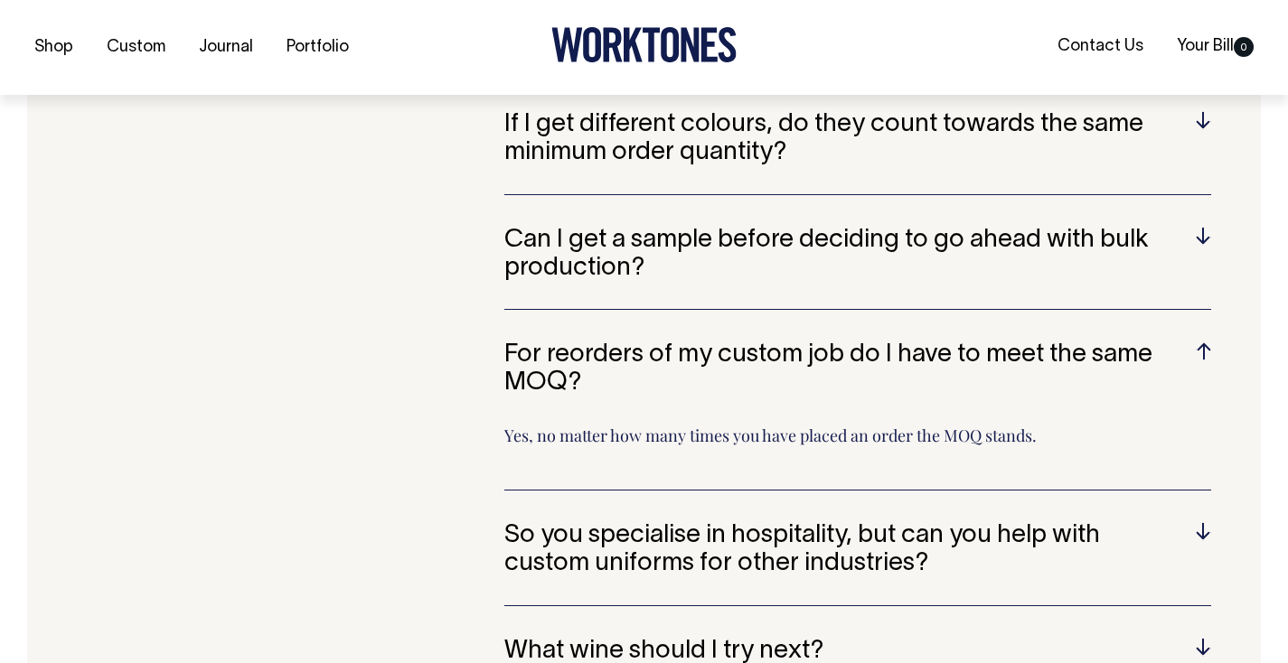
drag, startPoint x: 791, startPoint y: 390, endPoint x: 995, endPoint y: 389, distance: 204.3
click at [995, 425] on p "Yes, no matter how many times you have placed an order the MOQ stands." at bounding box center [857, 444] width 707 height 38
click at [627, 425] on p "Yes, no matter how many times you have placed an order the MOQ stands." at bounding box center [857, 444] width 707 height 38
drag, startPoint x: 523, startPoint y: 390, endPoint x: 935, endPoint y: 387, distance: 411.3
click at [935, 425] on p "Yes, no matter how many times you have placed an order the MOQ stands." at bounding box center [857, 444] width 707 height 38
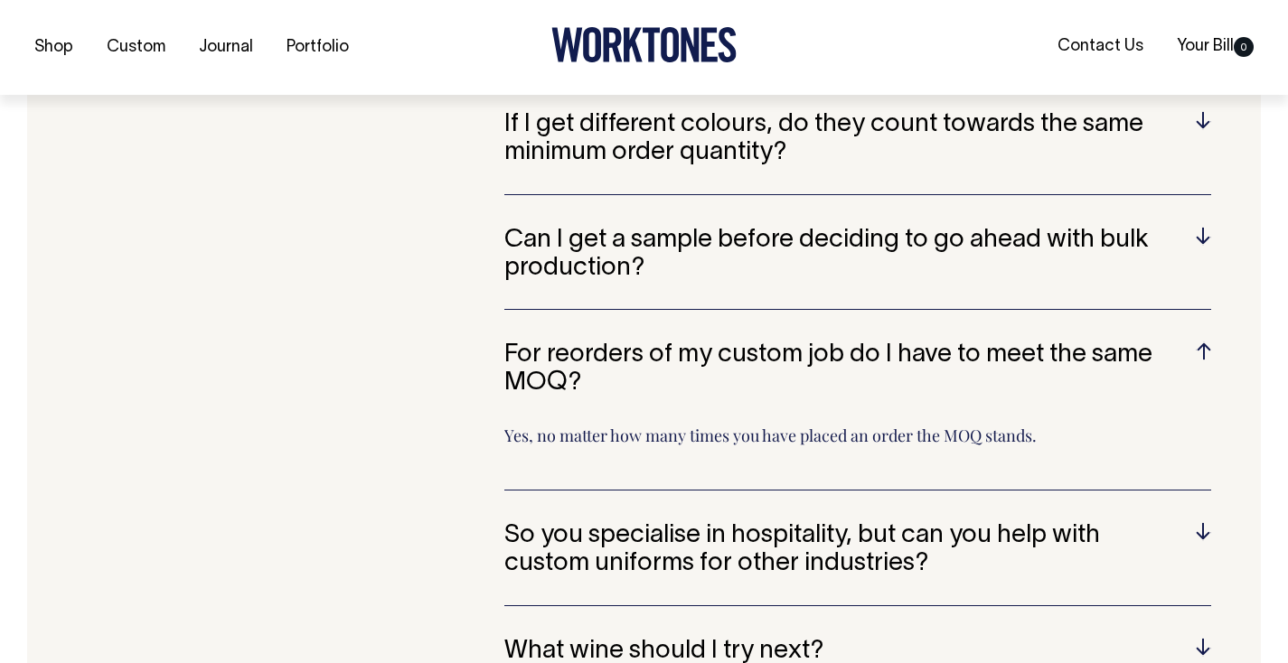
click at [1206, 342] on h5 "For reorders of my custom job do I have to meet the same MOQ?" at bounding box center [857, 370] width 707 height 56
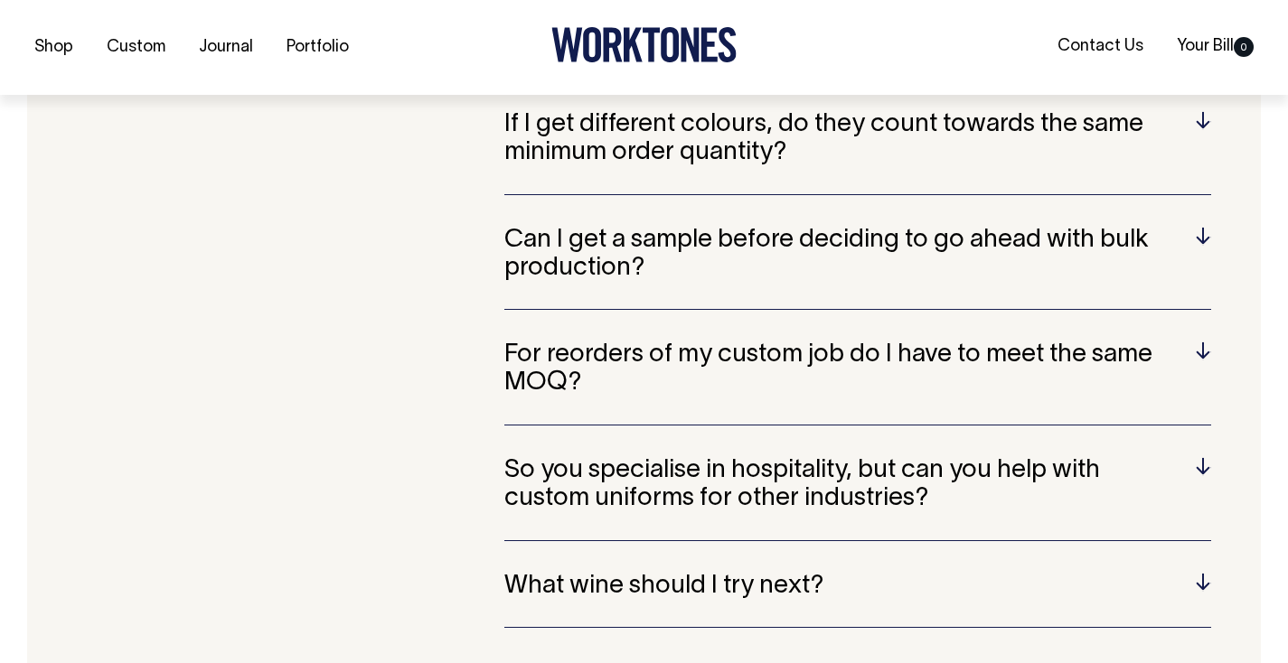
click at [1199, 457] on h5 "So you specialise in hospitality, but can you help with custom uniforms for oth…" at bounding box center [857, 485] width 707 height 56
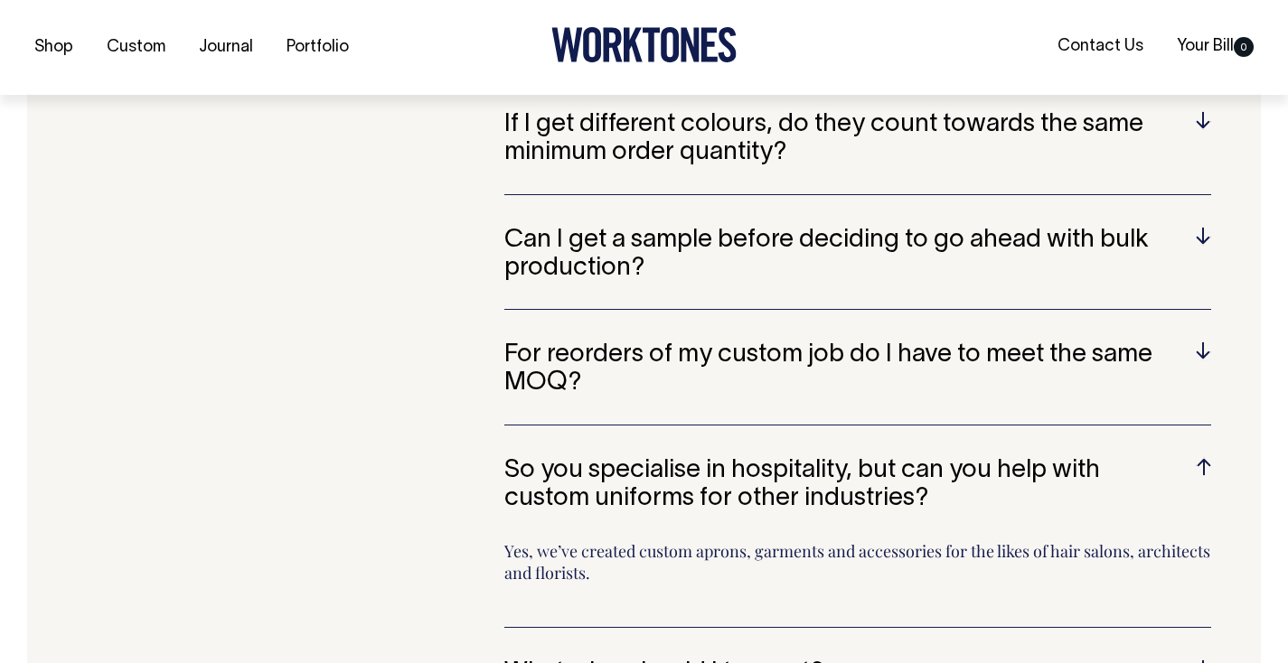
click at [1199, 457] on h5 "So you specialise in hospitality, but can you help with custom uniforms for oth…" at bounding box center [857, 485] width 707 height 56
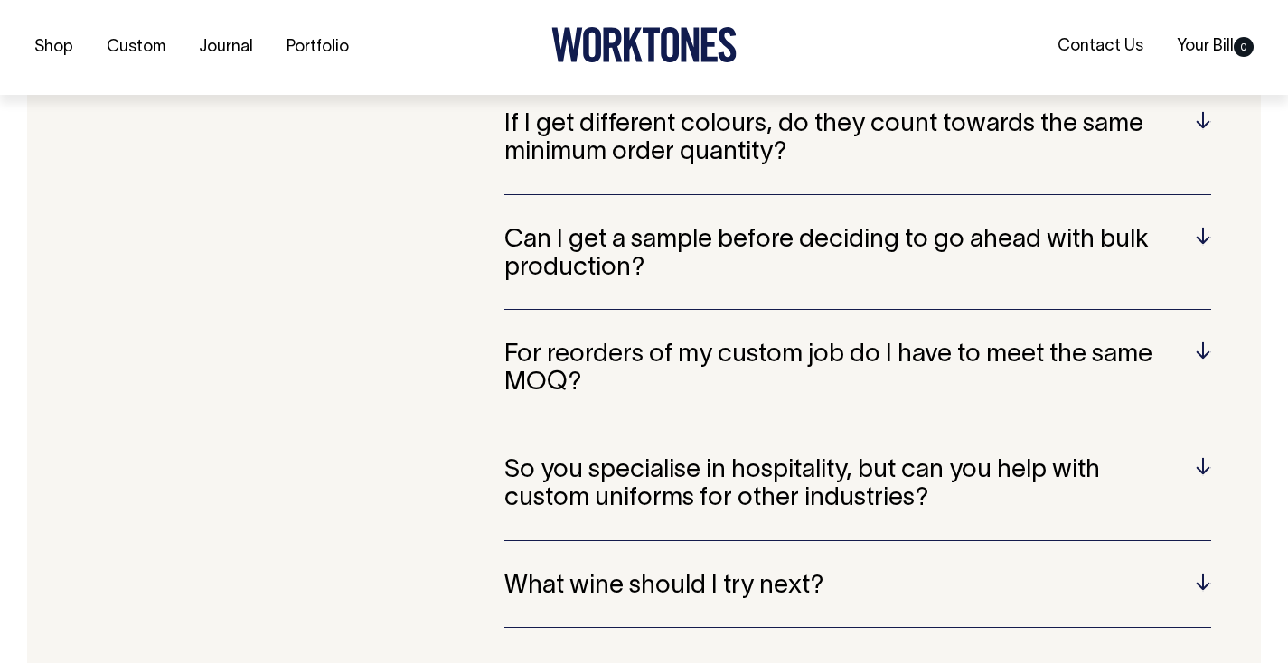
click at [1197, 573] on h5 "What wine should I try next?" at bounding box center [857, 587] width 707 height 28
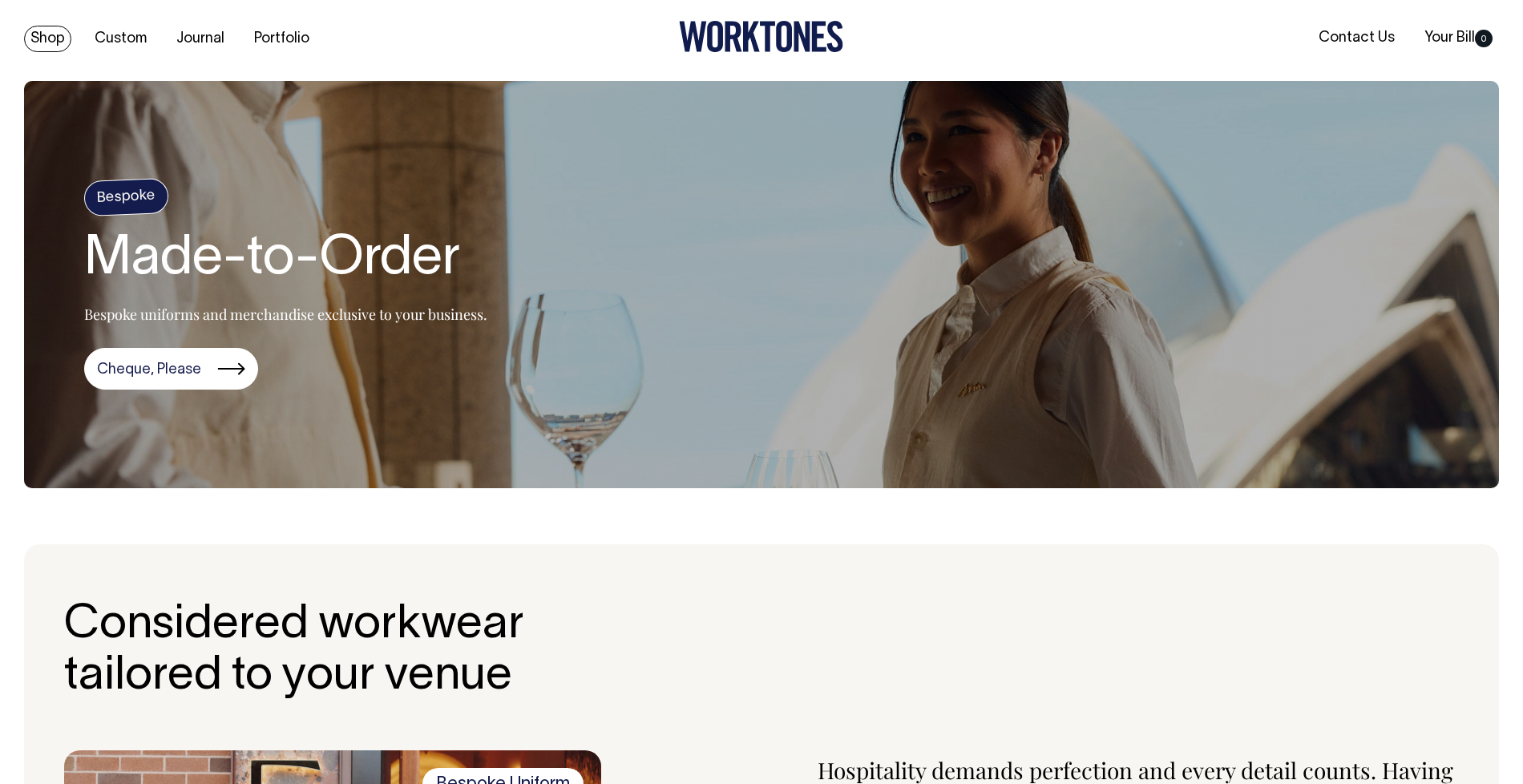
scroll to position [0, 0]
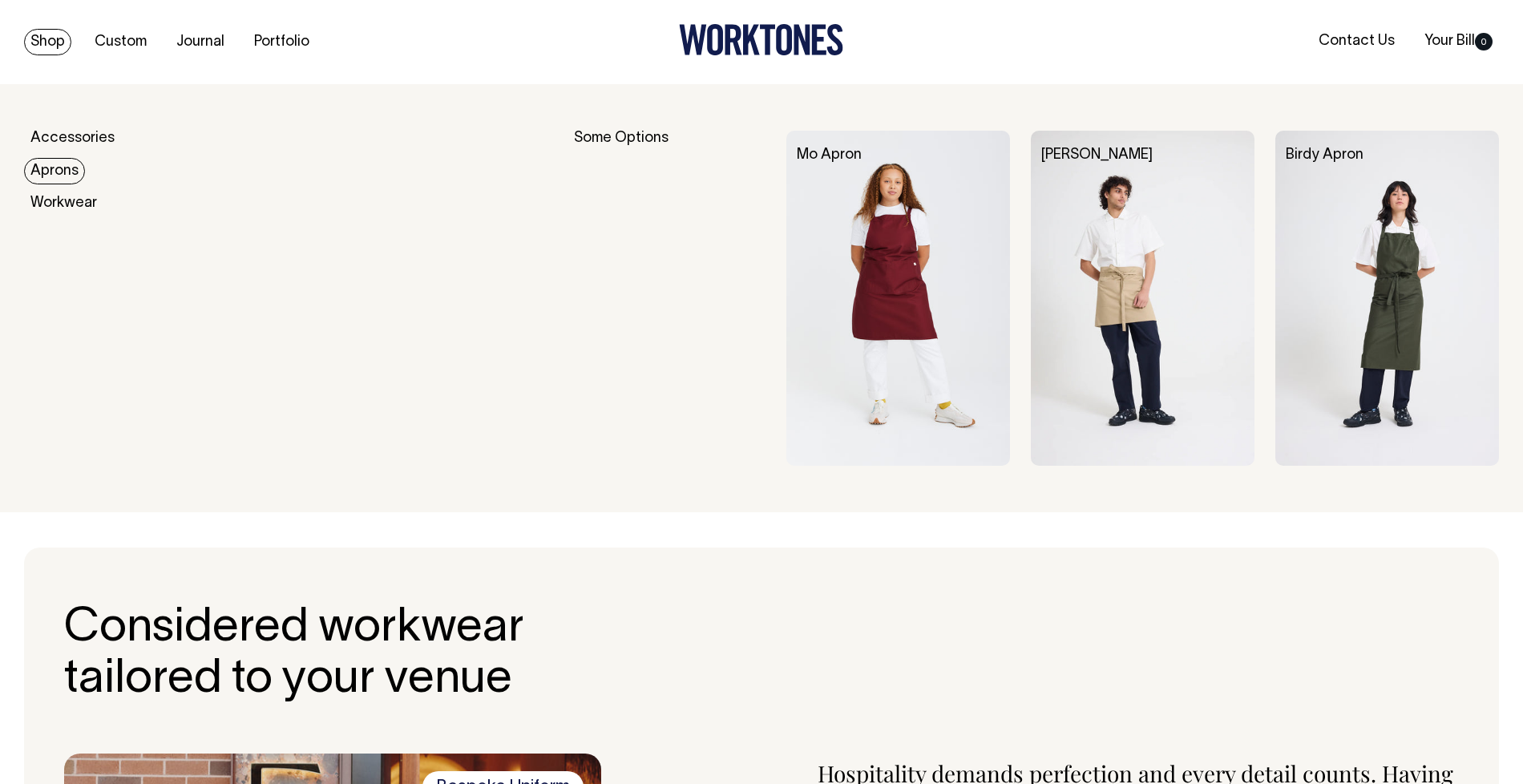
click at [58, 164] on link "Aprons" at bounding box center [54, 171] width 61 height 27
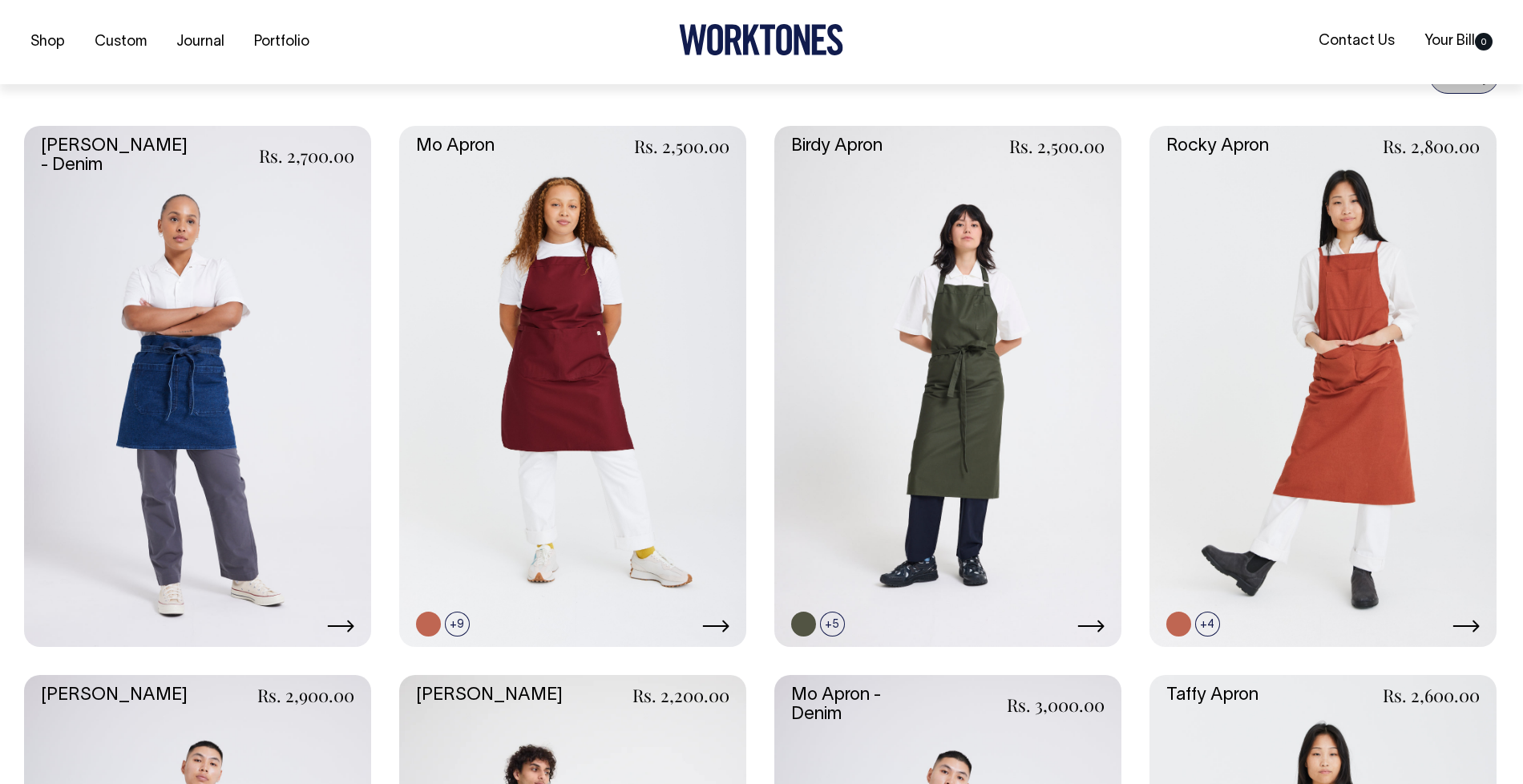
scroll to position [651, 0]
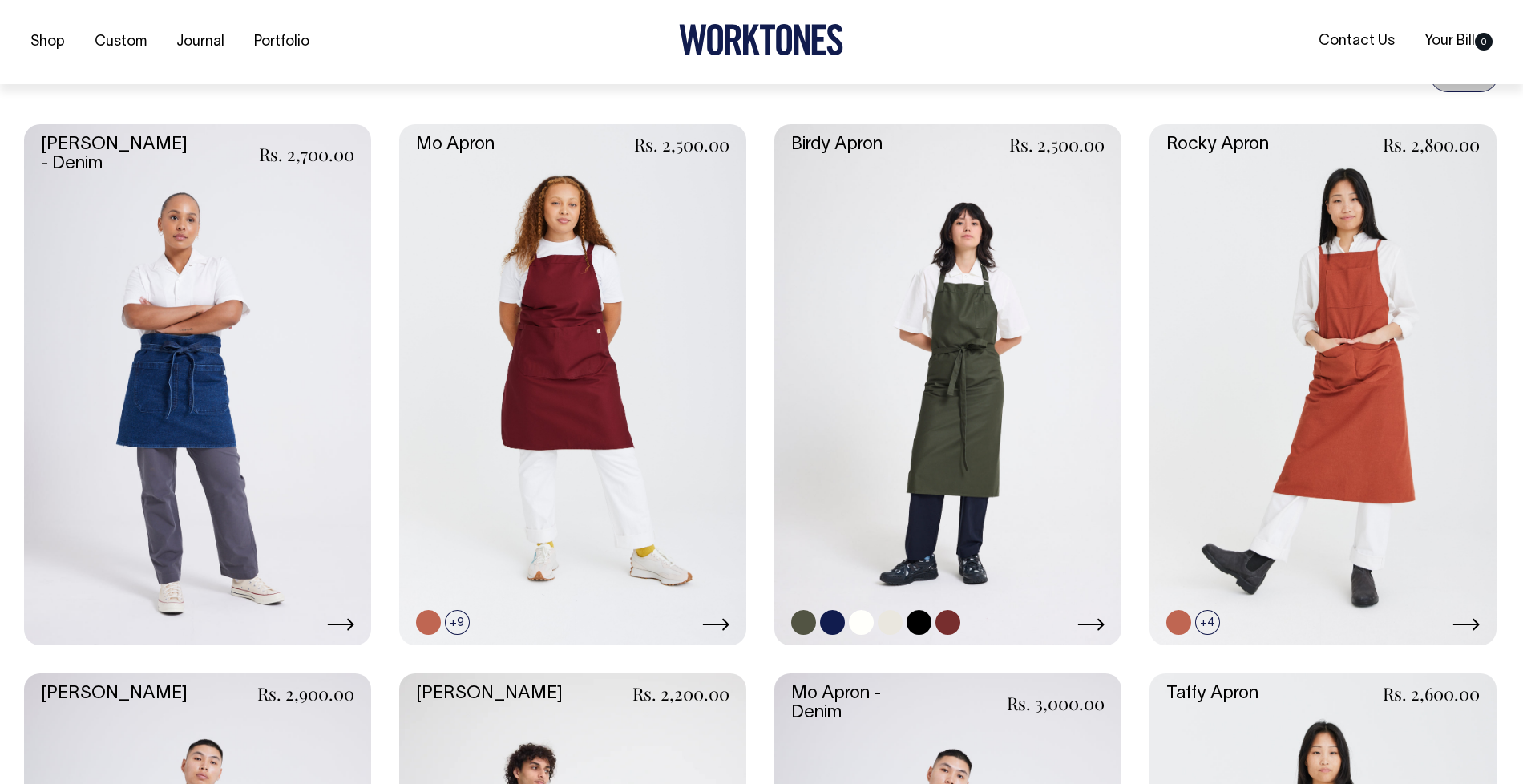
click at [872, 242] on link at bounding box center [947, 385] width 347 height 521
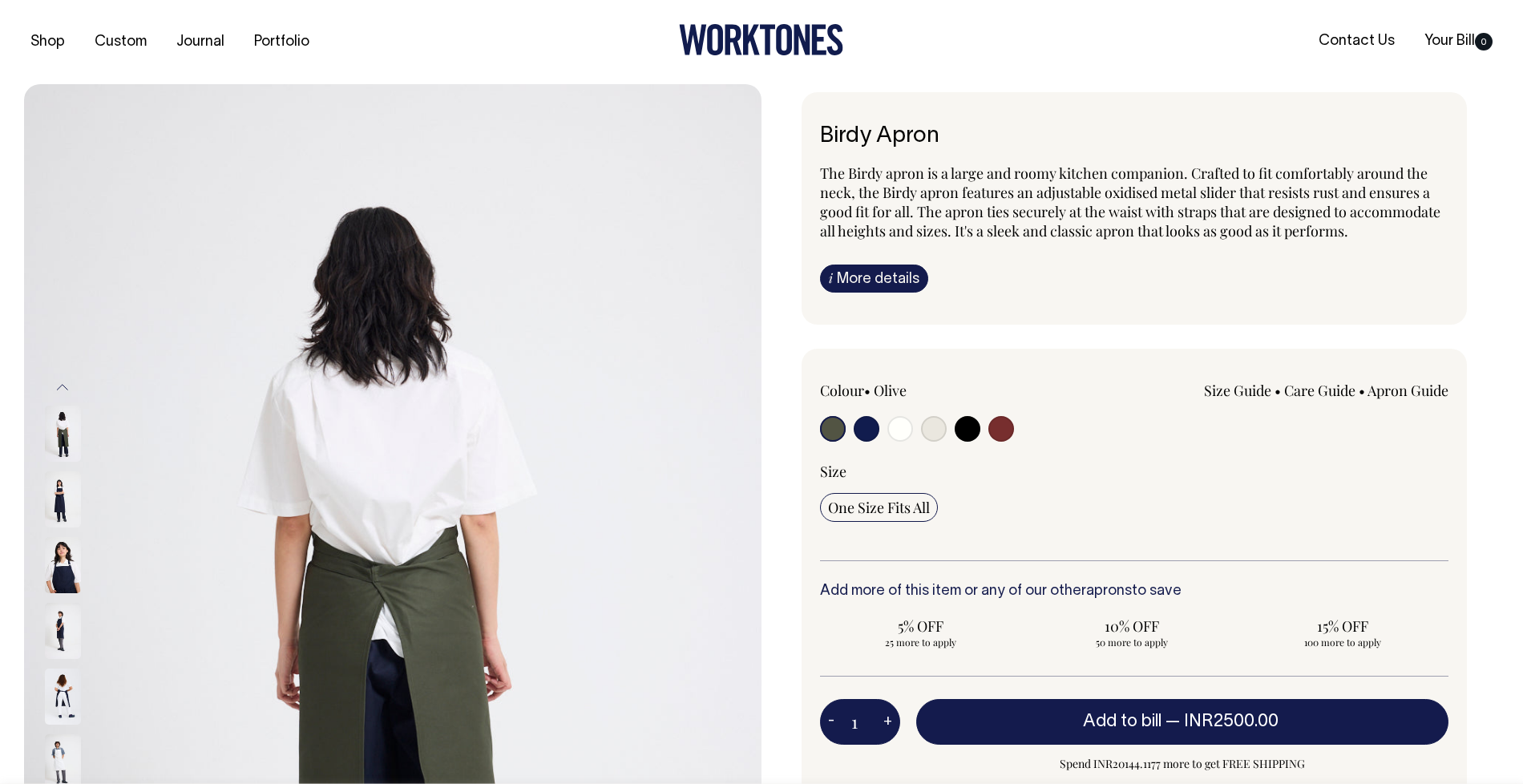
click at [66, 619] on img at bounding box center [63, 631] width 36 height 56
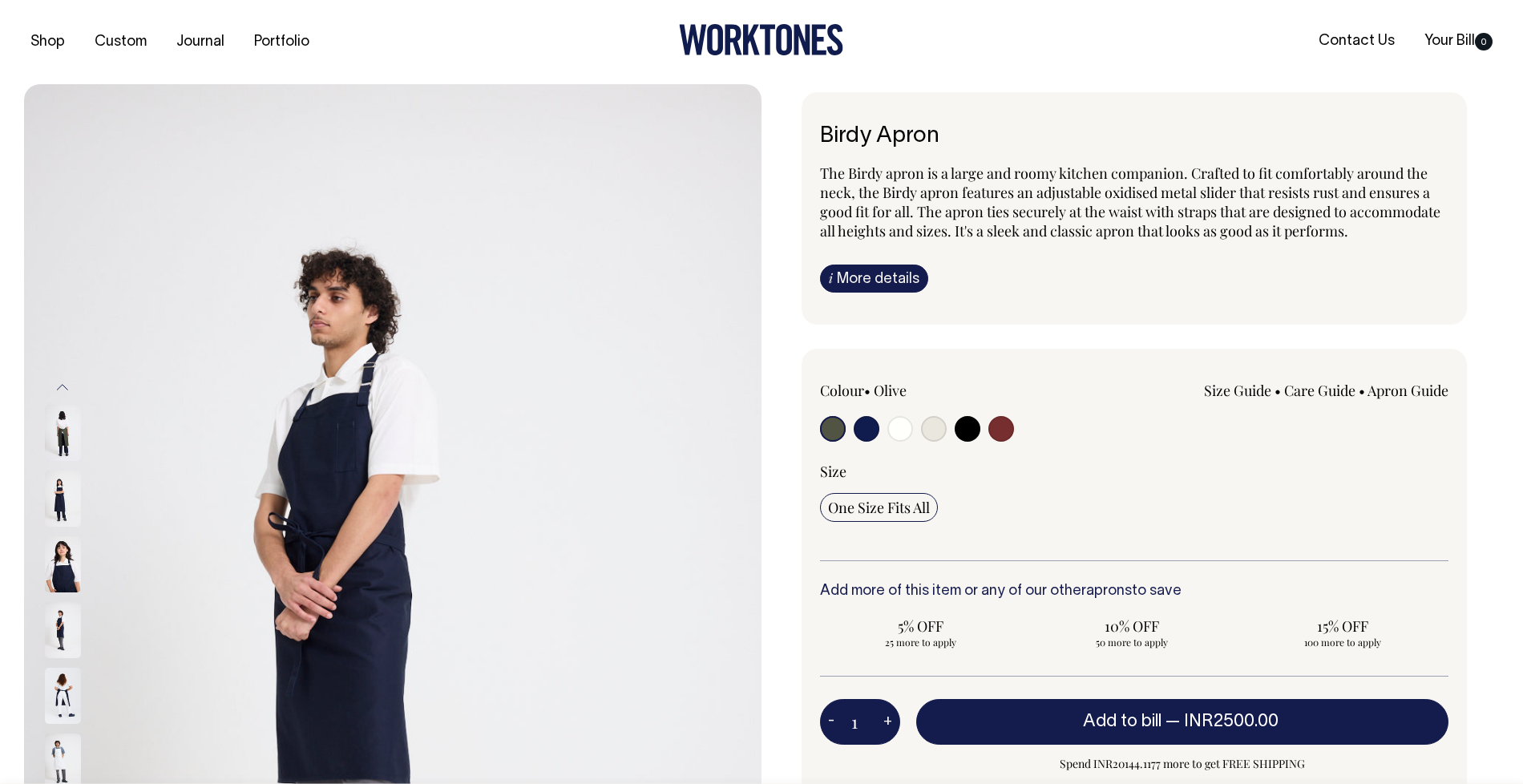
click at [61, 578] on img at bounding box center [63, 564] width 36 height 56
click at [63, 577] on img at bounding box center [63, 563] width 36 height 56
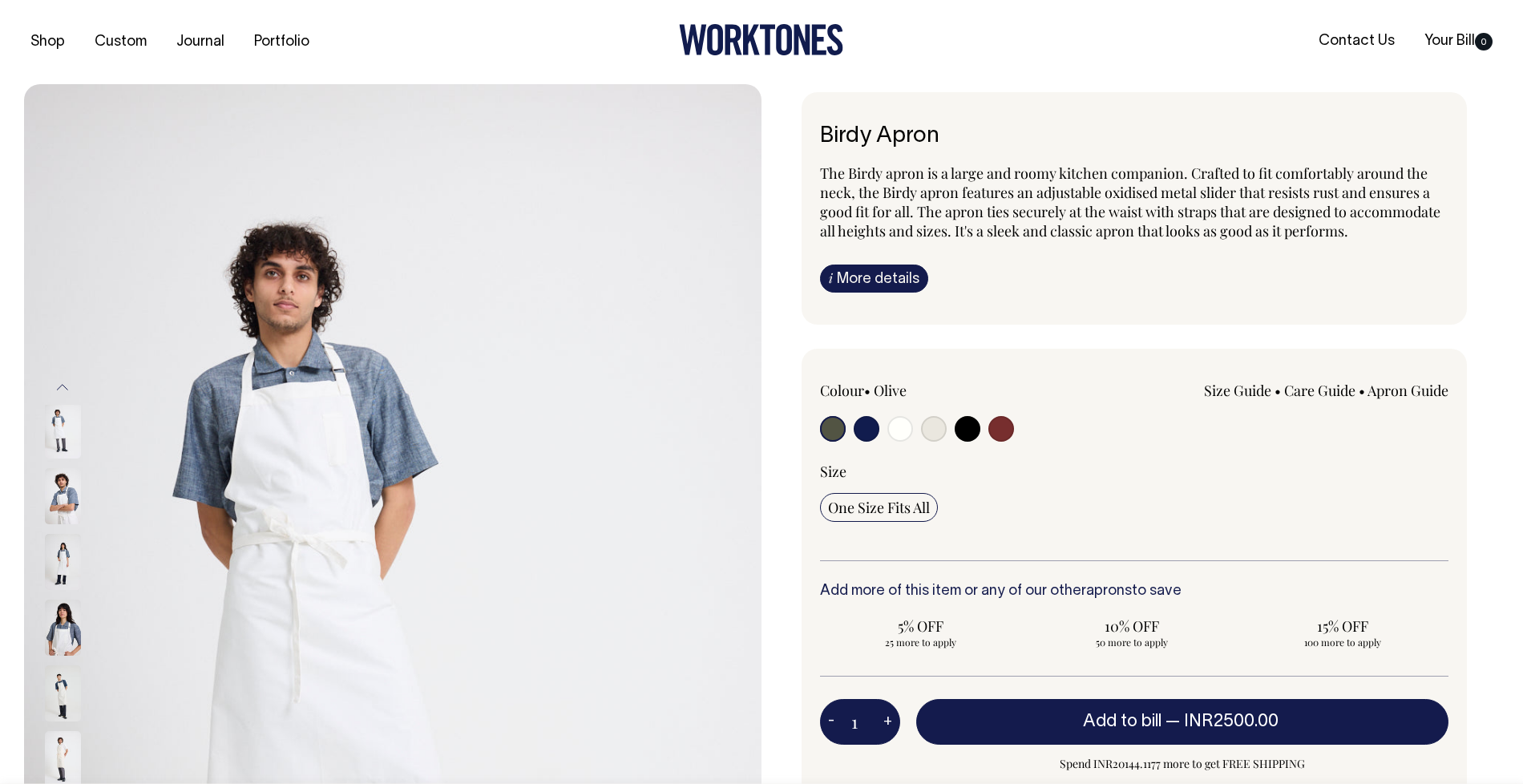
click at [68, 713] on img at bounding box center [63, 693] width 36 height 56
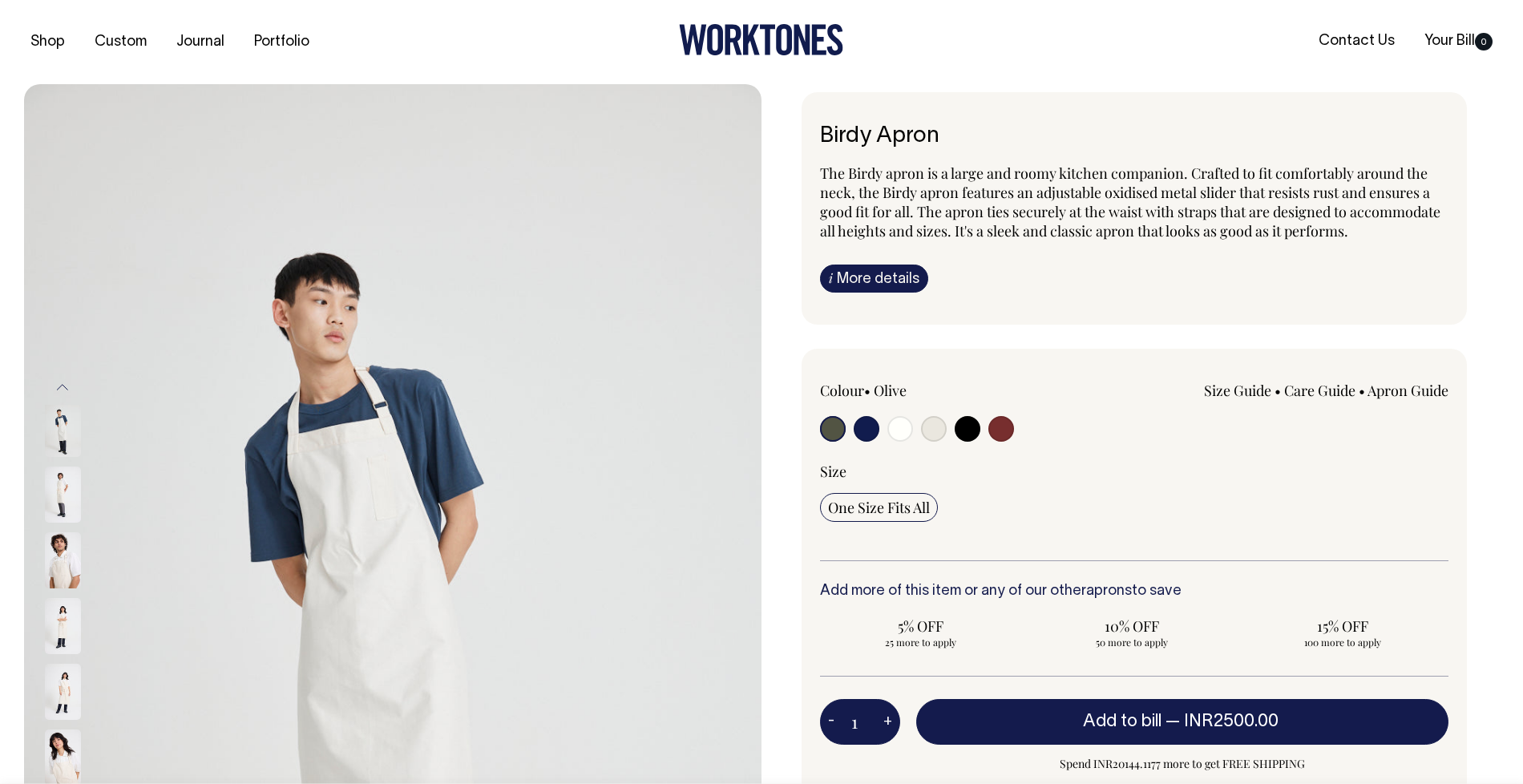
click at [58, 701] on img at bounding box center [63, 691] width 36 height 56
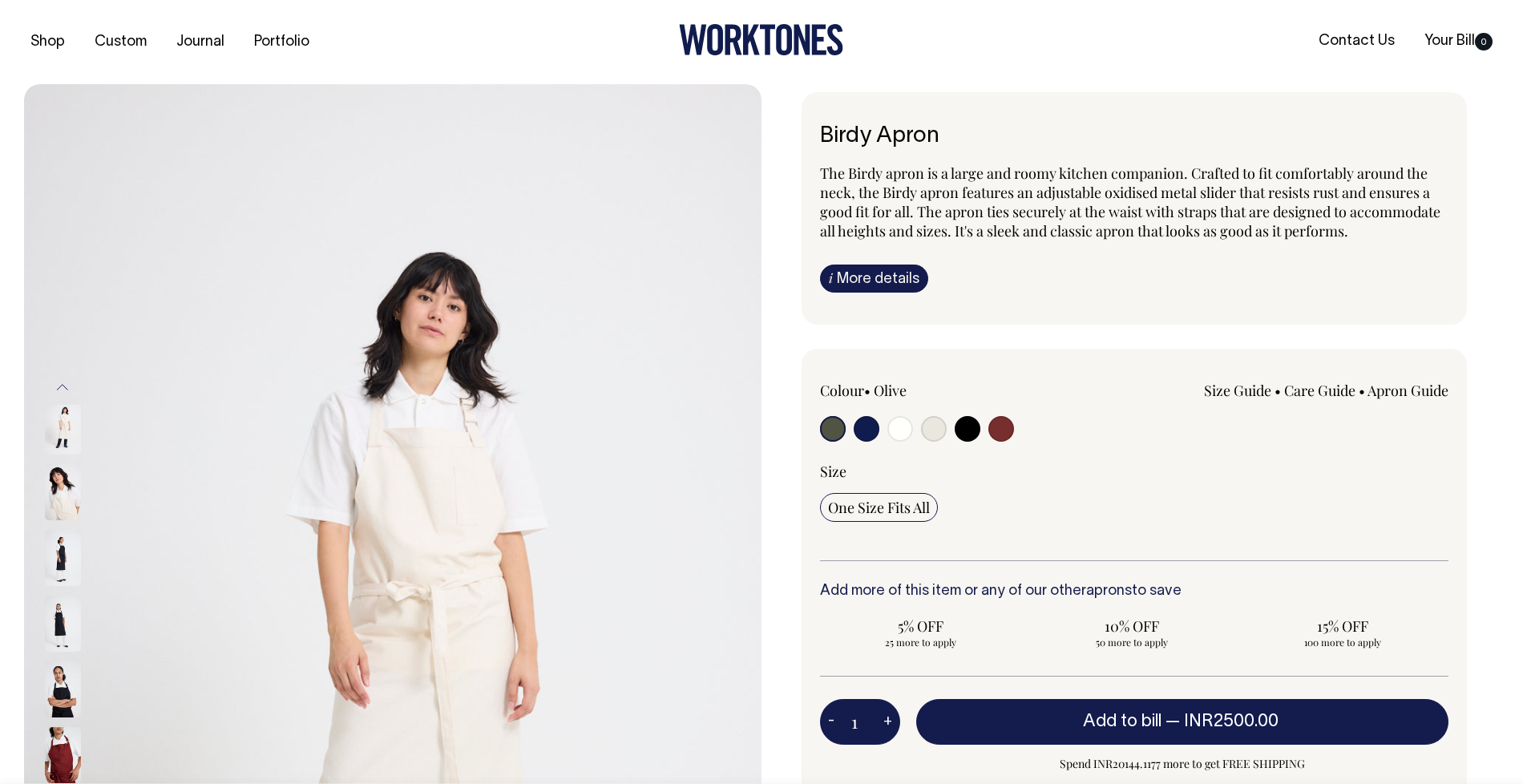
click at [61, 636] on img at bounding box center [63, 623] width 36 height 56
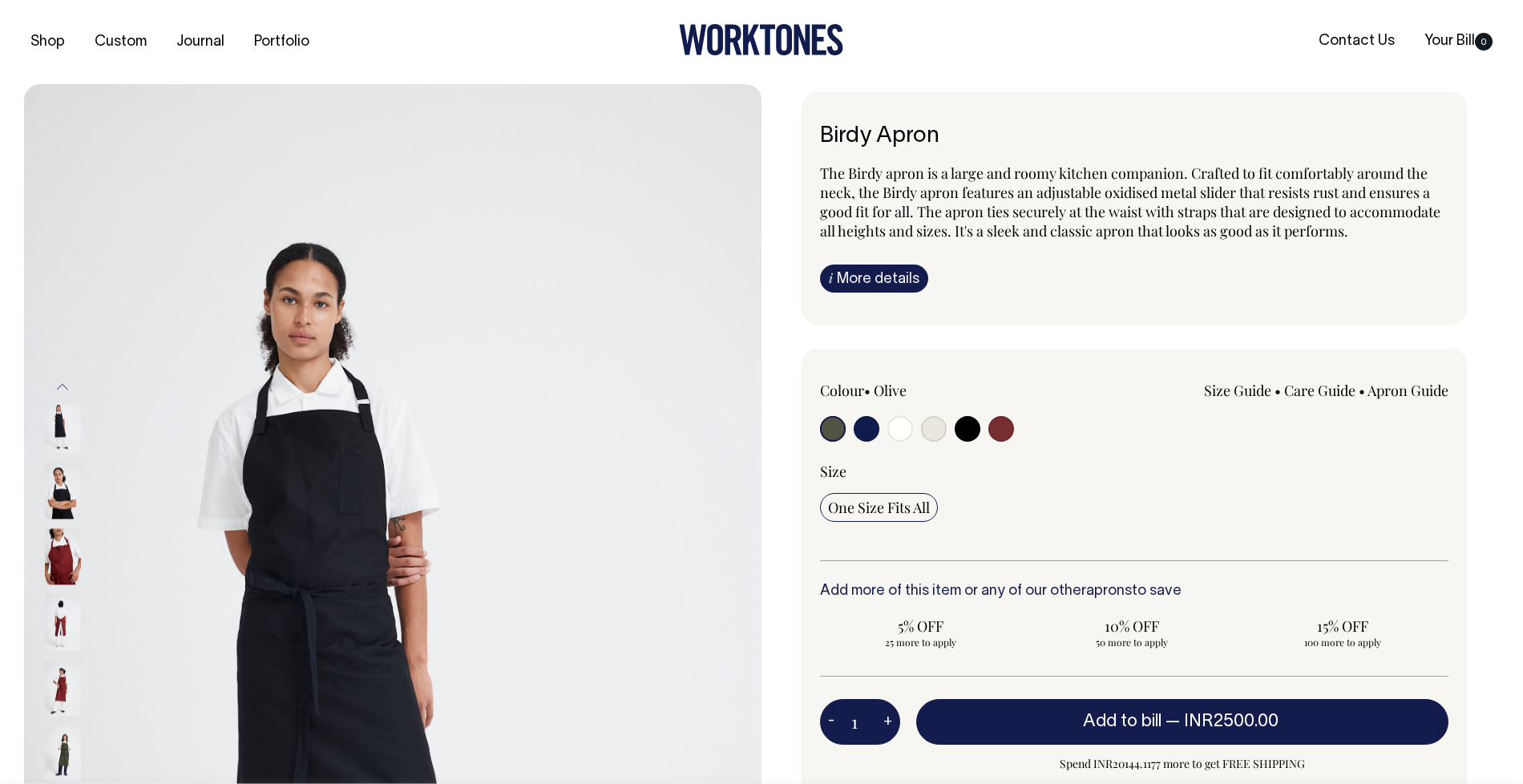
click at [59, 637] on img at bounding box center [63, 622] width 36 height 56
click at [324, 594] on img at bounding box center [393, 637] width 738 height 1105
click at [401, 584] on img at bounding box center [393, 637] width 738 height 1105
click at [58, 642] on img at bounding box center [63, 622] width 36 height 56
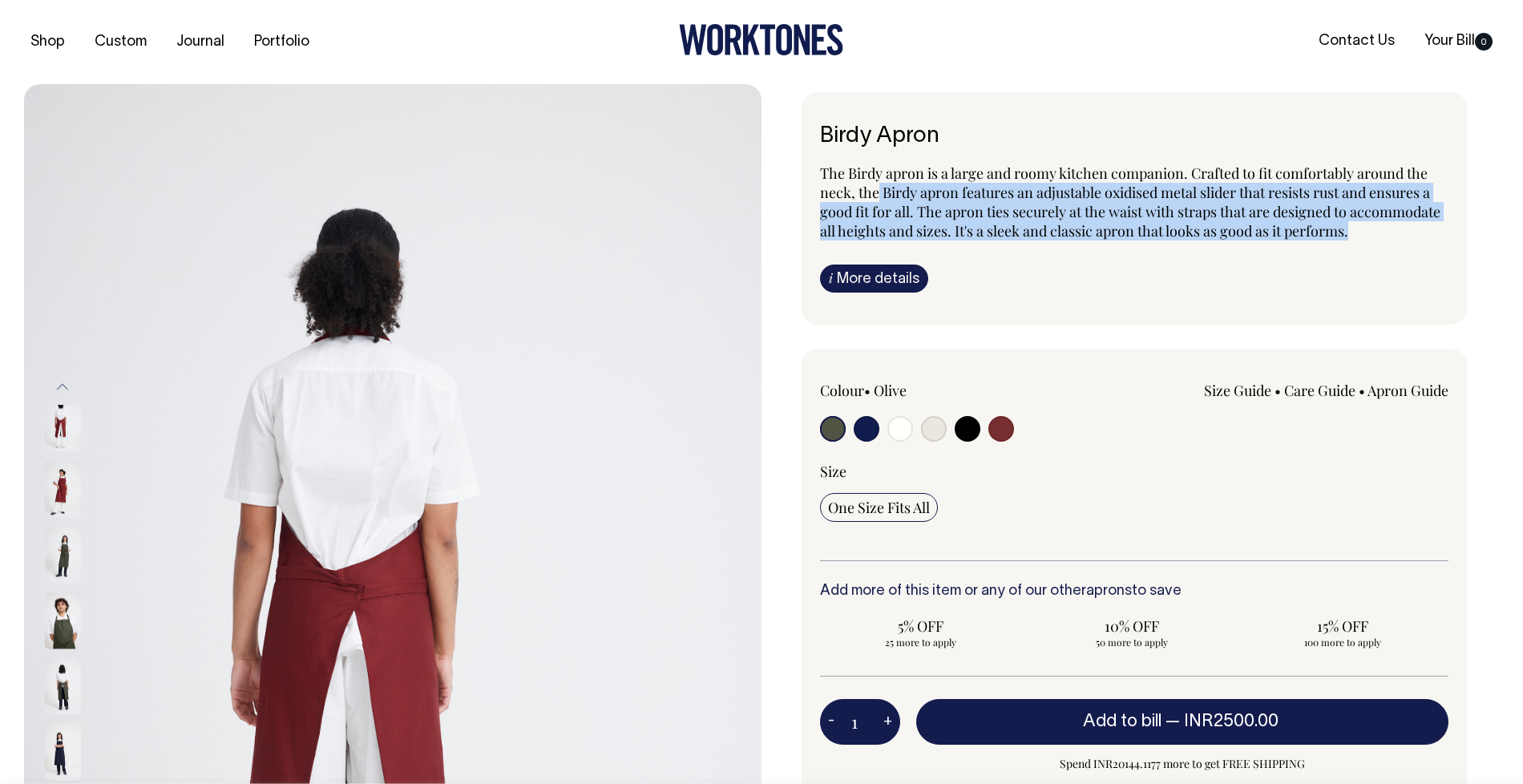
drag, startPoint x: 880, startPoint y: 196, endPoint x: 1378, endPoint y: 225, distance: 498.8
click at [1378, 225] on p "The Birdy apron is a large and roomy kitchen companion. Crafted to fit comforta…" at bounding box center [1134, 201] width 629 height 77
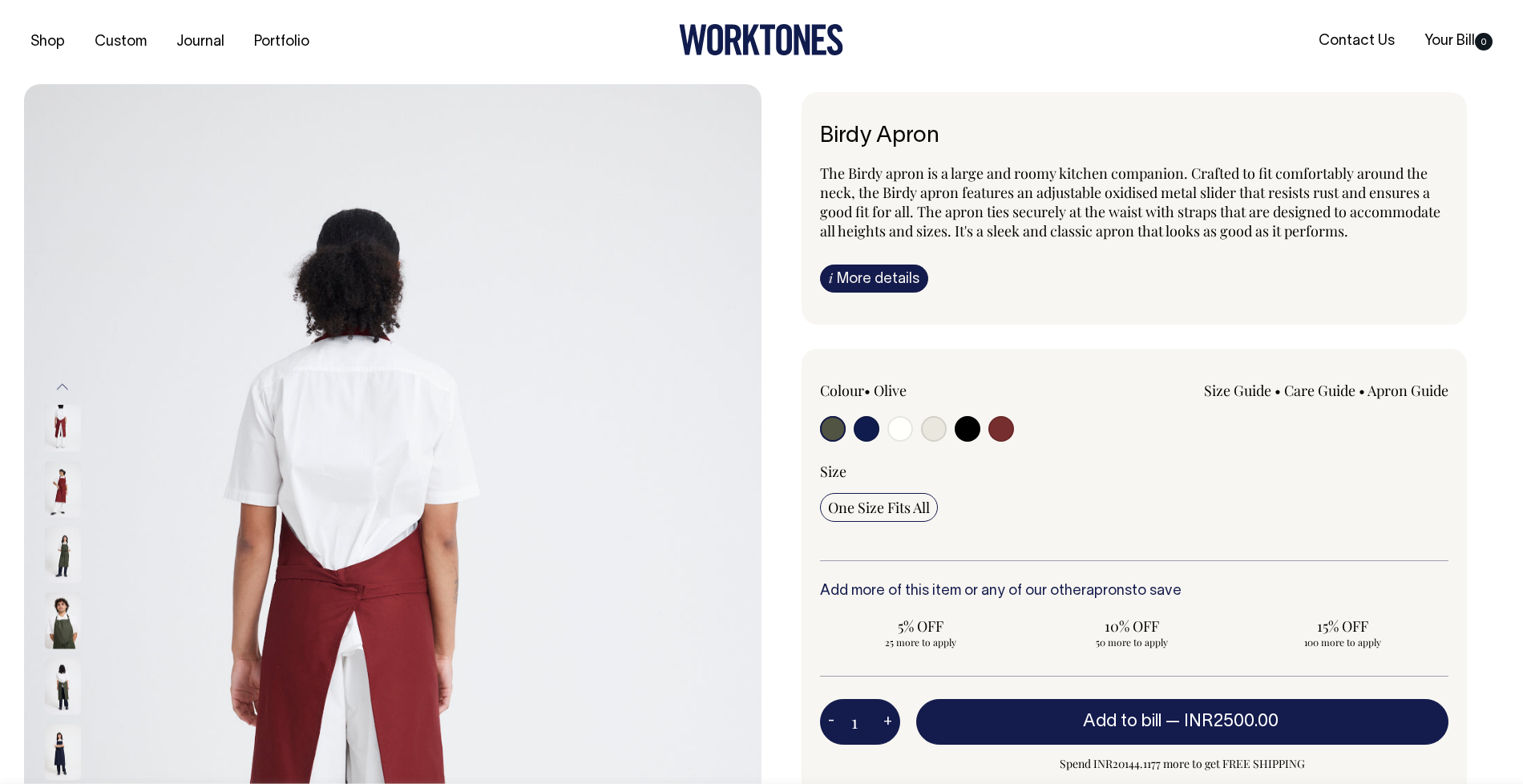
click at [1213, 279] on div "i More details Material Made from 100% mercerised cotton twill. Mercerisation i…" at bounding box center [1134, 278] width 629 height 28
click at [846, 278] on link "i More details" at bounding box center [875, 278] width 108 height 28
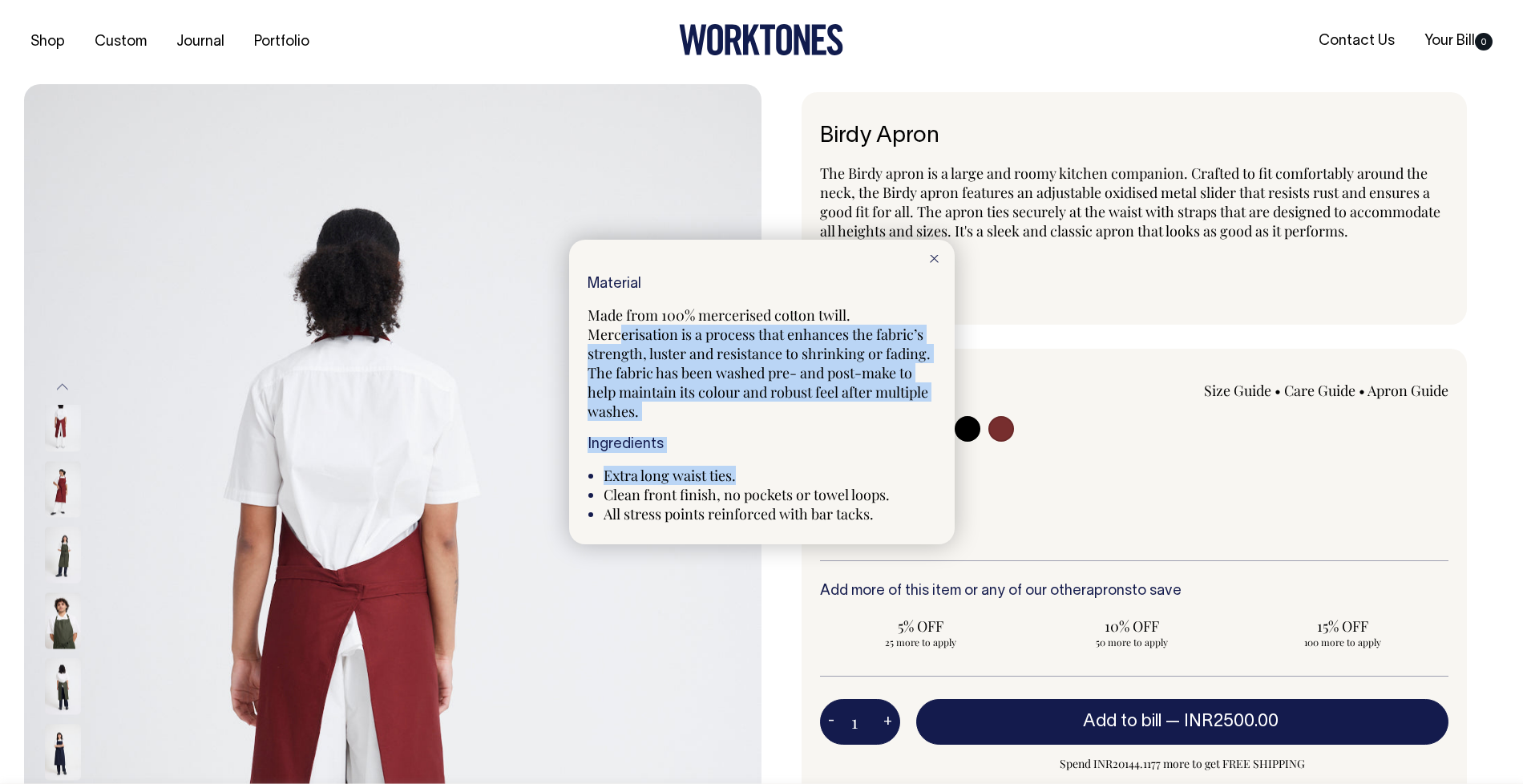
drag, startPoint x: 619, startPoint y: 325, endPoint x: 773, endPoint y: 482, distance: 219.9
click at [773, 482] on div "Material Made from 100% mercerised cotton twill. Mercerisation is a process tha…" at bounding box center [762, 400] width 349 height 247
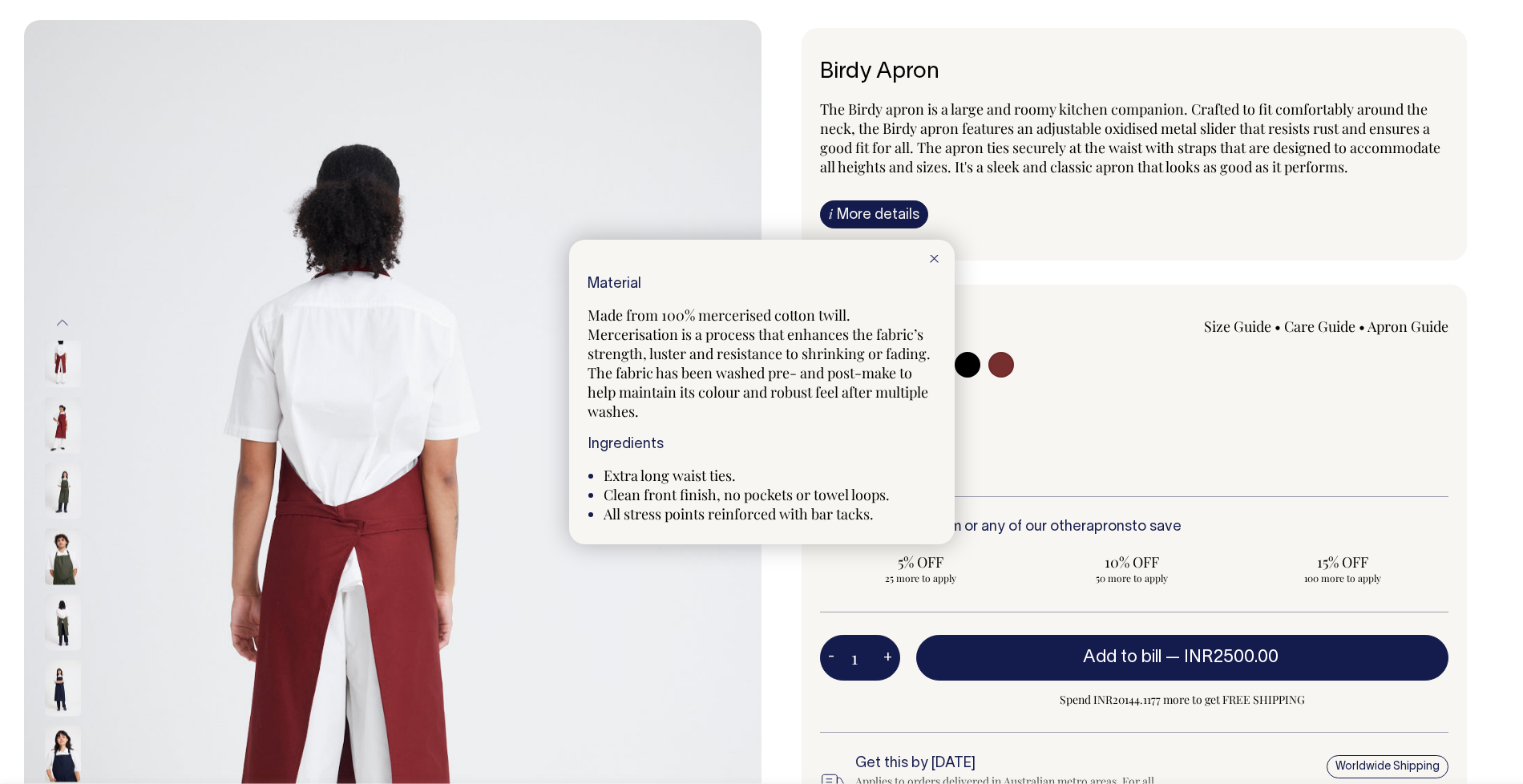
click at [54, 434] on div at bounding box center [761, 392] width 1523 height 784
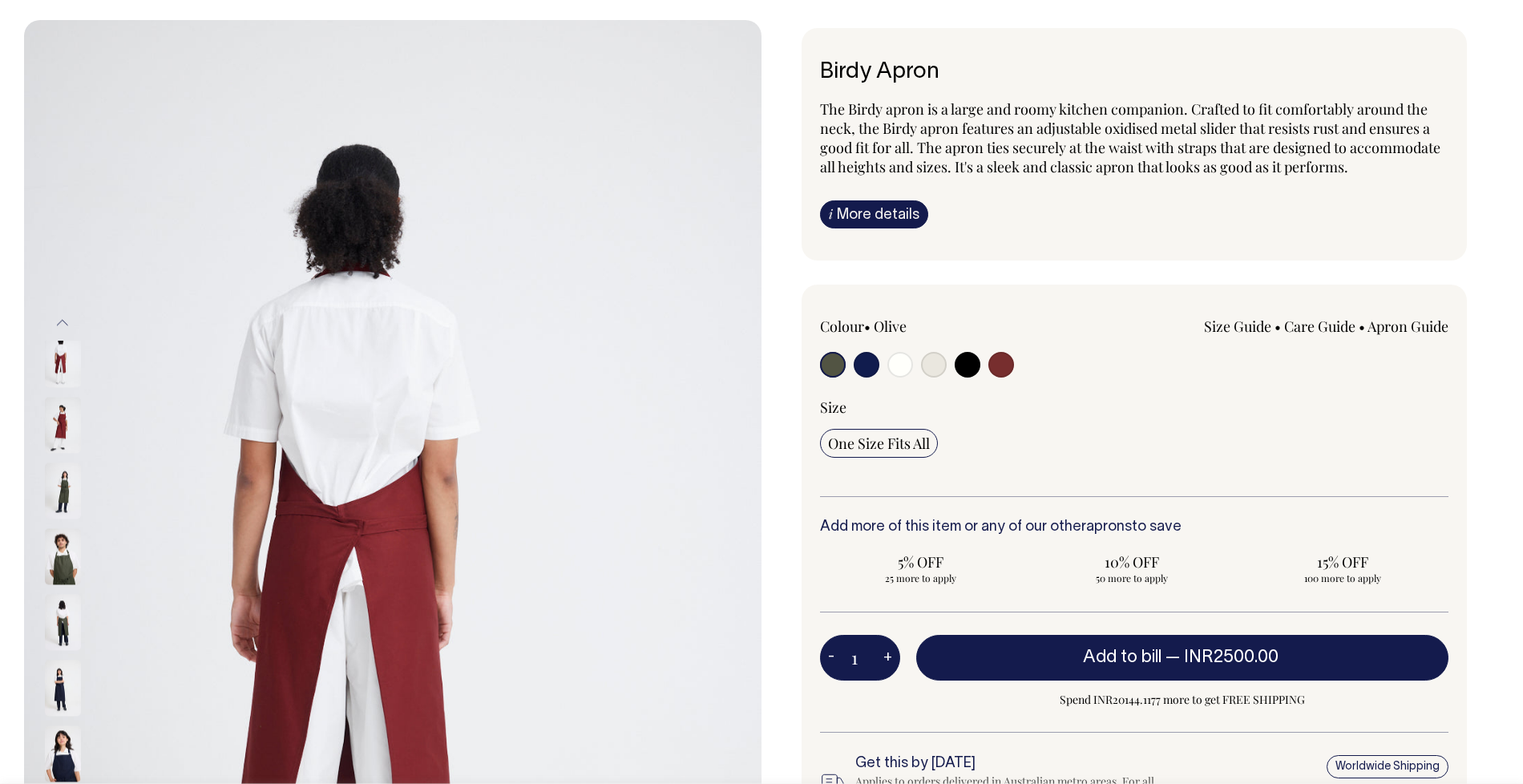
scroll to position [65, 0]
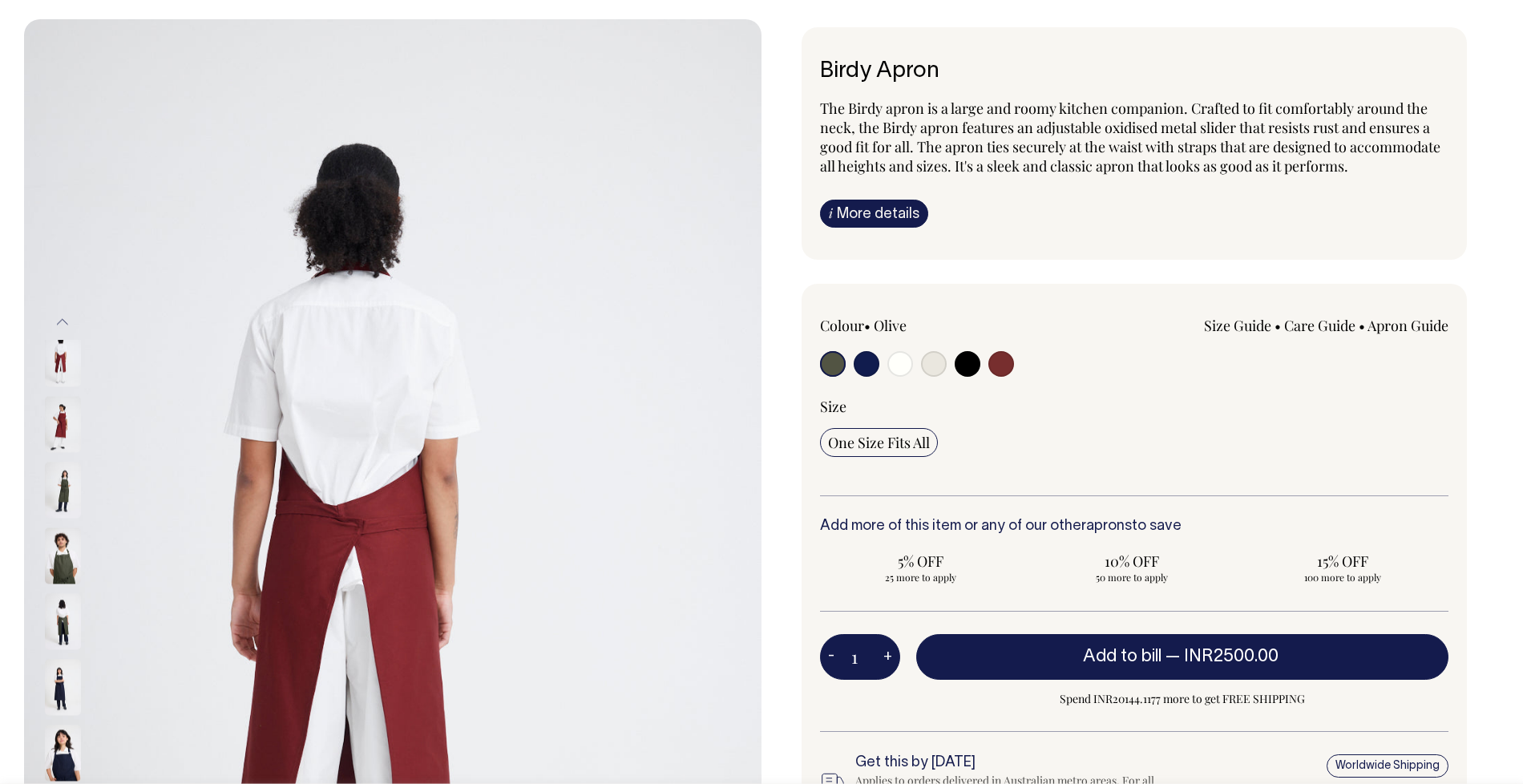
click at [59, 438] on img at bounding box center [63, 424] width 36 height 56
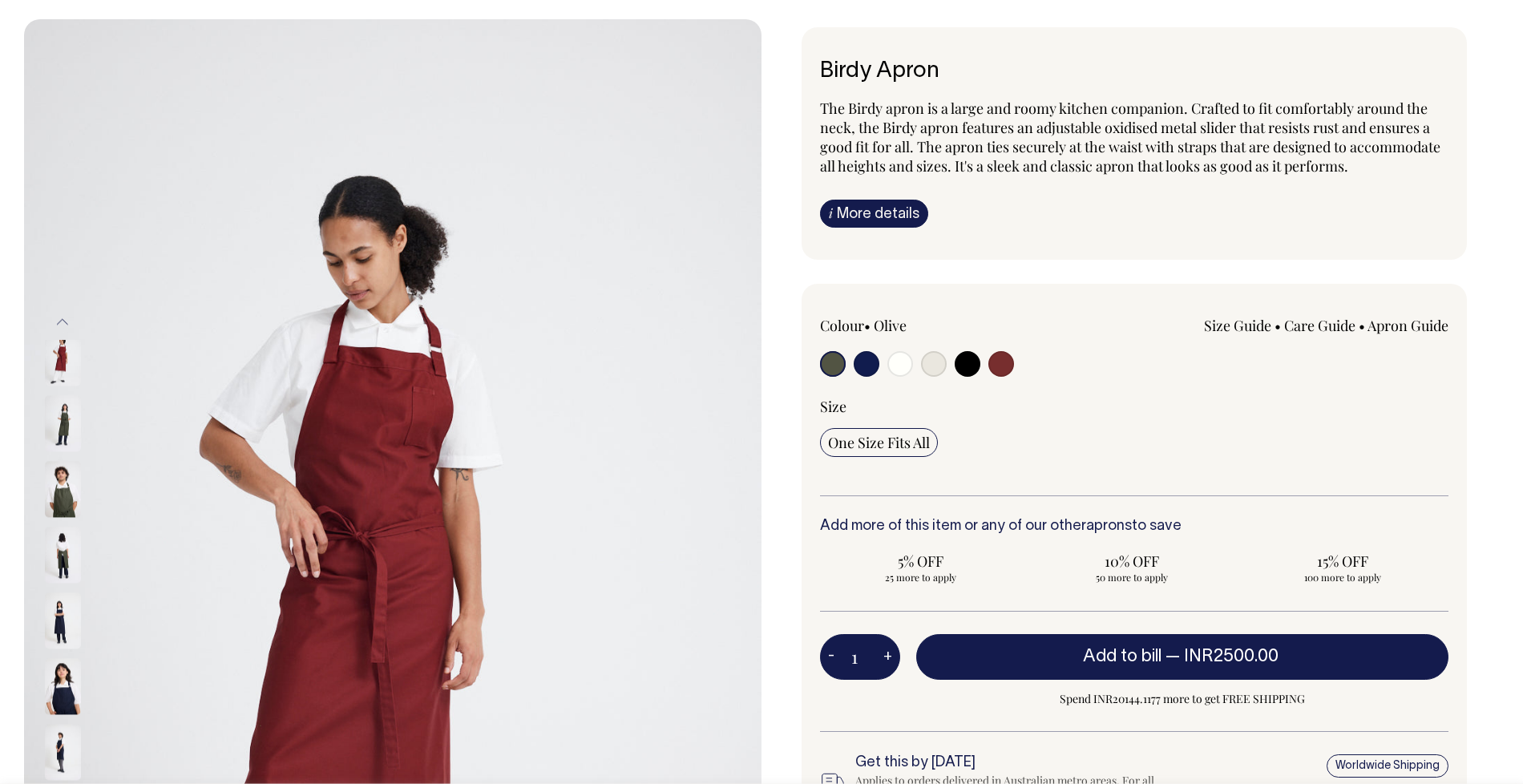
click at [59, 382] on img at bounding box center [63, 357] width 36 height 56
click at [62, 632] on img at bounding box center [63, 620] width 36 height 56
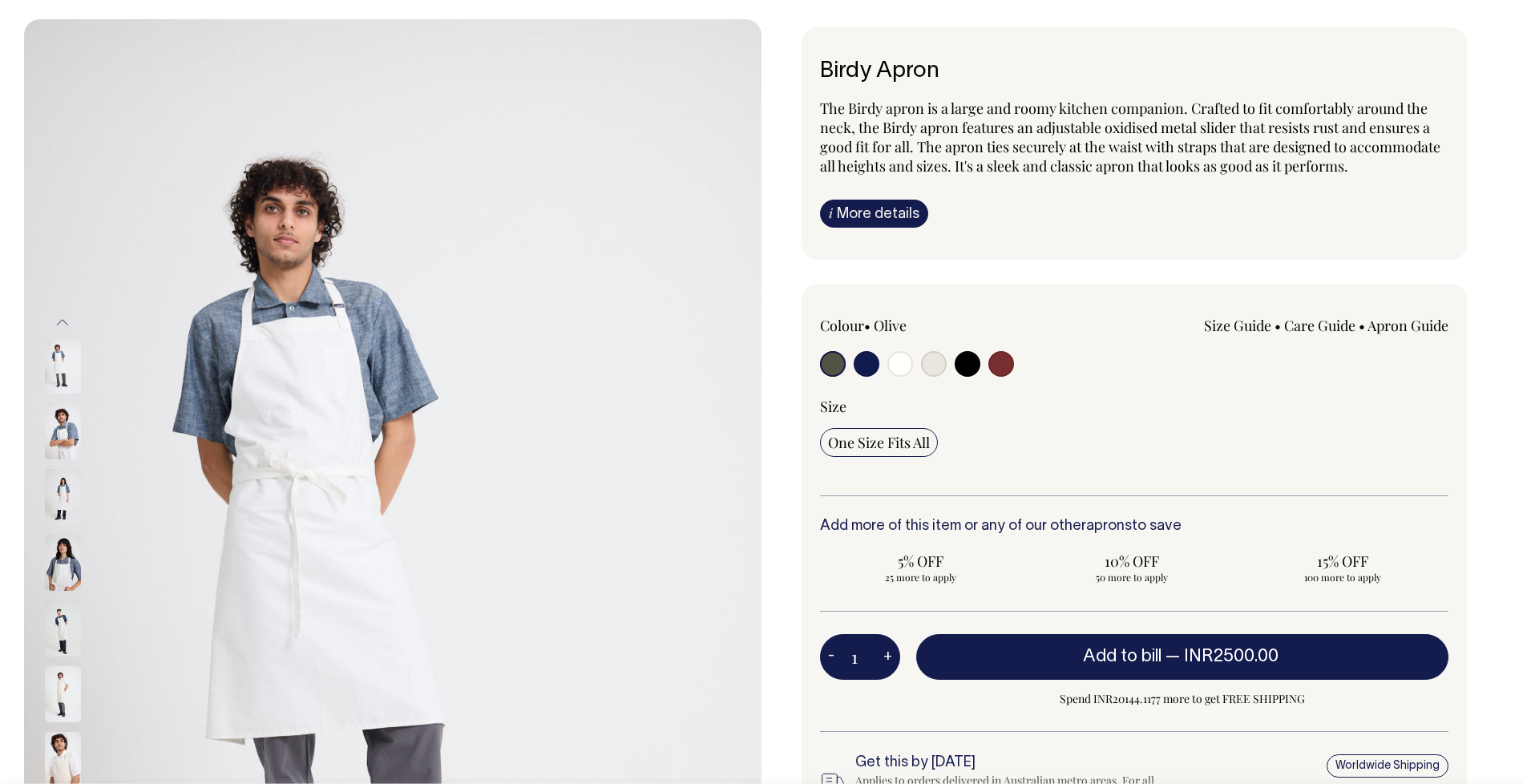
click at [885, 201] on link "i More details" at bounding box center [875, 214] width 108 height 28
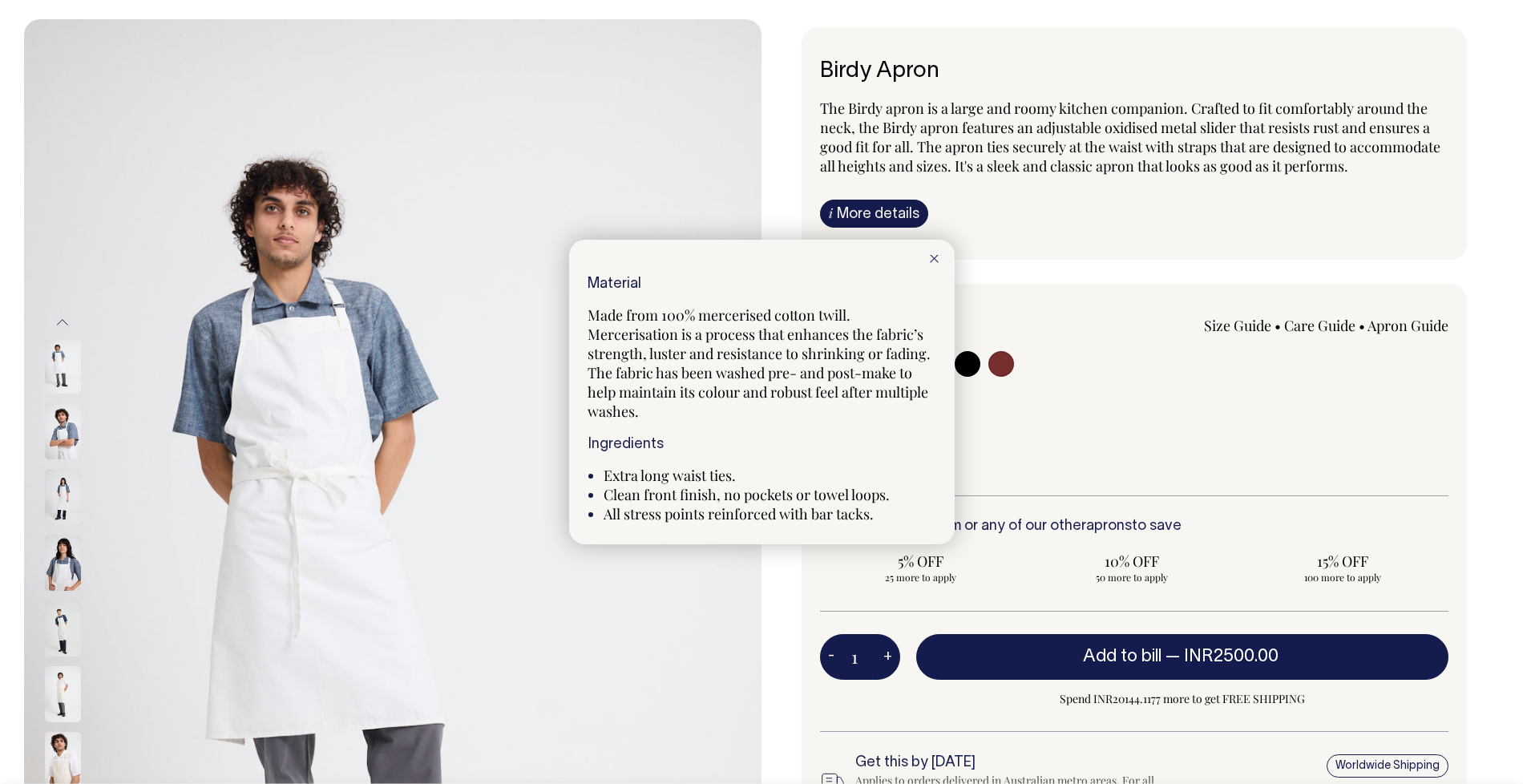
click at [938, 261] on div at bounding box center [934, 257] width 41 height 35
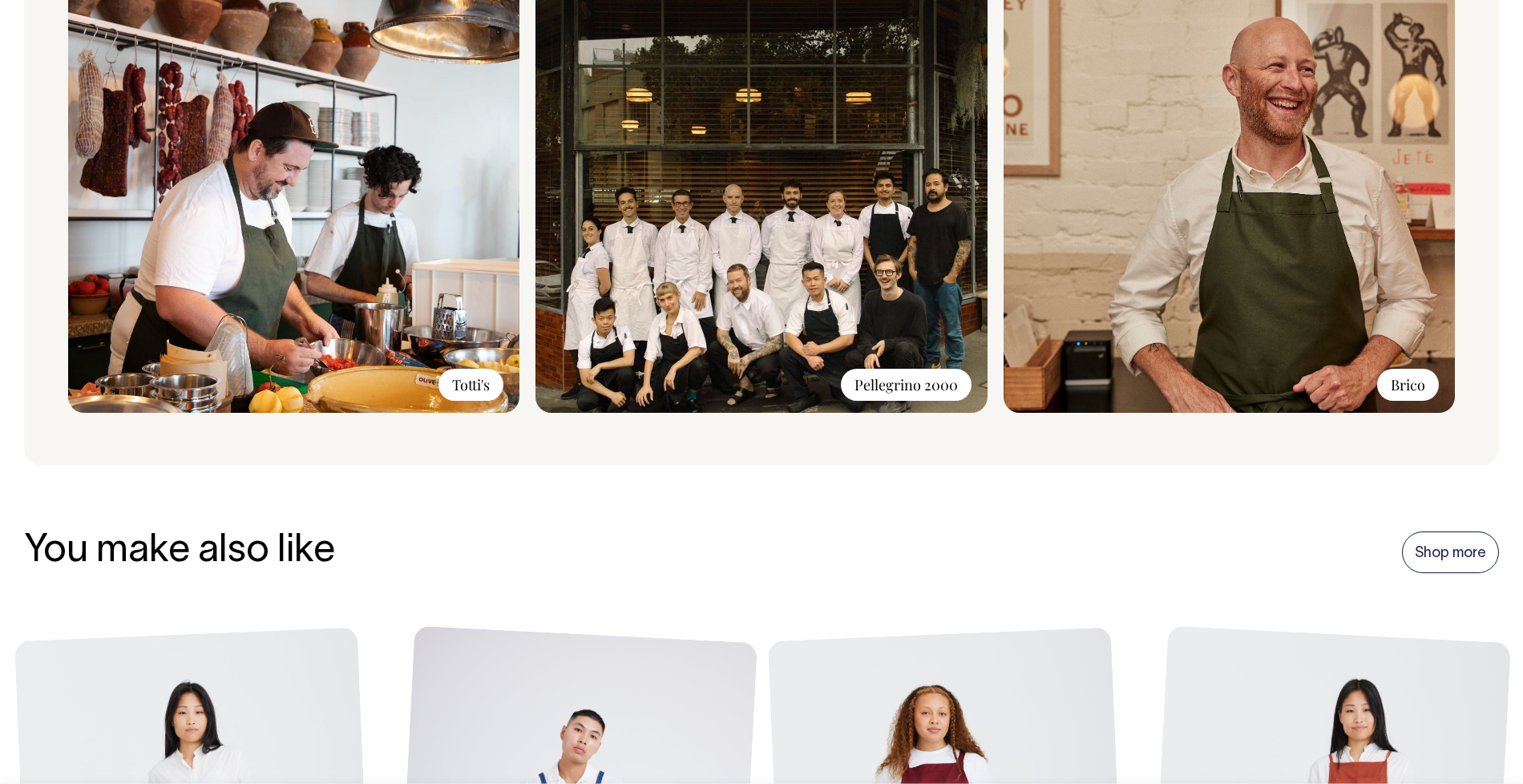
scroll to position [0, 0]
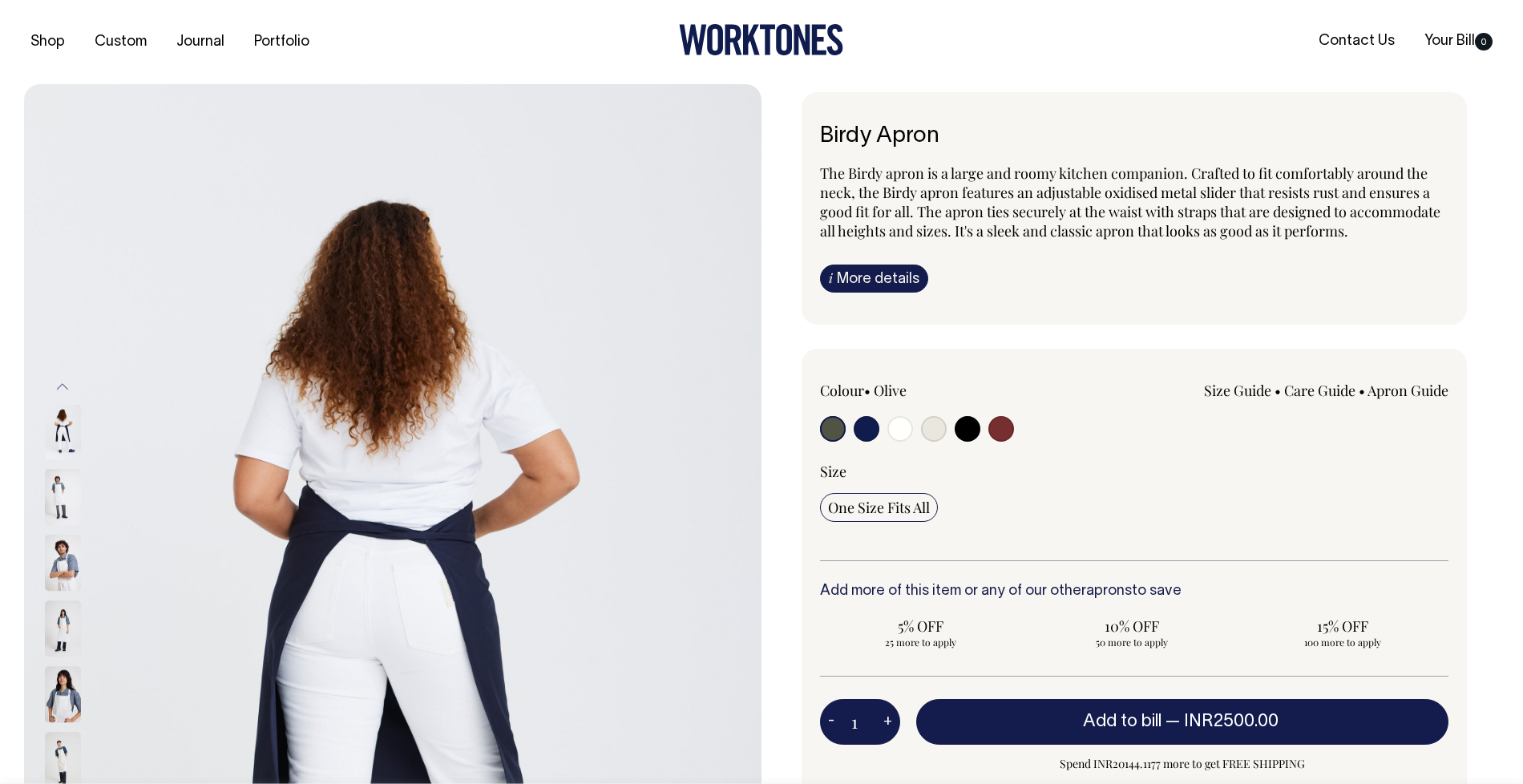
click at [864, 267] on link "i More details" at bounding box center [875, 278] width 108 height 28
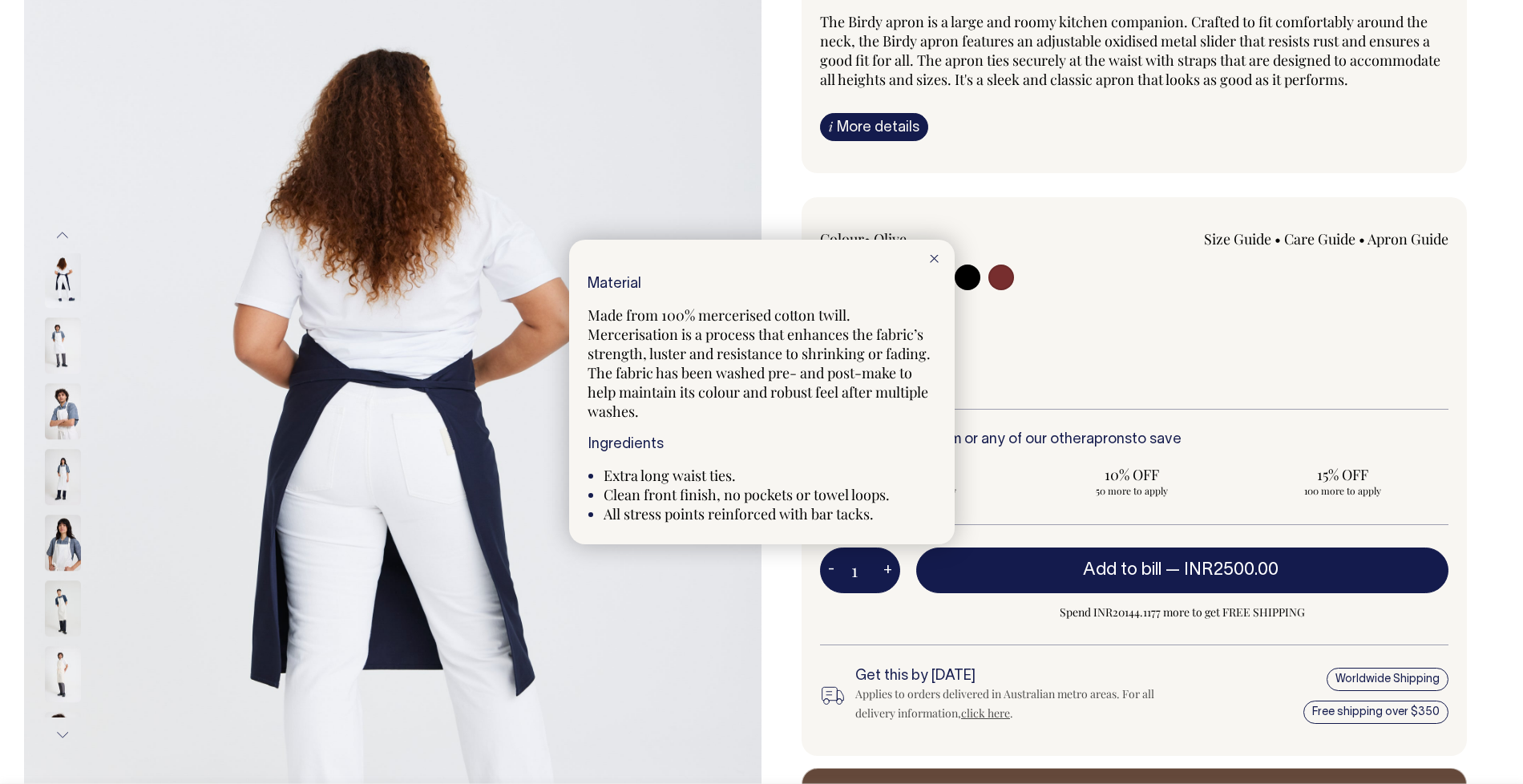
scroll to position [153, 0]
click at [935, 258] on icon at bounding box center [934, 258] width 9 height 8
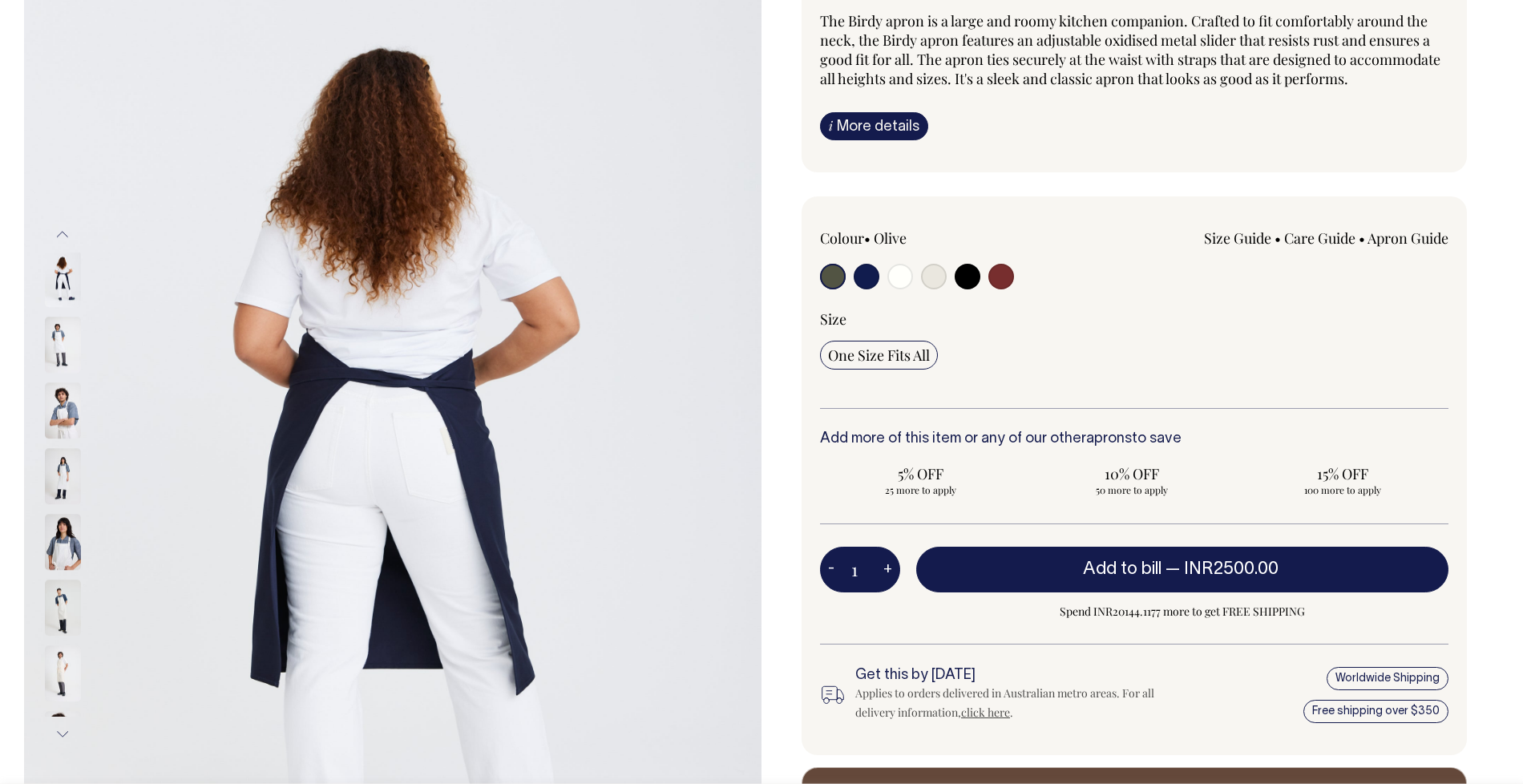
click at [1393, 238] on link "Apron Guide" at bounding box center [1408, 239] width 81 height 20
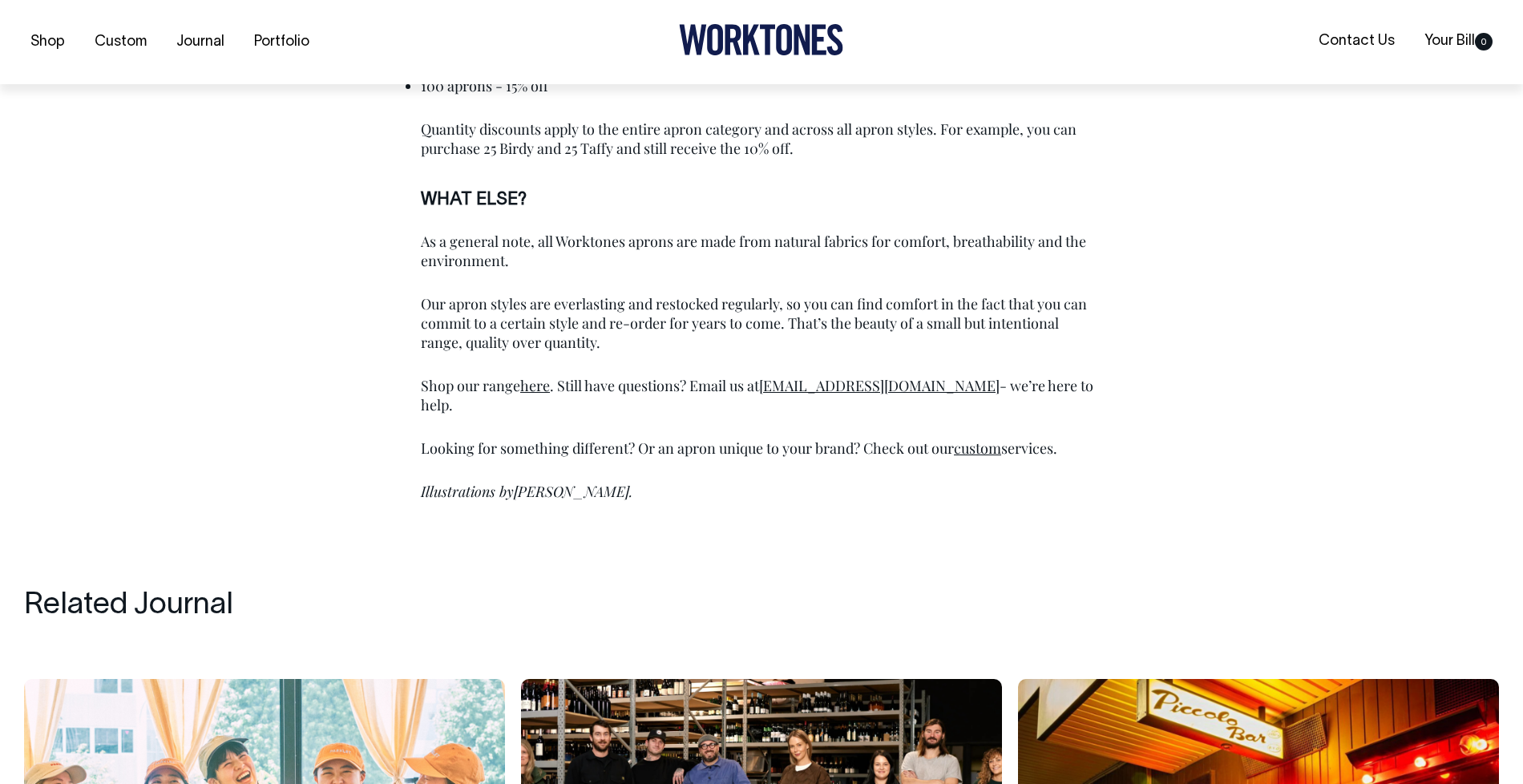
scroll to position [5525, 0]
drag, startPoint x: 518, startPoint y: 470, endPoint x: 610, endPoint y: 469, distance: 92.0
click at [610, 481] on span "[PERSON_NAME]." at bounding box center [573, 490] width 119 height 20
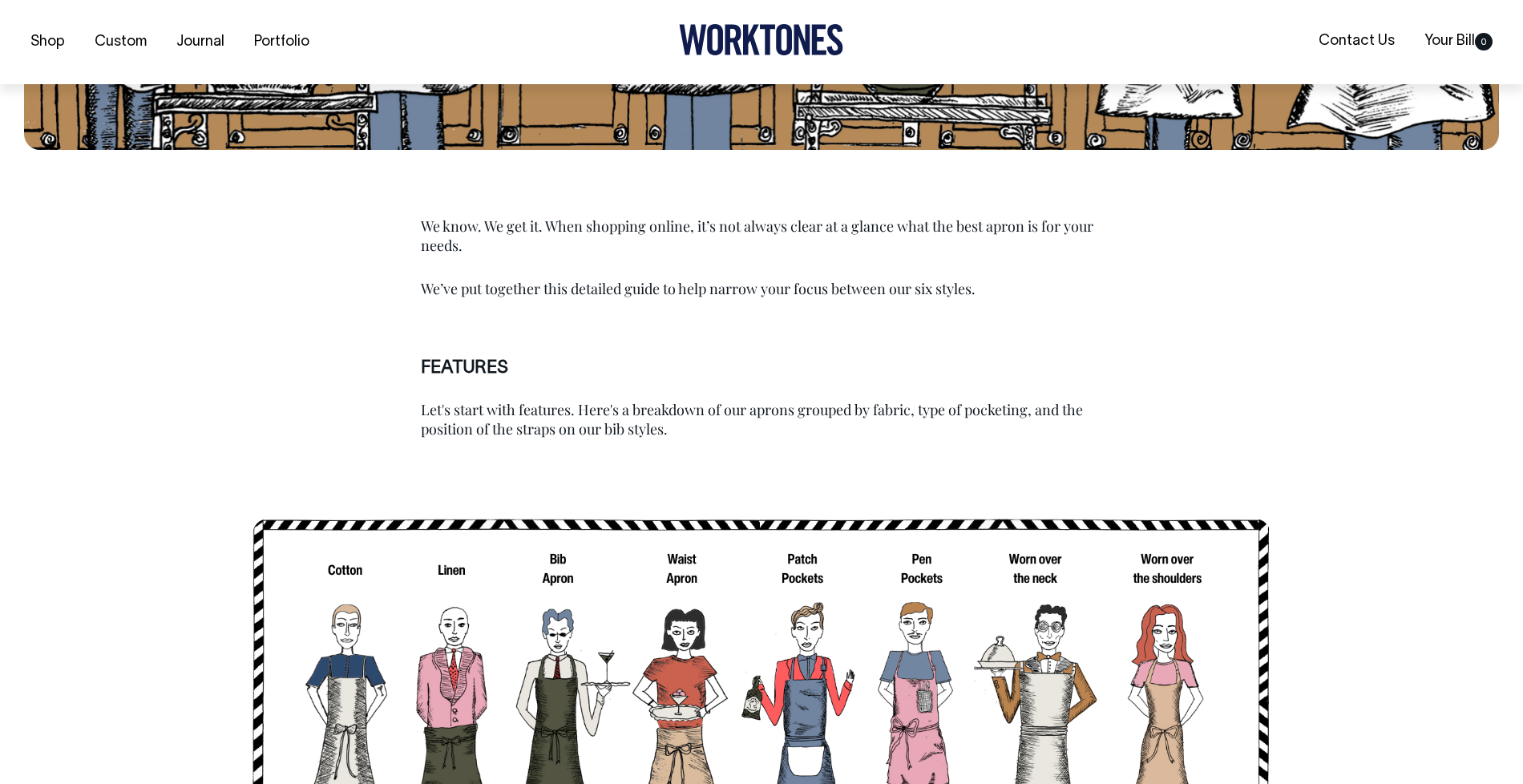
scroll to position [895, 0]
